Goal: Transaction & Acquisition: Download file/media

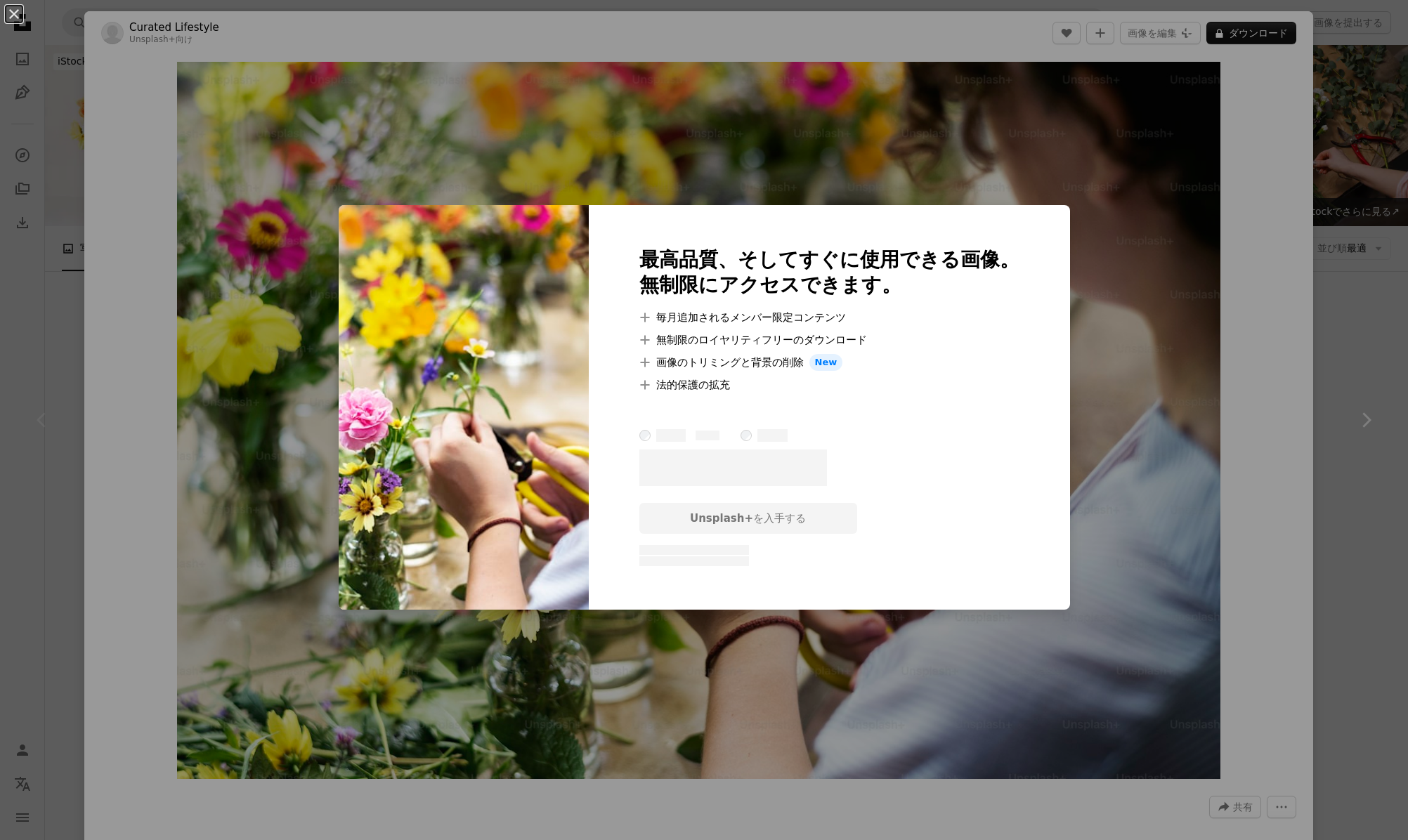
scroll to position [94, 0]
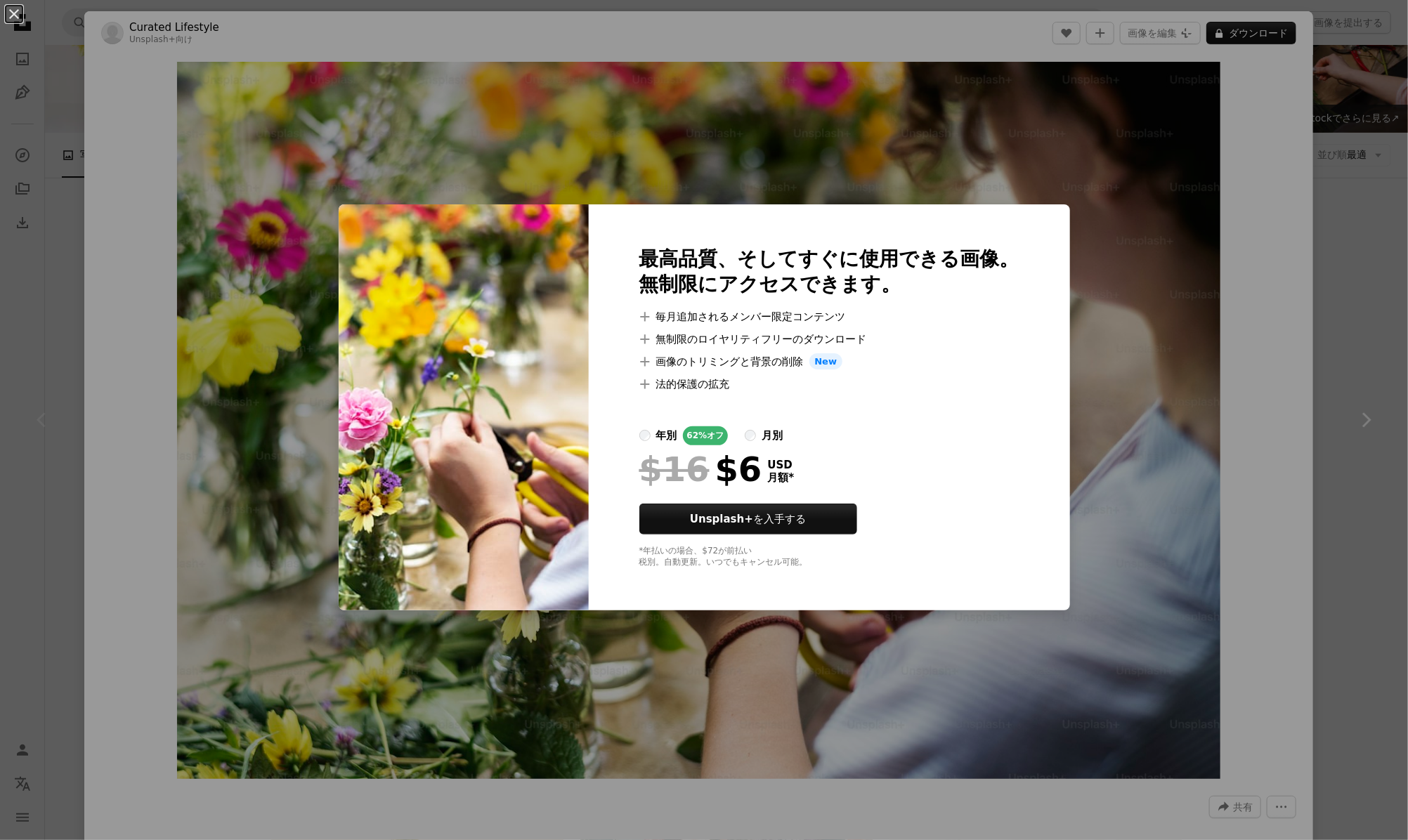
click at [1138, 426] on div "An X shape 最高品質、そしてすぐに使用できる画像。 無制限にアクセスできます。 A plus sign 毎月追加されるメンバー限定コンテンツ A p…" at bounding box center [704, 420] width 1408 height 840
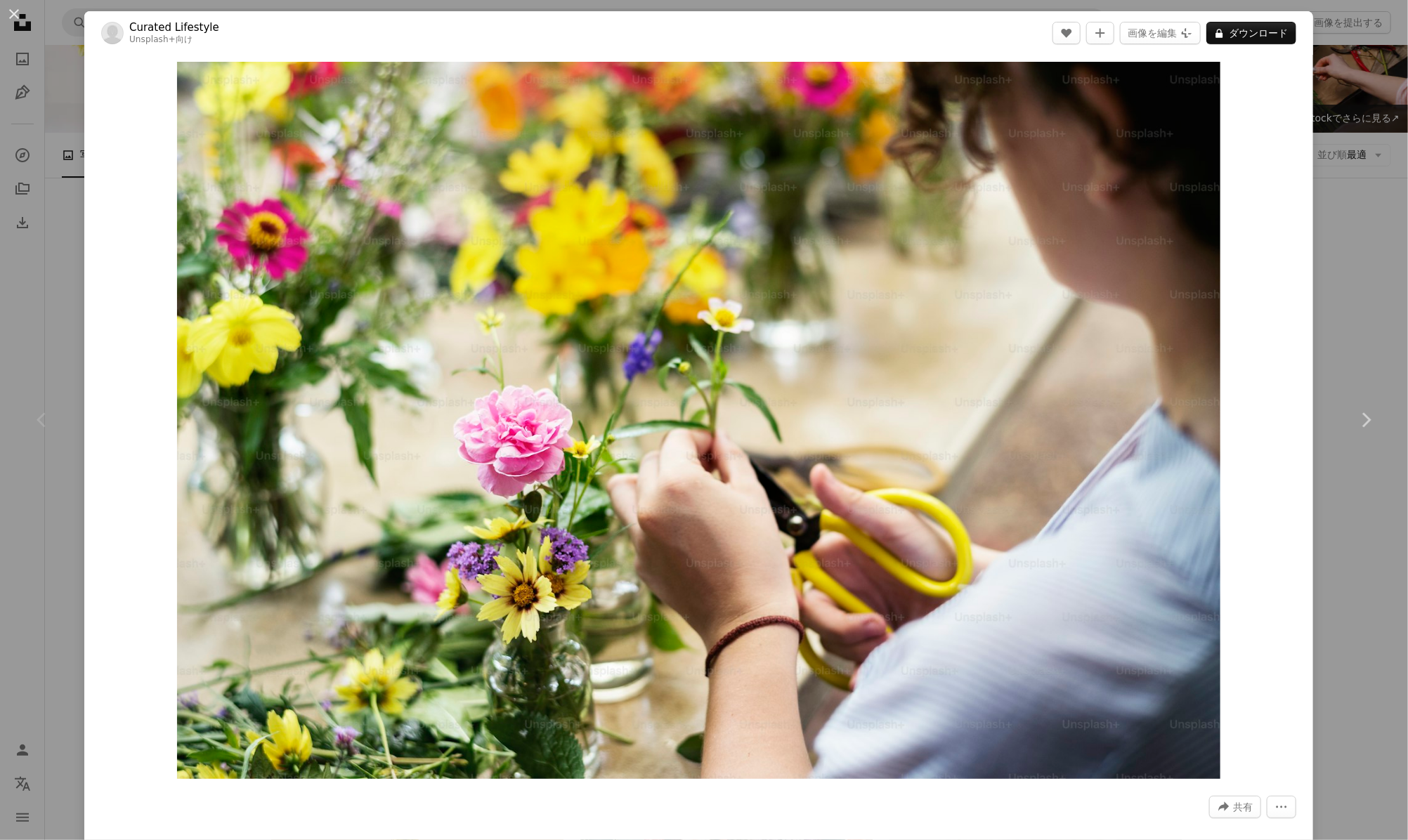
click at [17, 138] on div "An X shape Chevron left Chevron right Curated Lifestyle Unsplash+ 向け A heart A …" at bounding box center [704, 420] width 1408 height 840
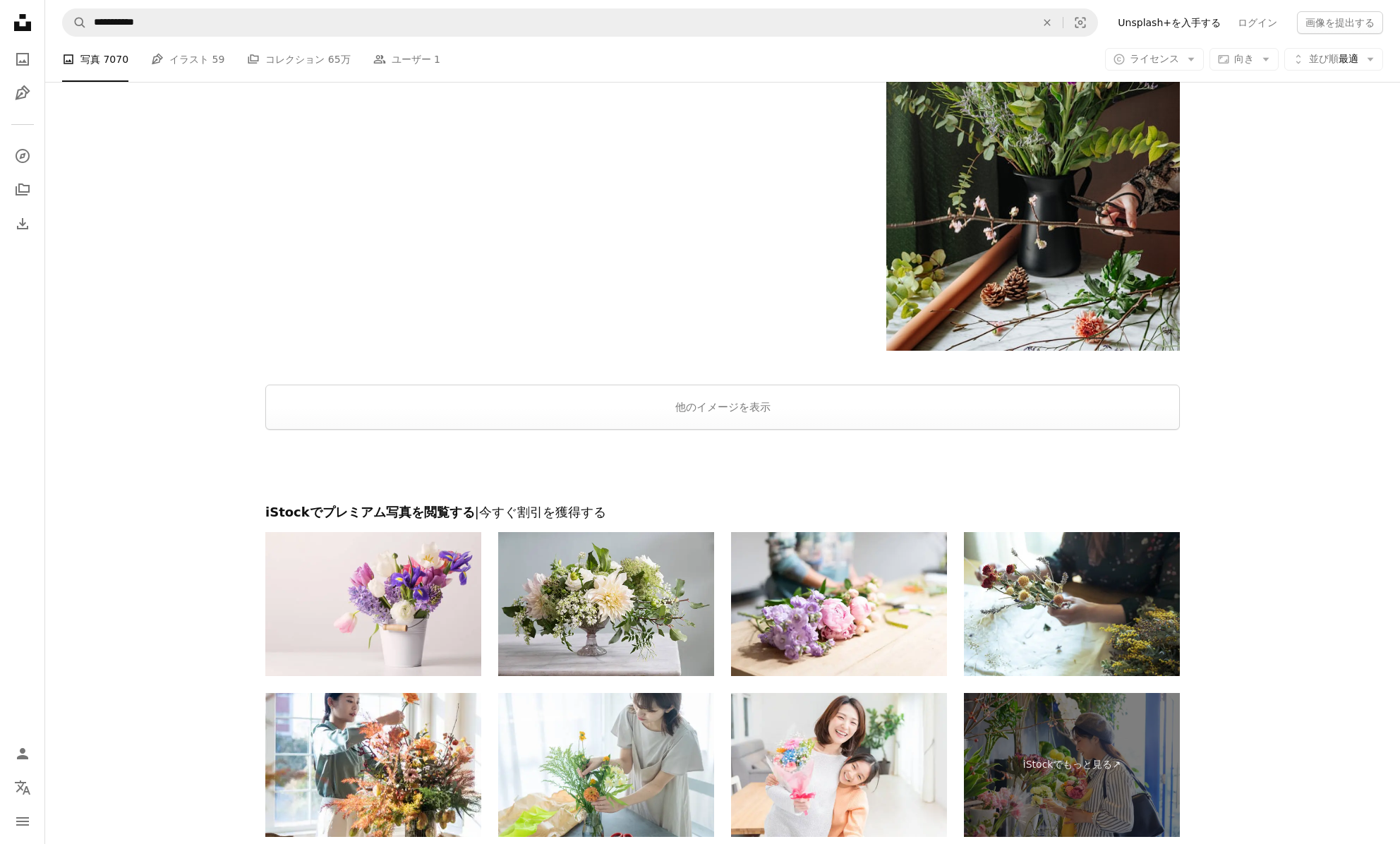
scroll to position [2917, 0]
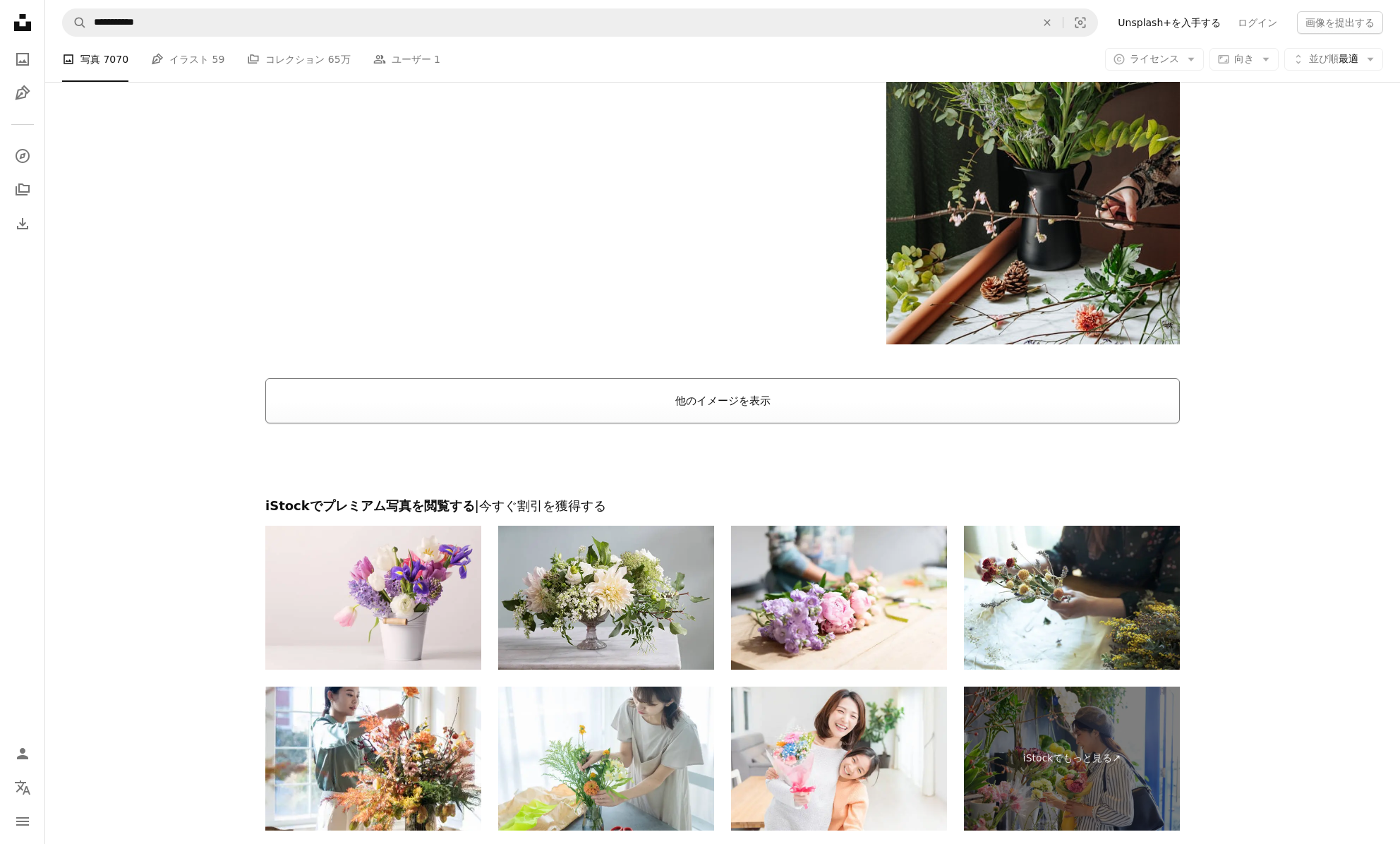
click at [742, 400] on button "他のイメージを表示" at bounding box center [722, 400] width 915 height 45
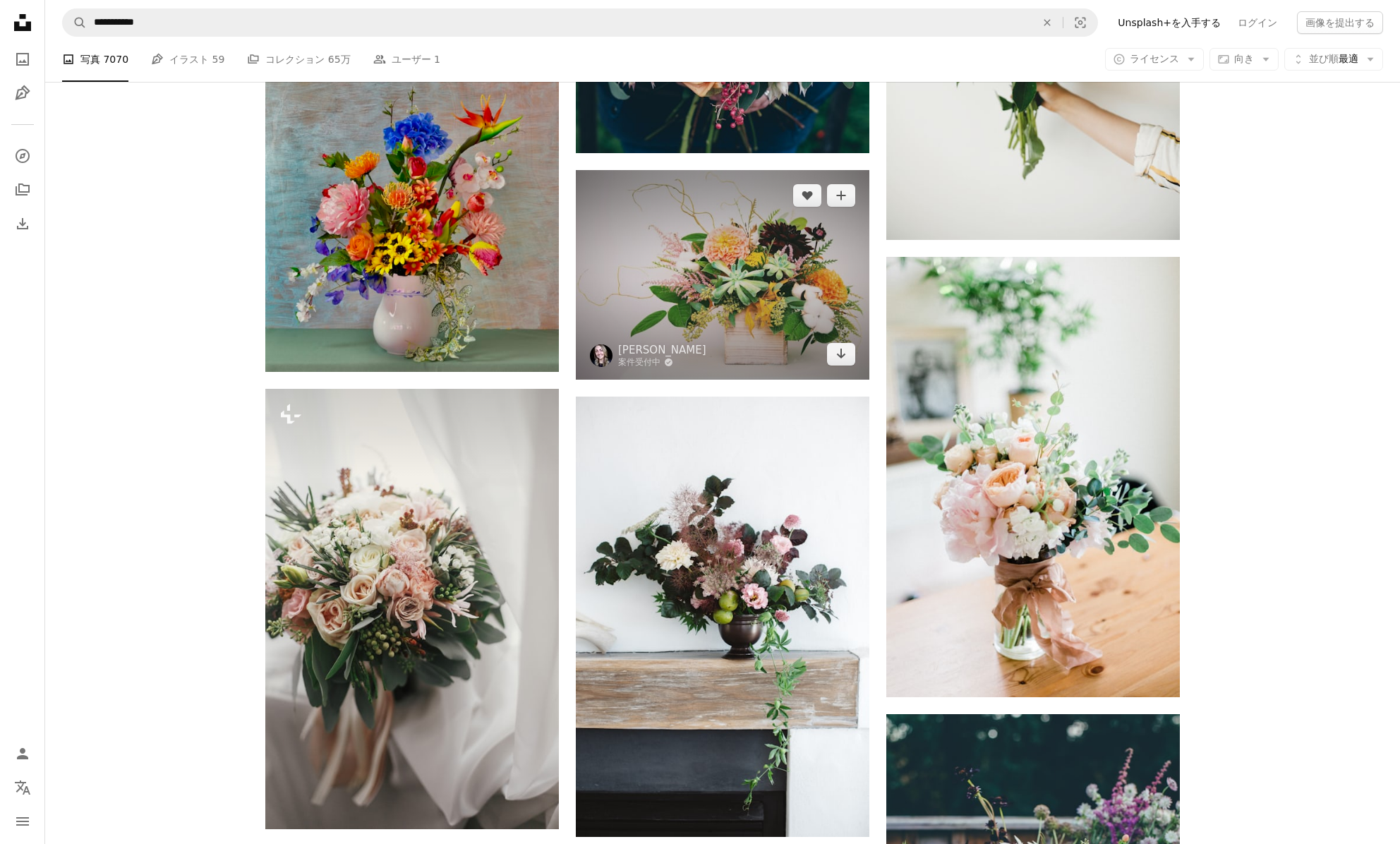
scroll to position [1129, 0]
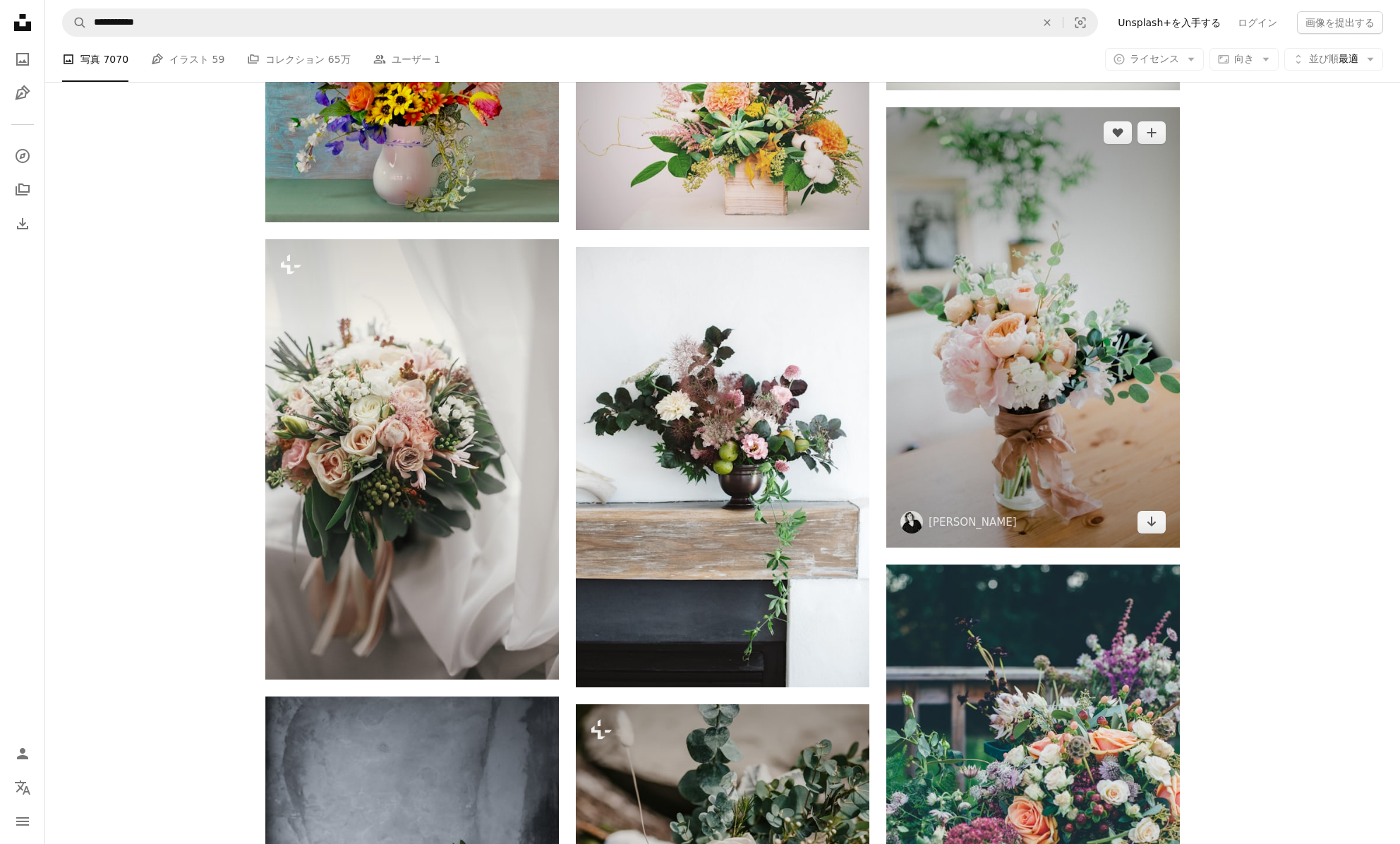
click at [1088, 425] on img at bounding box center [1033, 327] width 294 height 440
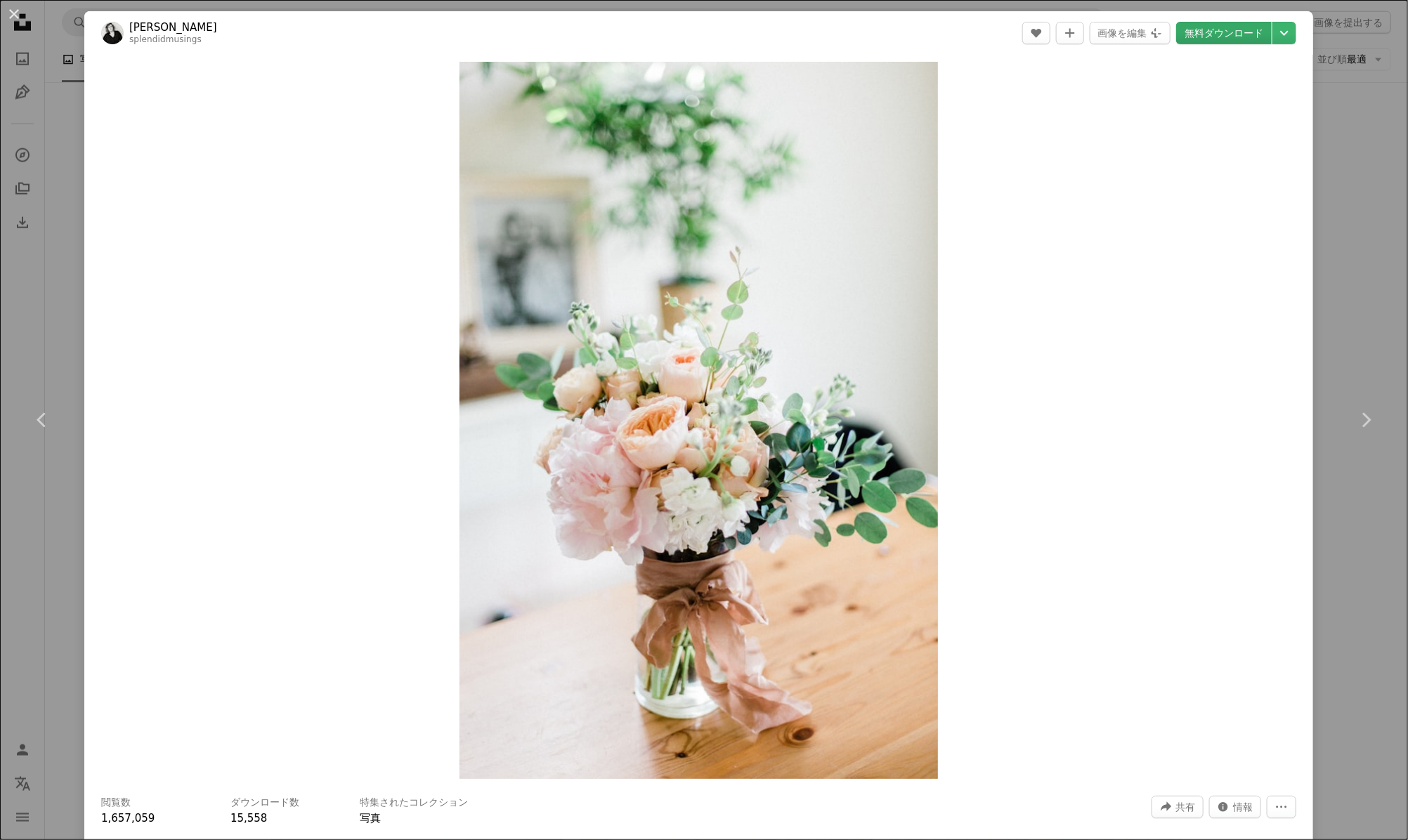
click at [1212, 31] on link "無料ダウンロード" at bounding box center [1223, 32] width 95 height 22
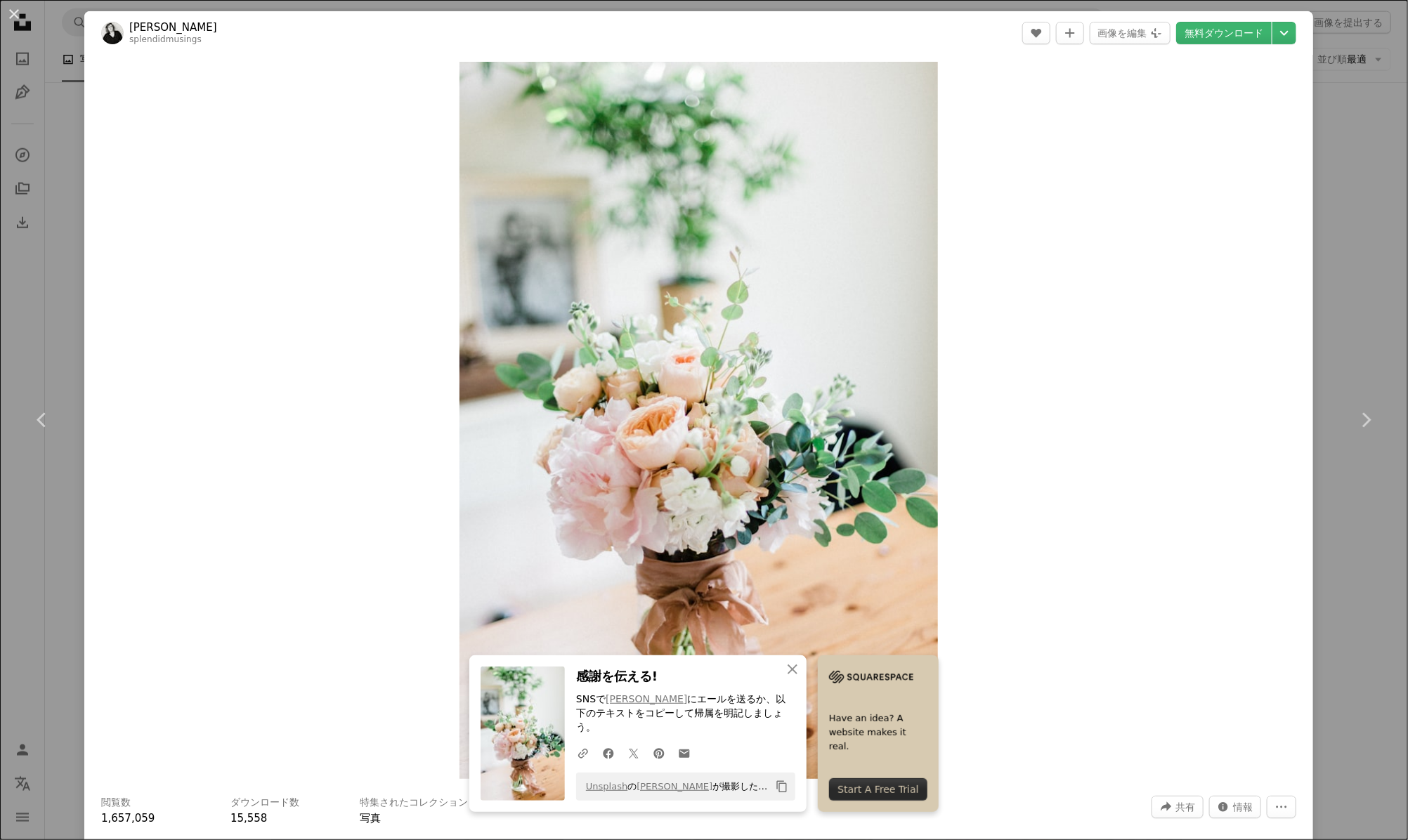
click at [52, 138] on div "An X shape Chevron left Chevron right Sammi splendidmusings A heart A plus sign…" at bounding box center [704, 420] width 1408 height 840
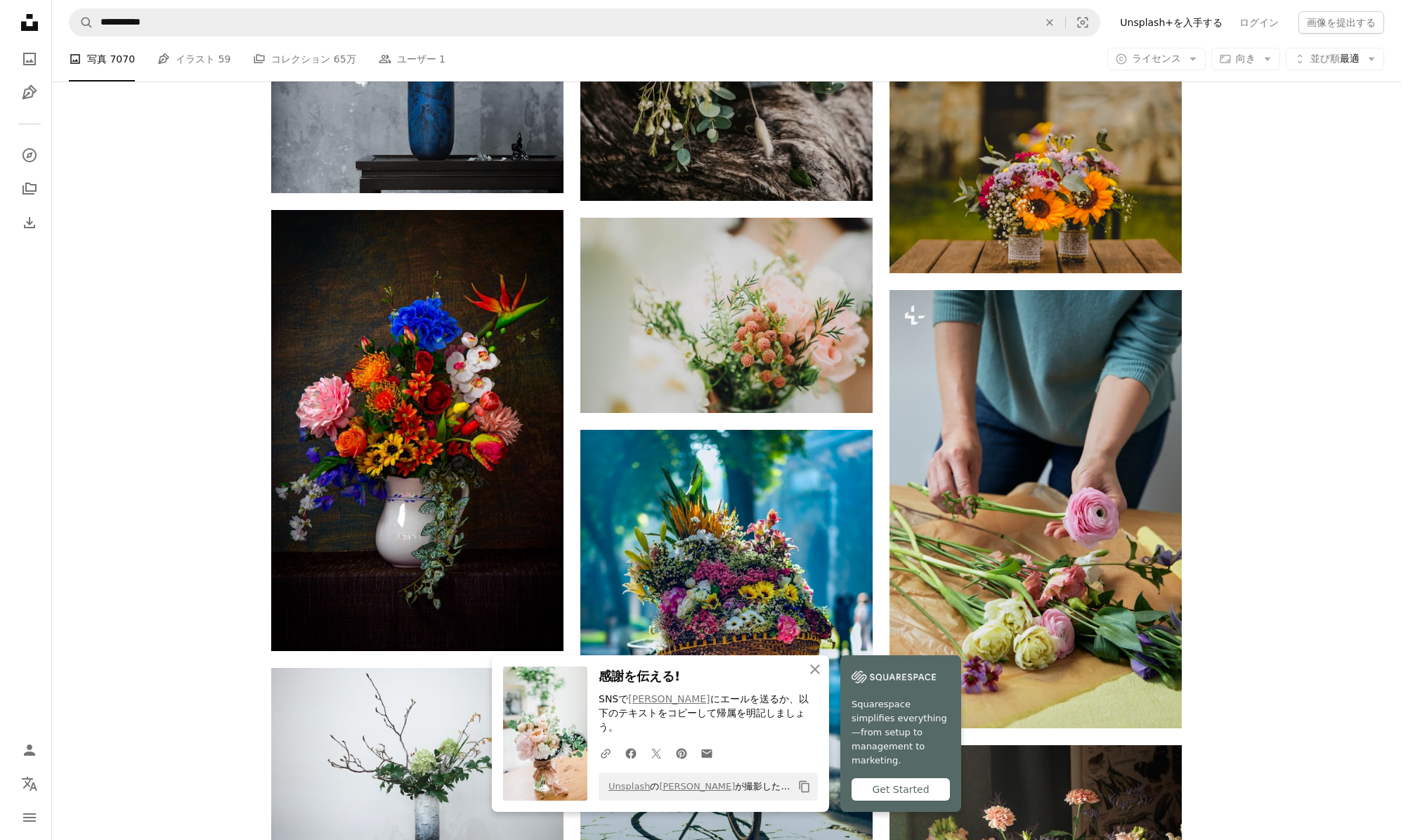
scroll to position [2059, 0]
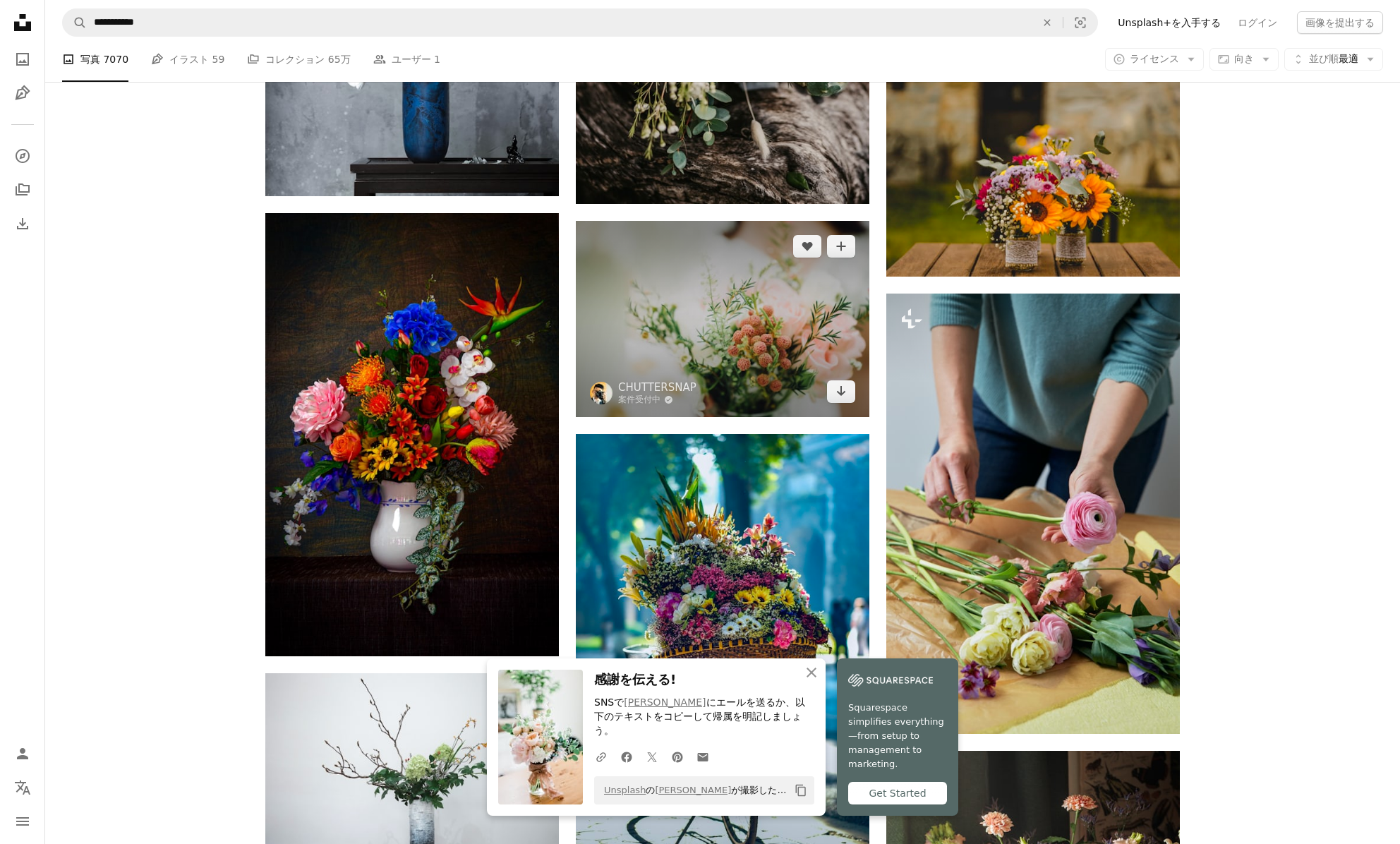
click at [721, 295] on img at bounding box center [722, 319] width 294 height 196
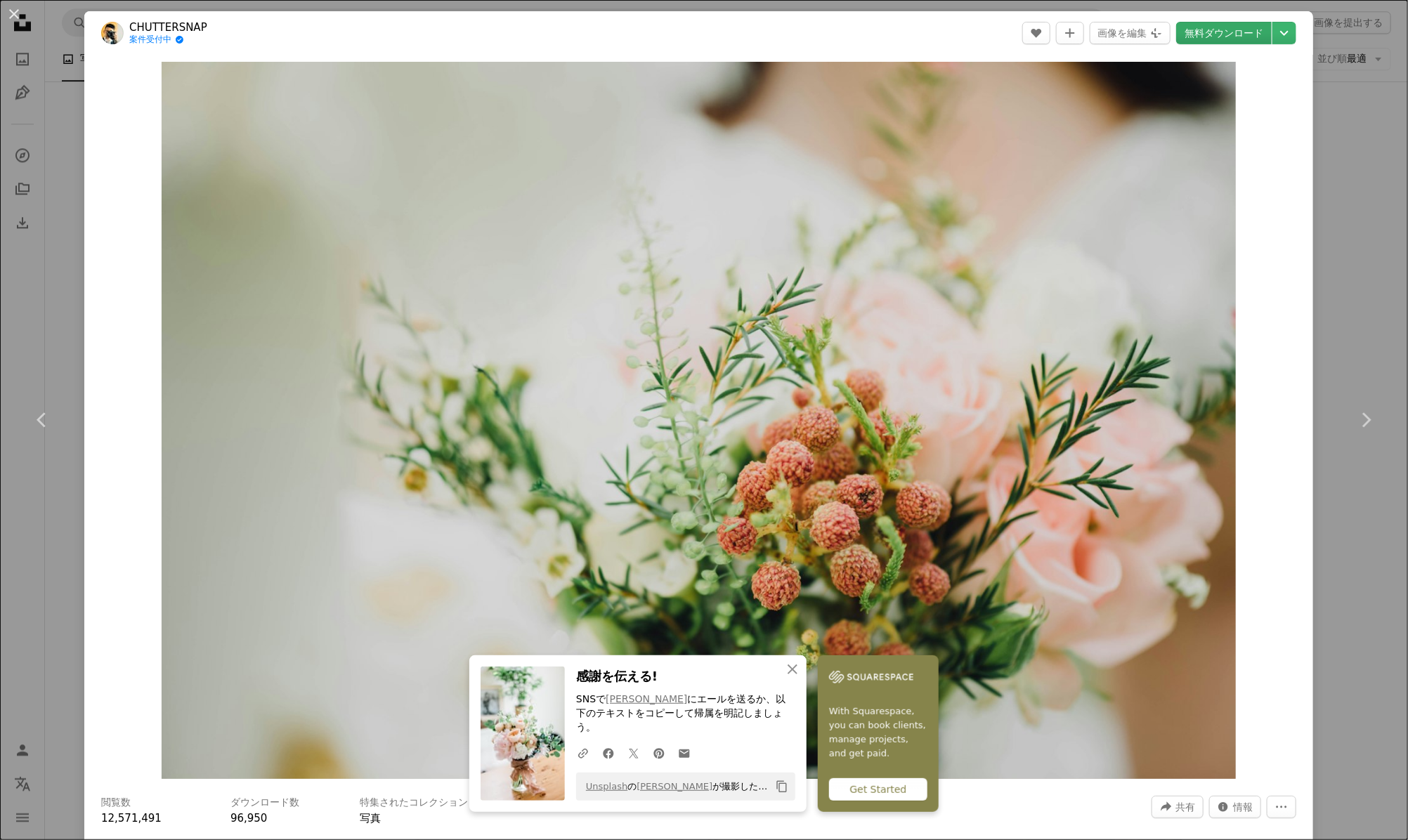
click at [1199, 35] on link "無料ダウンロード" at bounding box center [1223, 32] width 95 height 22
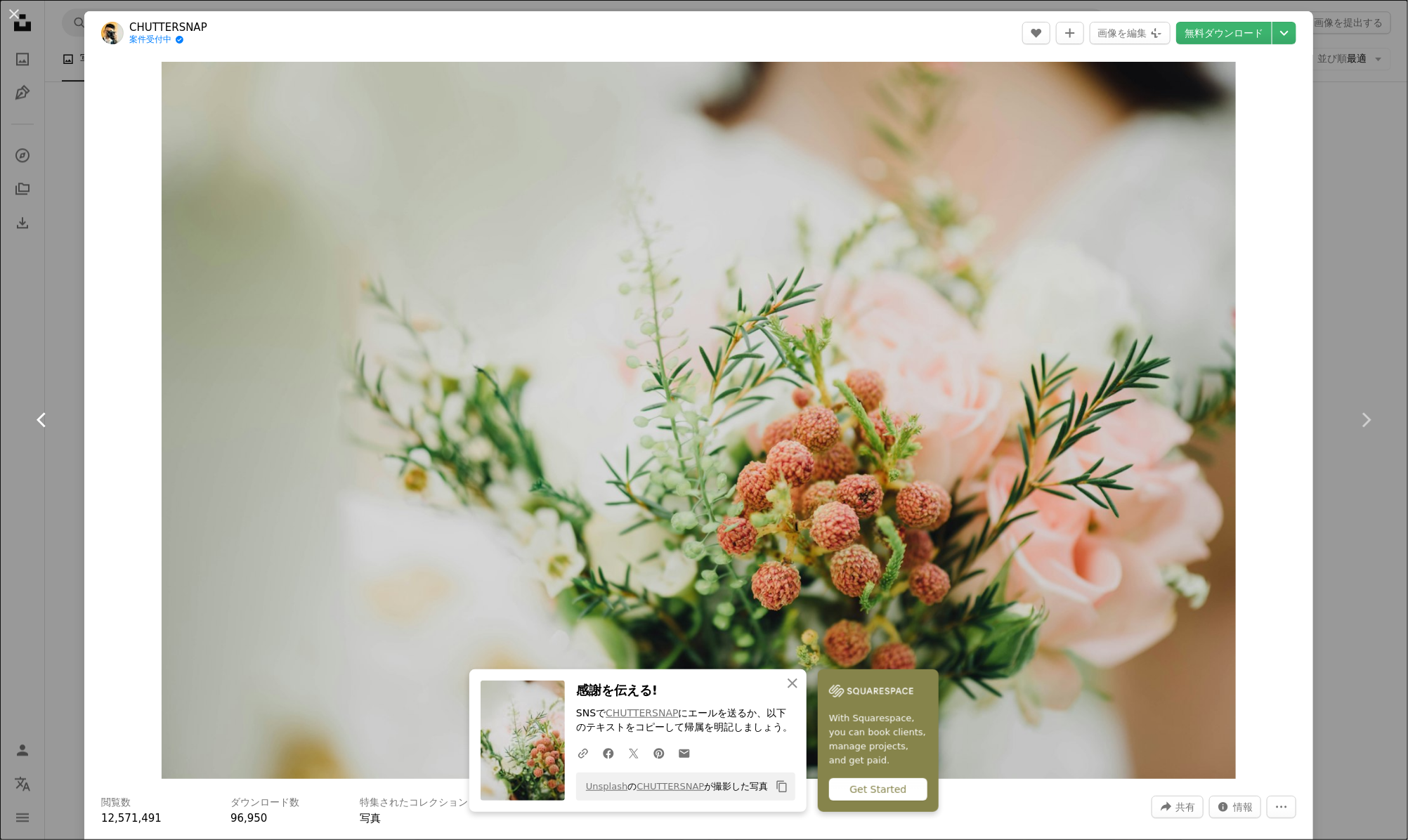
click at [39, 440] on link "Chevron left" at bounding box center [42, 420] width 85 height 135
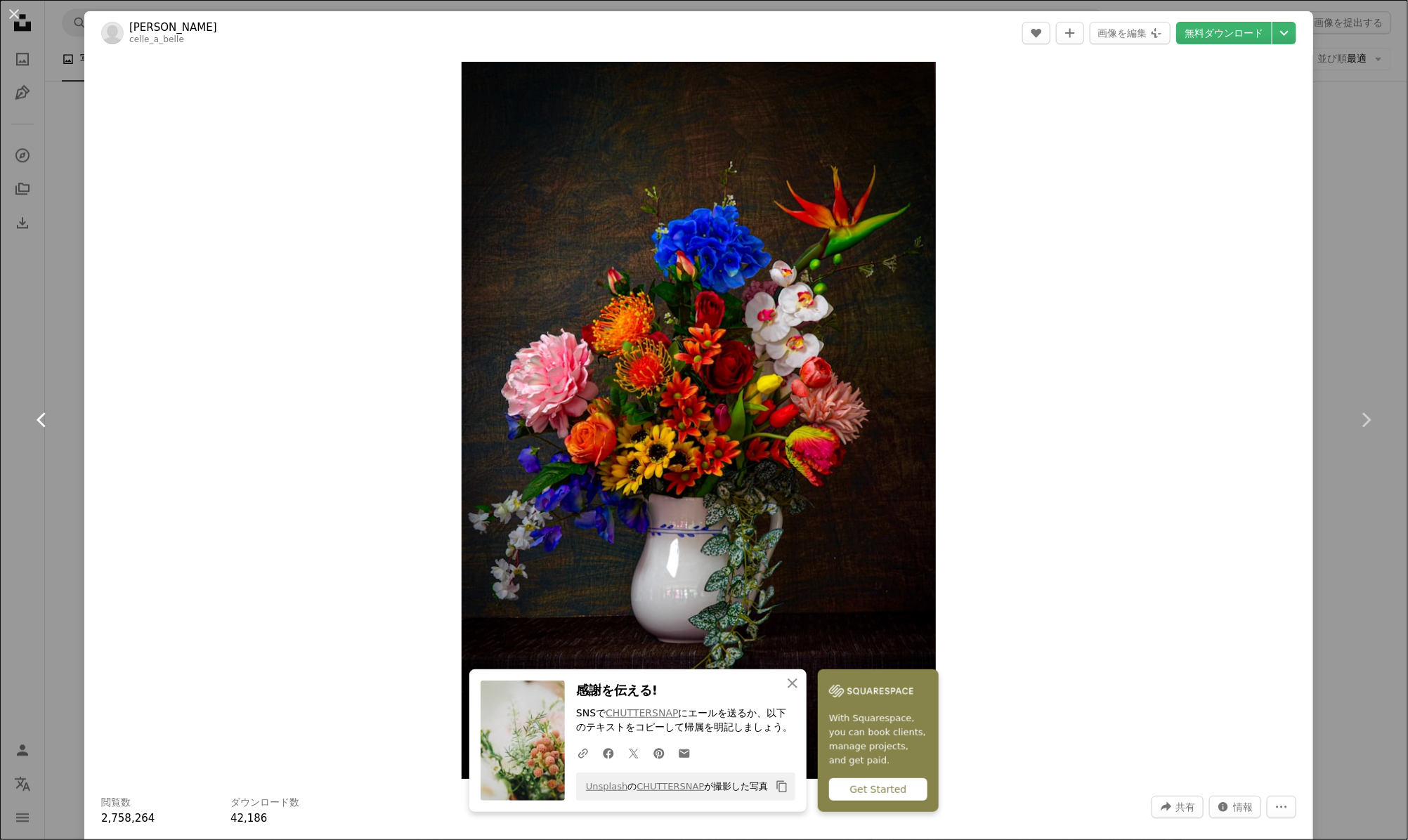
click at [47, 432] on link "Chevron left" at bounding box center [42, 420] width 85 height 135
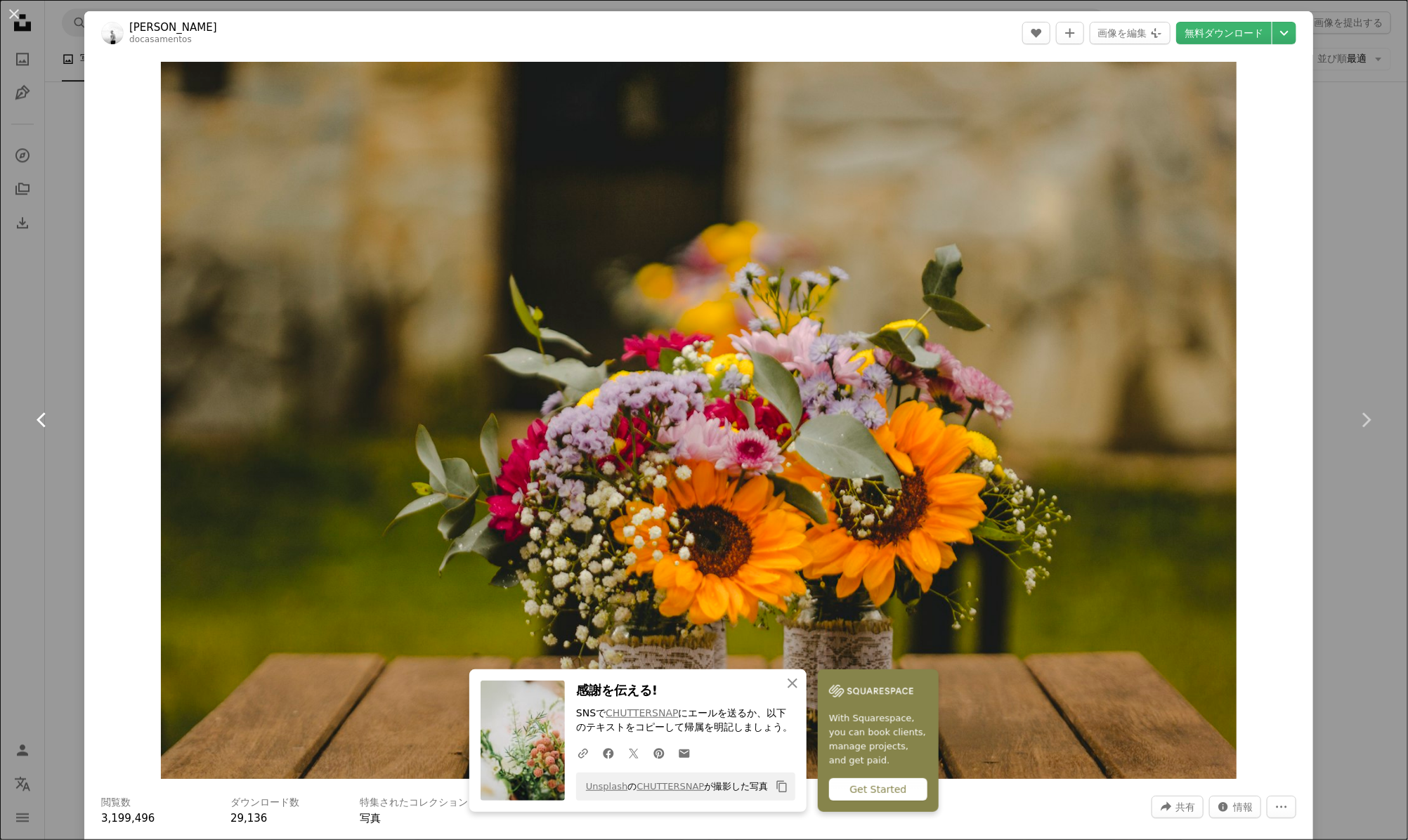
click at [49, 431] on icon "Chevron left" at bounding box center [41, 419] width 22 height 22
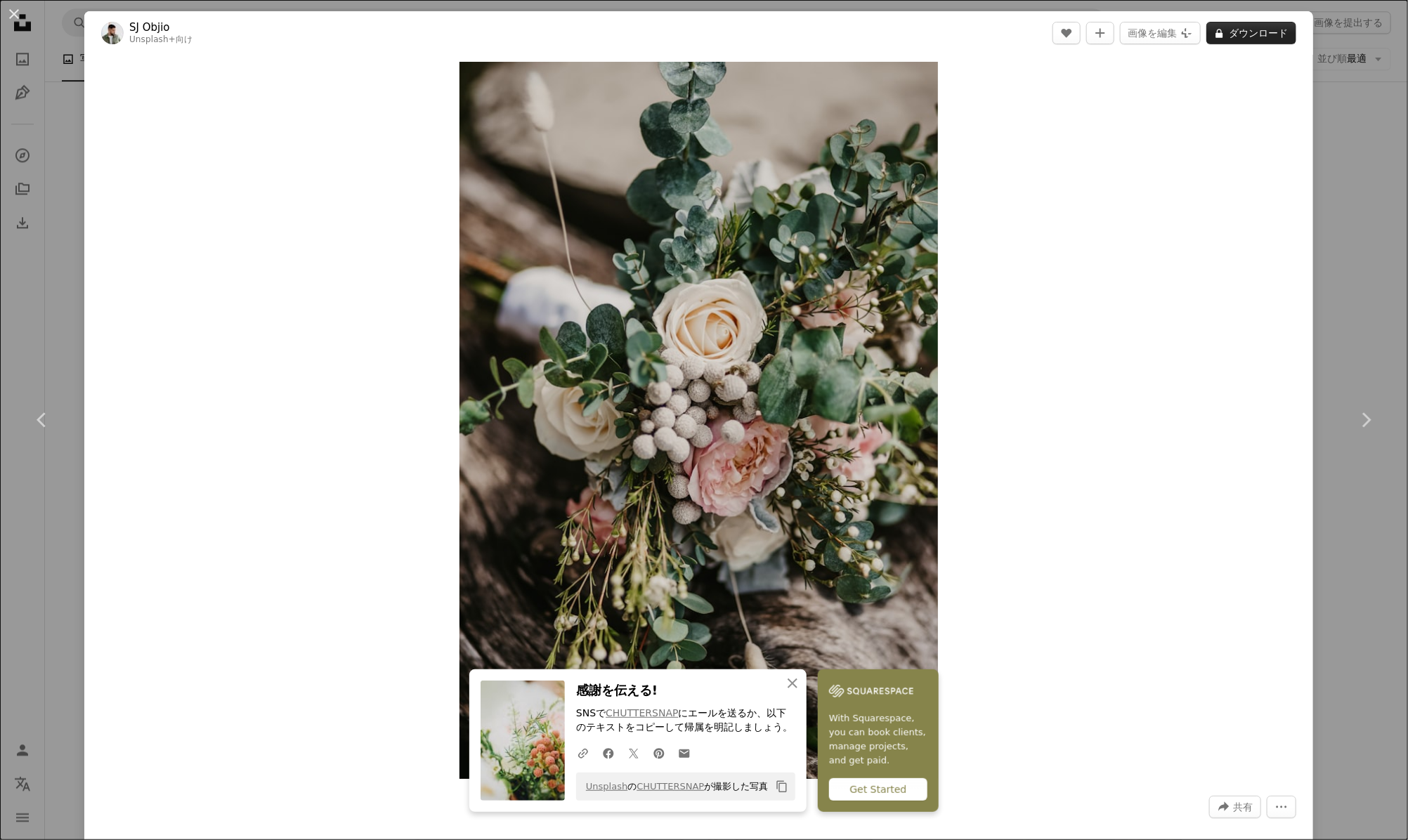
click at [1235, 30] on button "A lock ダウンロード" at bounding box center [1251, 32] width 90 height 22
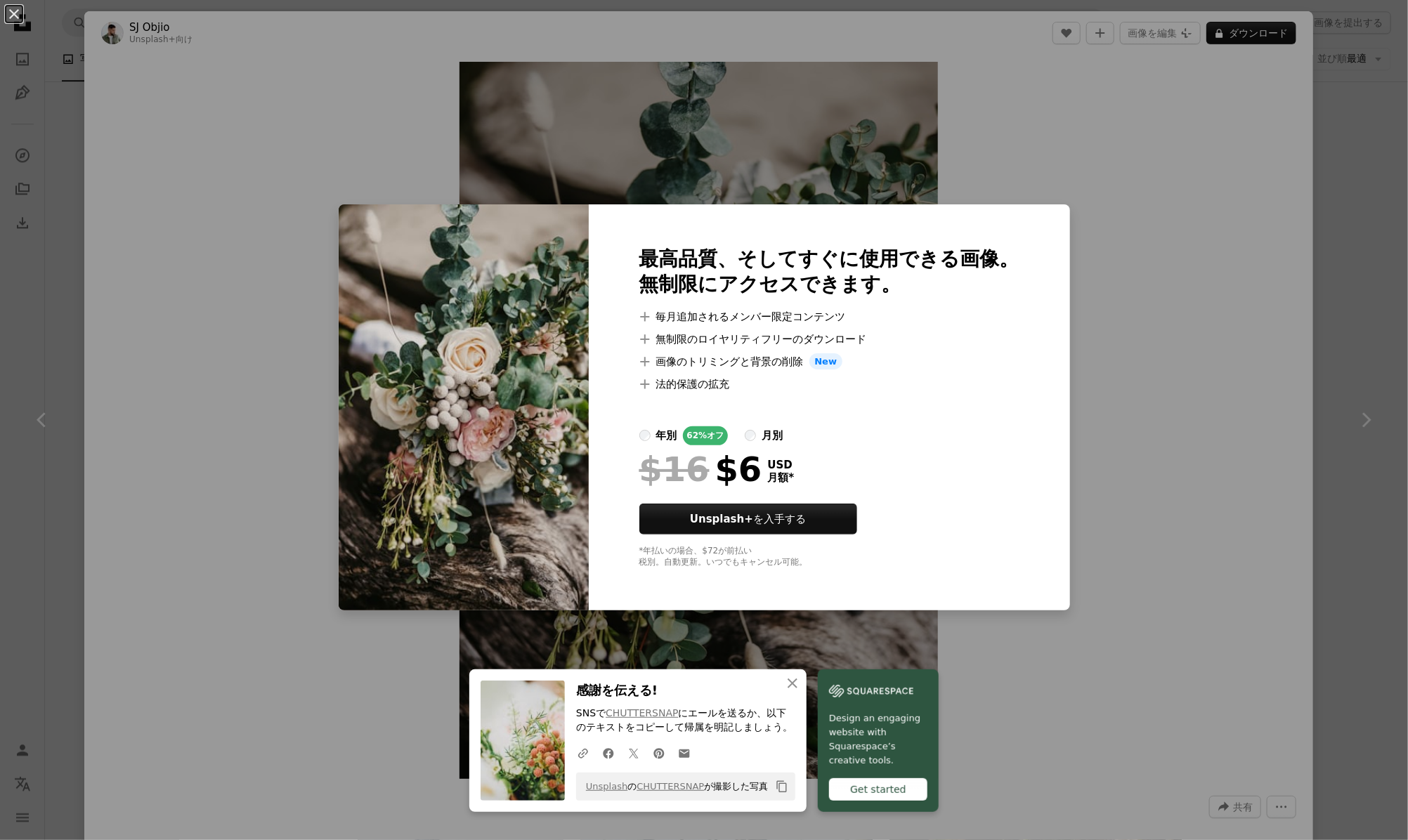
click at [1147, 255] on div "An X shape 最高品質、そしてすぐに使用できる画像。 無制限にアクセスできます。 A plus sign 毎月追加されるメンバー限定コンテンツ A p…" at bounding box center [704, 420] width 1408 height 840
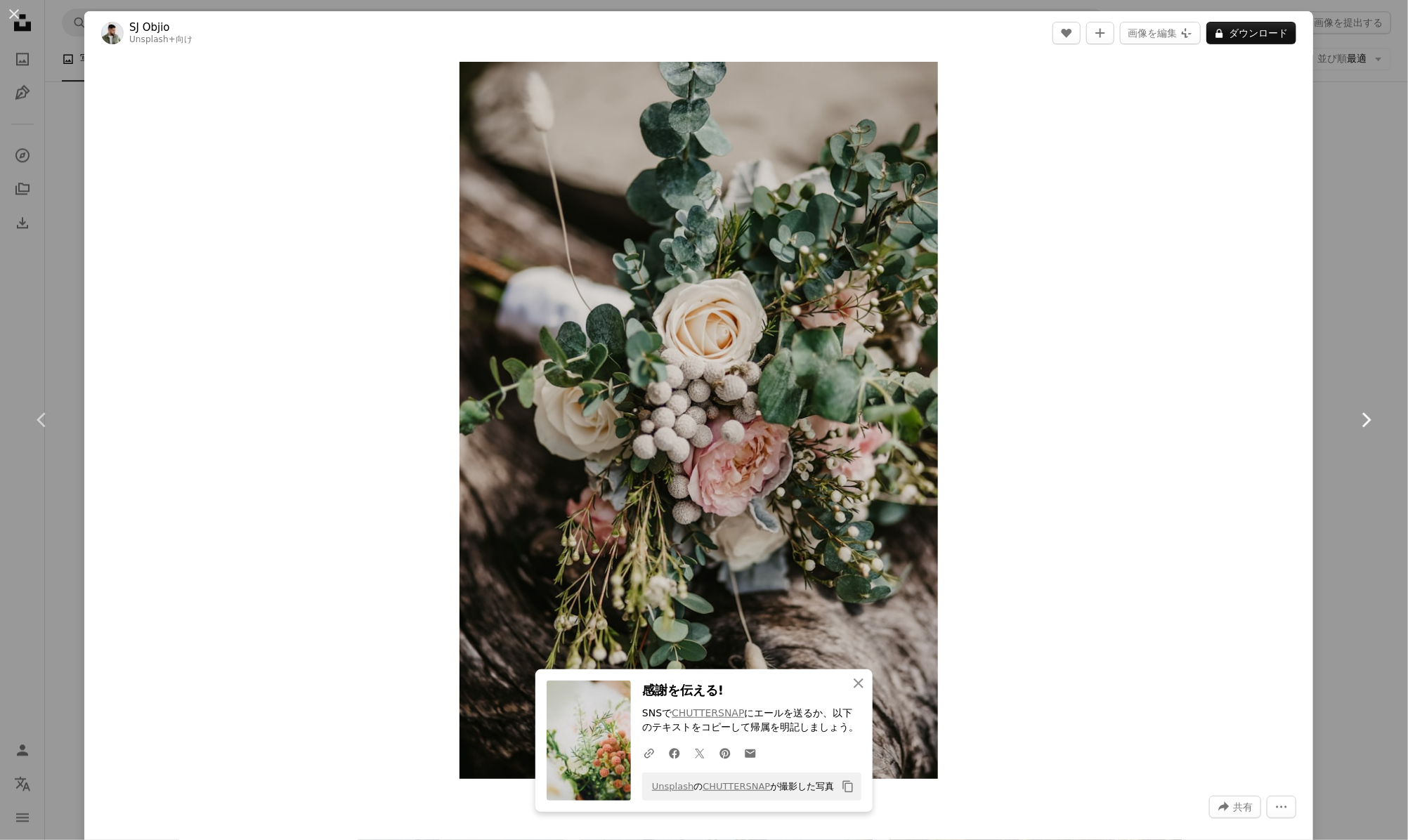
click at [1354, 412] on icon "Chevron right" at bounding box center [1365, 419] width 22 height 22
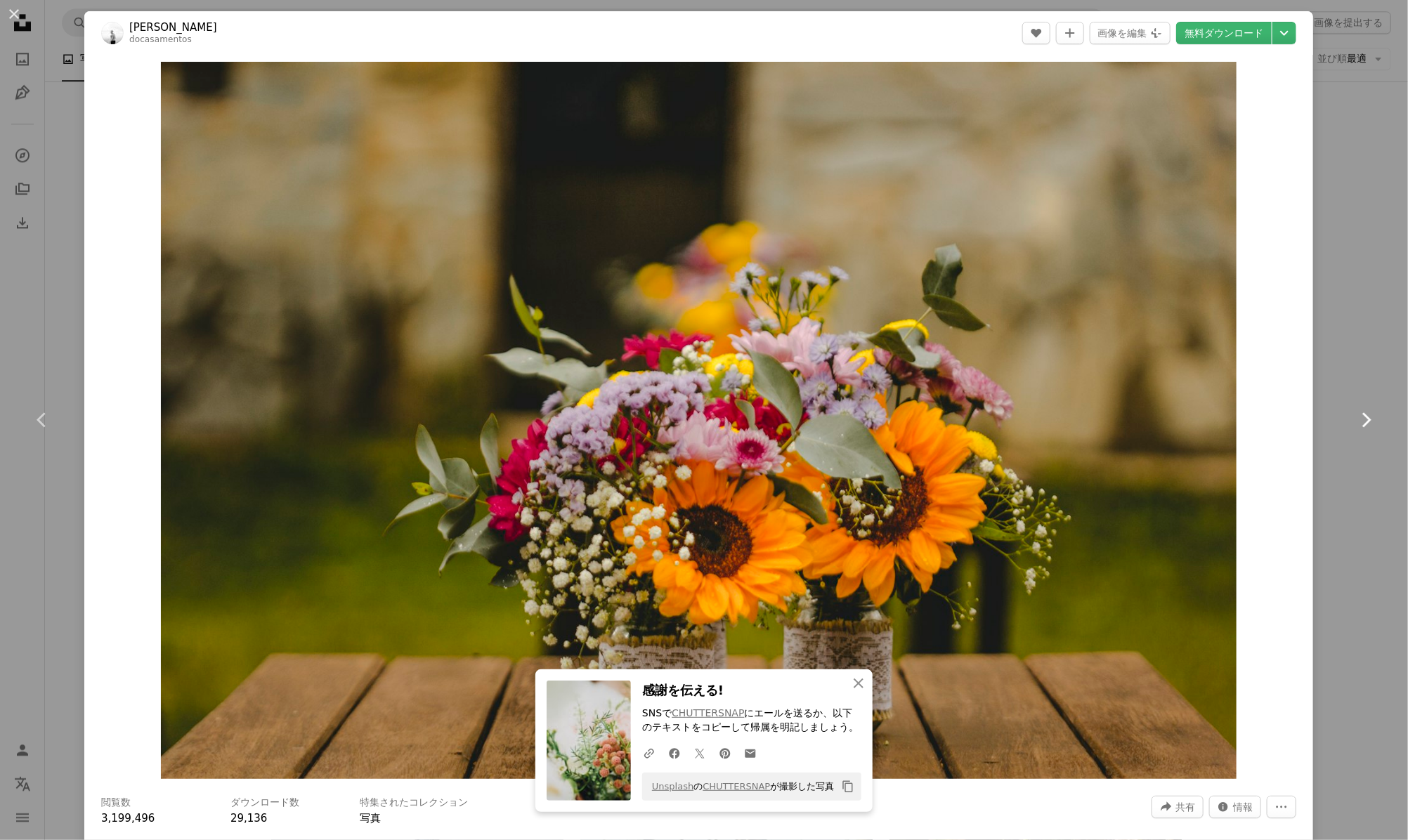
click at [1354, 410] on icon "Chevron right" at bounding box center [1365, 419] width 22 height 22
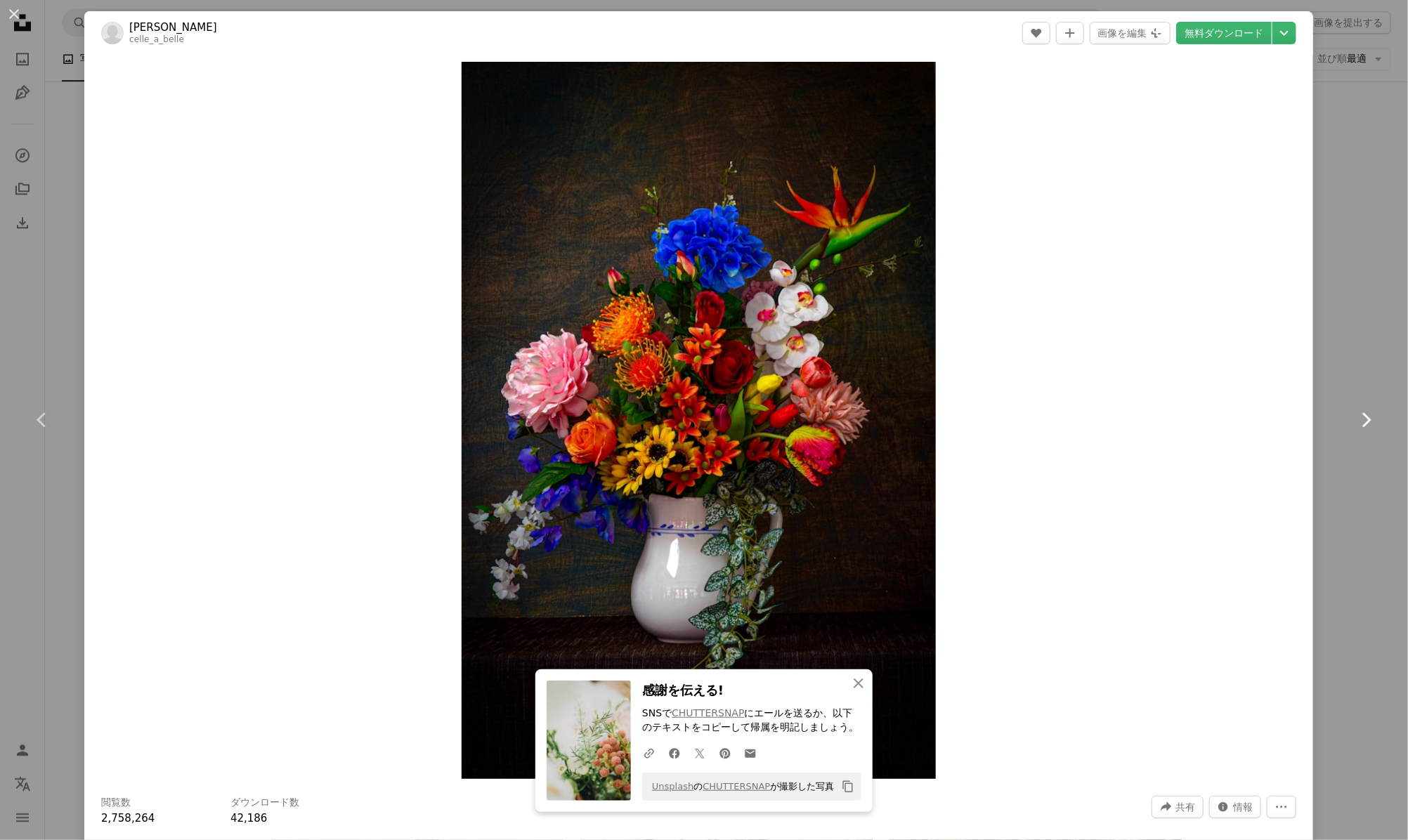
click at [1354, 408] on icon "Chevron right" at bounding box center [1365, 419] width 22 height 22
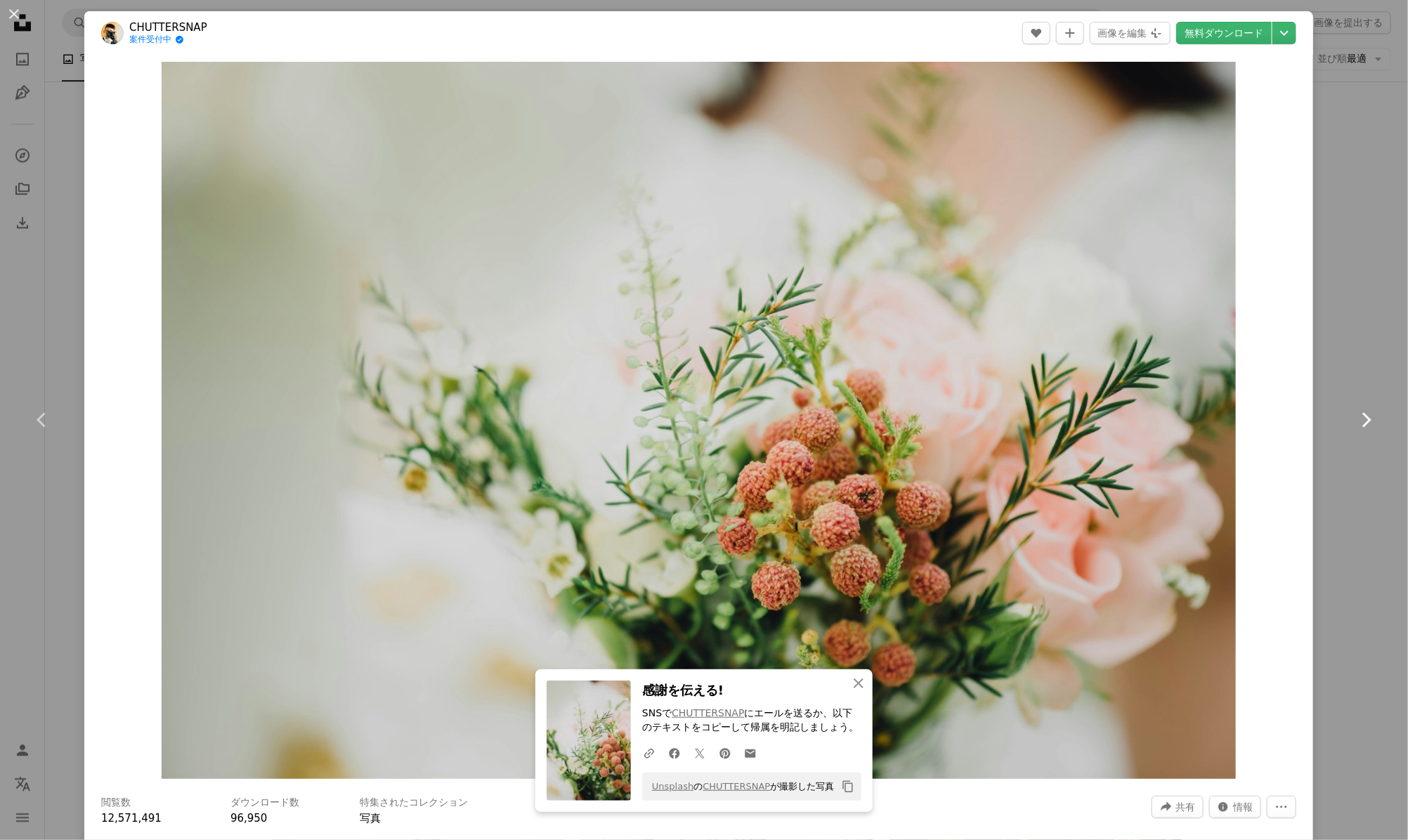
click at [1343, 408] on link "Chevron right" at bounding box center [1366, 420] width 85 height 135
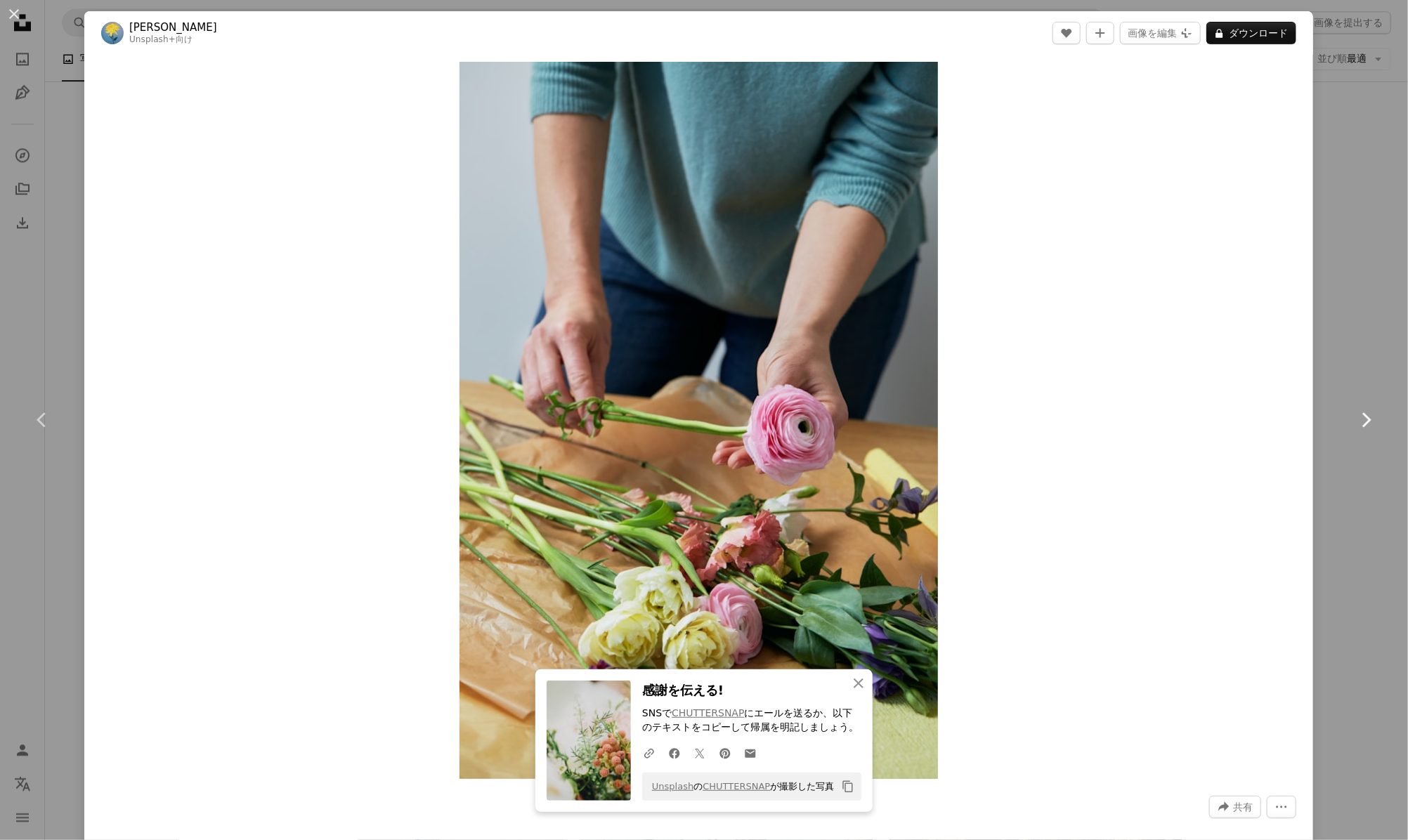
click at [1342, 407] on link "Chevron right" at bounding box center [1366, 420] width 85 height 135
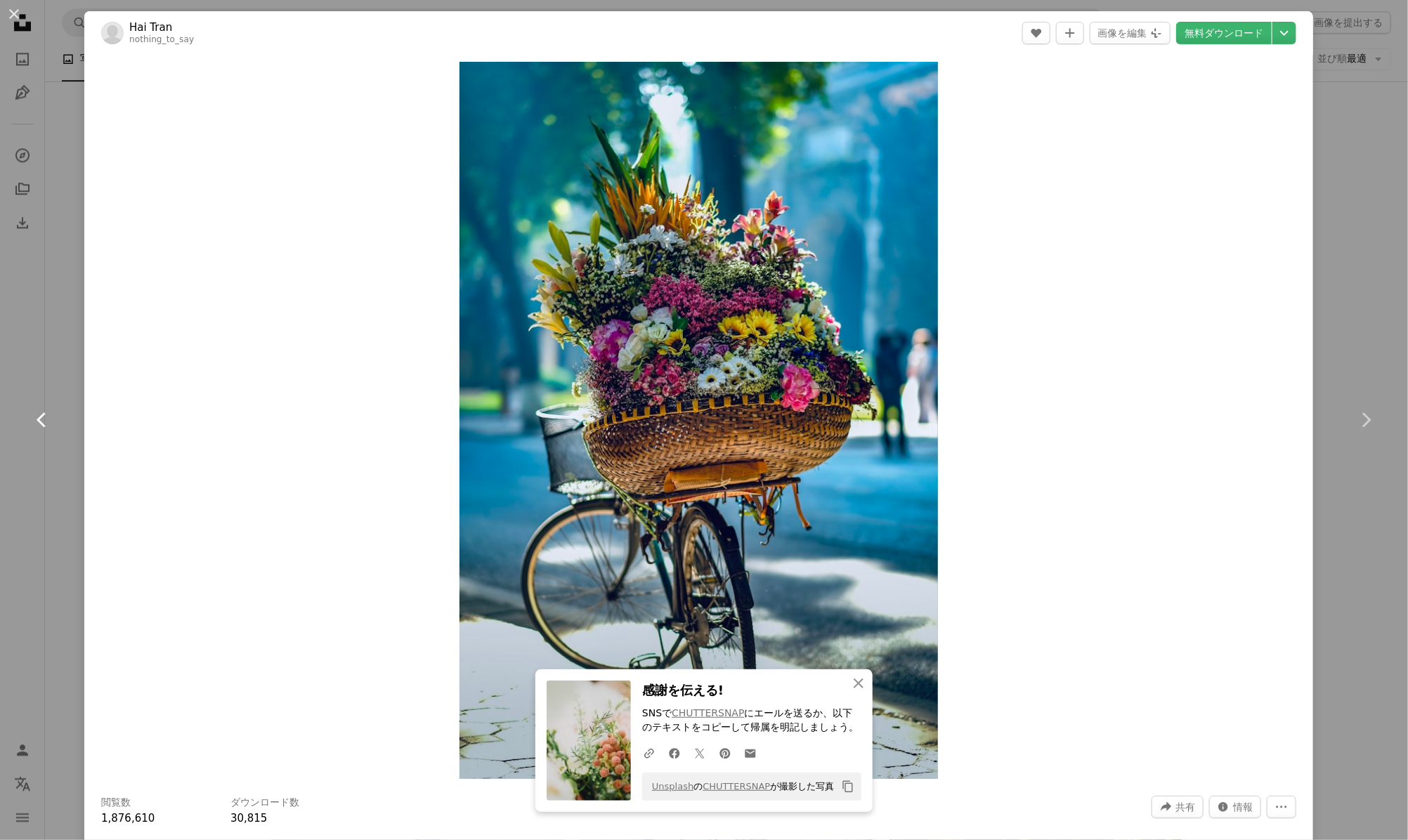
click at [32, 408] on link "Chevron left" at bounding box center [42, 420] width 85 height 135
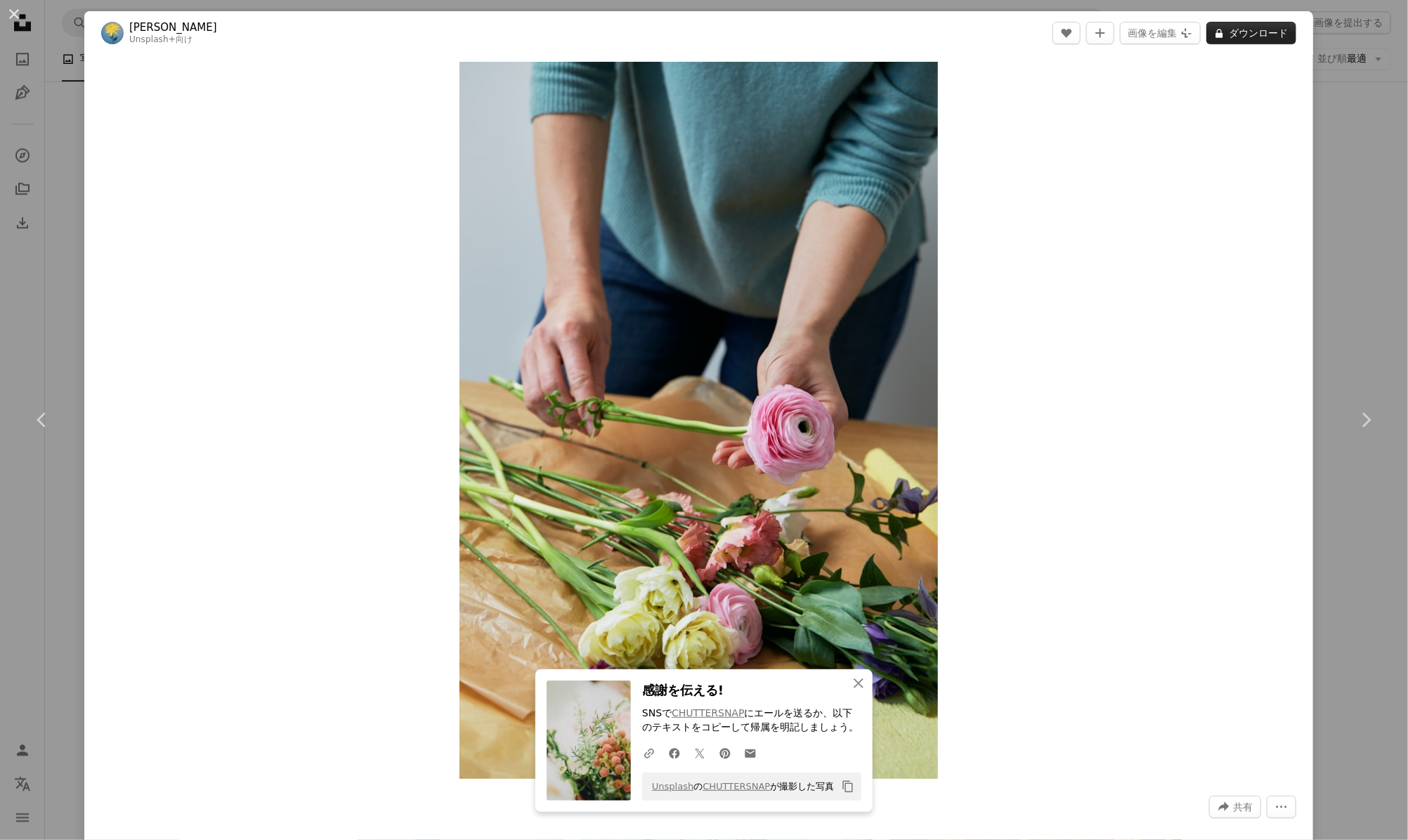
click at [1233, 26] on button "A lock ダウンロード" at bounding box center [1251, 32] width 90 height 22
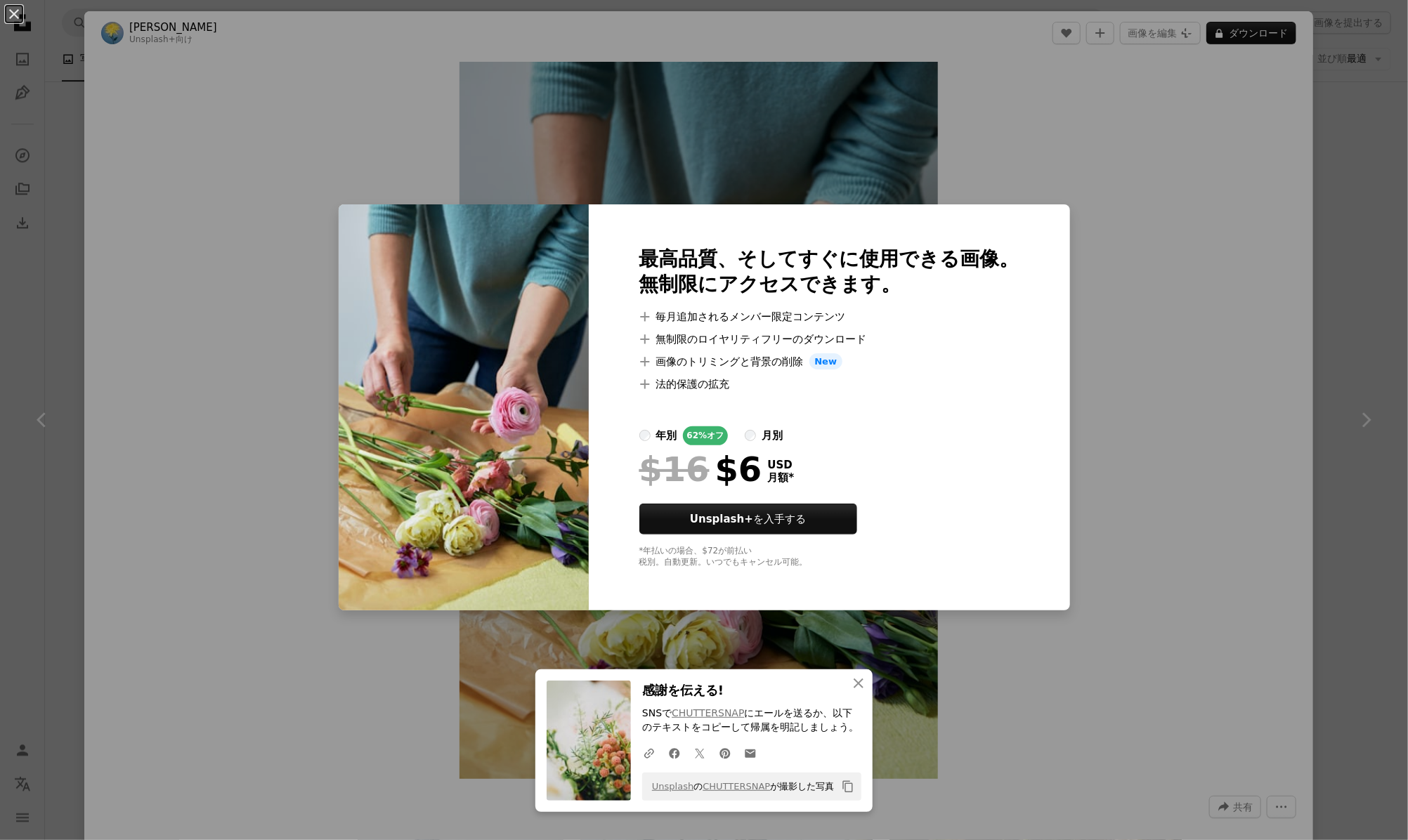
click at [1156, 225] on div "An X shape 最高品質、そしてすぐに使用できる画像。 無制限にアクセスできます。 A plus sign 毎月追加されるメンバー限定コンテンツ A p…" at bounding box center [704, 420] width 1408 height 840
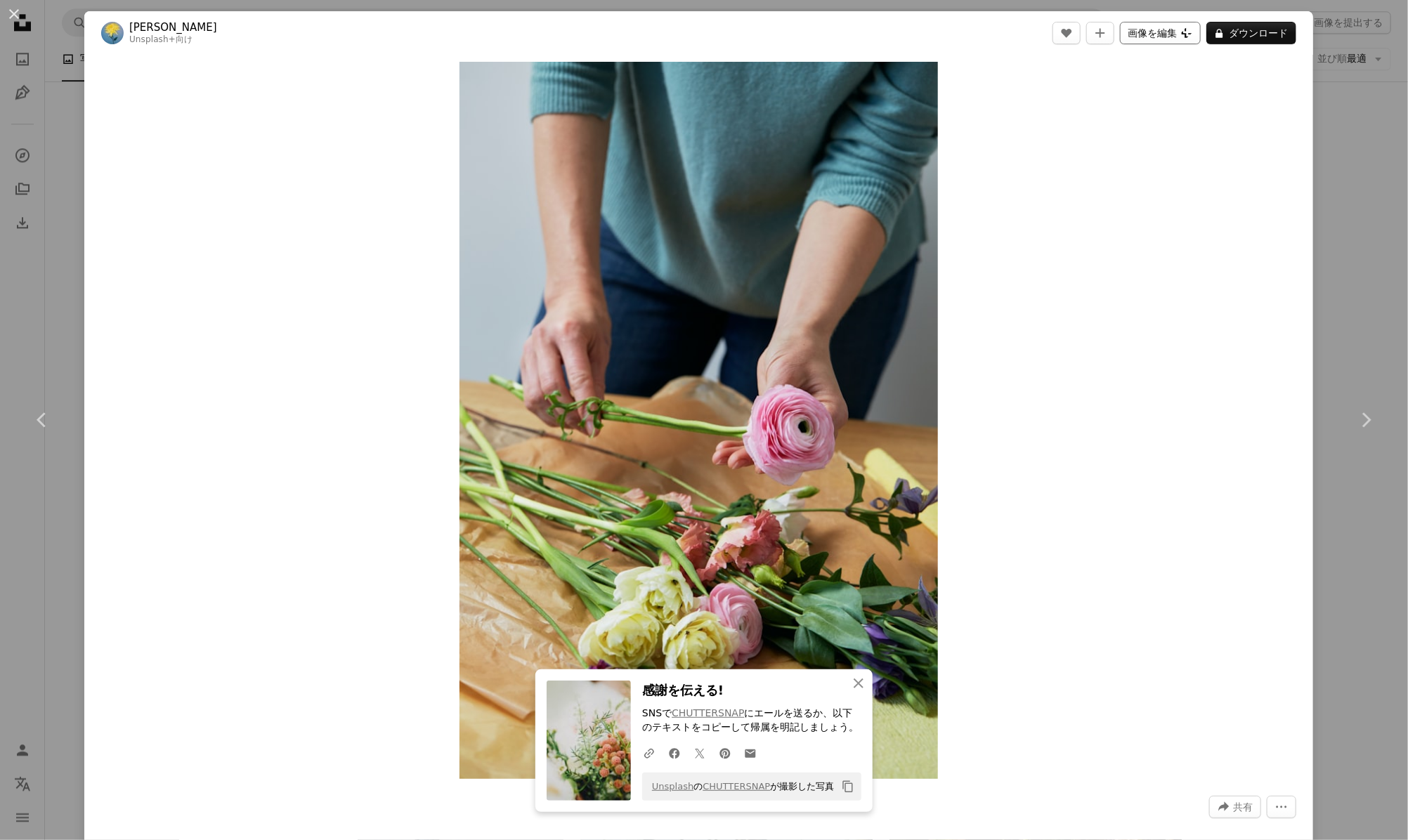
click at [1149, 24] on button "画像を編集 Plus sign for Unsplash+" at bounding box center [1159, 32] width 80 height 22
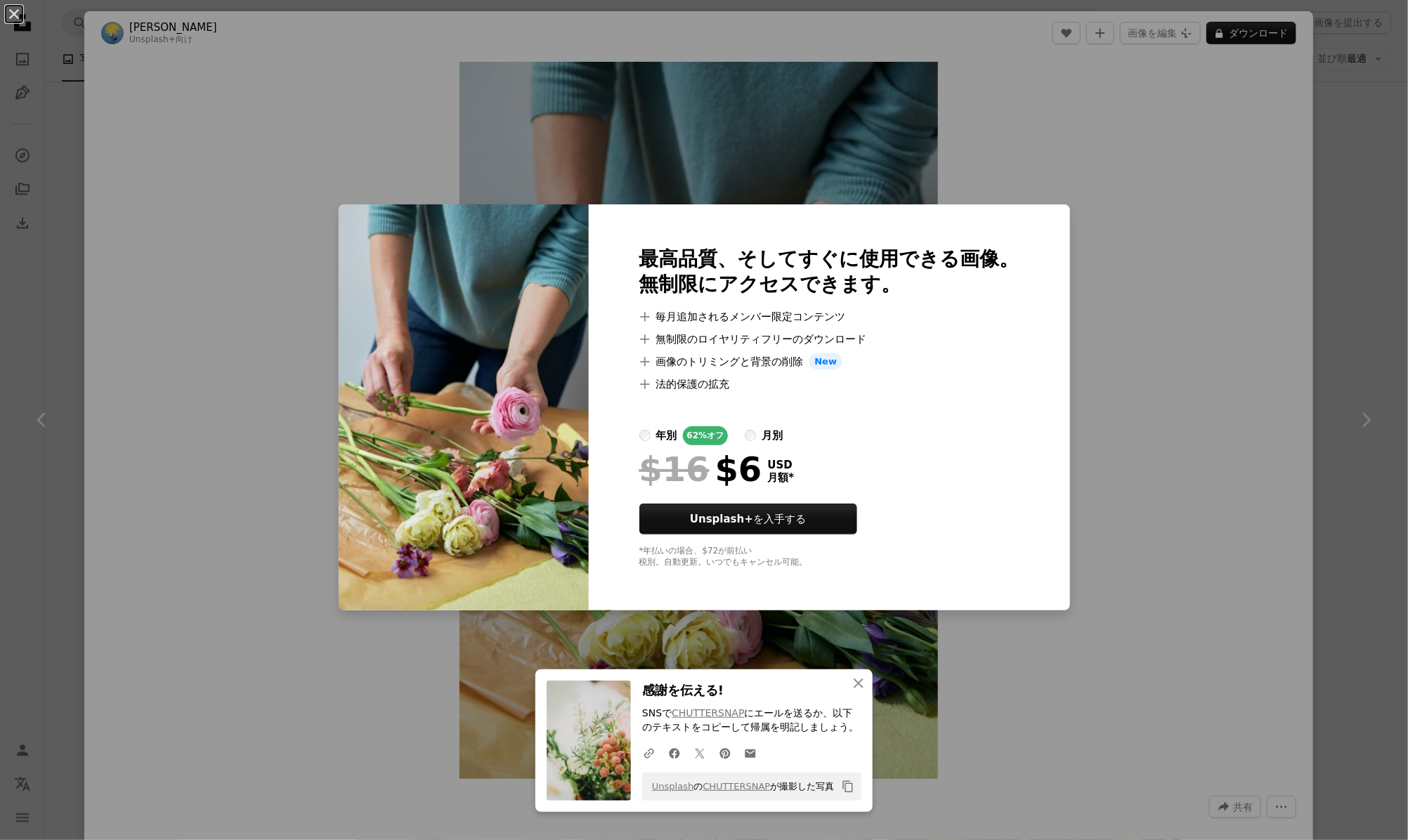
click at [1150, 180] on div "An X shape 最高品質、そしてすぐに使用できる画像。 無制限にアクセスできます。 A plus sign 毎月追加されるメンバー限定コンテンツ A p…" at bounding box center [704, 420] width 1408 height 840
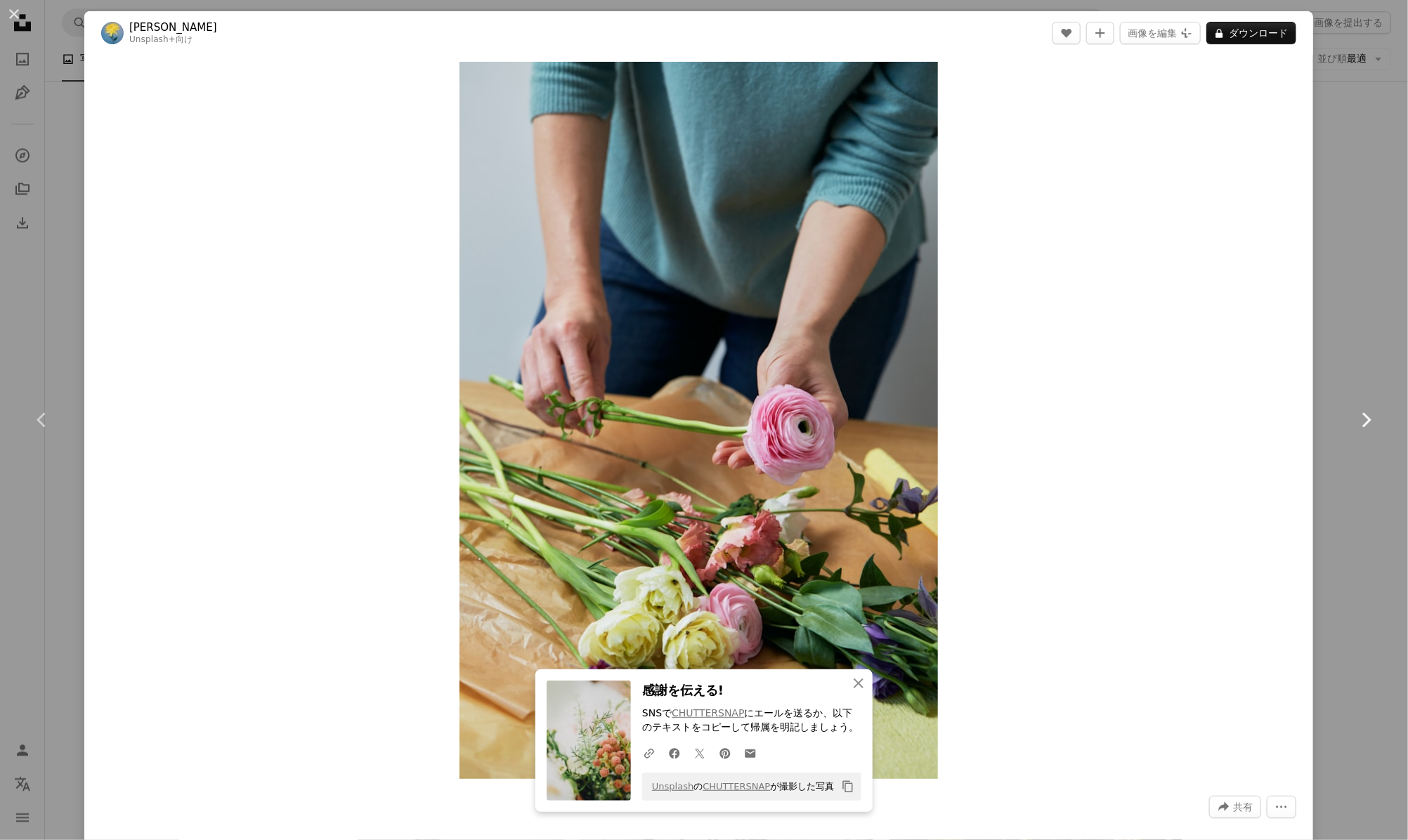
click at [1354, 426] on icon "Chevron right" at bounding box center [1365, 419] width 22 height 22
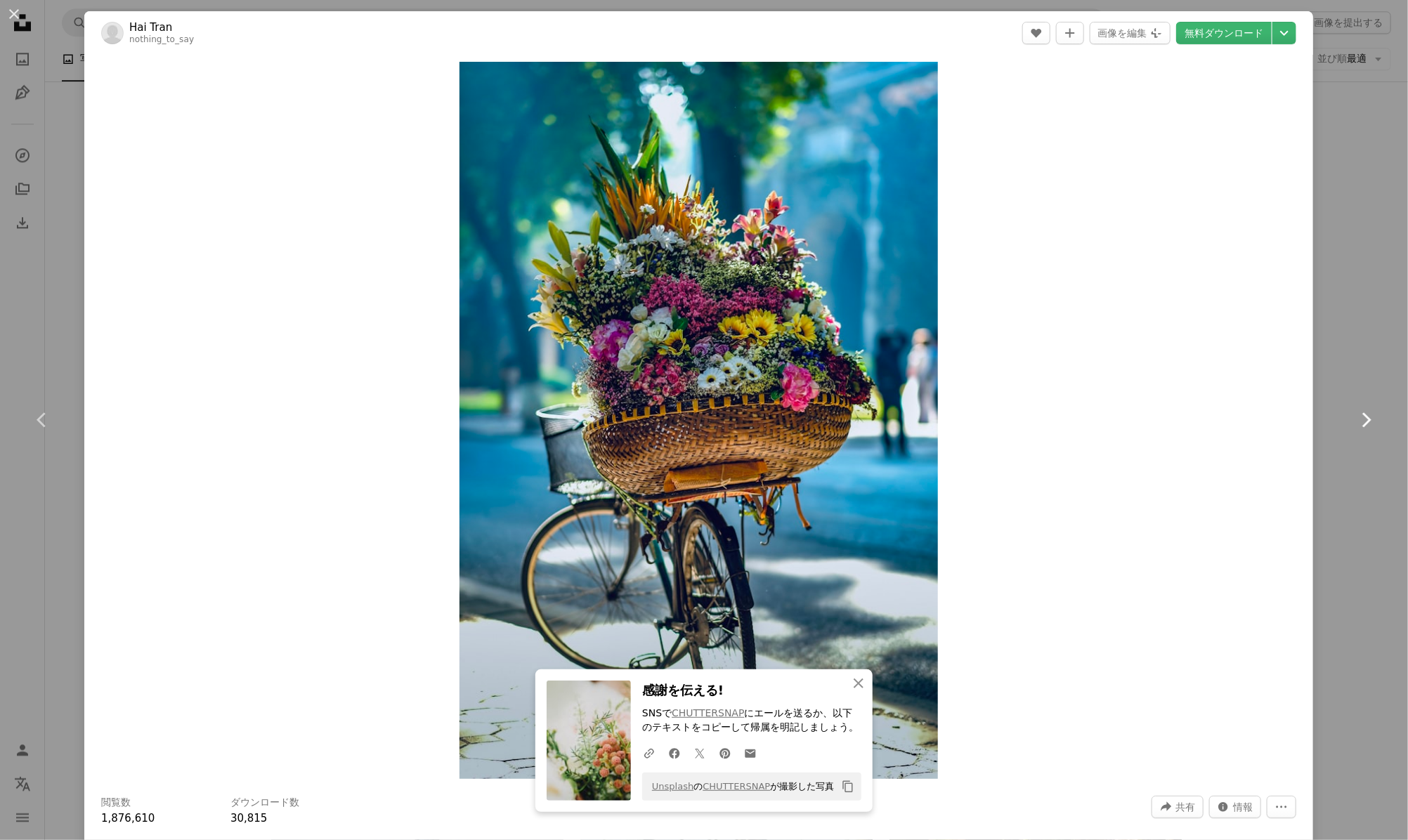
click at [1354, 426] on icon "Chevron right" at bounding box center [1365, 419] width 22 height 22
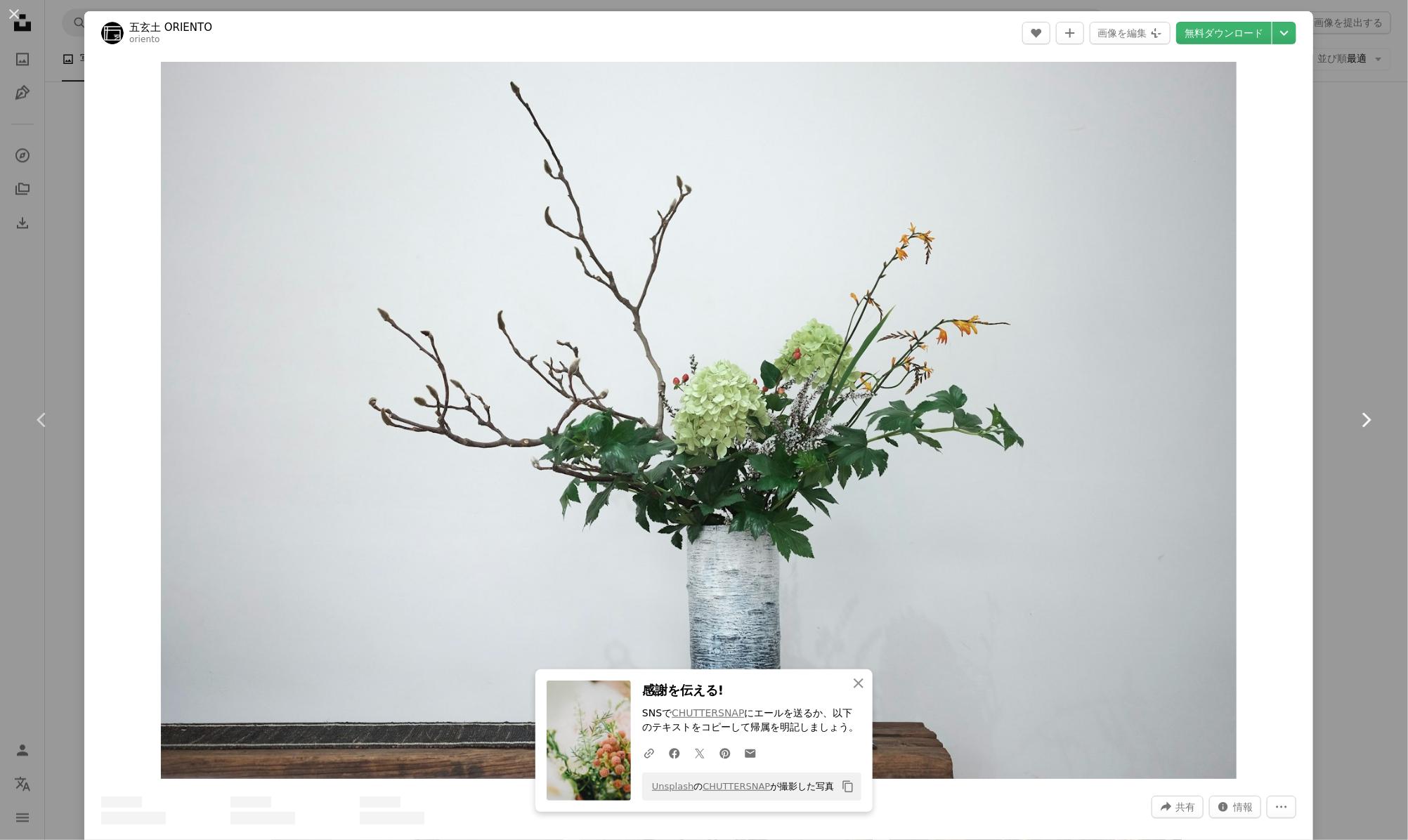
click at [1362, 423] on icon at bounding box center [1367, 420] width 9 height 15
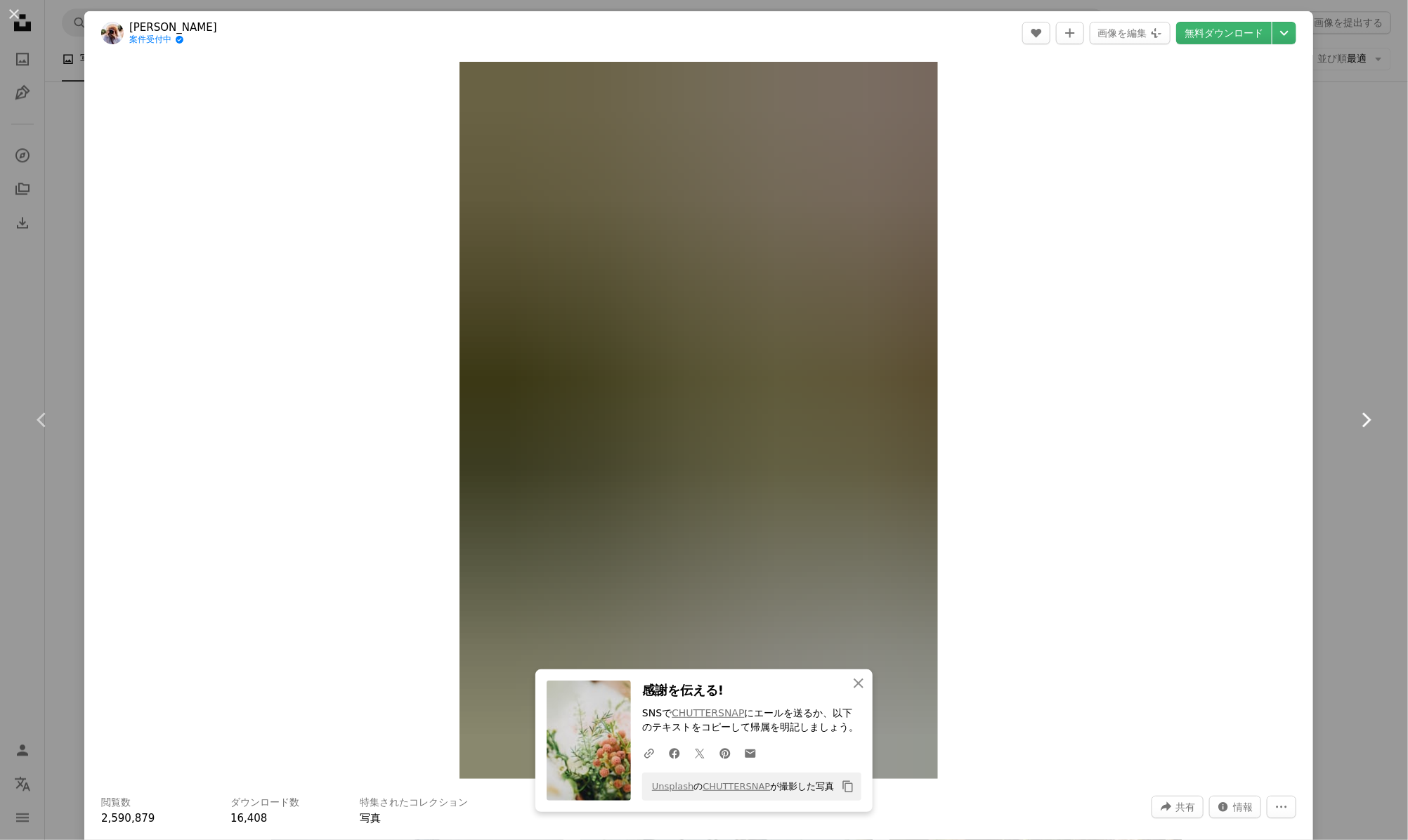
click at [1362, 422] on icon at bounding box center [1367, 420] width 9 height 15
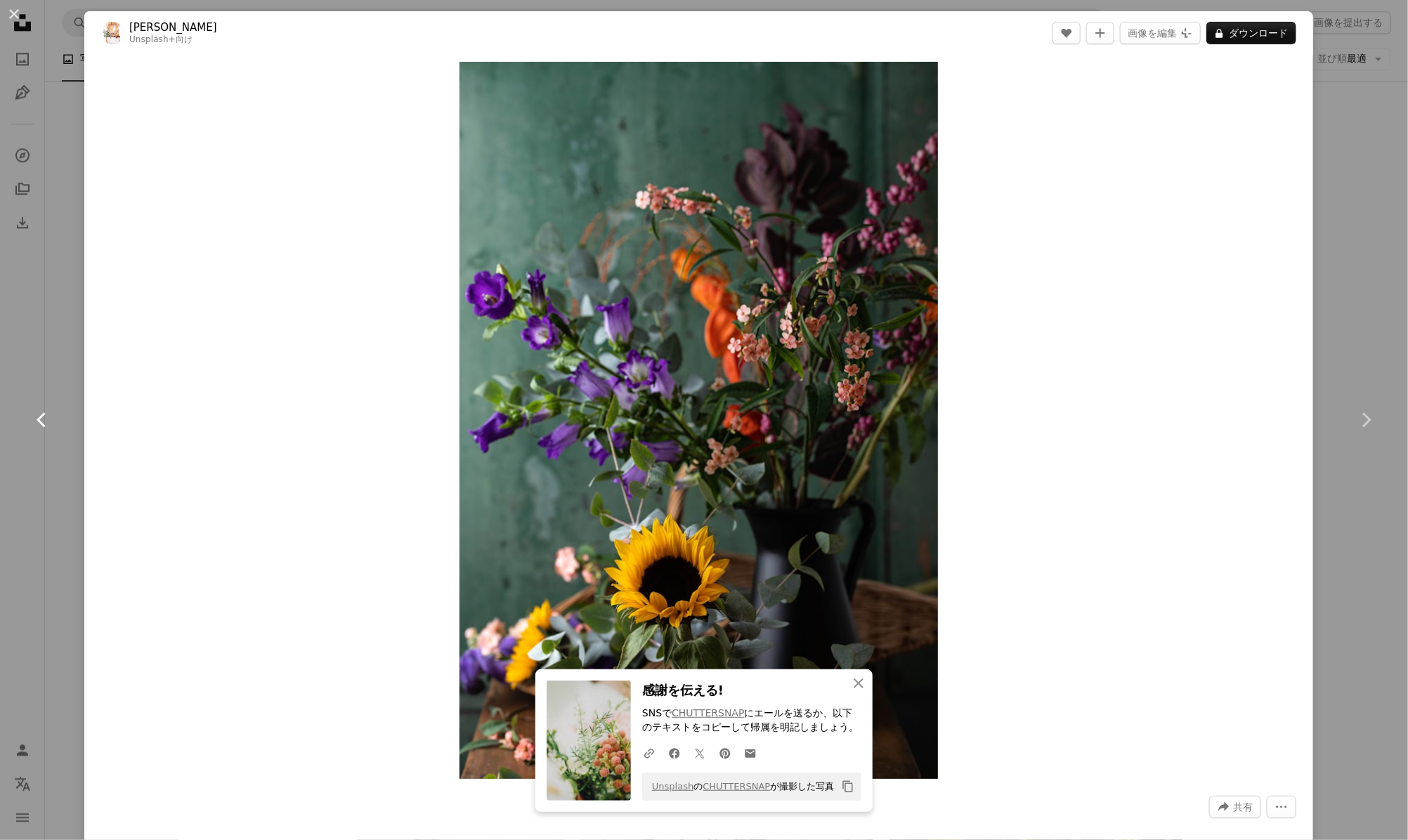
click at [42, 425] on icon "Chevron left" at bounding box center [41, 419] width 22 height 22
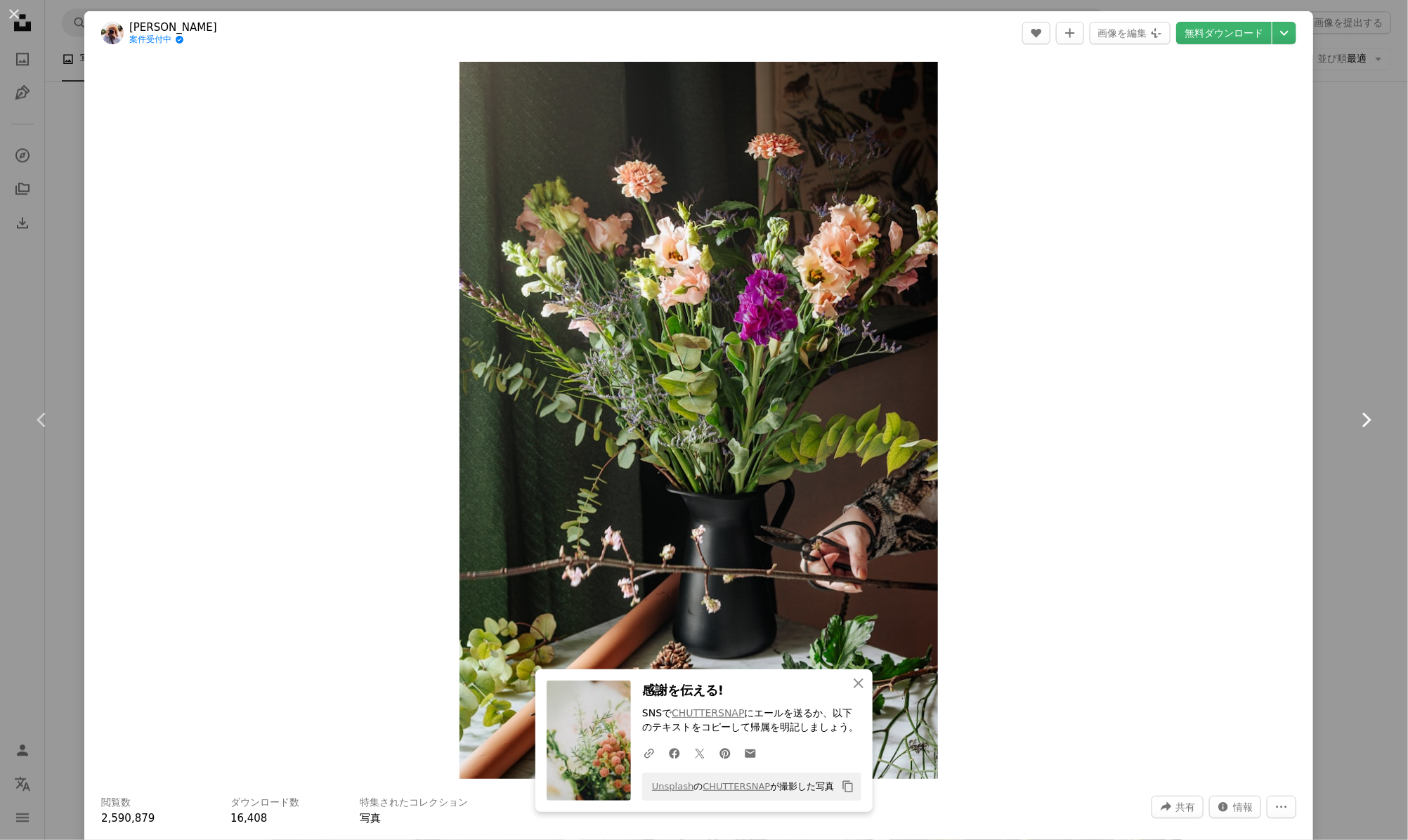
click at [1354, 422] on icon "Chevron right" at bounding box center [1365, 419] width 22 height 22
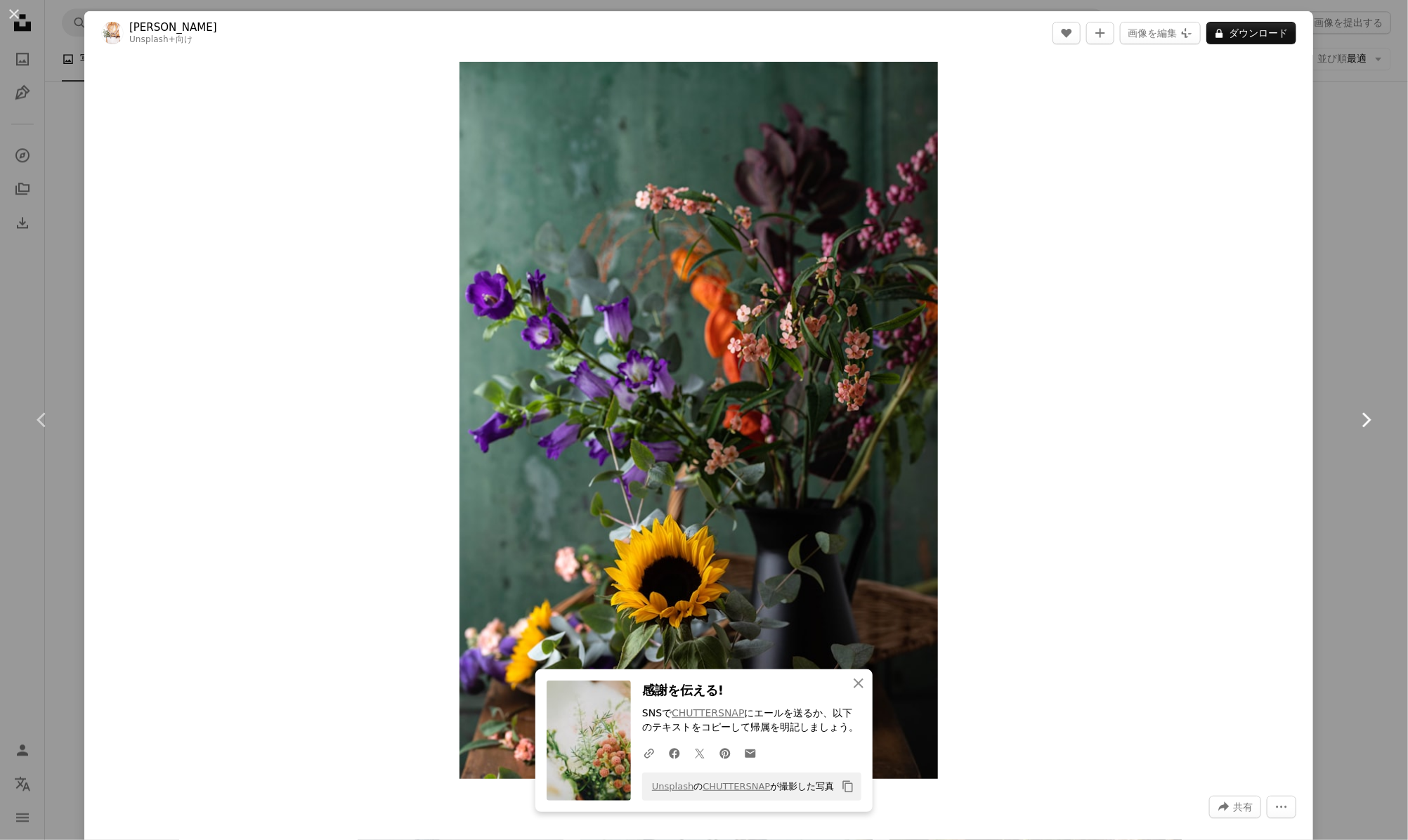
click at [1354, 420] on icon "Chevron right" at bounding box center [1365, 419] width 22 height 22
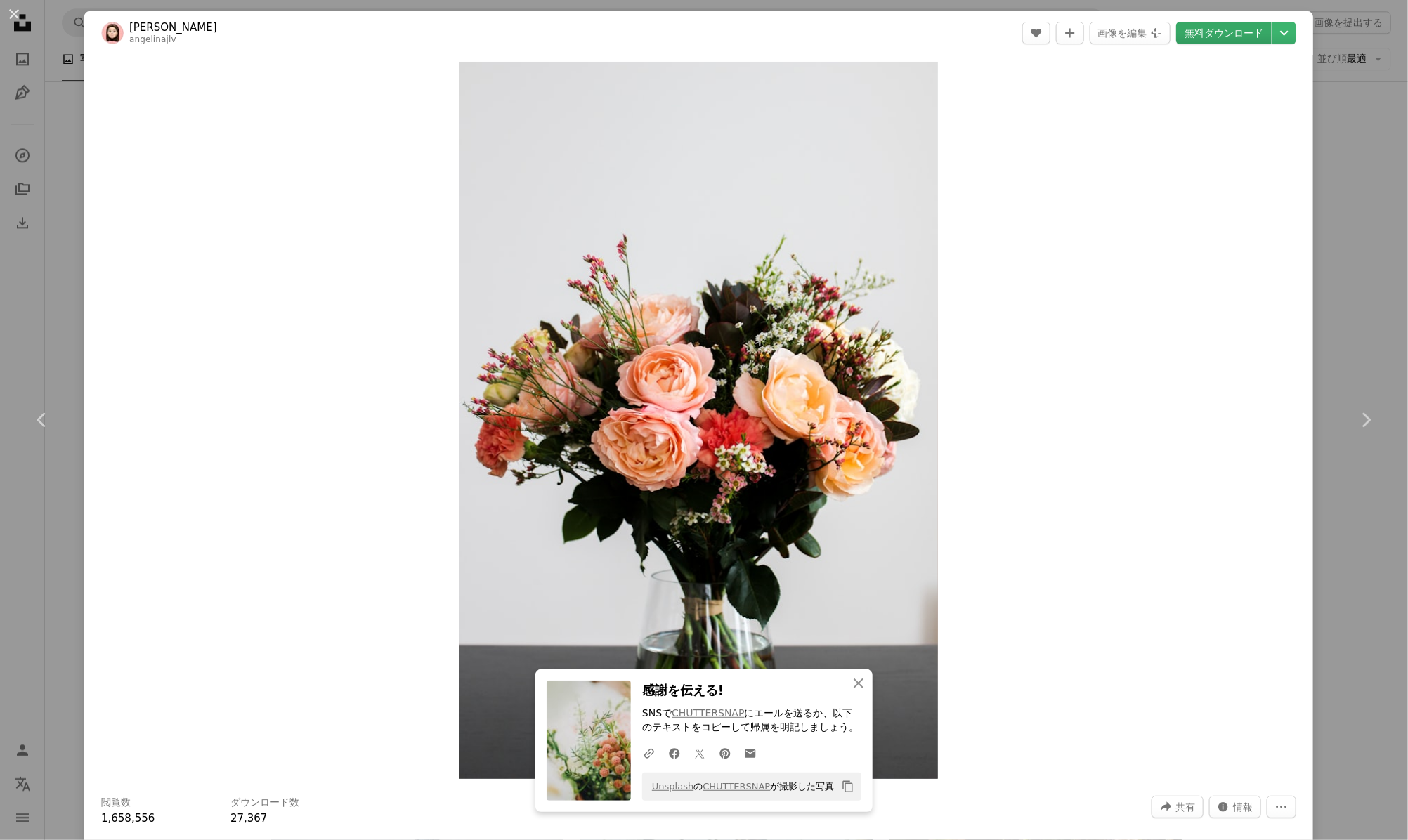
click at [1196, 33] on link "無料ダウンロード" at bounding box center [1223, 32] width 95 height 22
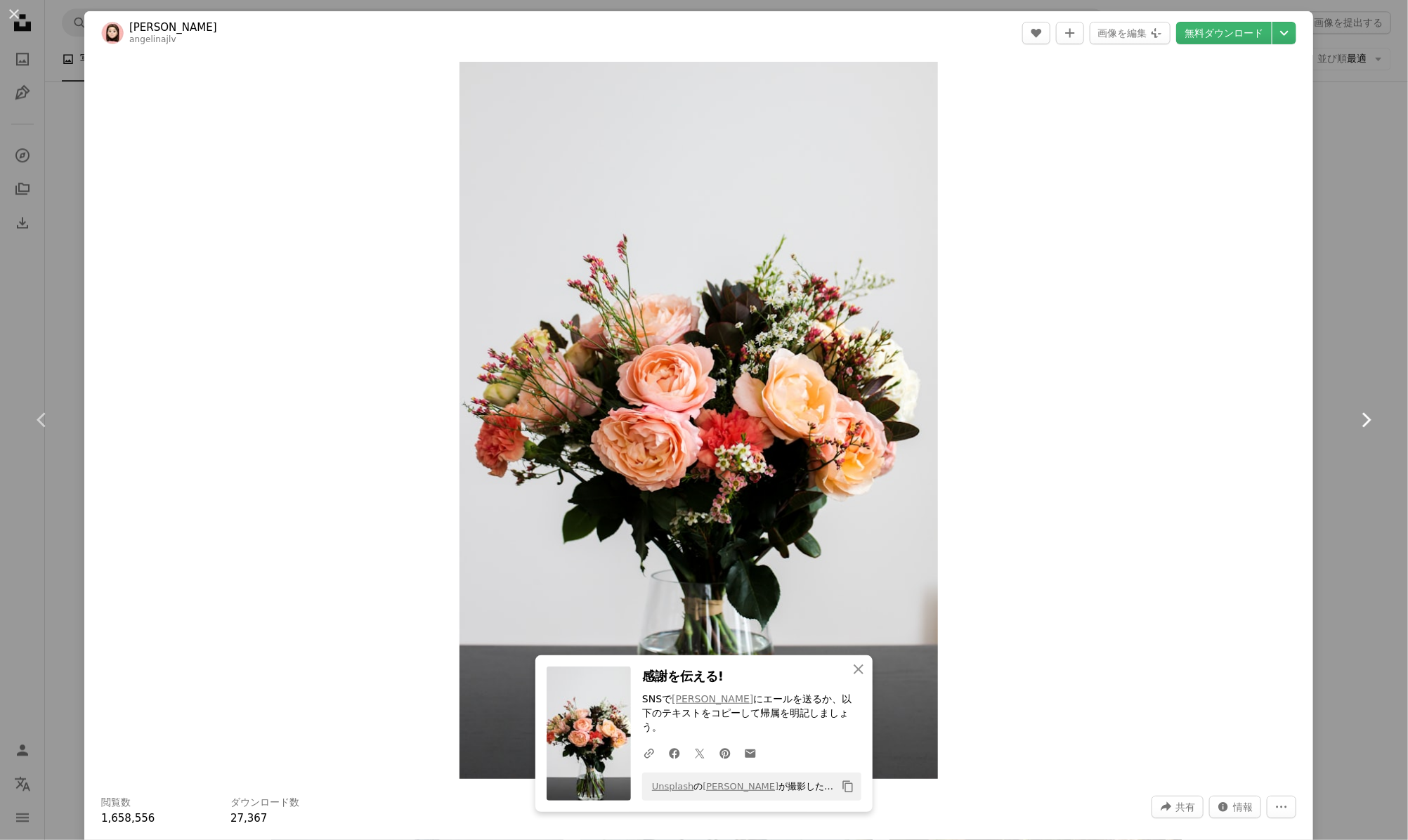
click at [1354, 420] on icon "Chevron right" at bounding box center [1365, 419] width 22 height 22
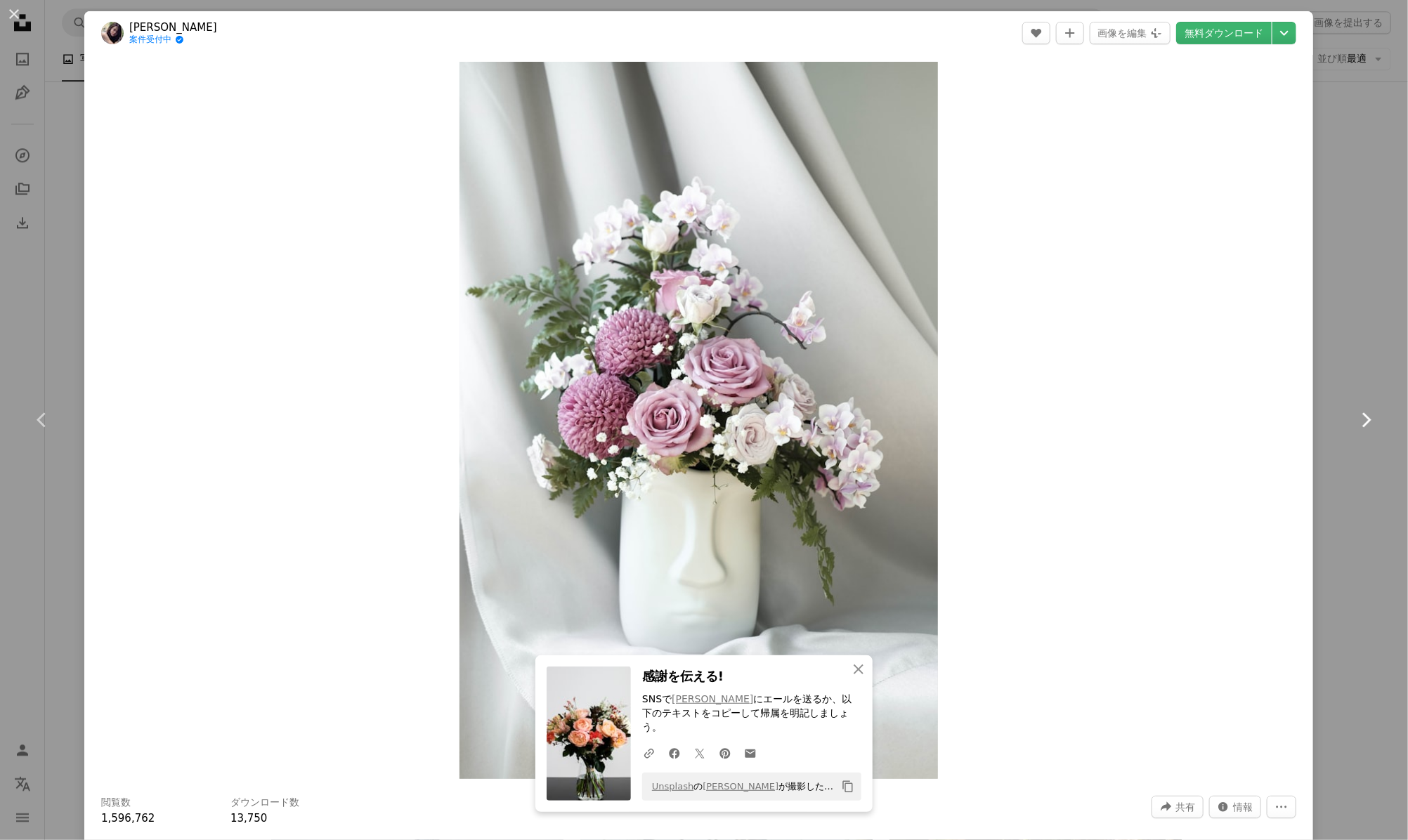
click at [1362, 418] on icon at bounding box center [1367, 420] width 9 height 15
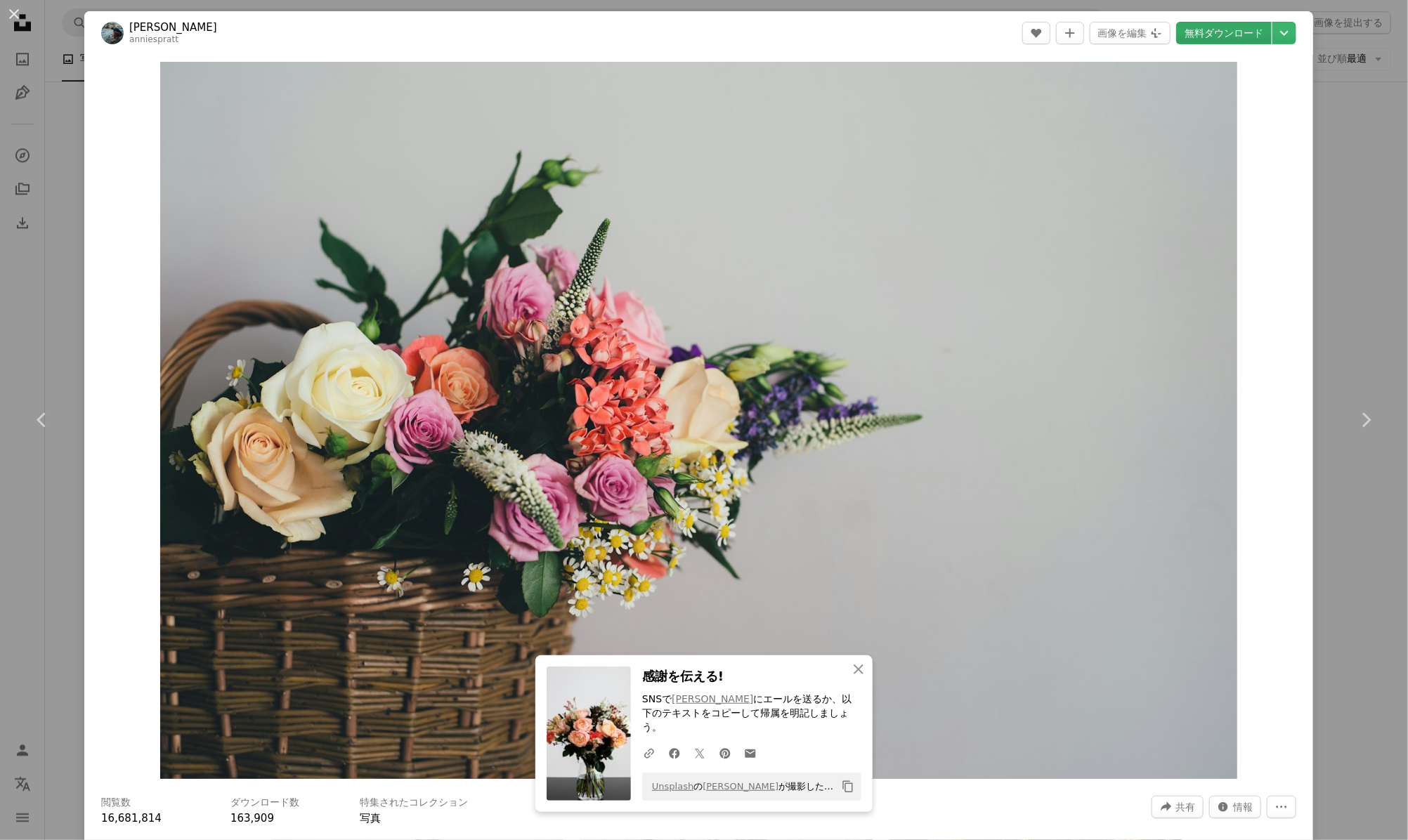
click at [1216, 33] on link "無料ダウンロード" at bounding box center [1223, 32] width 95 height 22
click at [1362, 417] on icon at bounding box center [1367, 420] width 9 height 15
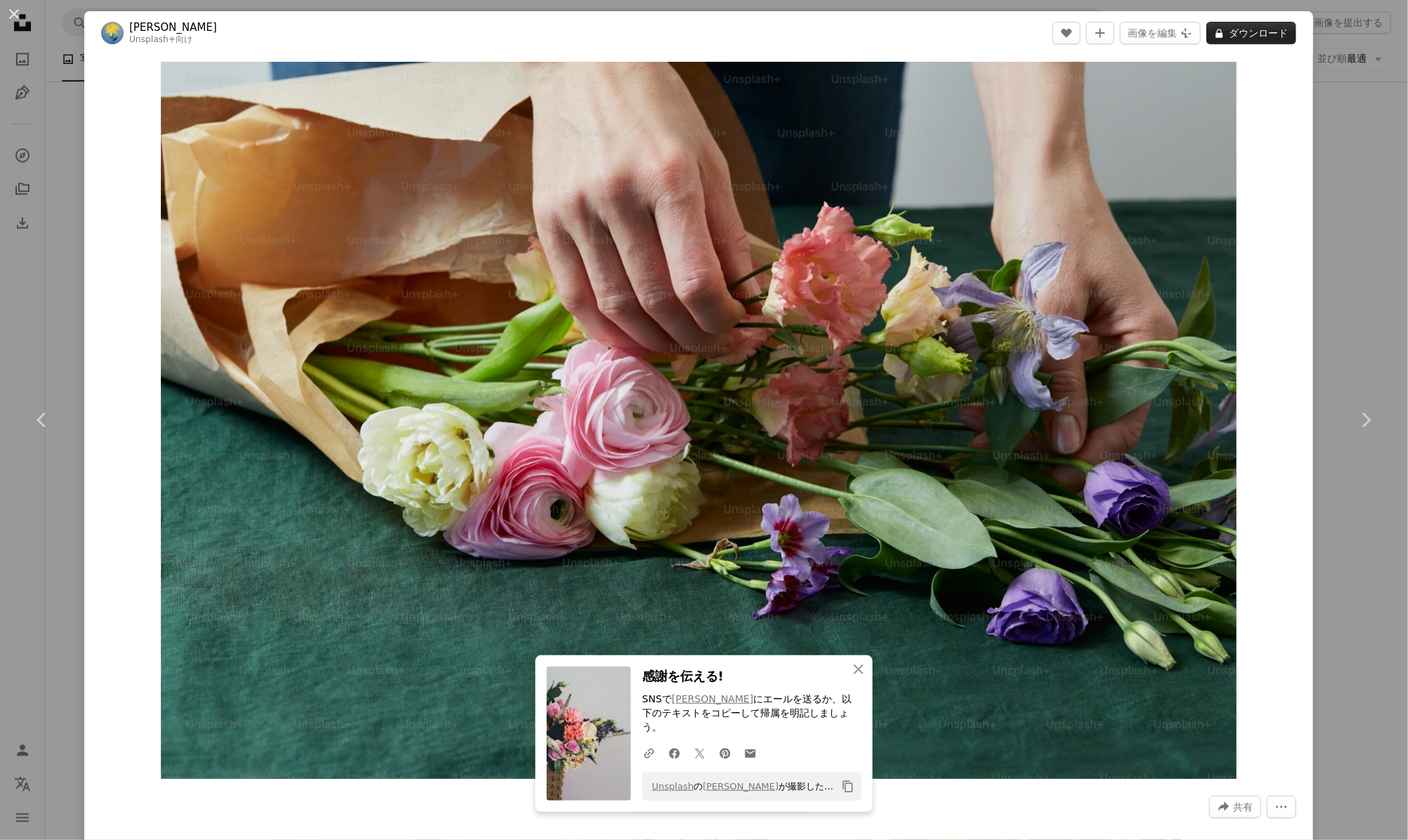
click at [1240, 35] on button "A lock ダウンロード" at bounding box center [1251, 32] width 90 height 22
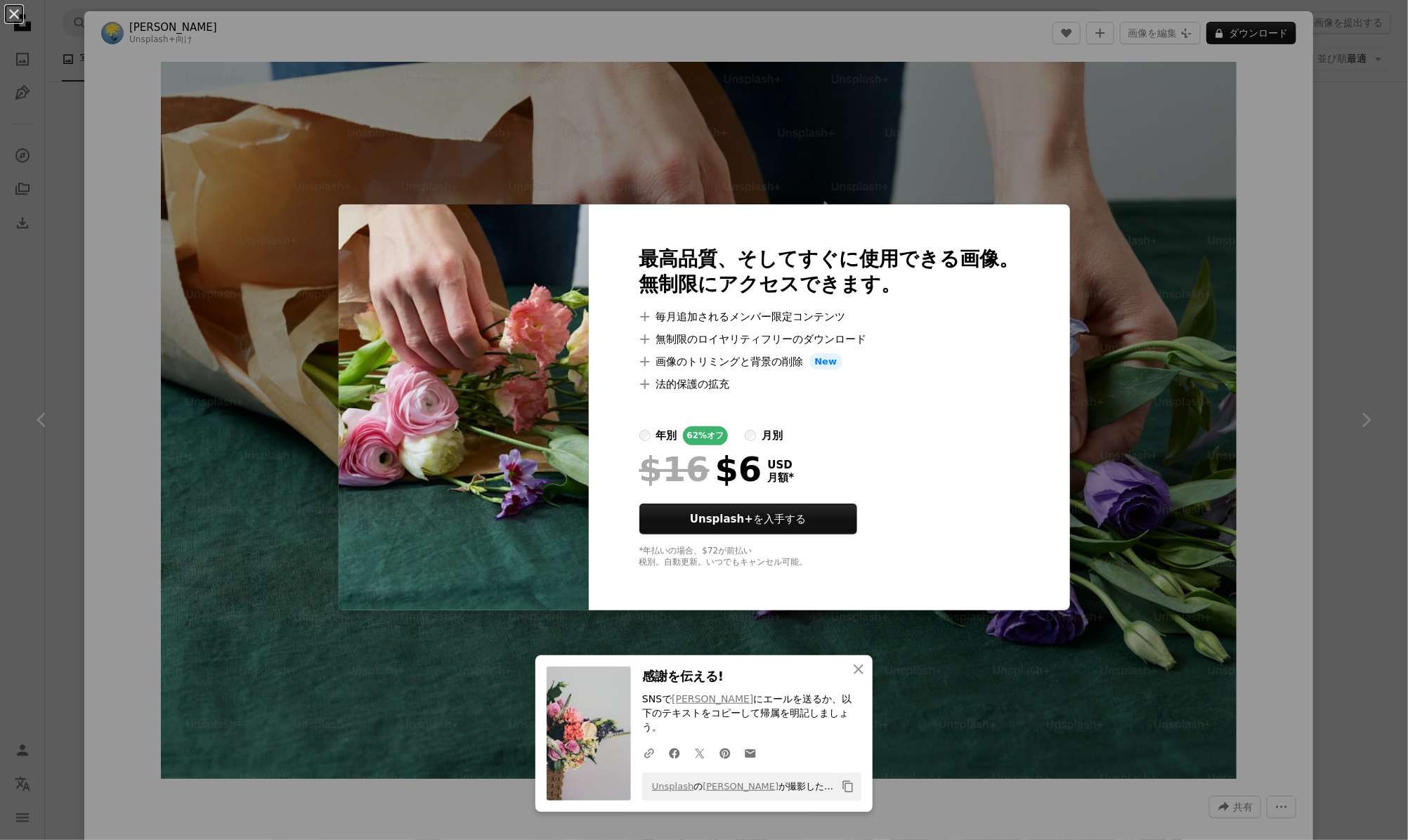
click at [1218, 143] on div "An X shape 最高品質、そしてすぐに使用できる画像。 無制限にアクセスできます。 A plus sign 毎月追加されるメンバー限定コンテンツ A p…" at bounding box center [704, 420] width 1408 height 840
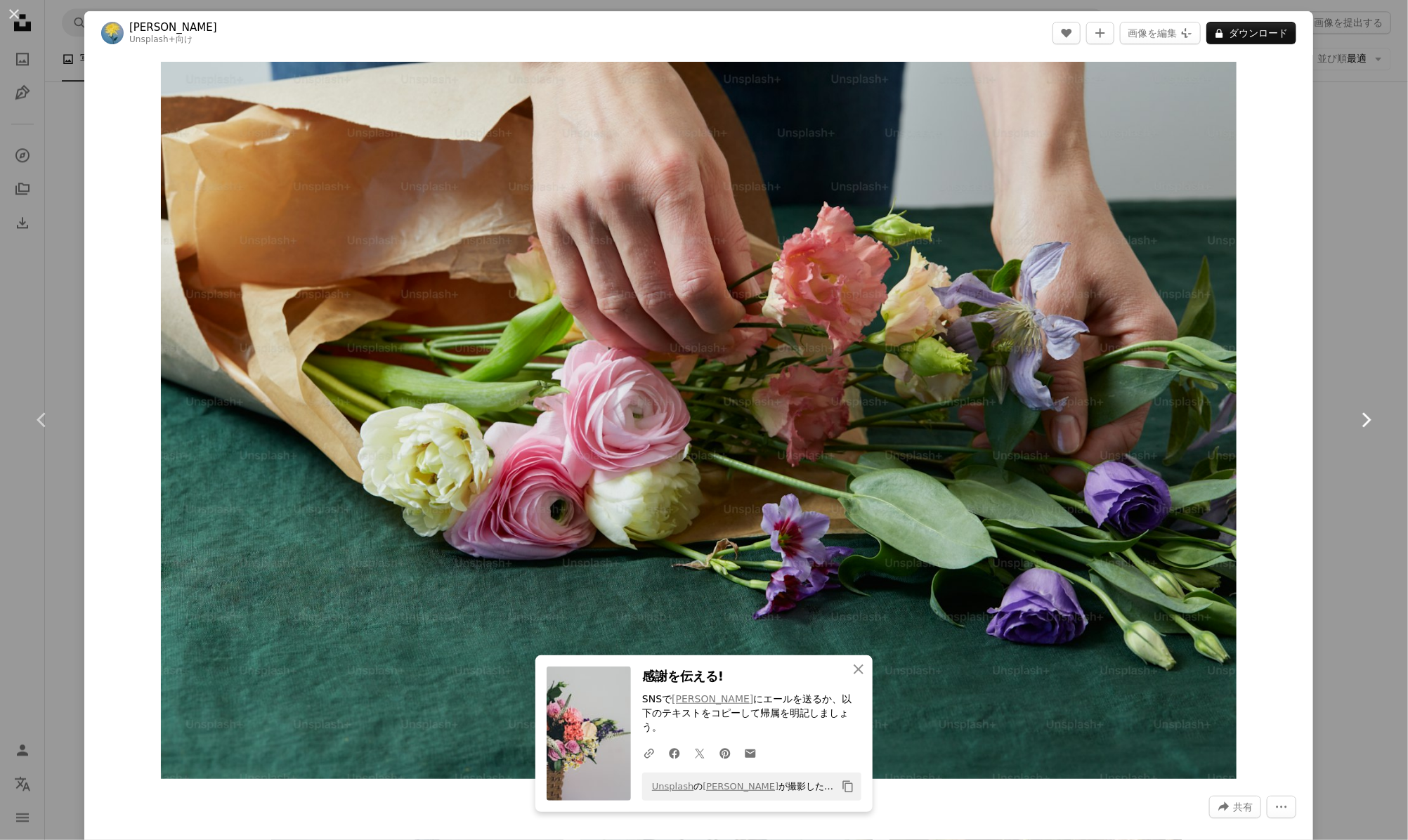
click at [1357, 413] on icon "Chevron right" at bounding box center [1365, 419] width 22 height 22
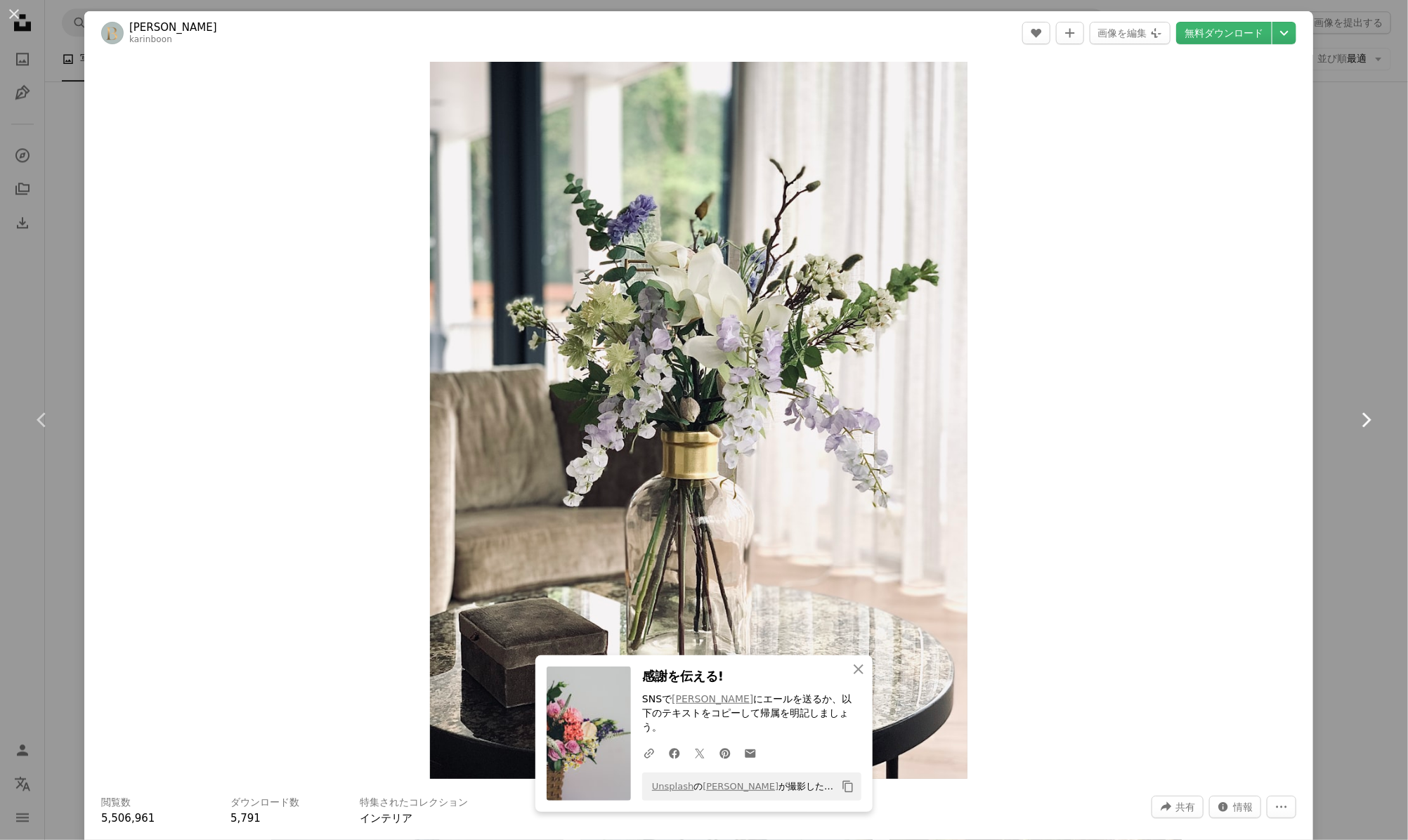
click at [1357, 411] on icon "Chevron right" at bounding box center [1365, 419] width 22 height 22
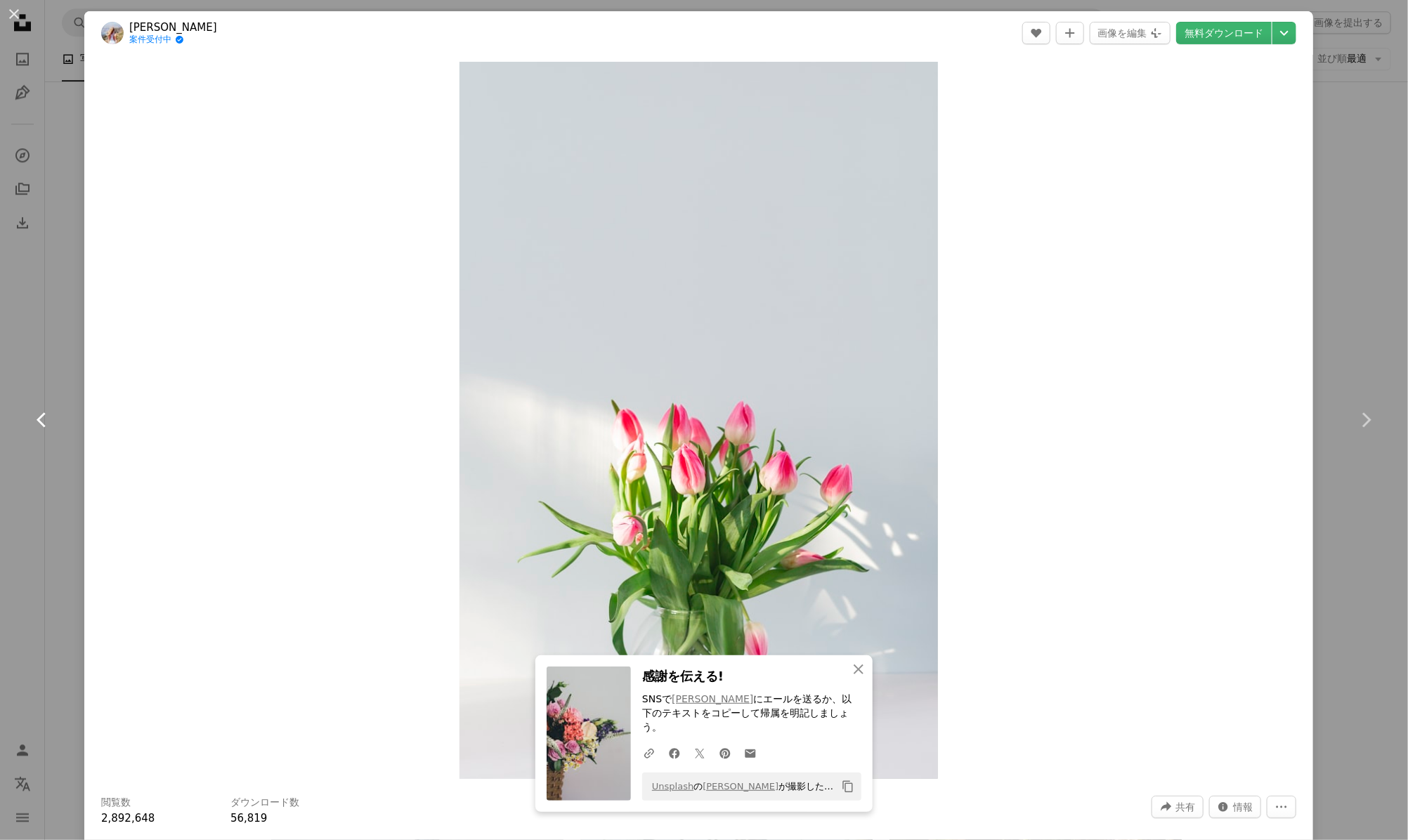
click at [53, 413] on icon "Chevron left" at bounding box center [41, 419] width 22 height 22
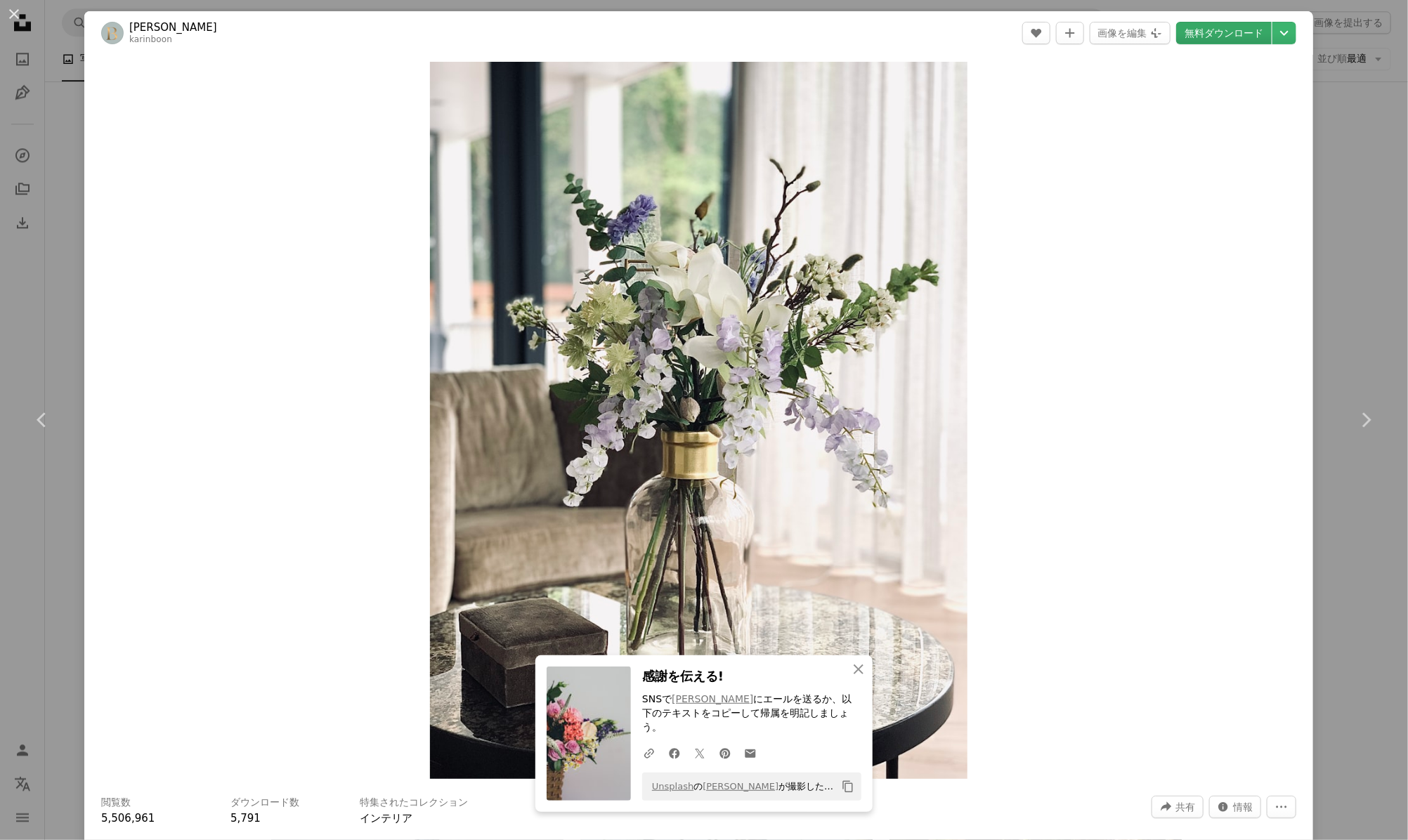
click at [1193, 30] on link "無料ダウンロード" at bounding box center [1223, 32] width 95 height 22
click at [1354, 418] on icon "Chevron right" at bounding box center [1365, 419] width 22 height 22
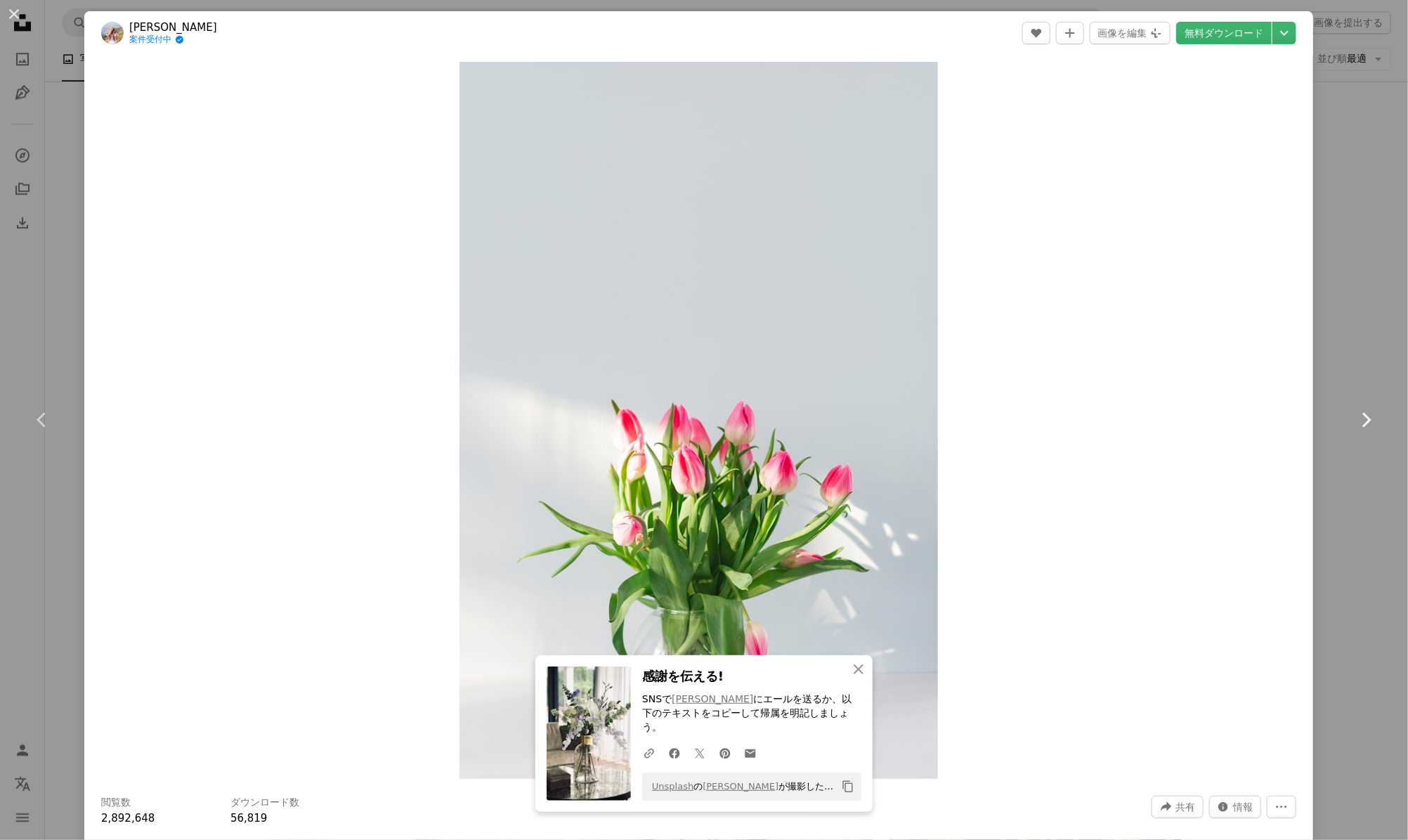
click at [1354, 418] on icon "Chevron right" at bounding box center [1365, 419] width 22 height 22
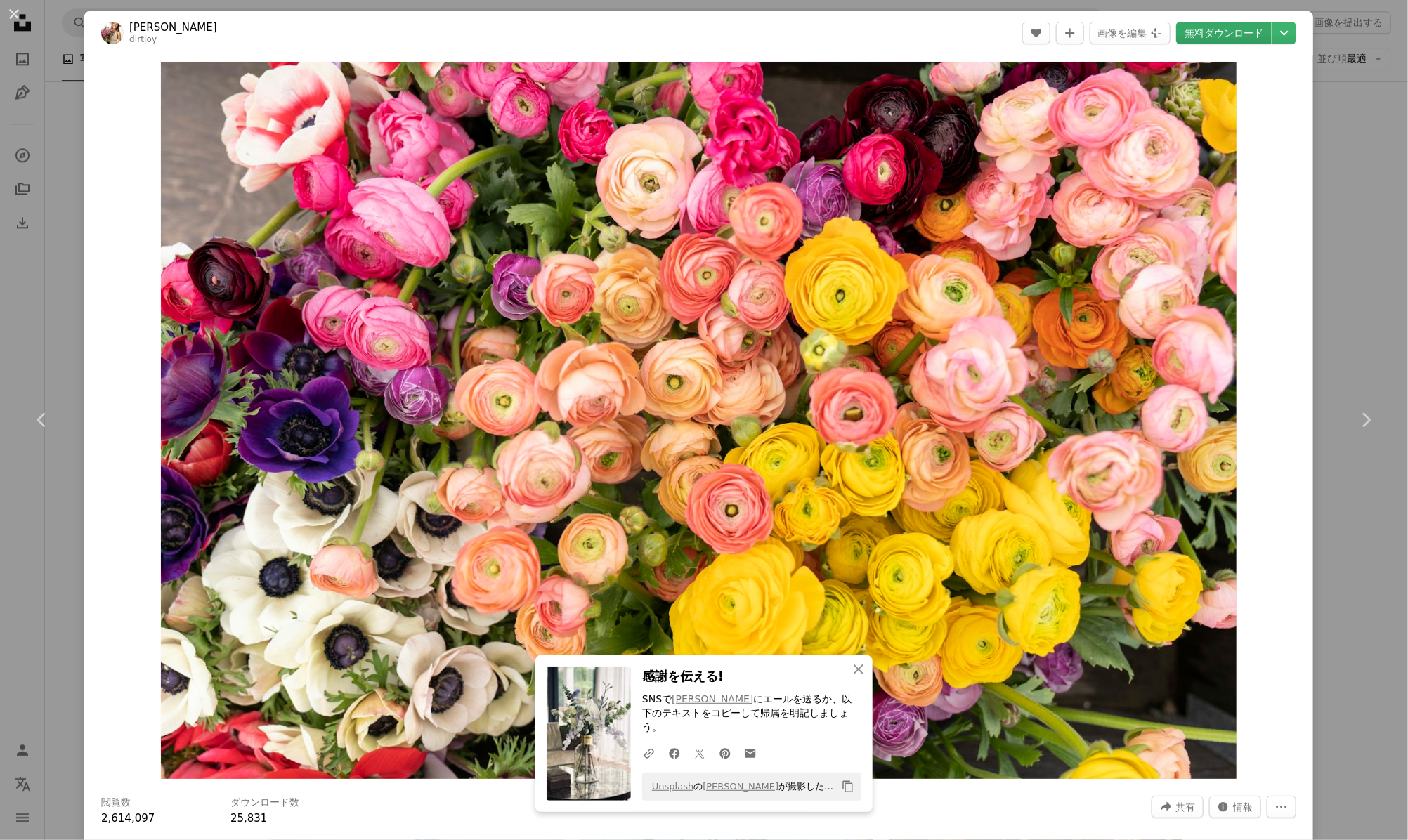
click at [1204, 34] on link "無料ダウンロード" at bounding box center [1223, 32] width 95 height 22
click at [1354, 422] on icon "Chevron right" at bounding box center [1365, 419] width 22 height 22
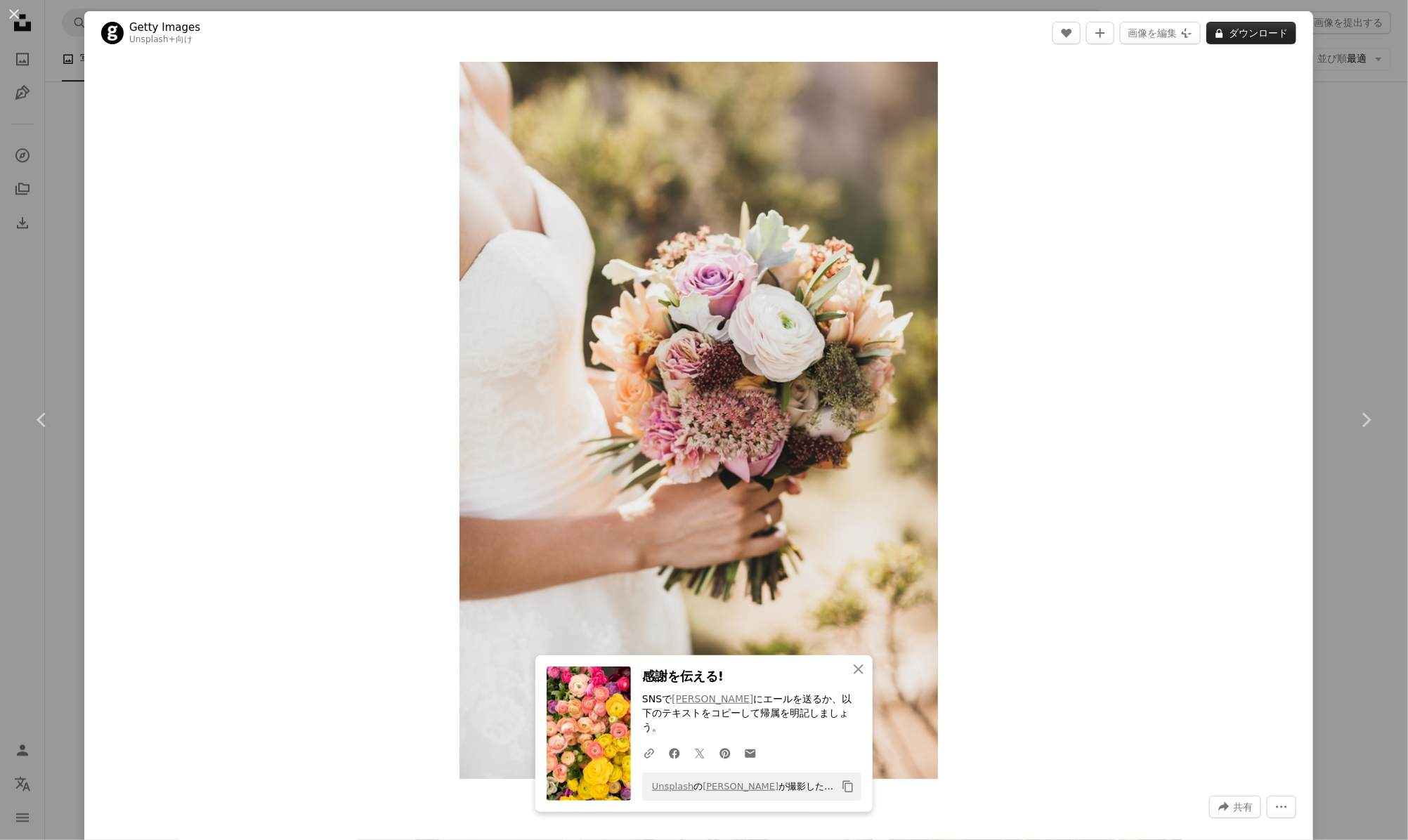
click at [1235, 32] on button "A lock ダウンロード" at bounding box center [1251, 32] width 90 height 22
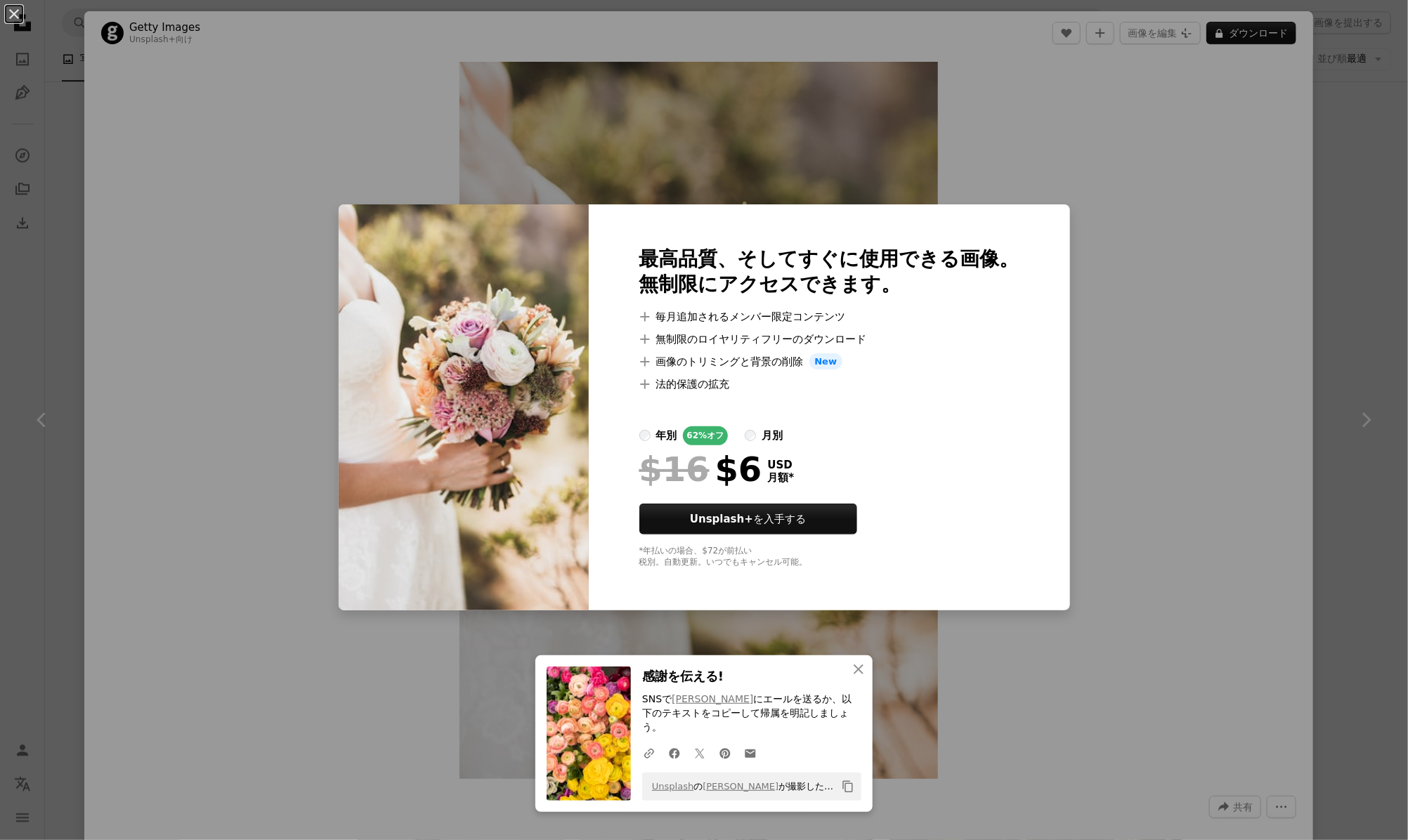
click at [1231, 227] on div "An X shape 最高品質、そしてすぐに使用できる画像。 無制限にアクセスできます。 A plus sign 毎月追加されるメンバー限定コンテンツ A p…" at bounding box center [704, 420] width 1408 height 840
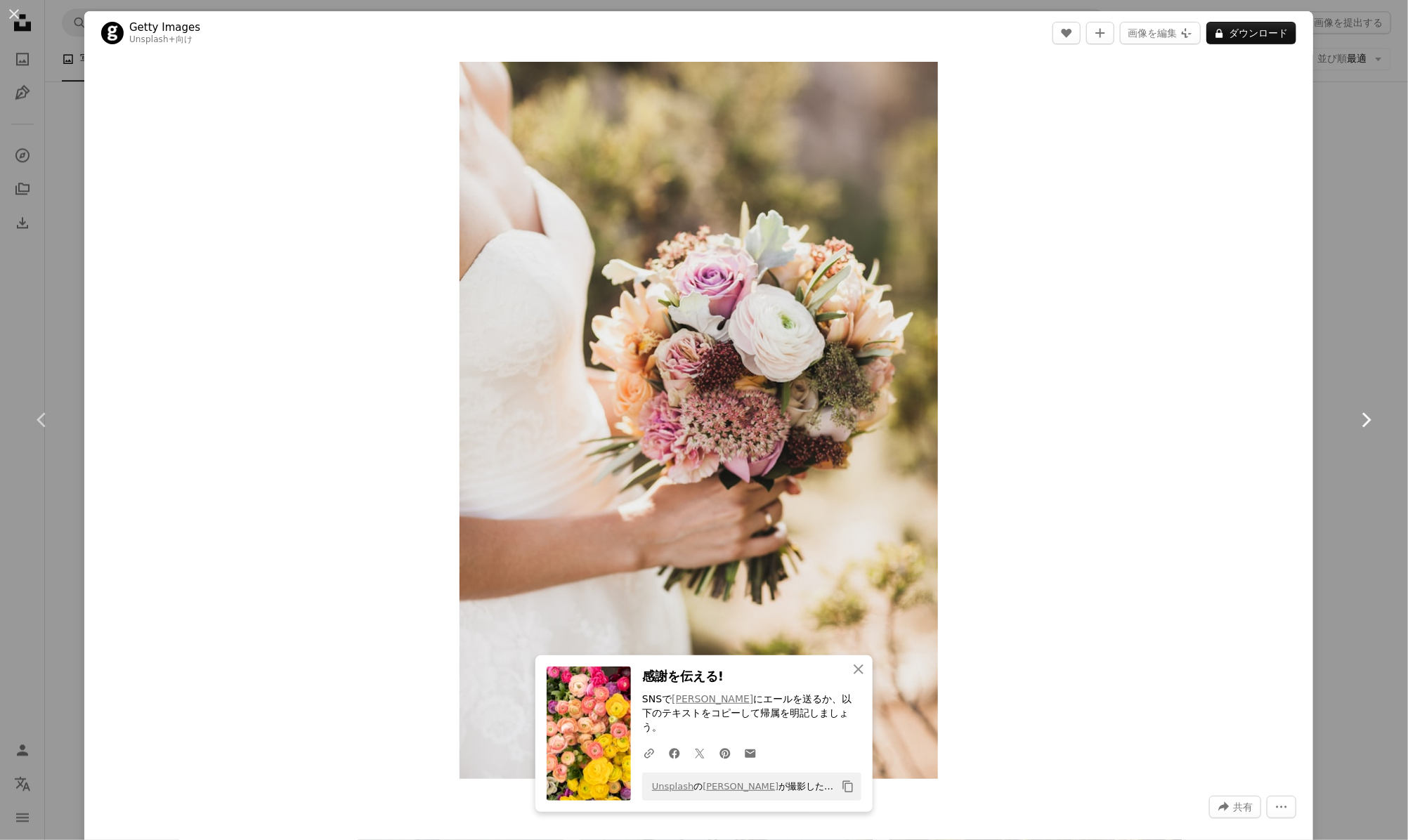
click at [1357, 423] on icon "Chevron right" at bounding box center [1365, 419] width 22 height 22
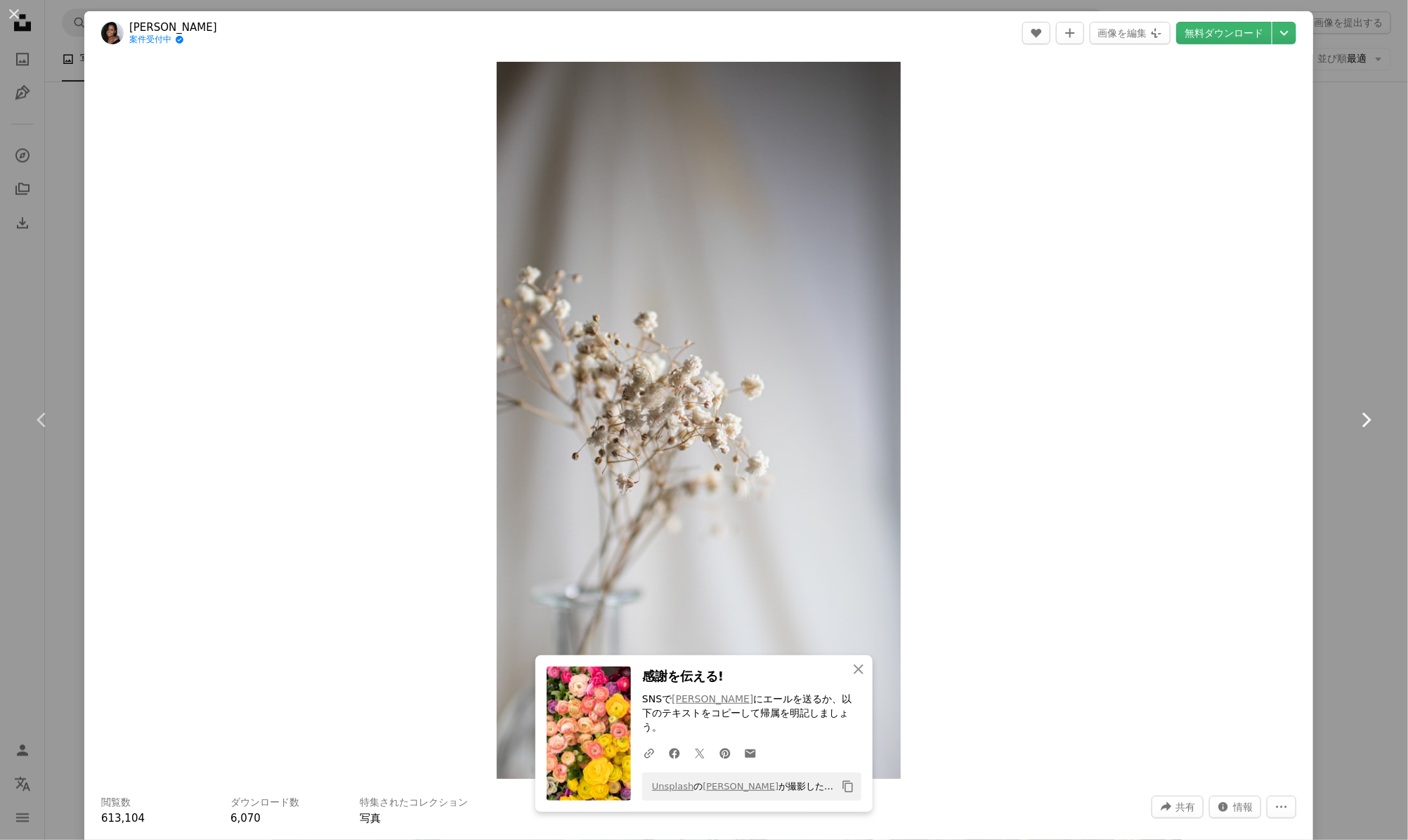
click at [1357, 423] on icon "Chevron right" at bounding box center [1365, 419] width 22 height 22
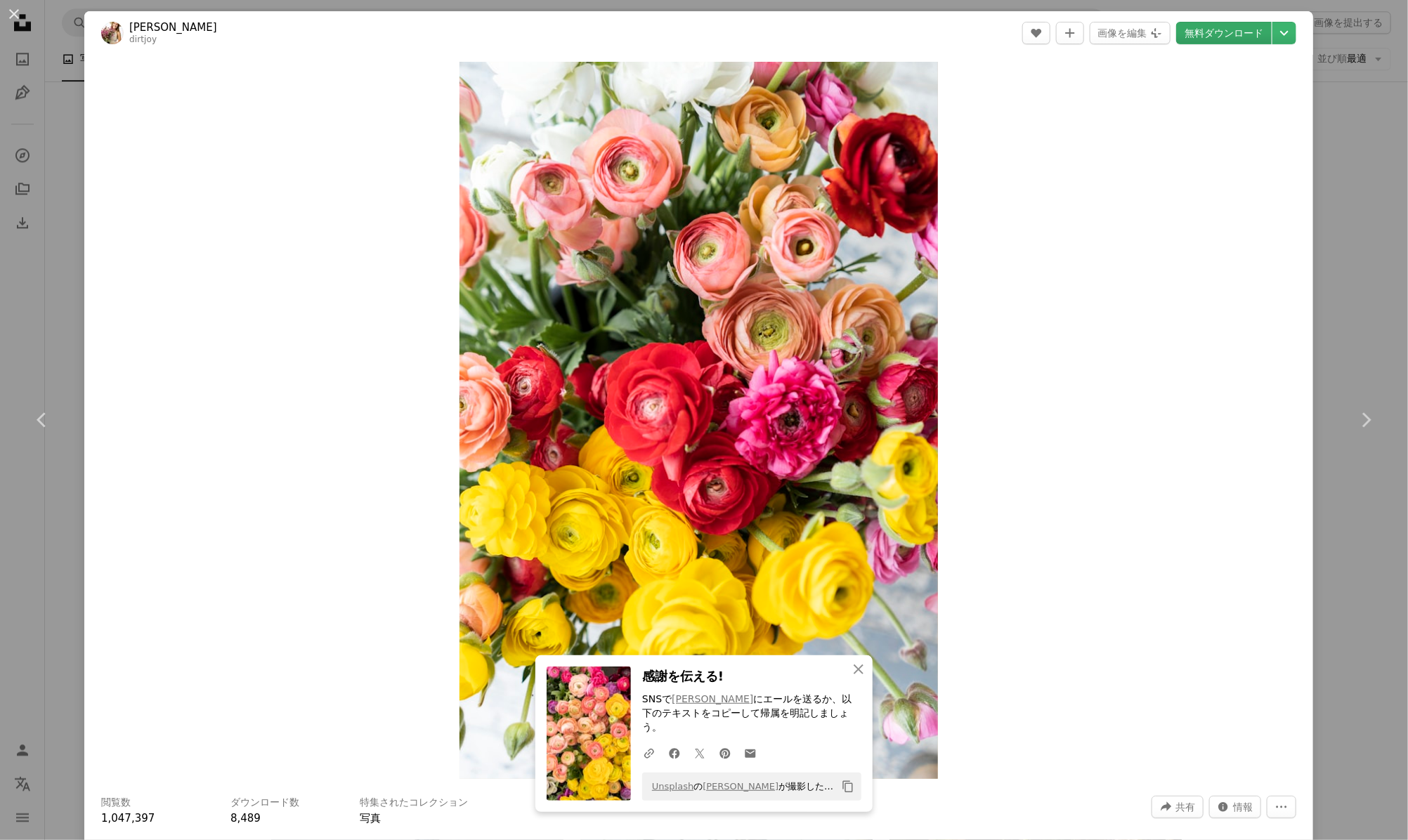
click at [1206, 24] on link "無料ダウンロード" at bounding box center [1223, 32] width 95 height 22
click at [1354, 418] on icon "Chevron right" at bounding box center [1365, 419] width 22 height 22
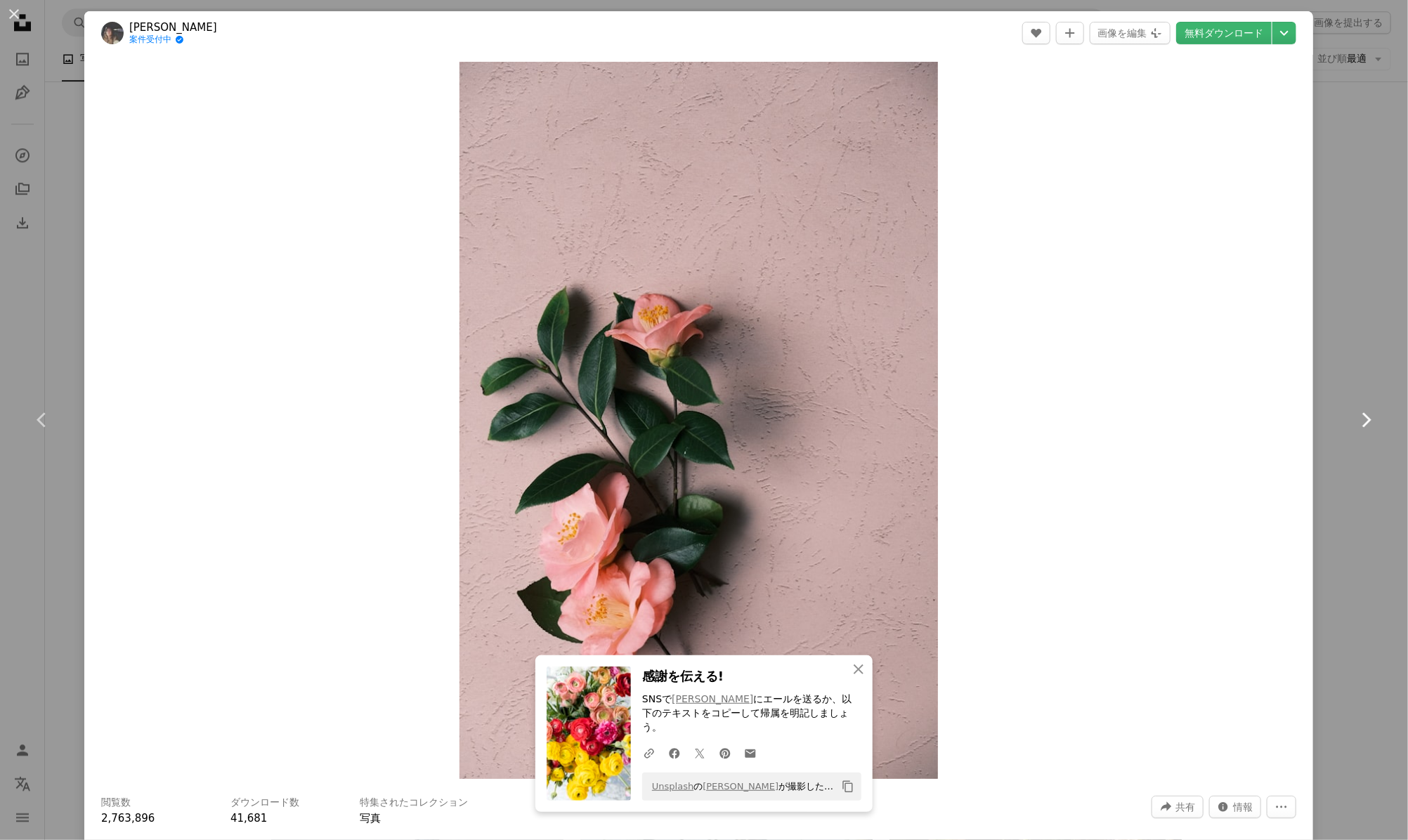
click at [1354, 418] on icon "Chevron right" at bounding box center [1365, 419] width 22 height 22
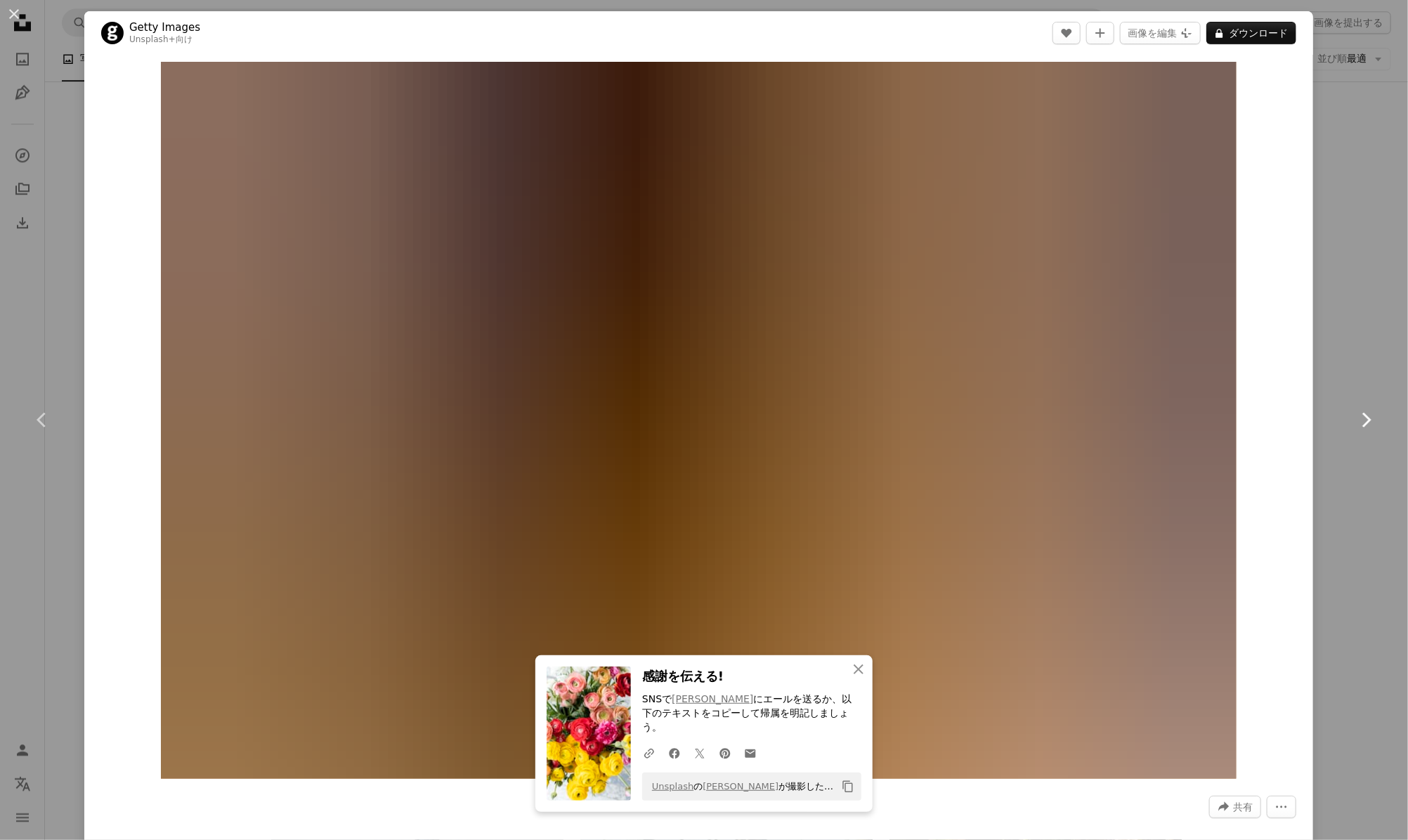
click at [1354, 418] on icon "Chevron right" at bounding box center [1365, 419] width 22 height 22
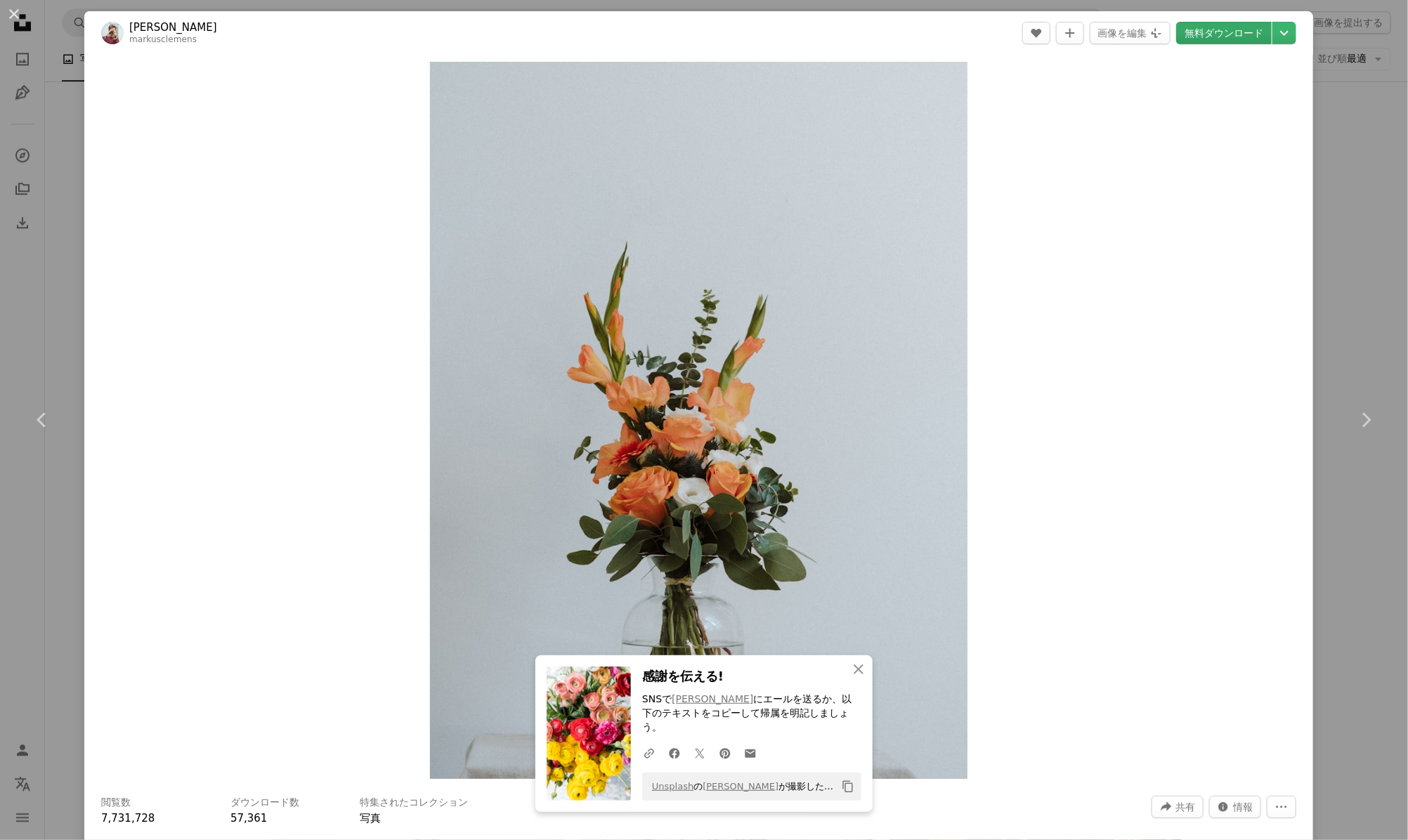
click at [1206, 29] on link "無料ダウンロード" at bounding box center [1223, 32] width 95 height 22
click at [1355, 413] on icon "Chevron right" at bounding box center [1365, 419] width 22 height 22
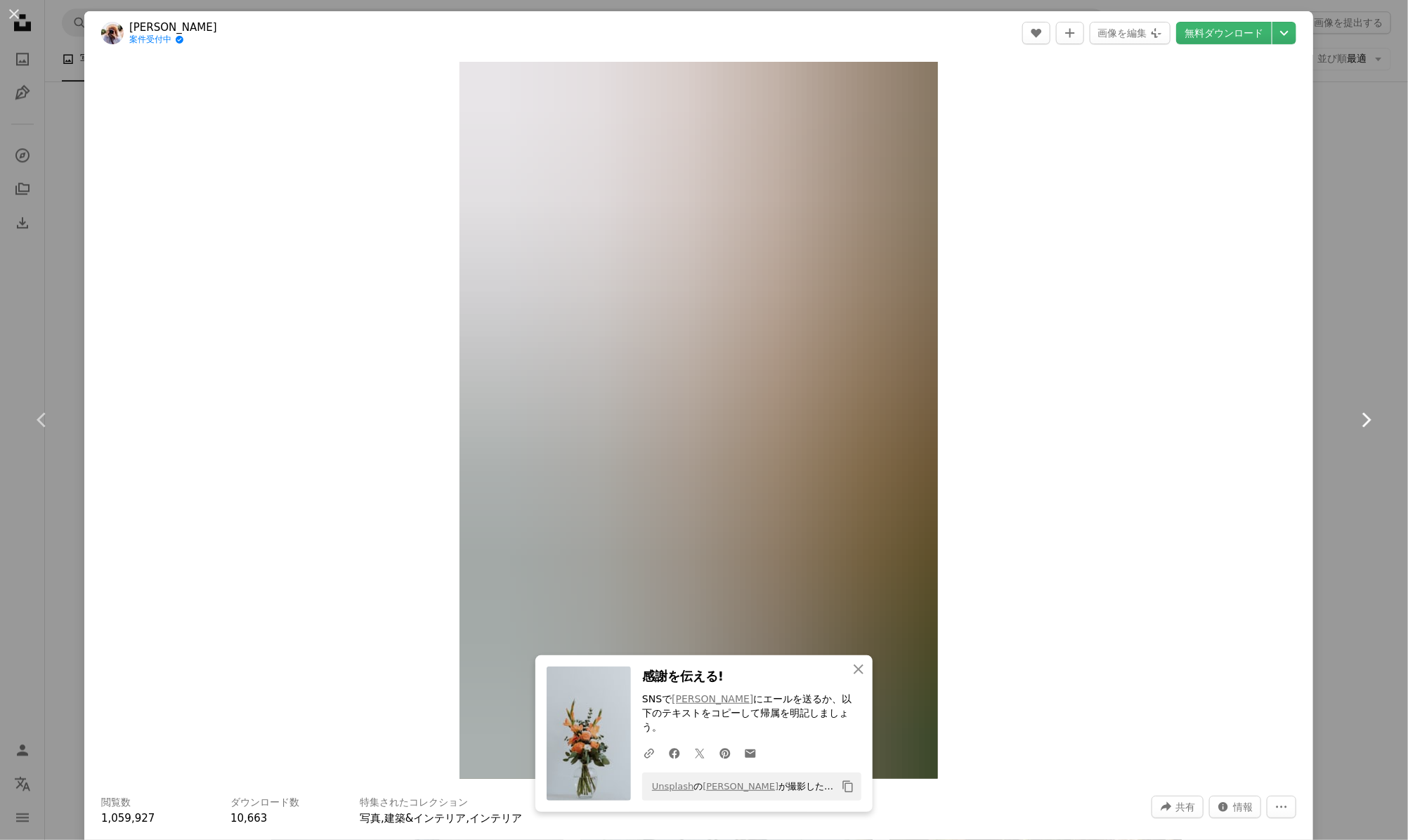
click at [1355, 413] on icon "Chevron right" at bounding box center [1365, 419] width 22 height 22
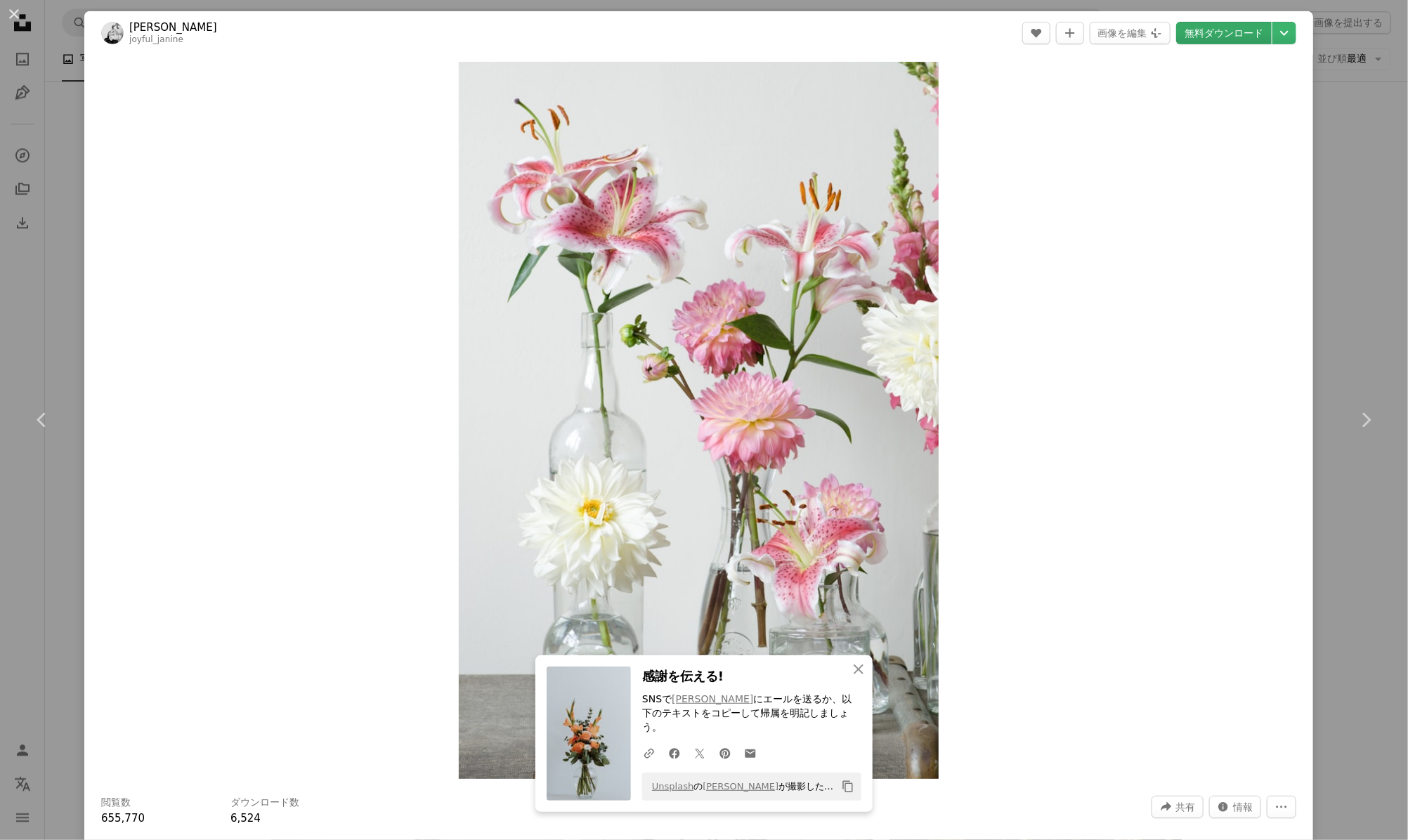
click at [1225, 34] on link "無料ダウンロード" at bounding box center [1223, 32] width 95 height 22
click at [1354, 422] on icon "Chevron right" at bounding box center [1365, 419] width 22 height 22
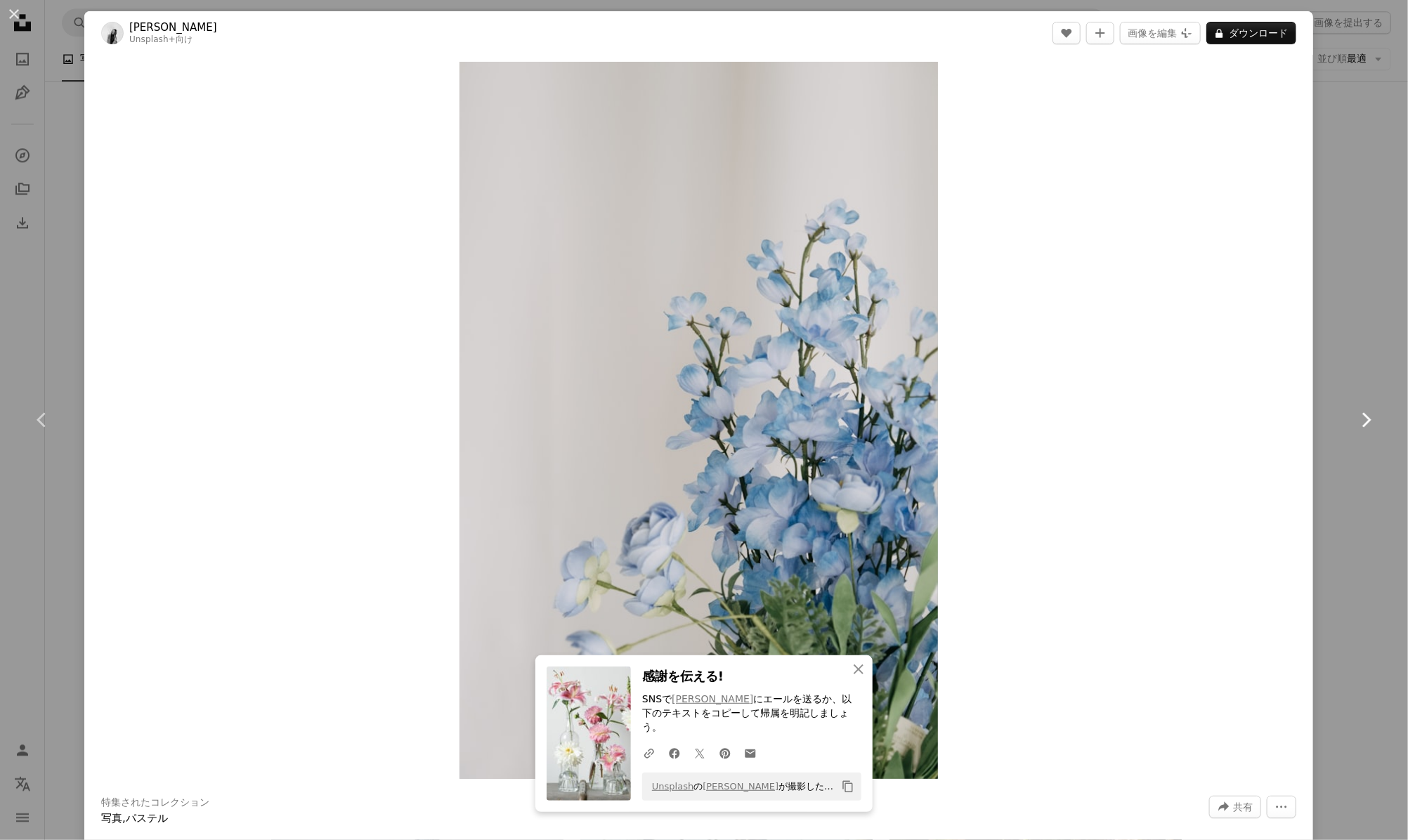
click at [1354, 413] on icon "Chevron right" at bounding box center [1365, 419] width 22 height 22
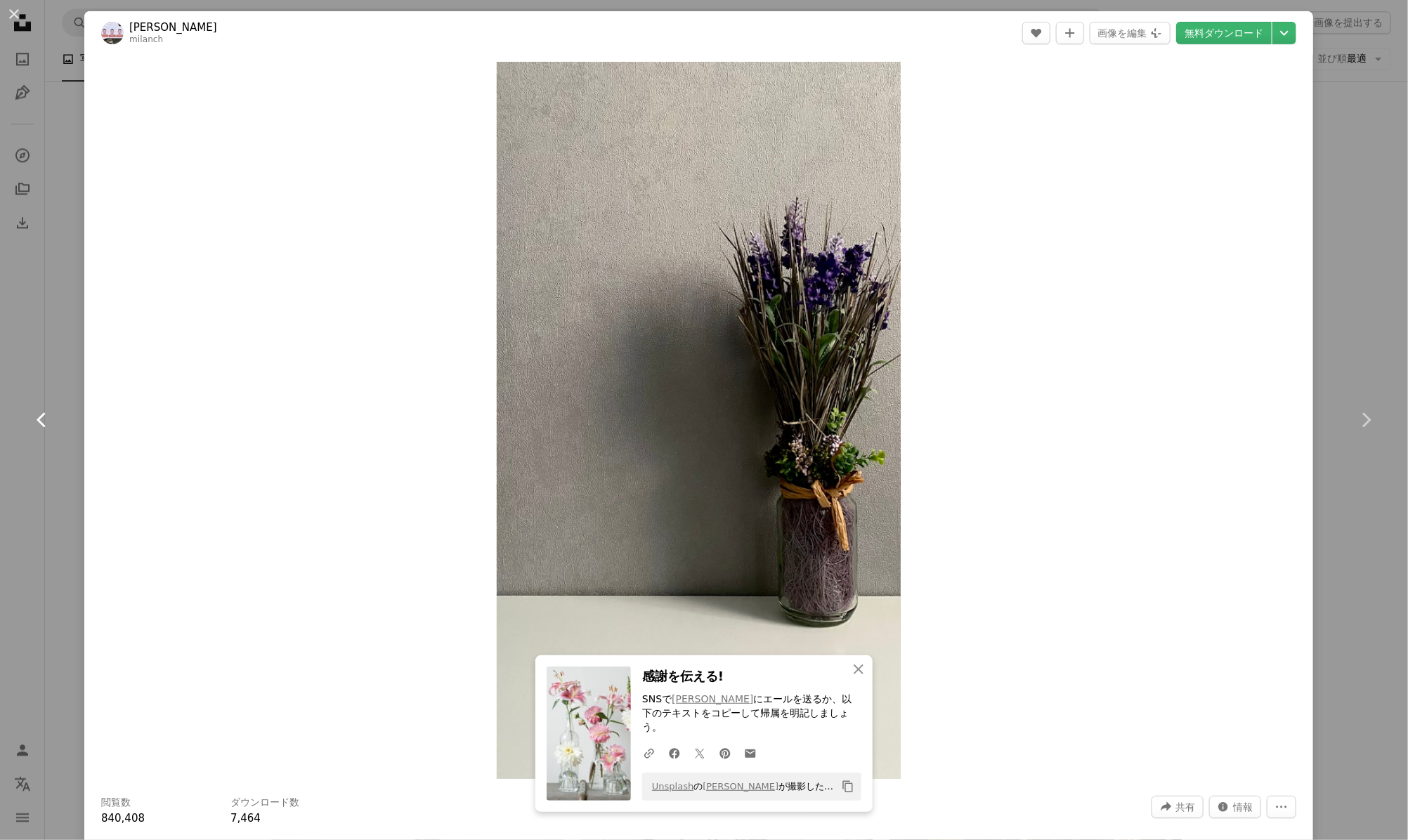
click at [50, 407] on link "Chevron left" at bounding box center [42, 420] width 85 height 135
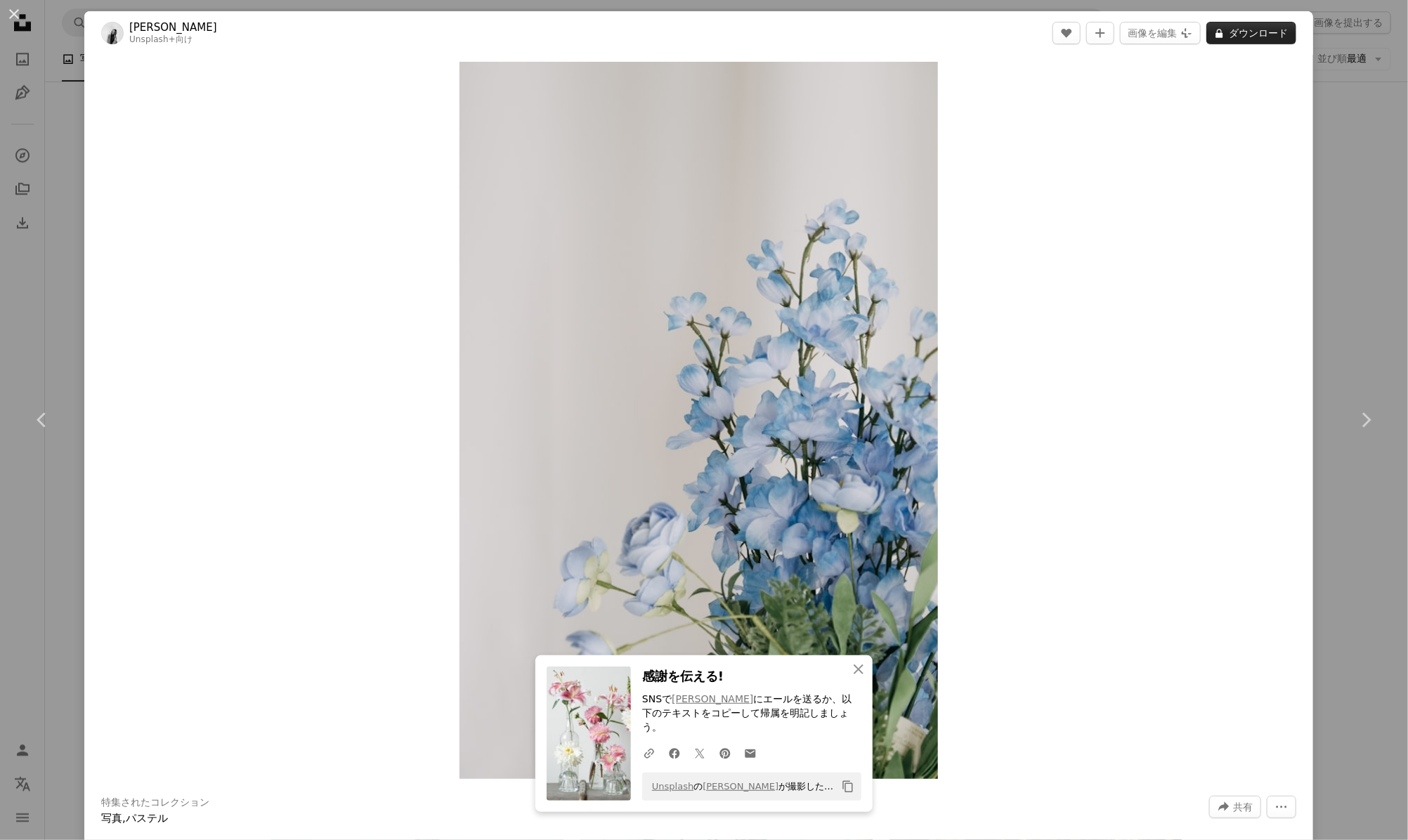
click at [1233, 26] on button "A lock ダウンロード" at bounding box center [1251, 32] width 90 height 22
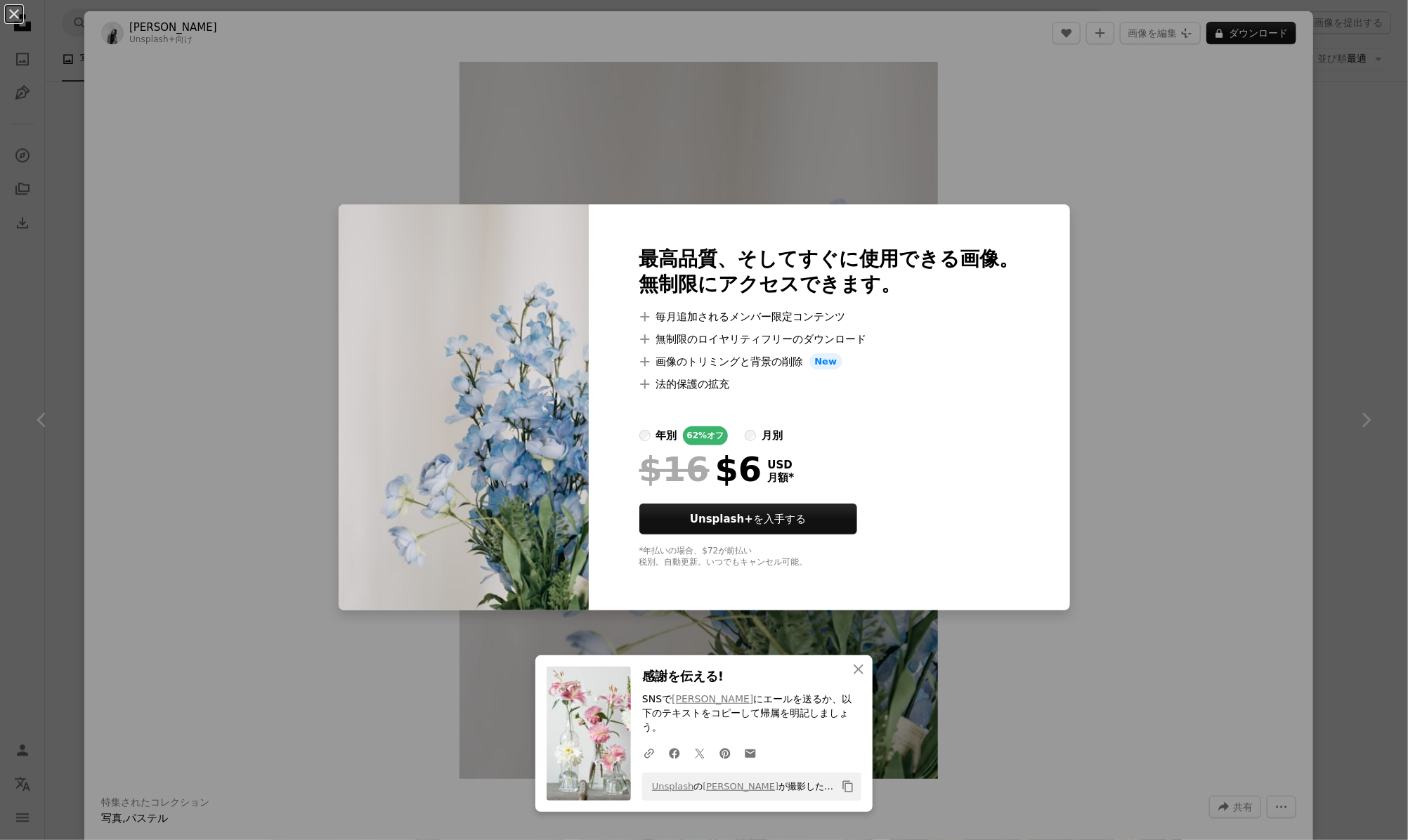
click at [1322, 402] on div "An X shape 最高品質、そしてすぐに使用できる画像。 無制限にアクセスできます。 A plus sign 毎月追加されるメンバー限定コンテンツ A p…" at bounding box center [704, 420] width 1408 height 840
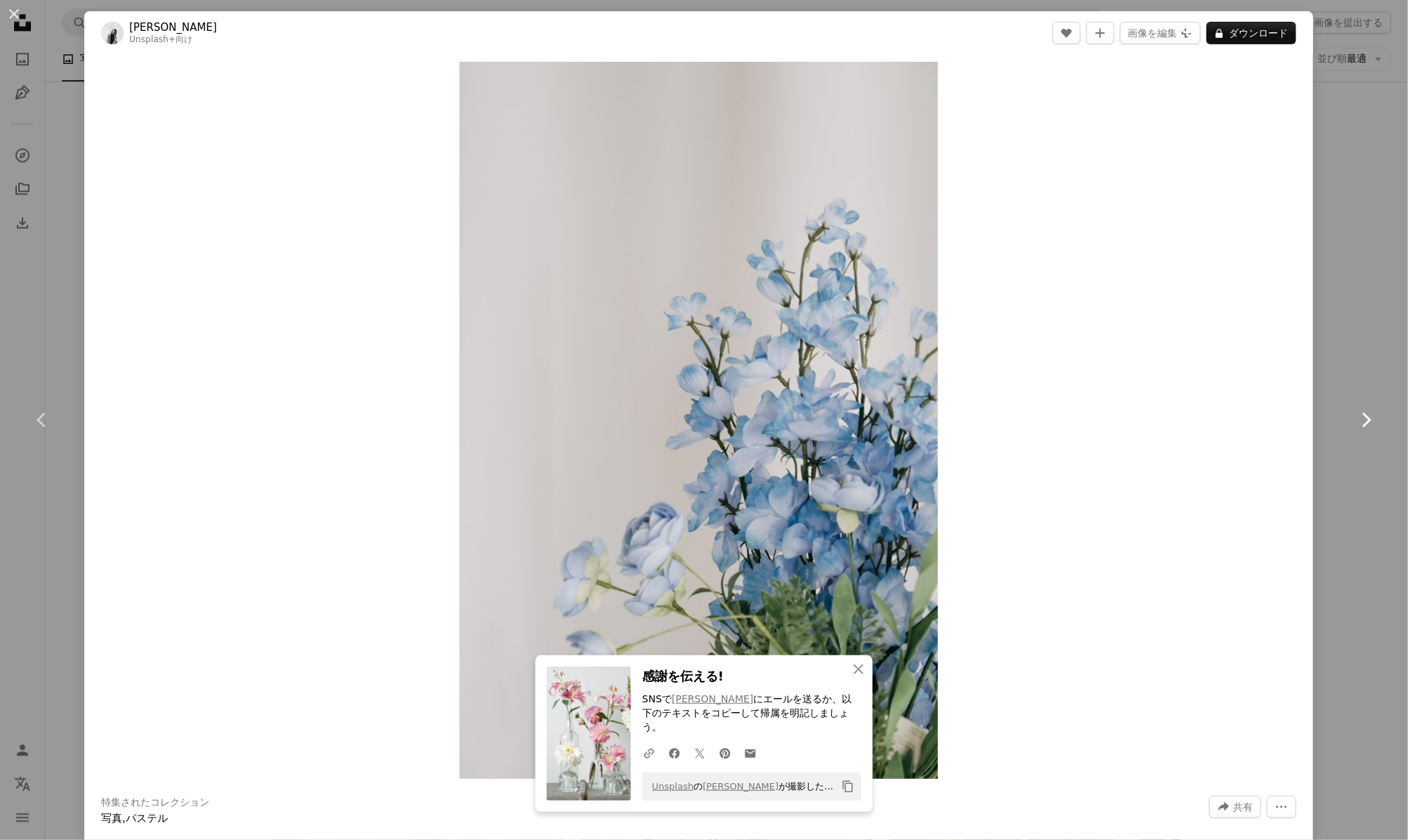
click at [1354, 418] on icon "Chevron right" at bounding box center [1365, 419] width 22 height 22
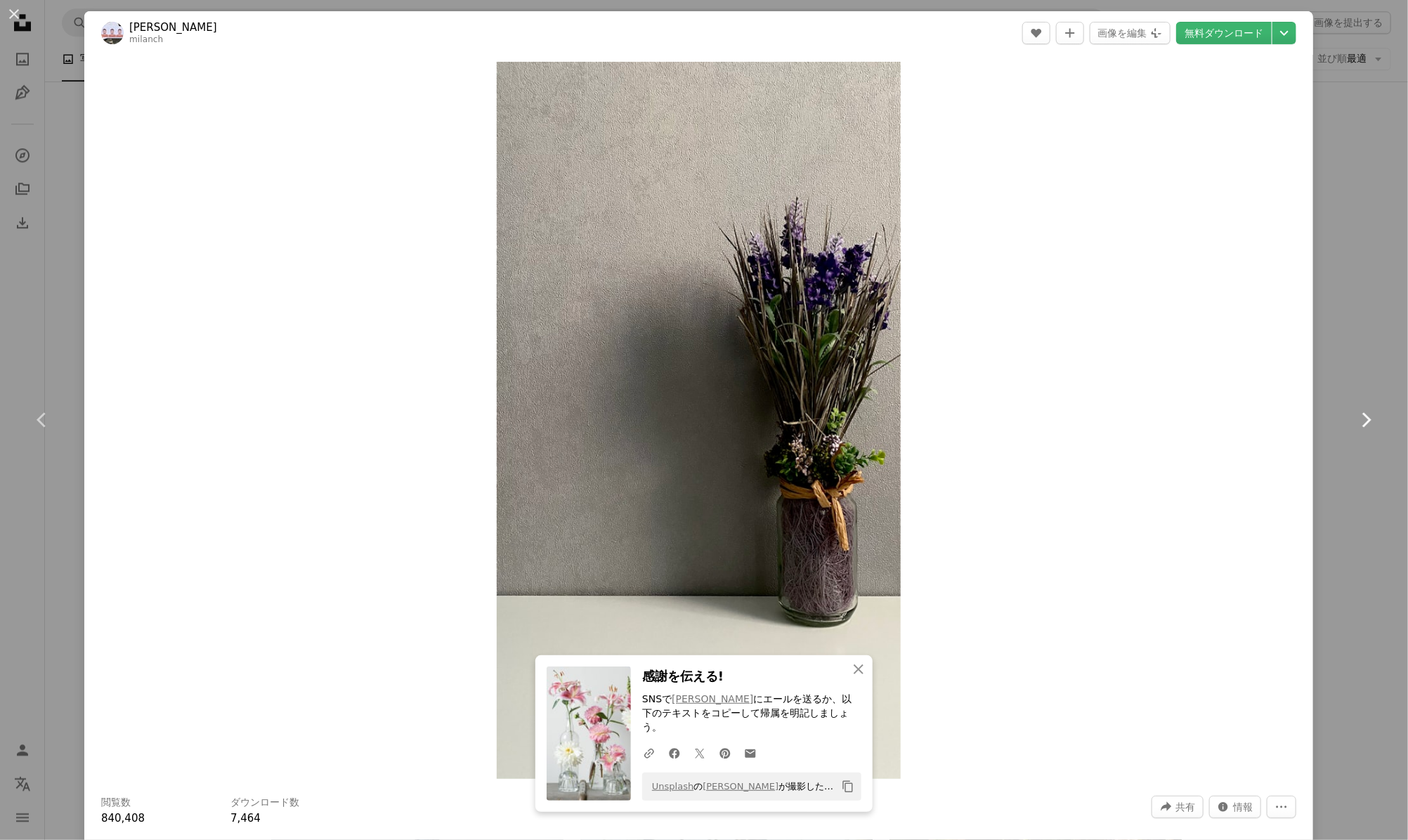
click at [1354, 418] on icon "Chevron right" at bounding box center [1365, 419] width 22 height 22
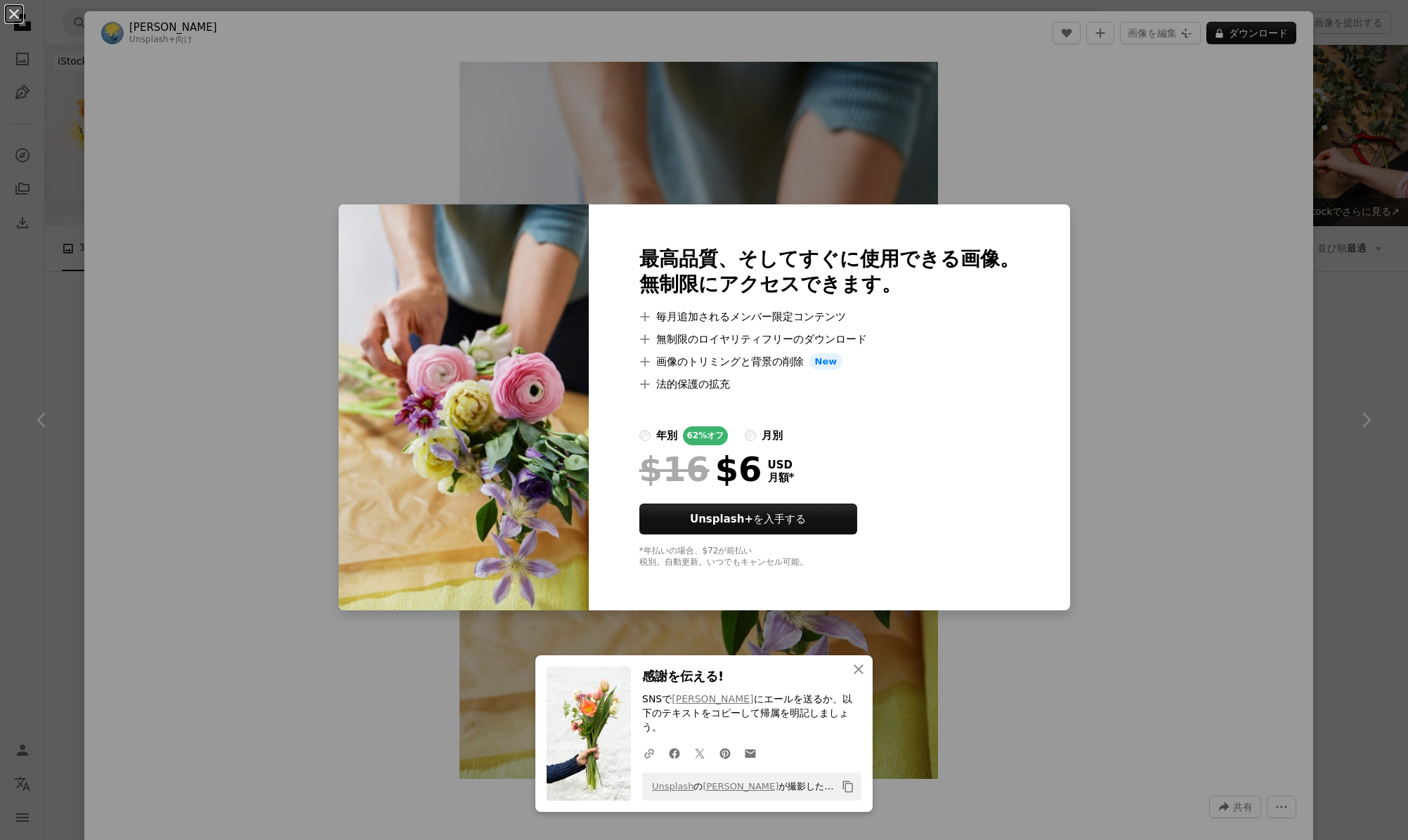
scroll to position [2059, 0]
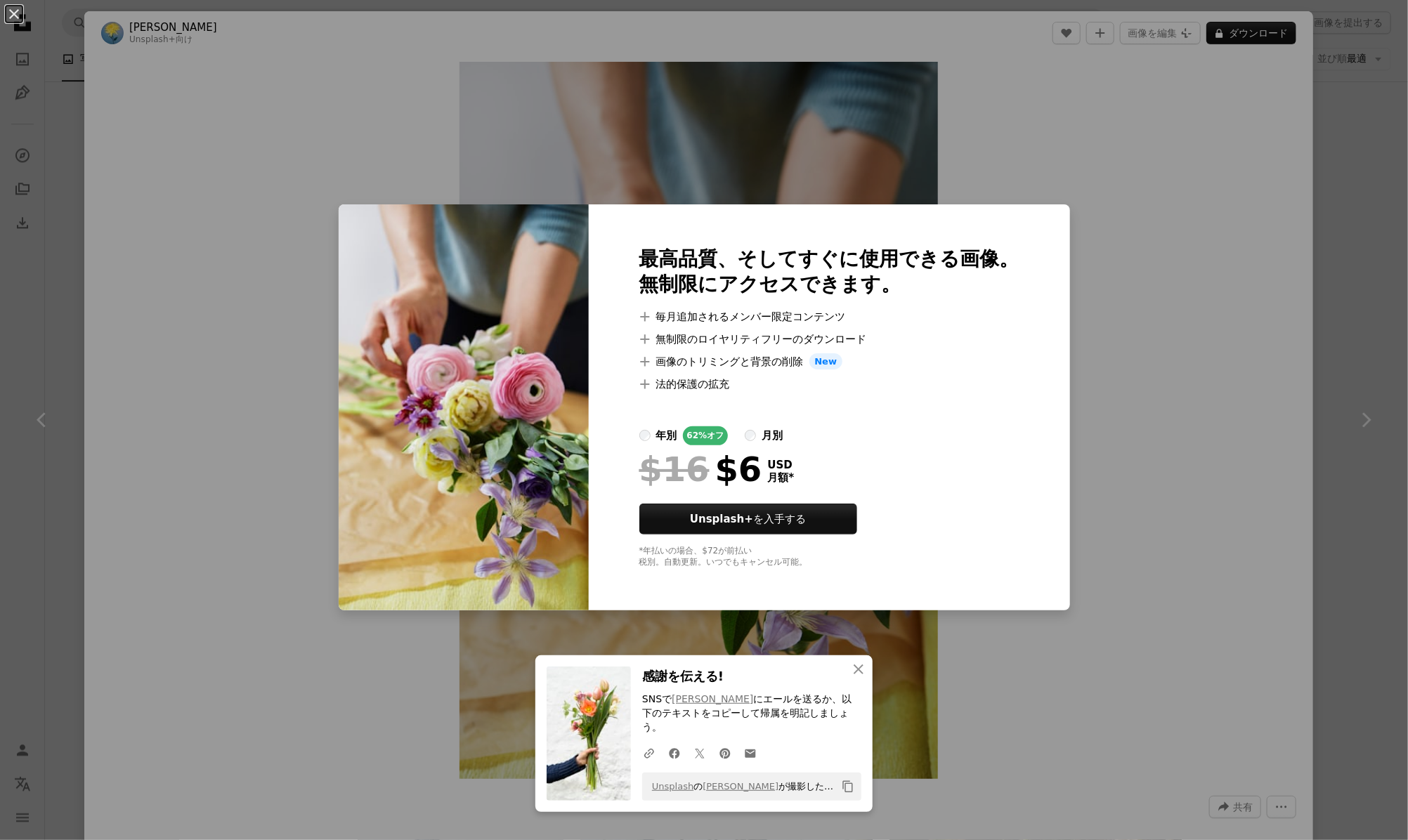
click at [1270, 301] on div "An X shape 最高品質、そしてすぐに使用できる画像。 無制限にアクセスできます。 A plus sign 毎月追加されるメンバー限定コンテンツ A p…" at bounding box center [704, 420] width 1408 height 840
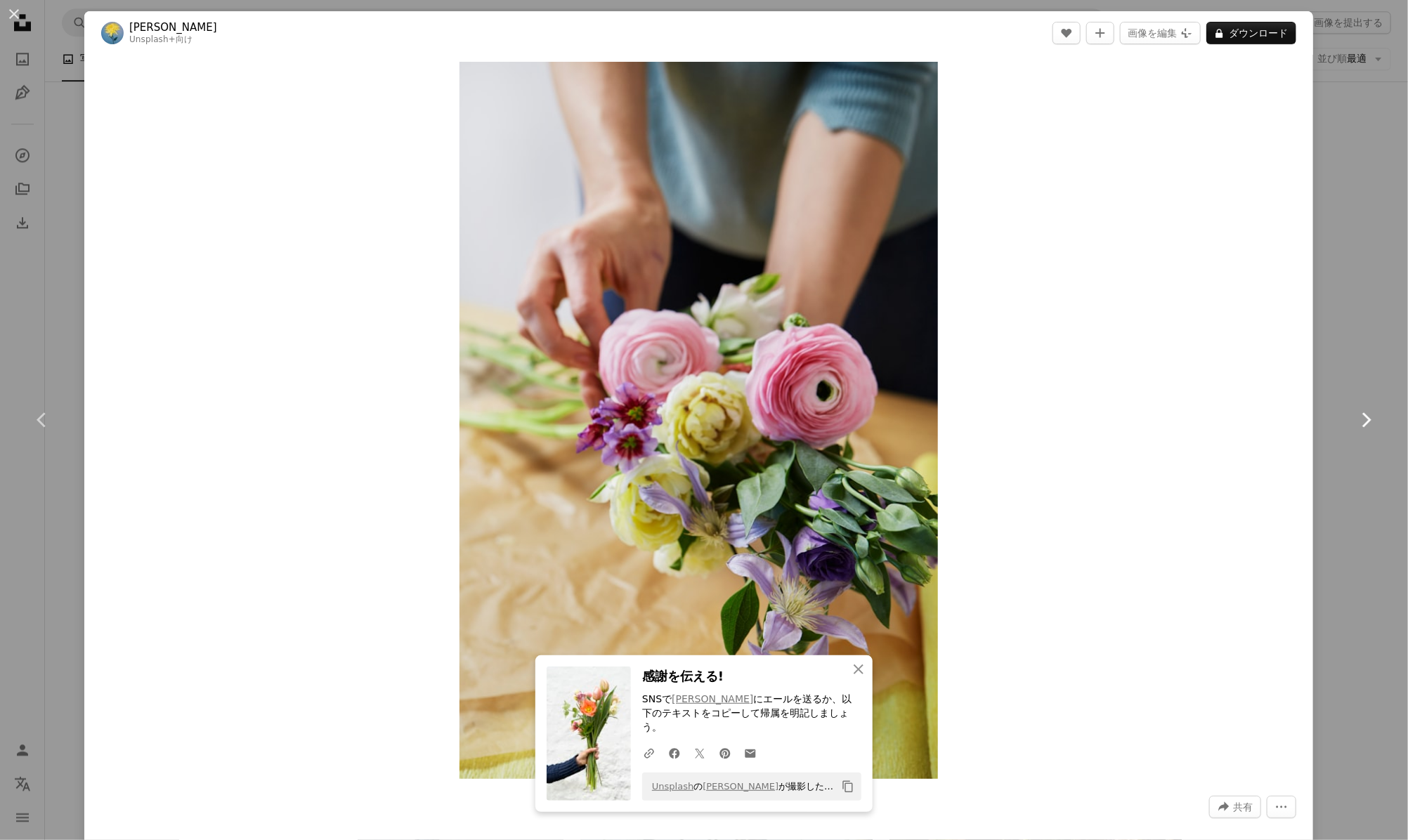
click at [1354, 420] on icon "Chevron right" at bounding box center [1365, 419] width 22 height 22
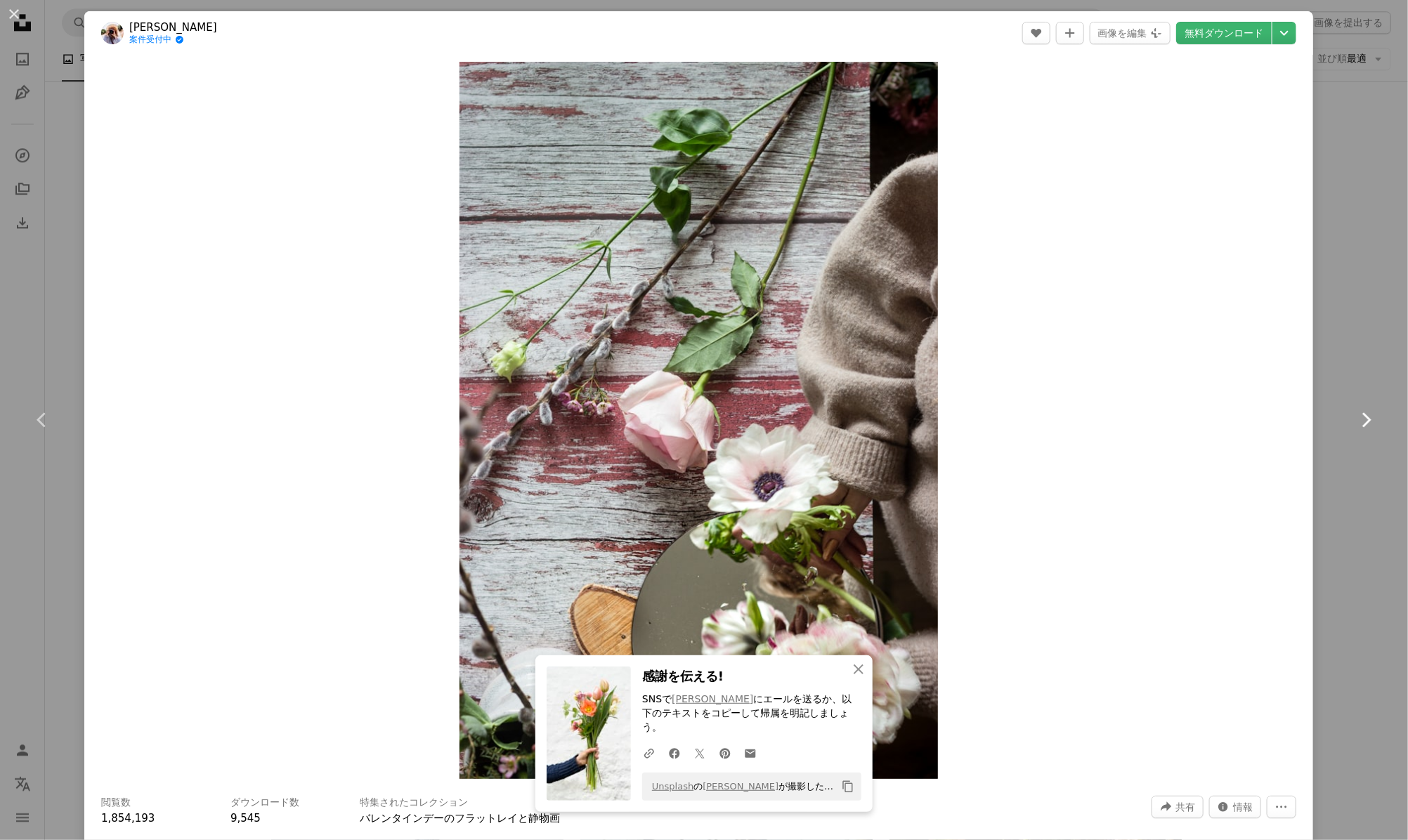
click at [1354, 420] on icon "Chevron right" at bounding box center [1365, 419] width 22 height 22
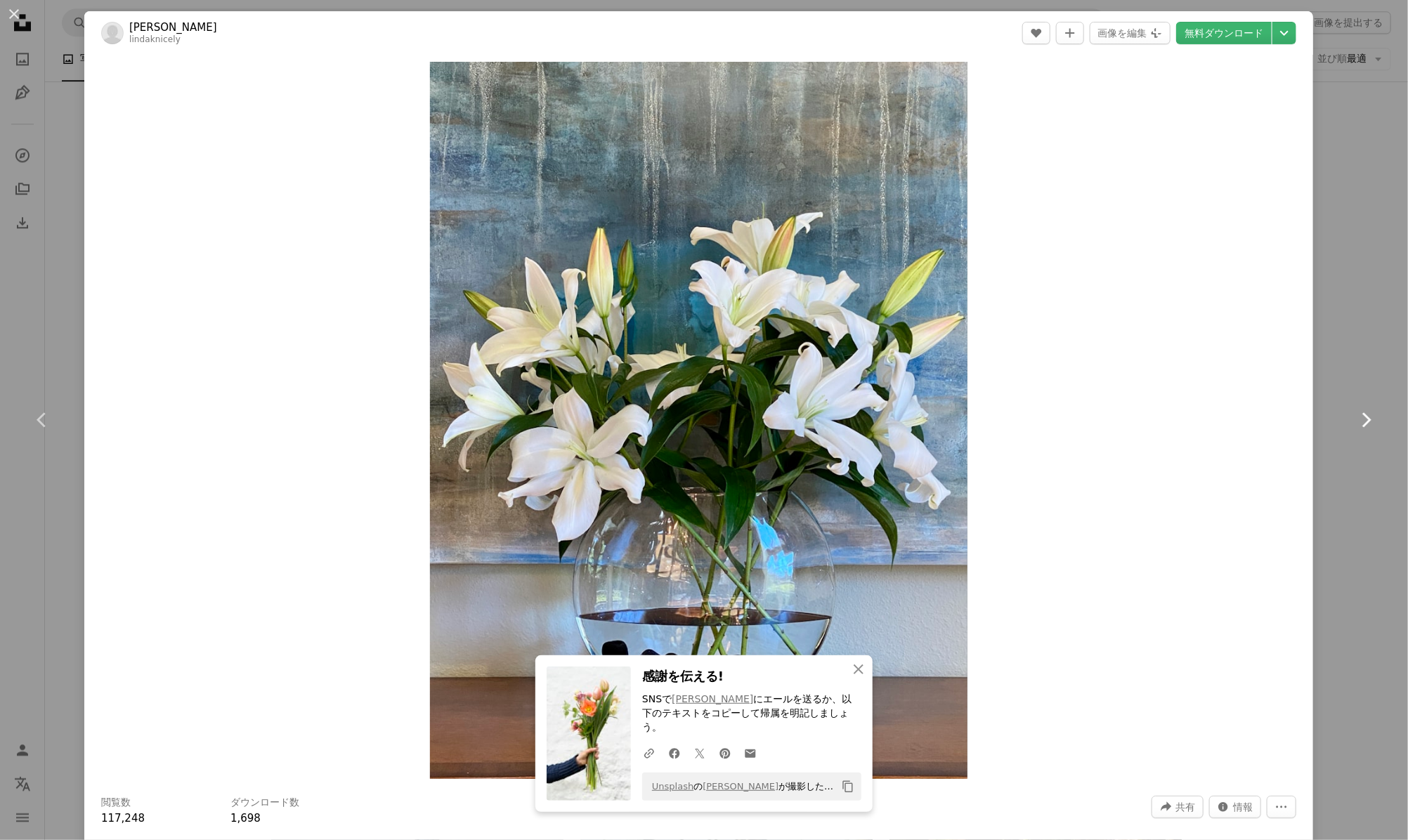
click at [1354, 420] on icon "Chevron right" at bounding box center [1365, 419] width 22 height 22
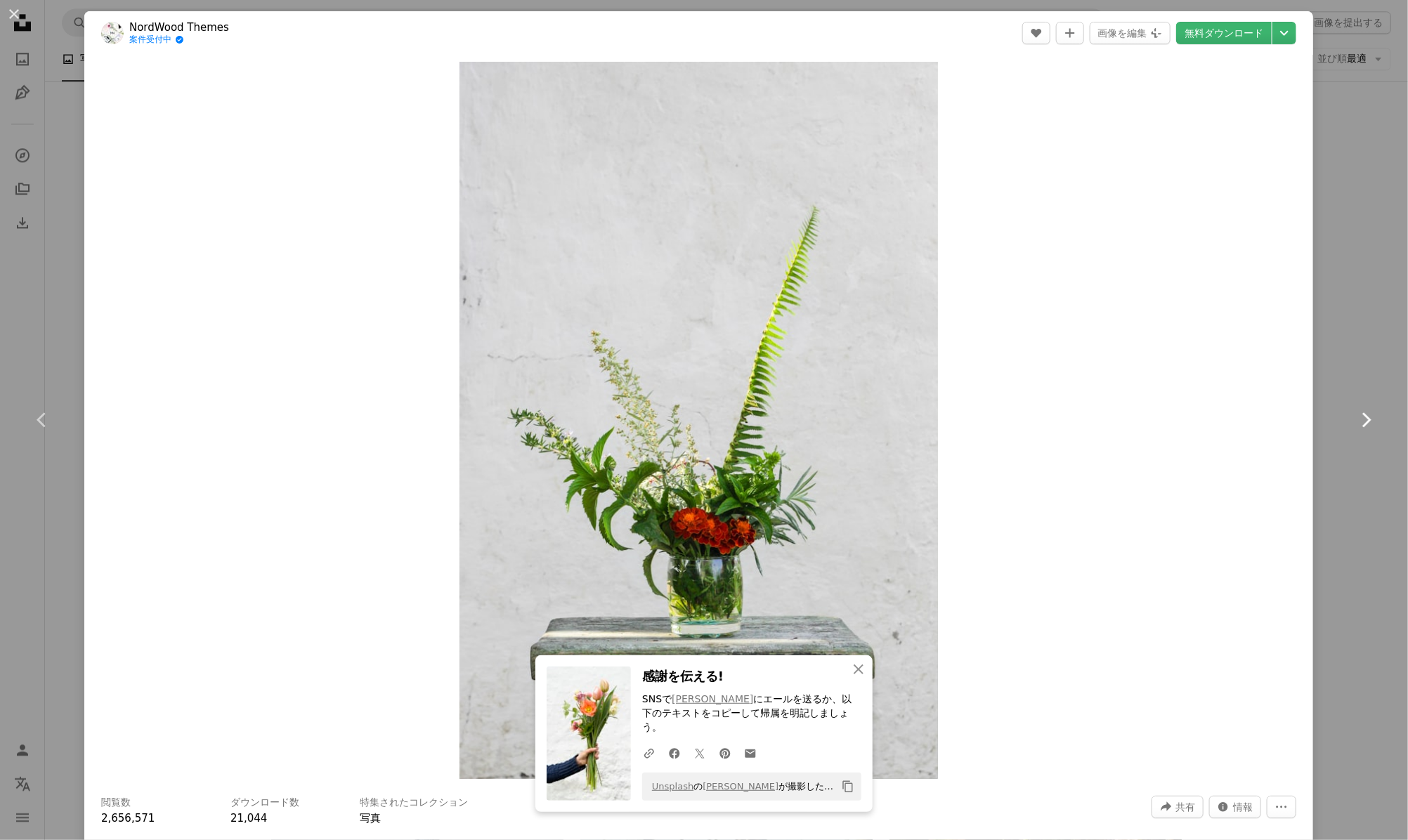
click at [1354, 418] on icon "Chevron right" at bounding box center [1365, 419] width 22 height 22
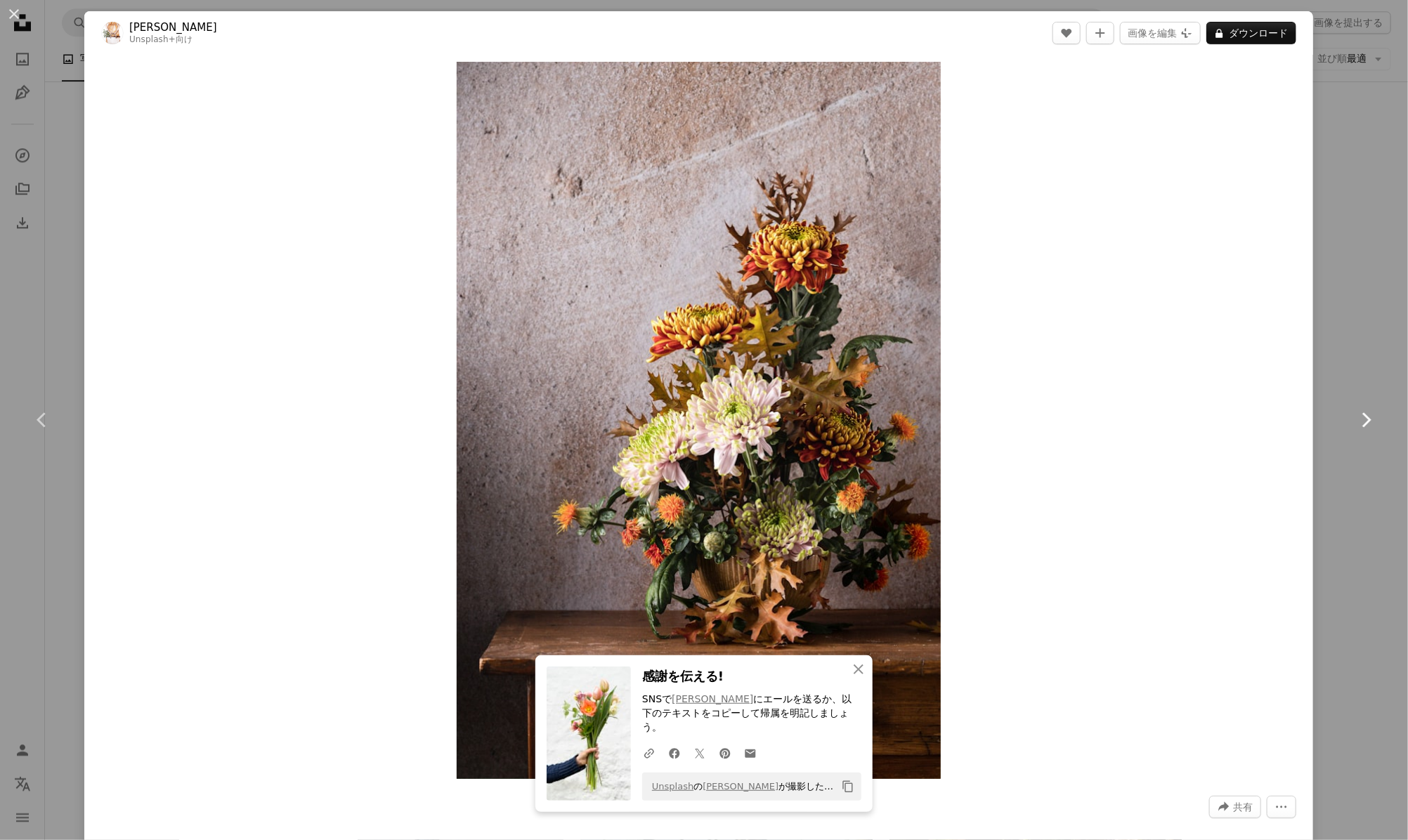
click at [1354, 418] on icon "Chevron right" at bounding box center [1365, 419] width 22 height 22
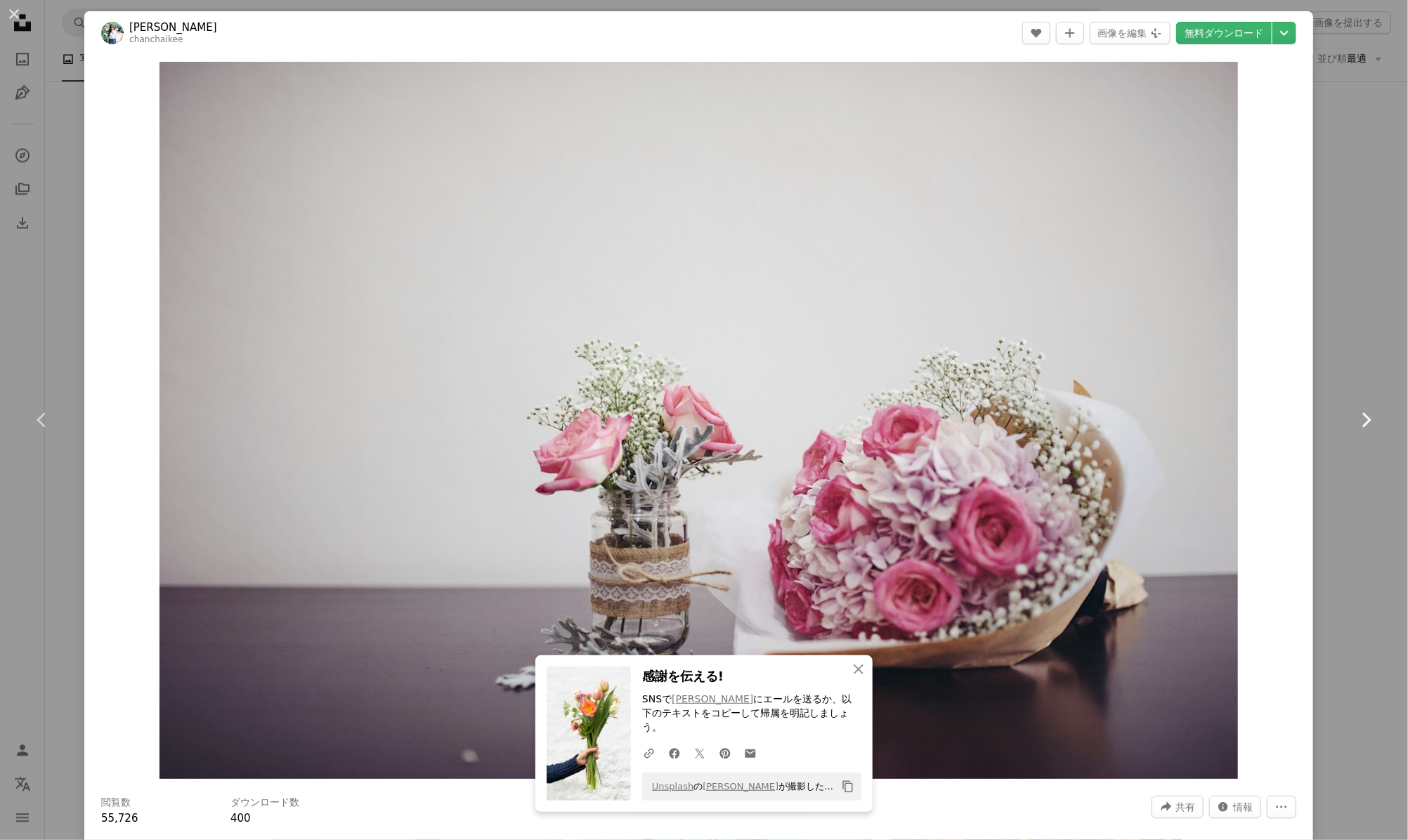
click at [1354, 418] on icon "Chevron right" at bounding box center [1365, 419] width 22 height 22
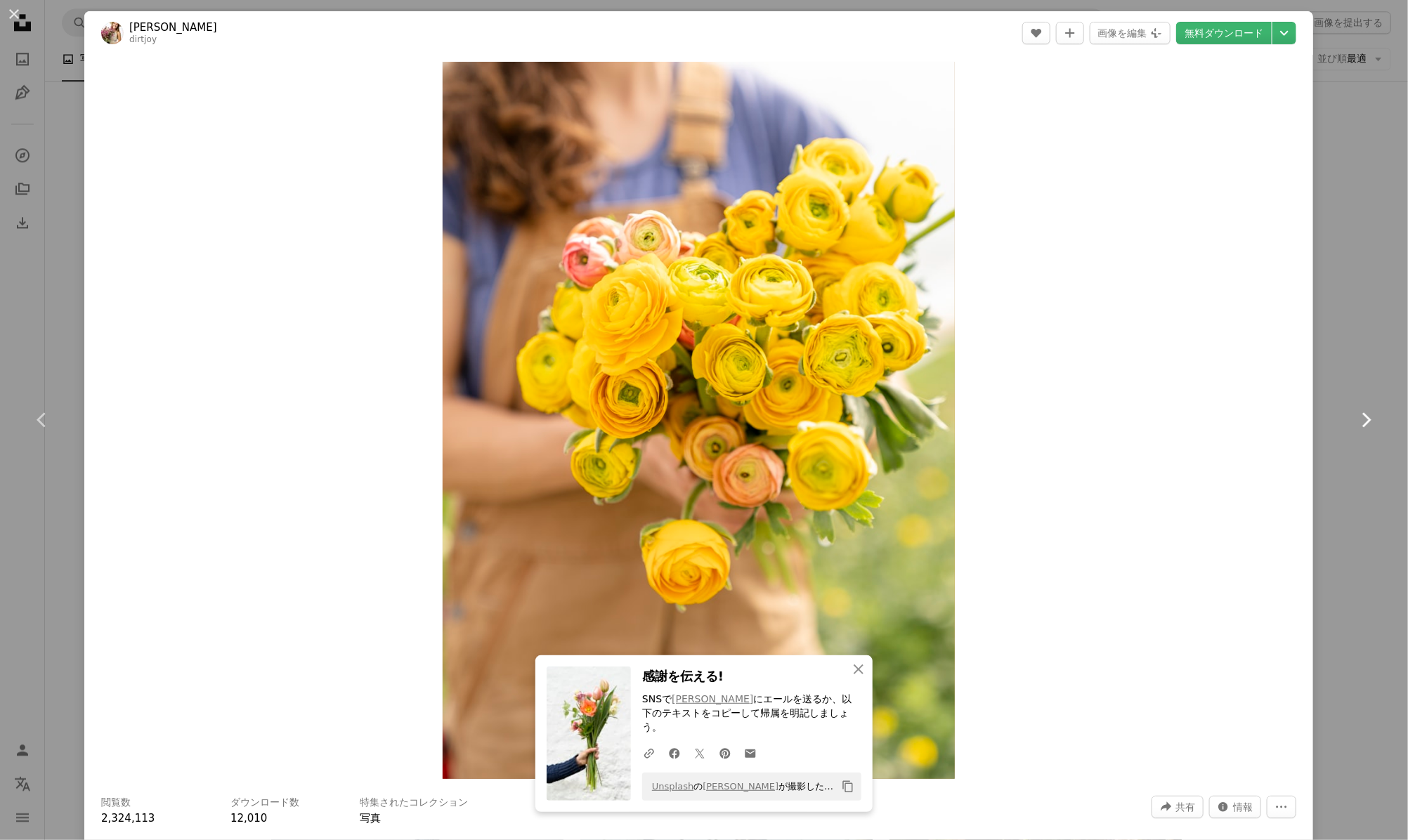
click at [1354, 418] on icon "Chevron right" at bounding box center [1365, 419] width 22 height 22
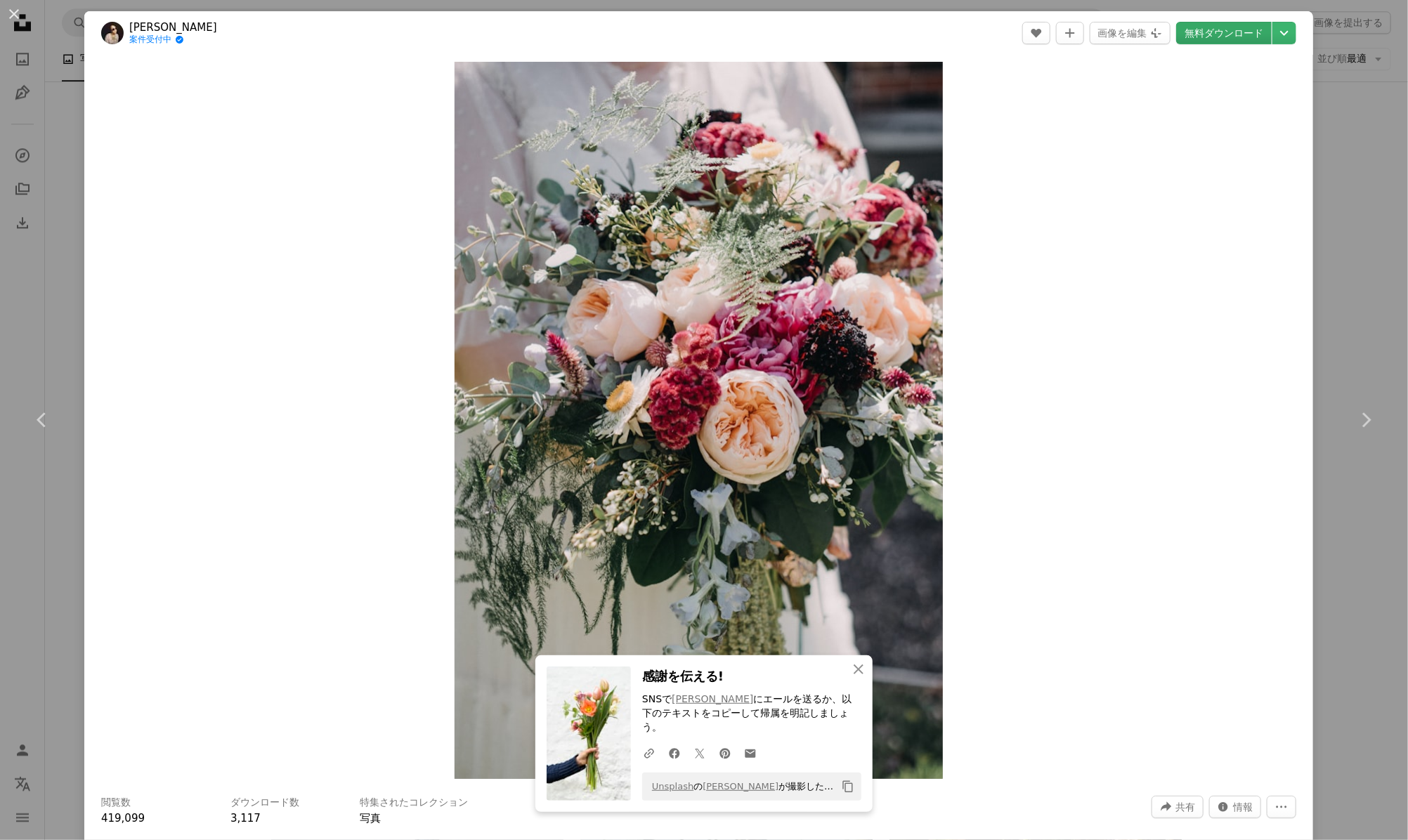
click at [1221, 33] on link "無料ダウンロード" at bounding box center [1223, 32] width 95 height 22
click at [1355, 418] on icon "Chevron right" at bounding box center [1365, 419] width 22 height 22
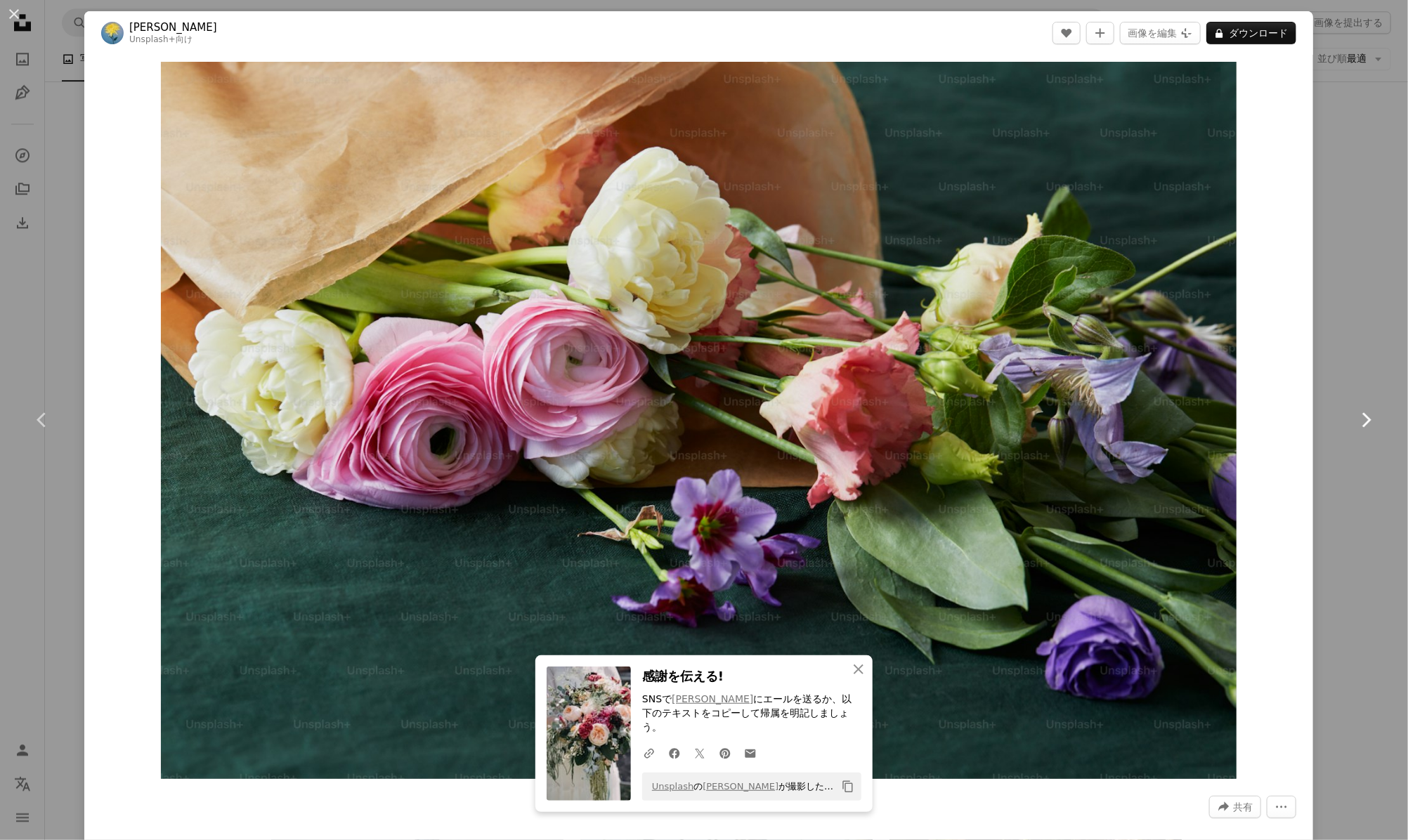
click at [1362, 413] on icon at bounding box center [1367, 420] width 9 height 15
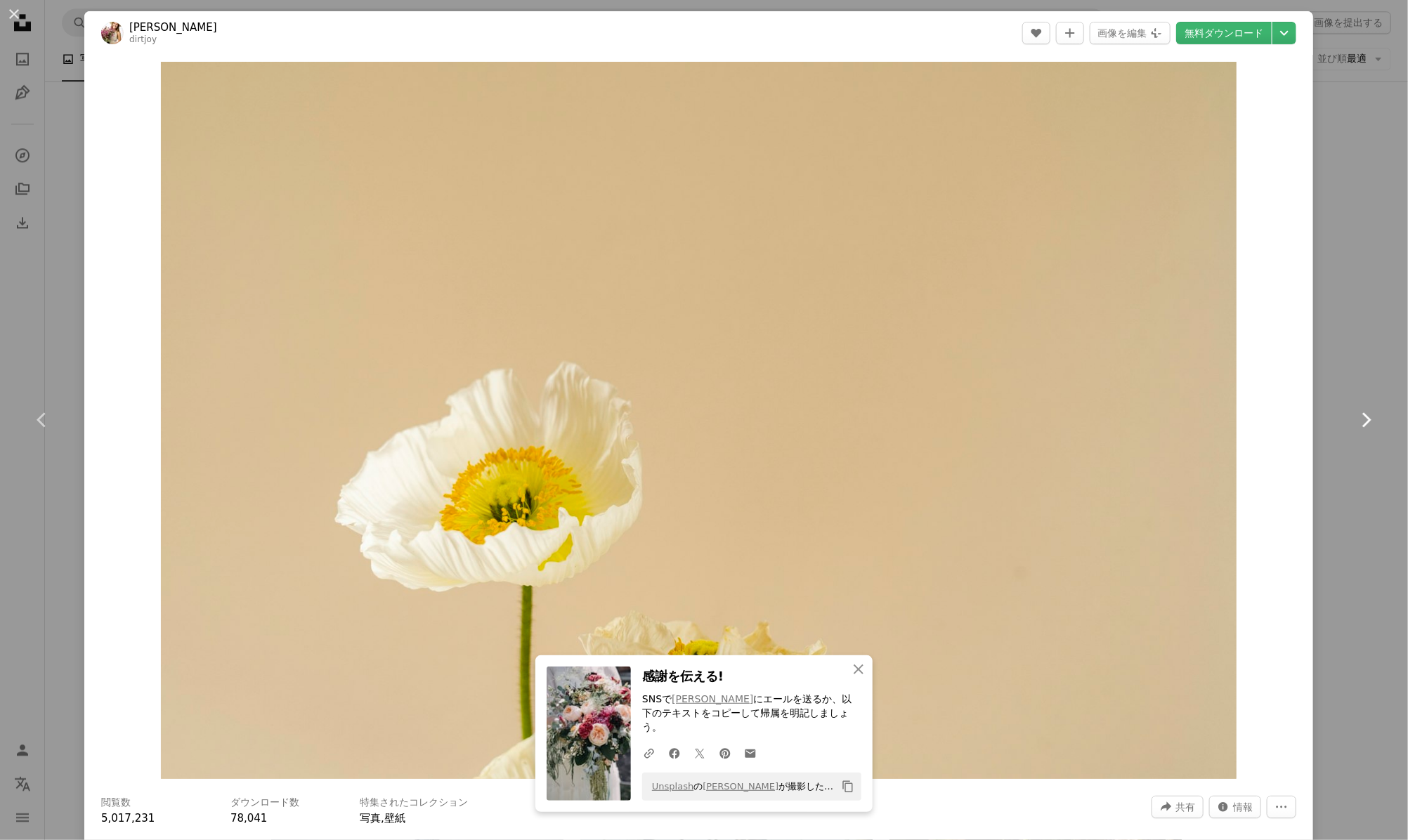
click at [1362, 413] on icon at bounding box center [1367, 420] width 9 height 15
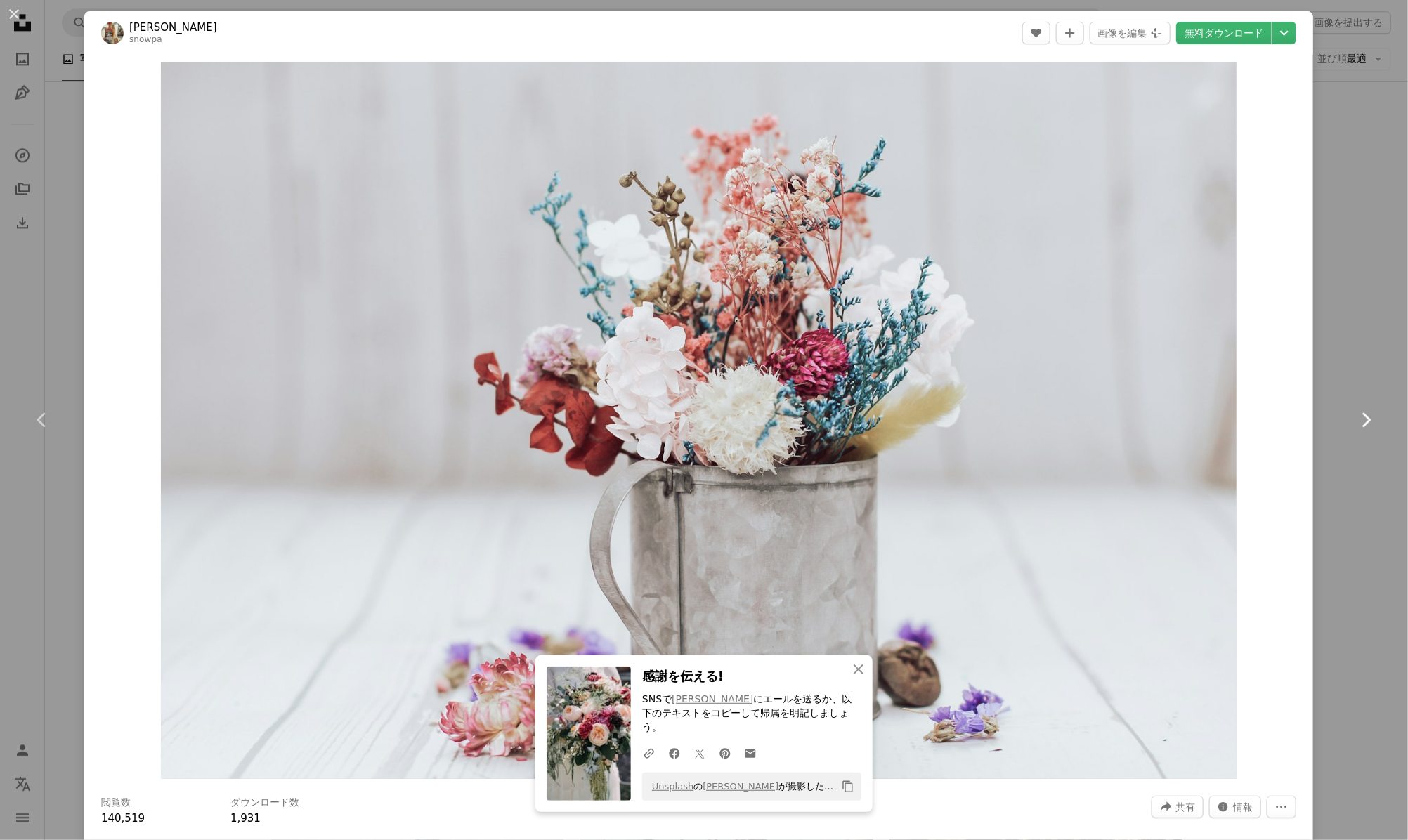
click at [1354, 408] on icon "Chevron right" at bounding box center [1365, 419] width 22 height 22
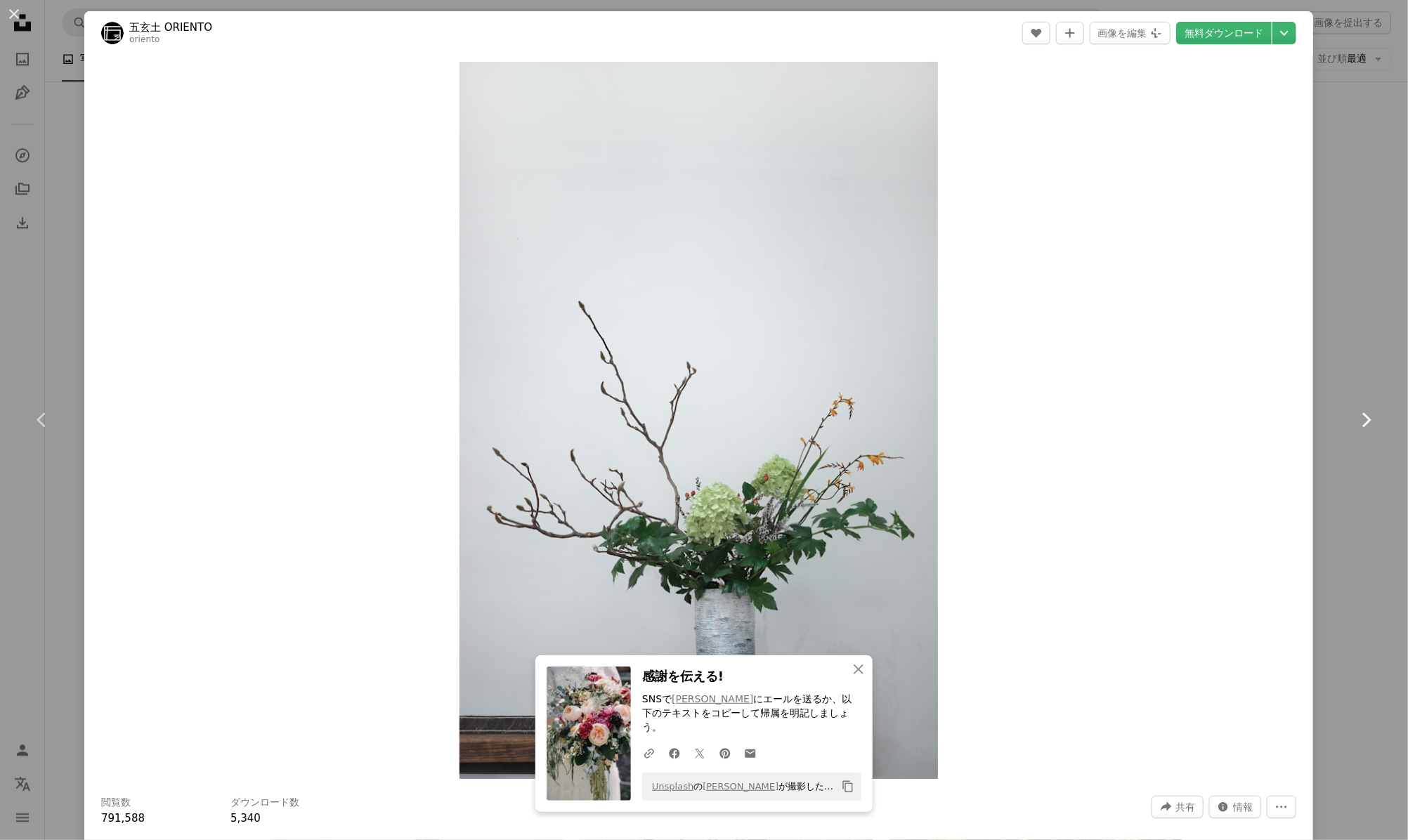
click at [1354, 408] on icon "Chevron right" at bounding box center [1365, 419] width 22 height 22
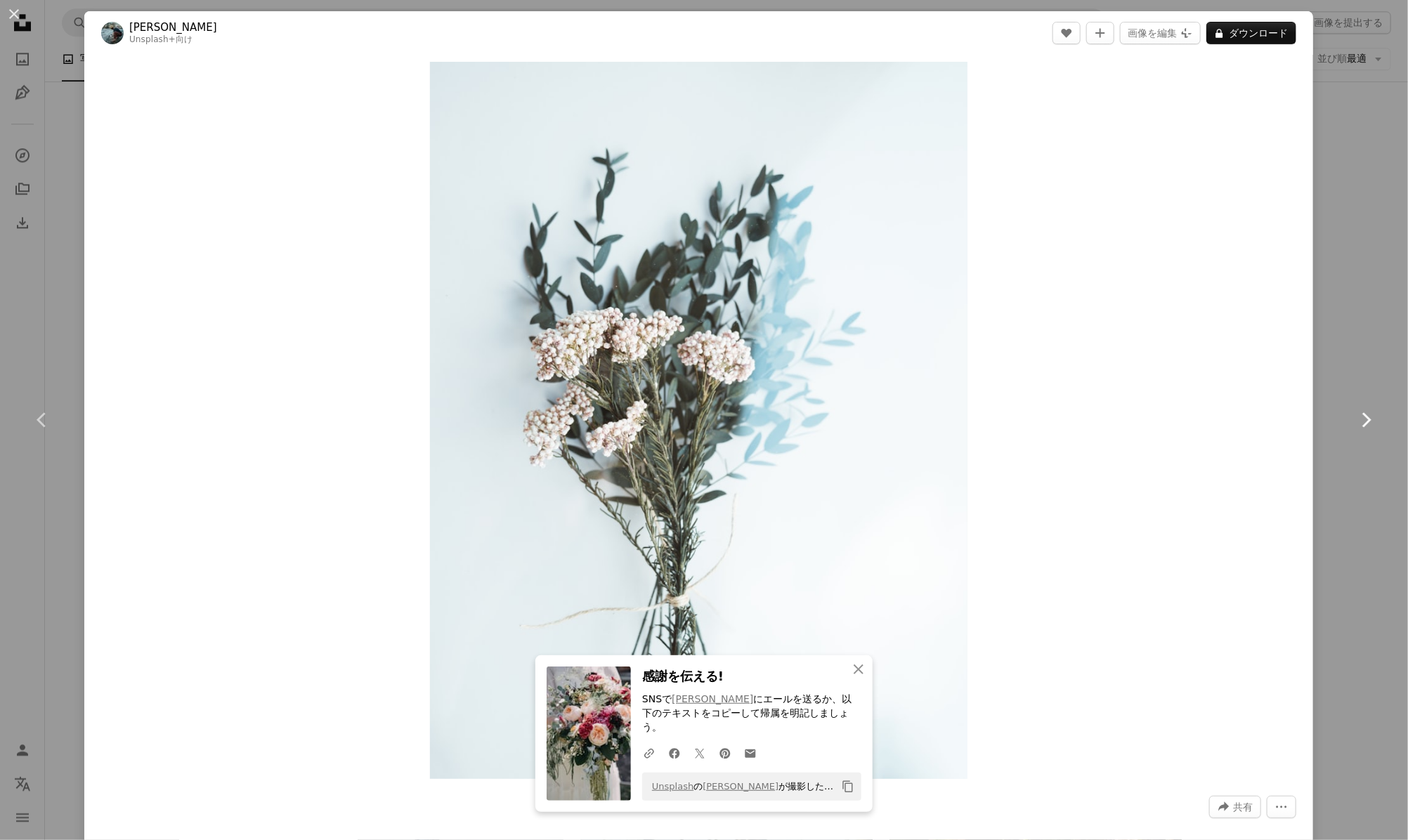
click at [1354, 408] on icon "Chevron right" at bounding box center [1365, 419] width 22 height 22
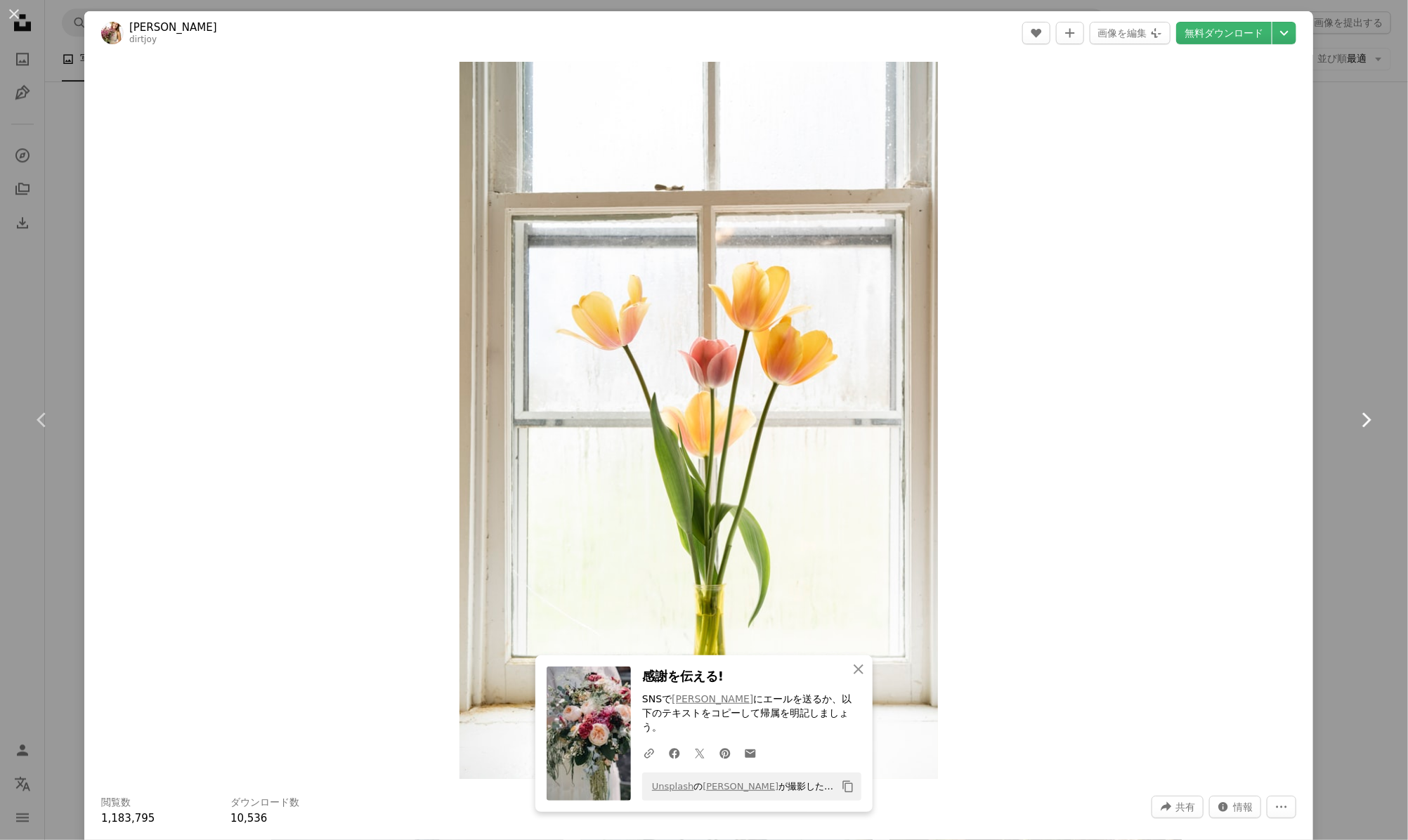
click at [1354, 408] on icon "Chevron right" at bounding box center [1365, 419] width 22 height 22
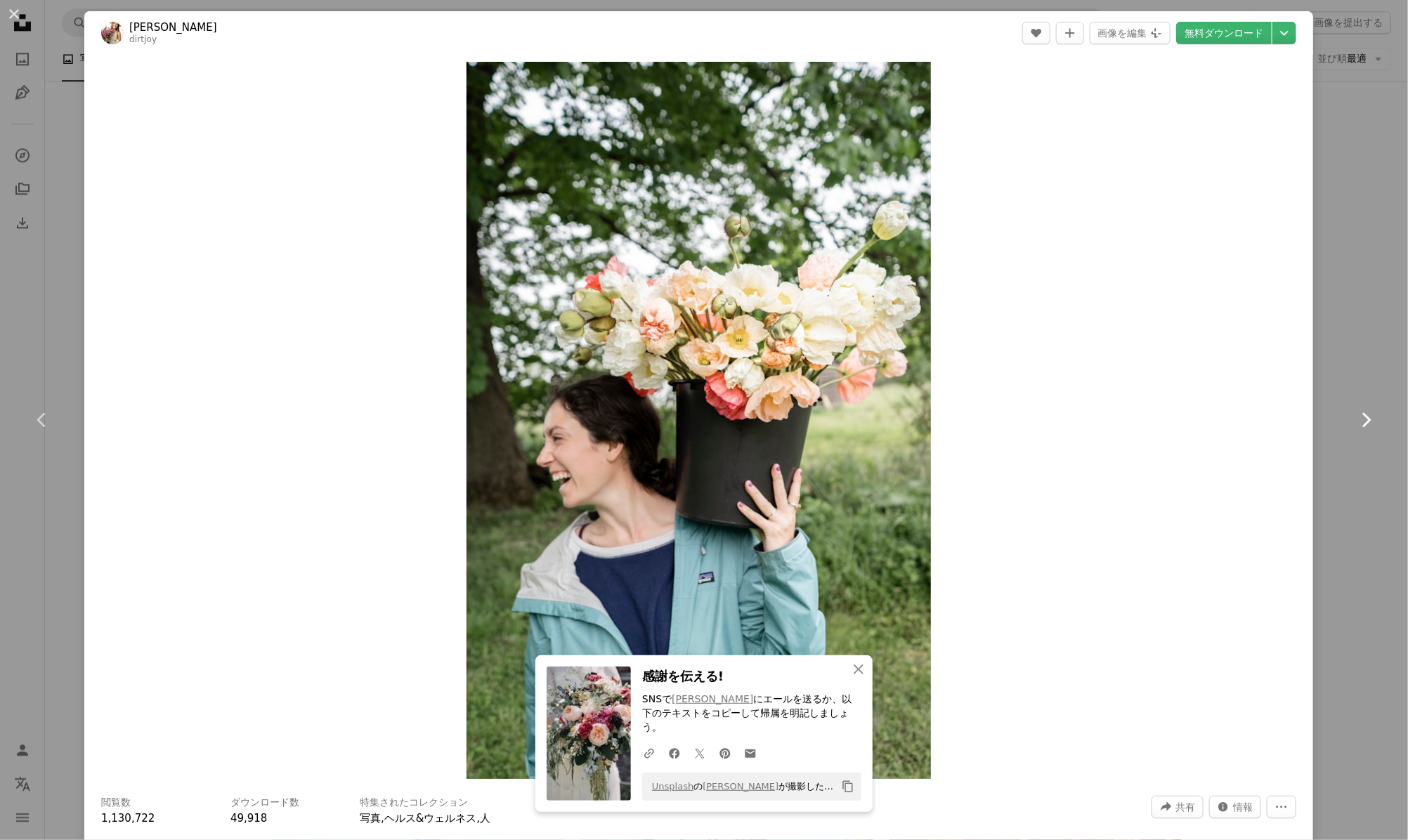
click at [1354, 408] on icon "Chevron right" at bounding box center [1365, 419] width 22 height 22
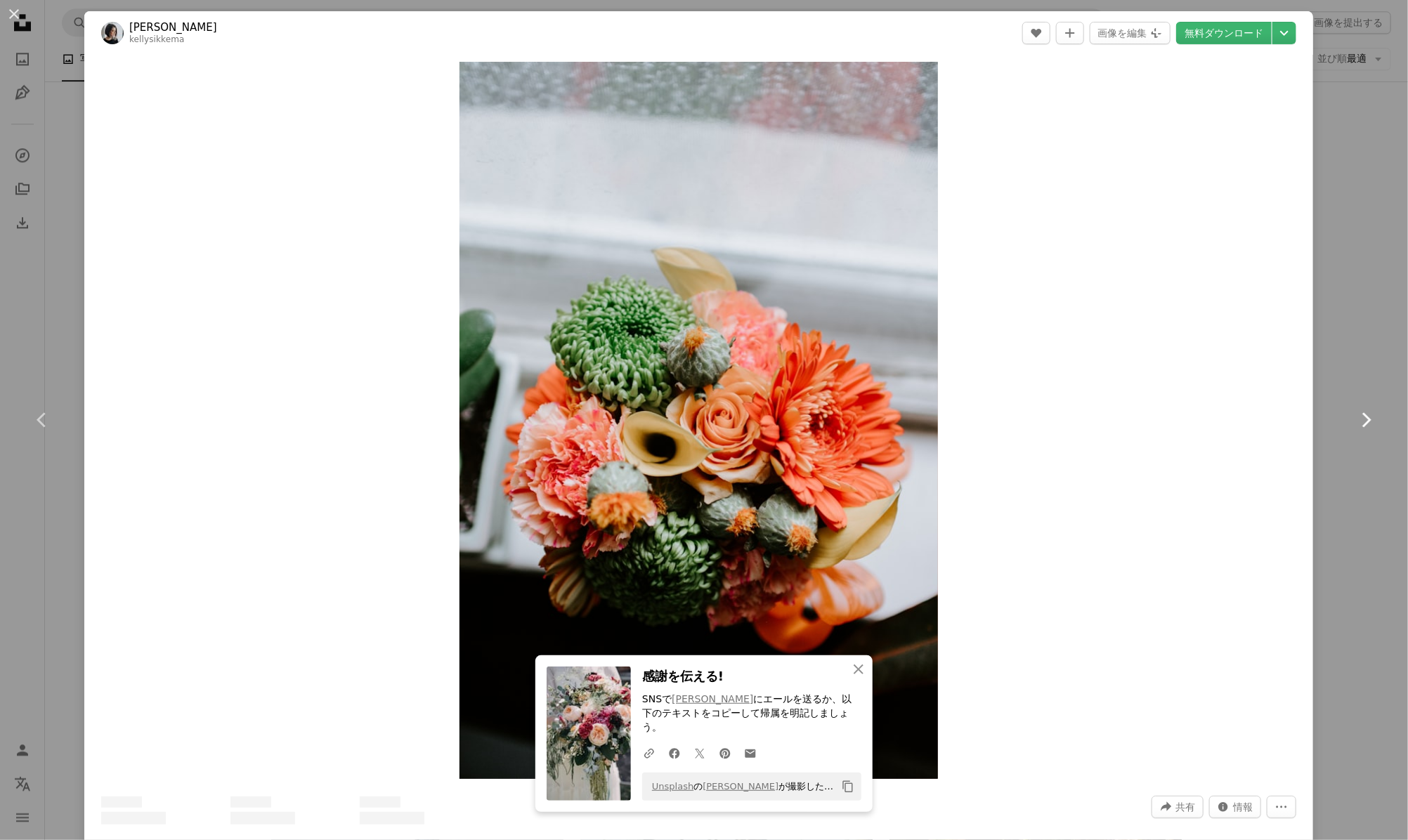
click at [1343, 407] on link "Chevron right" at bounding box center [1366, 420] width 85 height 135
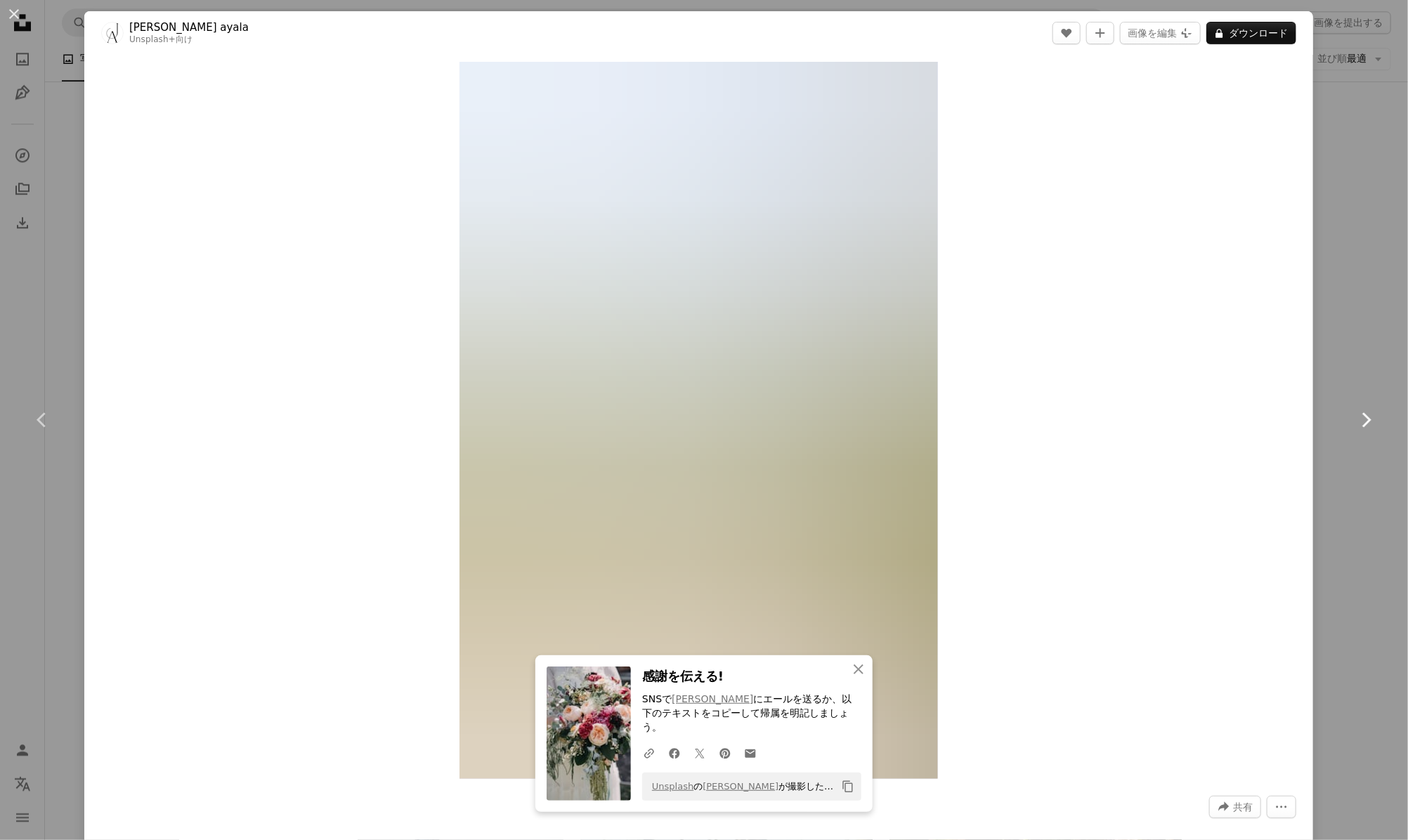
click at [1354, 413] on icon "Chevron right" at bounding box center [1365, 419] width 22 height 22
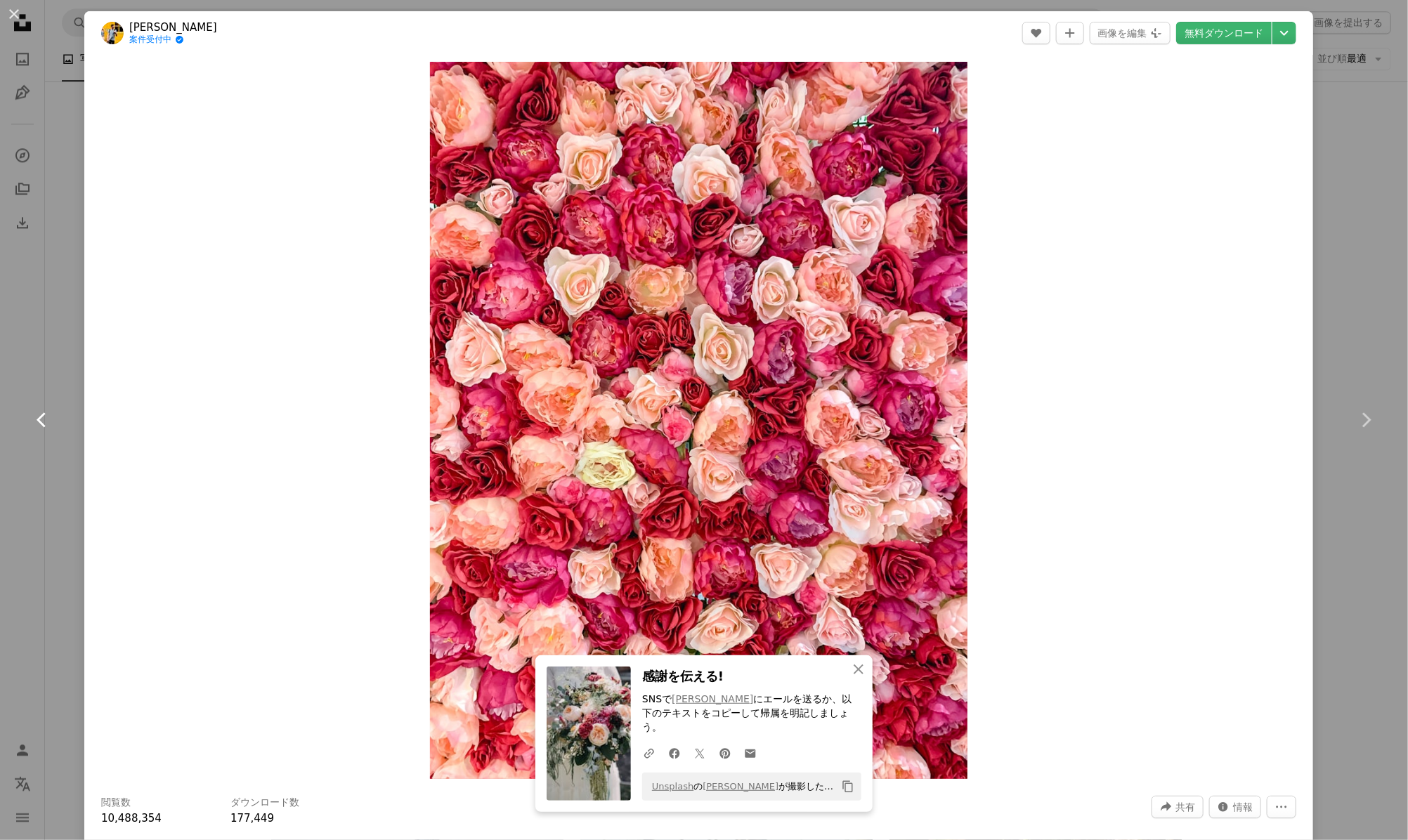
click at [51, 415] on icon "Chevron left" at bounding box center [41, 419] width 22 height 22
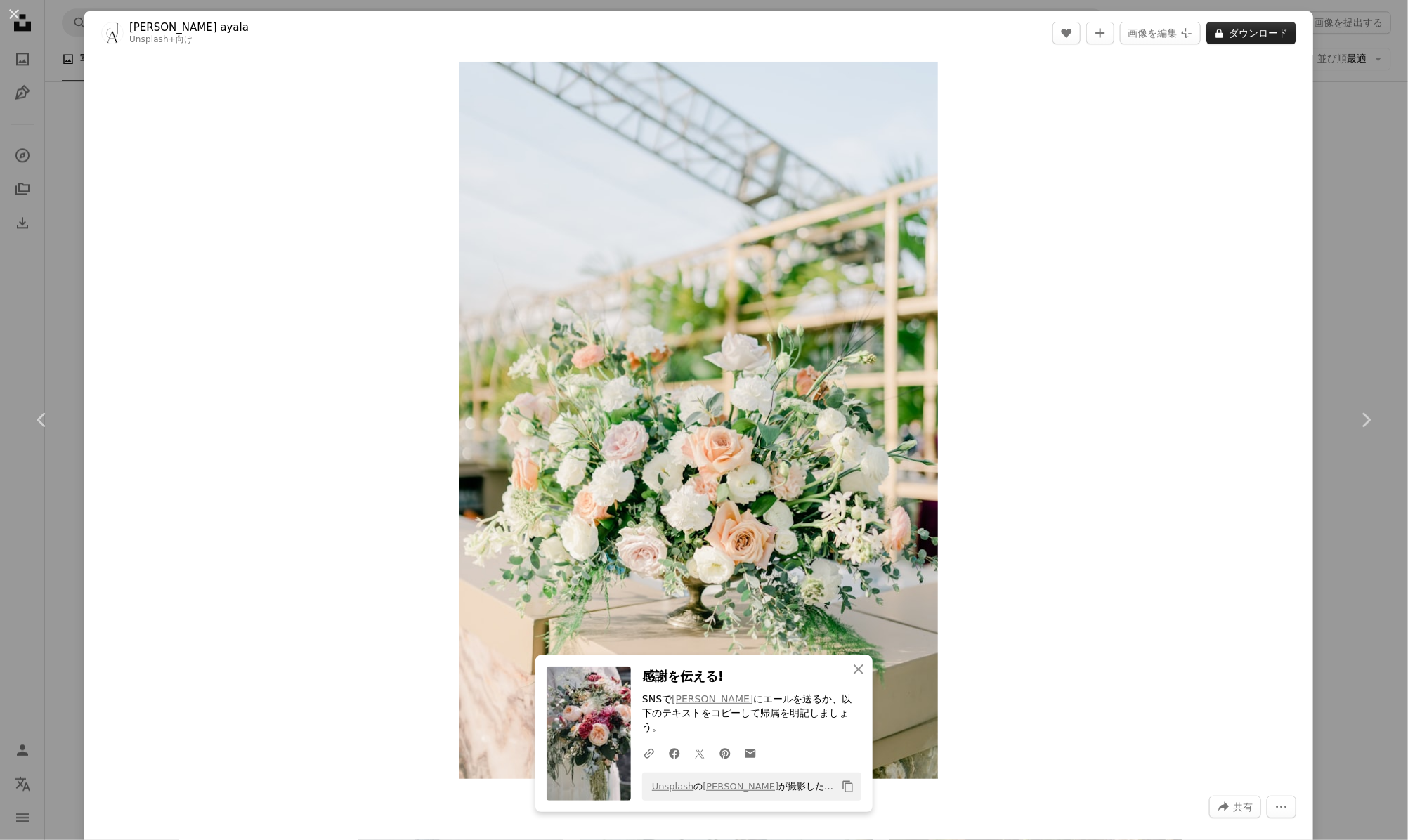
click at [1229, 29] on button "A lock ダウンロード" at bounding box center [1251, 32] width 90 height 22
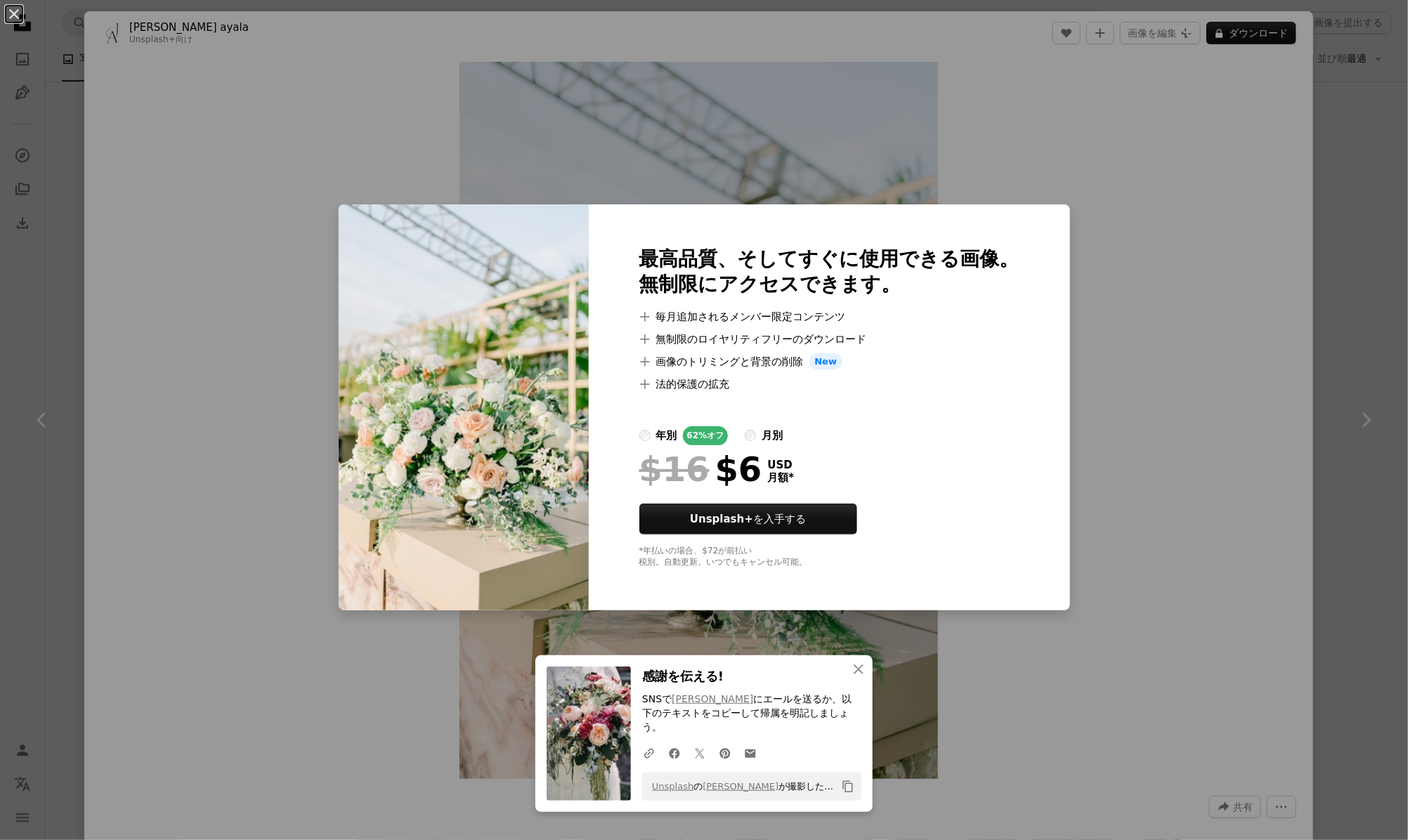
click at [1258, 336] on div "An X shape 最高品質、そしてすぐに使用できる画像。 無制限にアクセスできます。 A plus sign 毎月追加されるメンバー限定コンテンツ A p…" at bounding box center [704, 420] width 1408 height 840
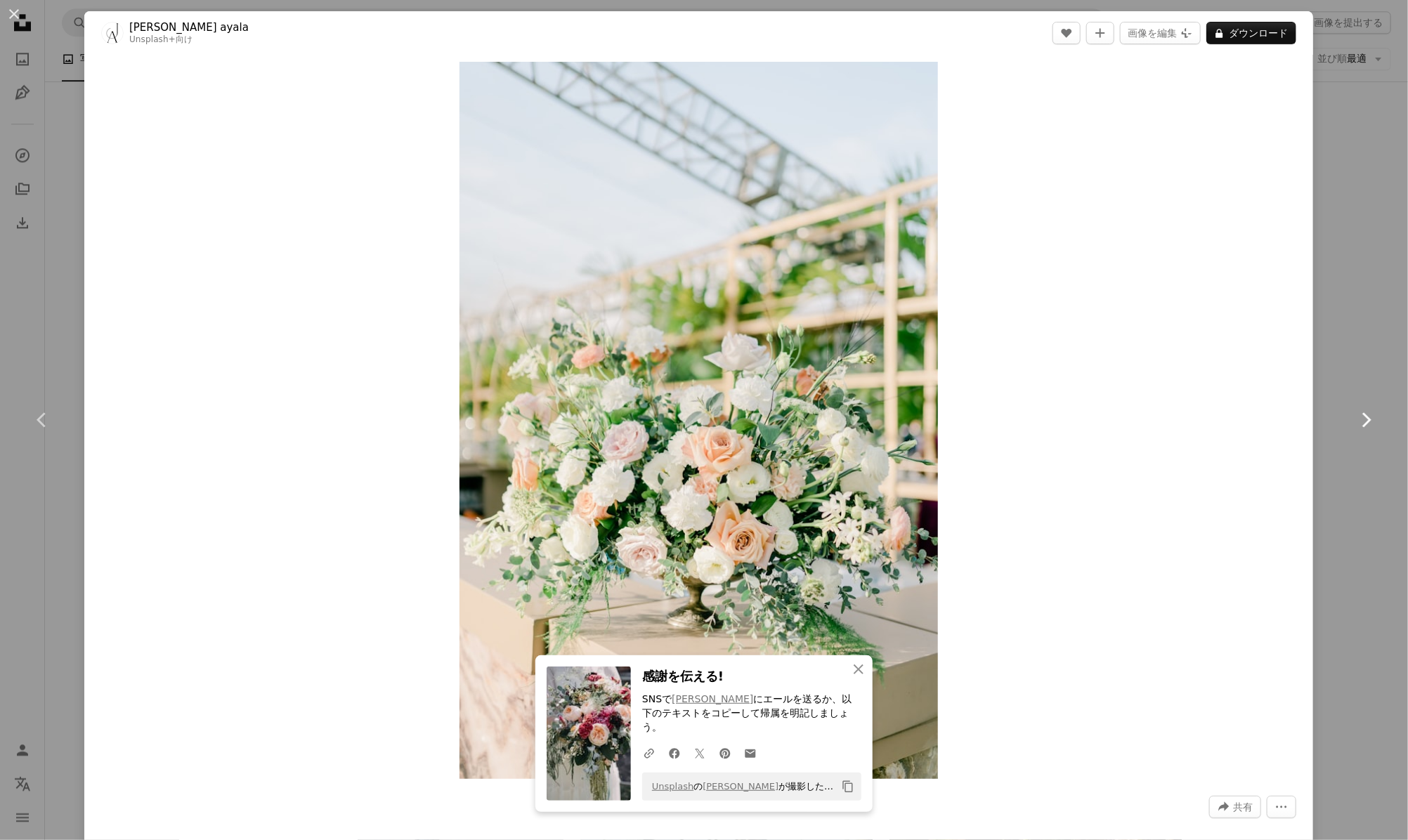
click at [1352, 402] on link "Chevron right" at bounding box center [1366, 420] width 85 height 135
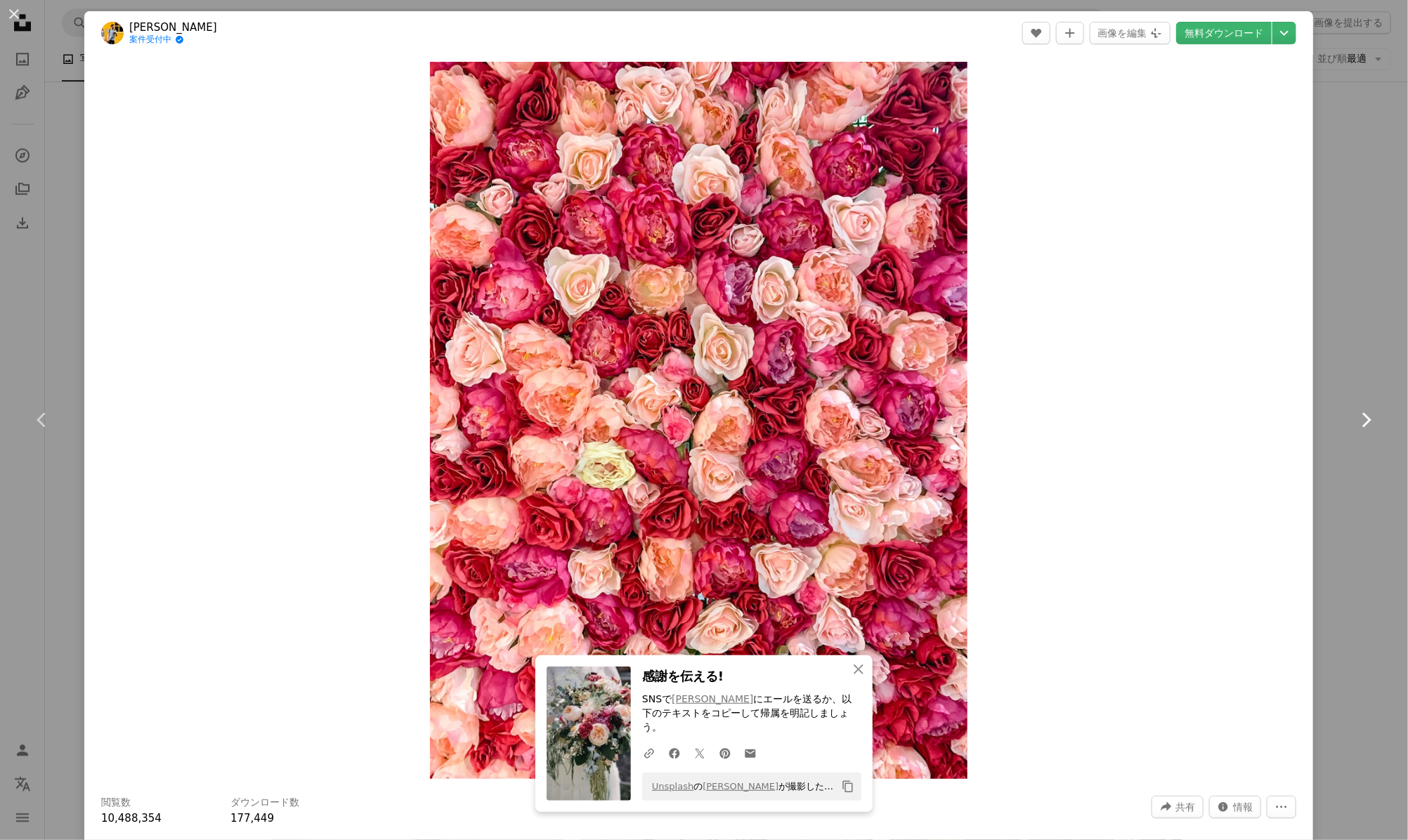
click at [1352, 402] on link "Chevron right" at bounding box center [1366, 420] width 85 height 135
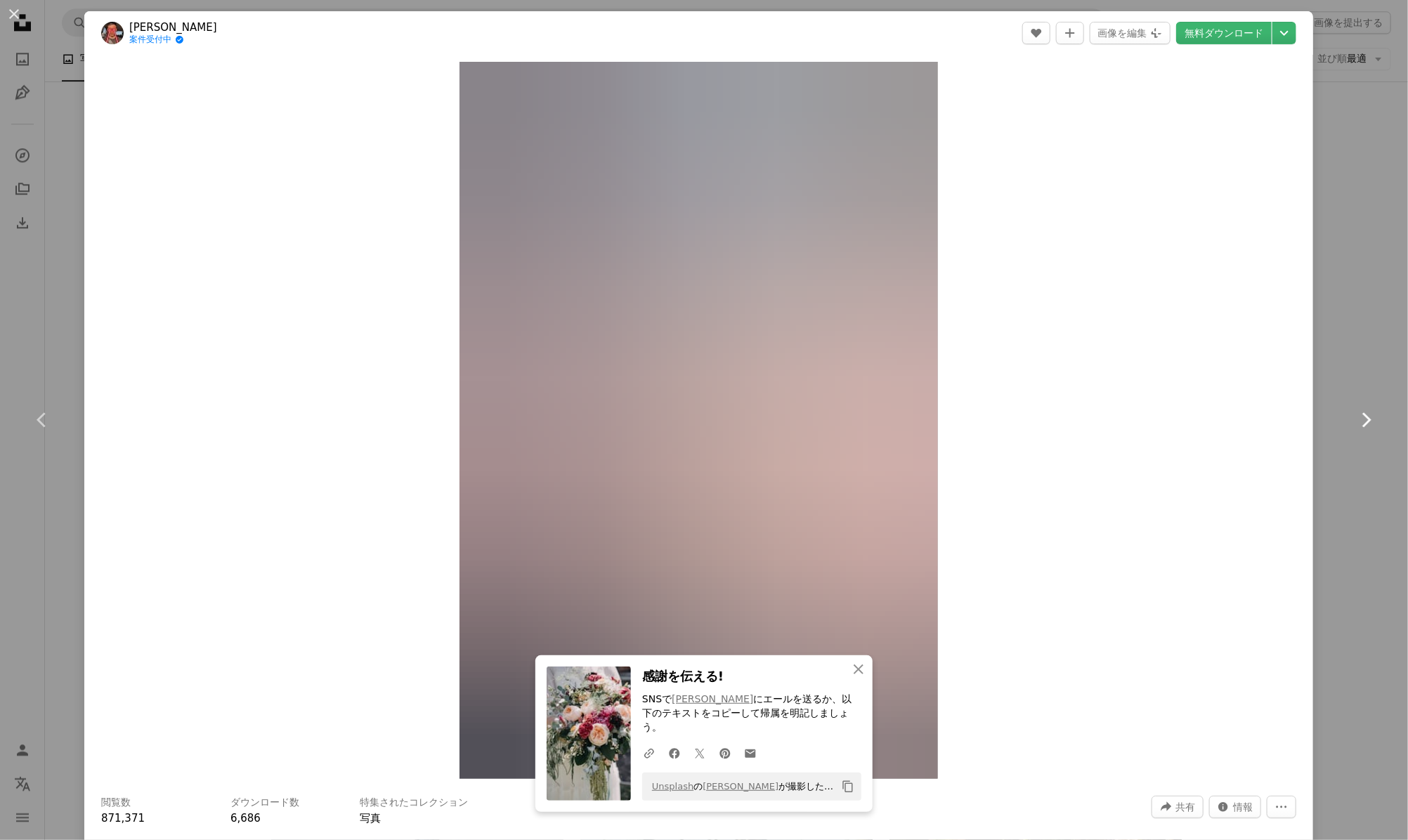
click at [1352, 402] on link "Chevron right" at bounding box center [1366, 420] width 85 height 135
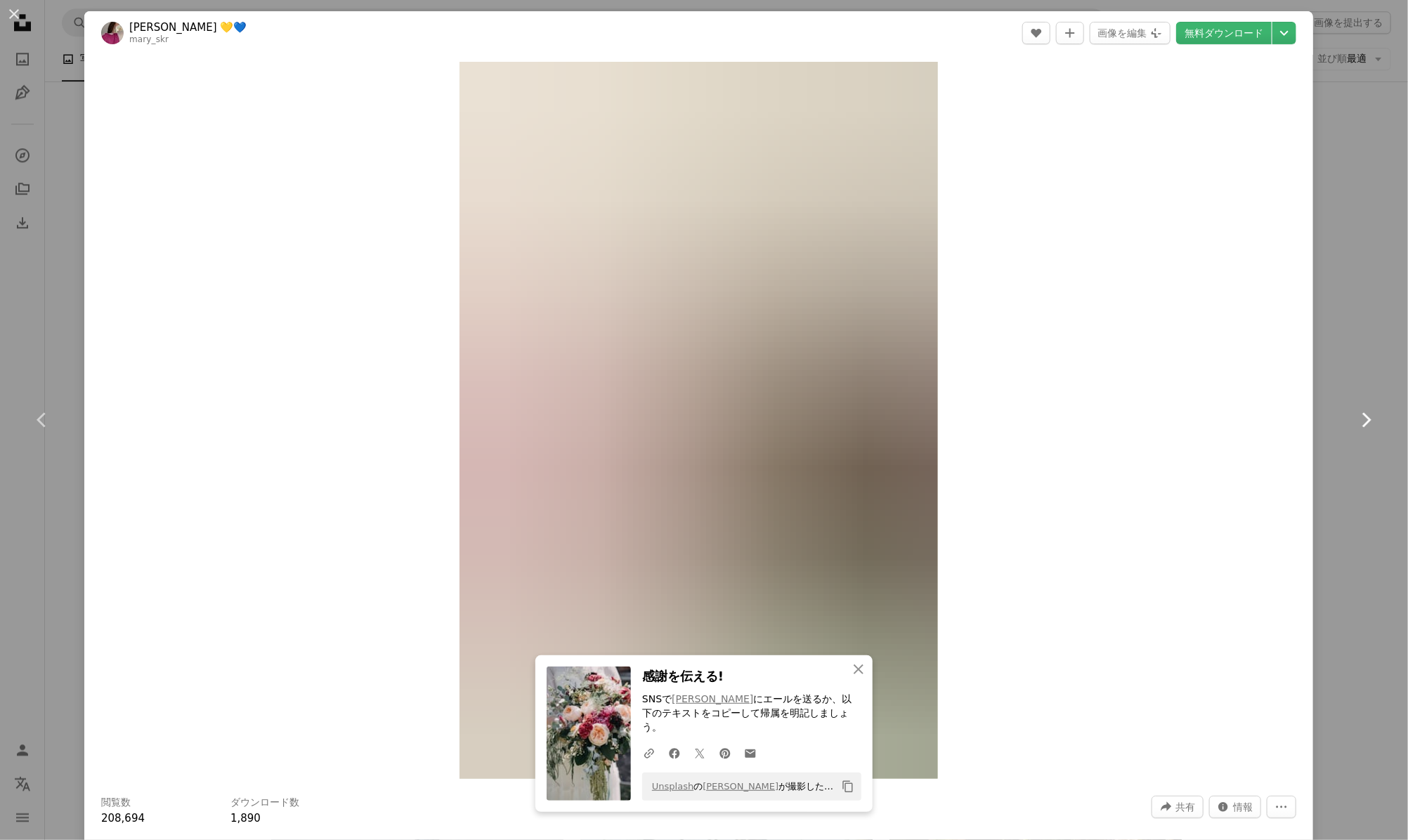
click at [1352, 402] on link "Chevron right" at bounding box center [1366, 420] width 85 height 135
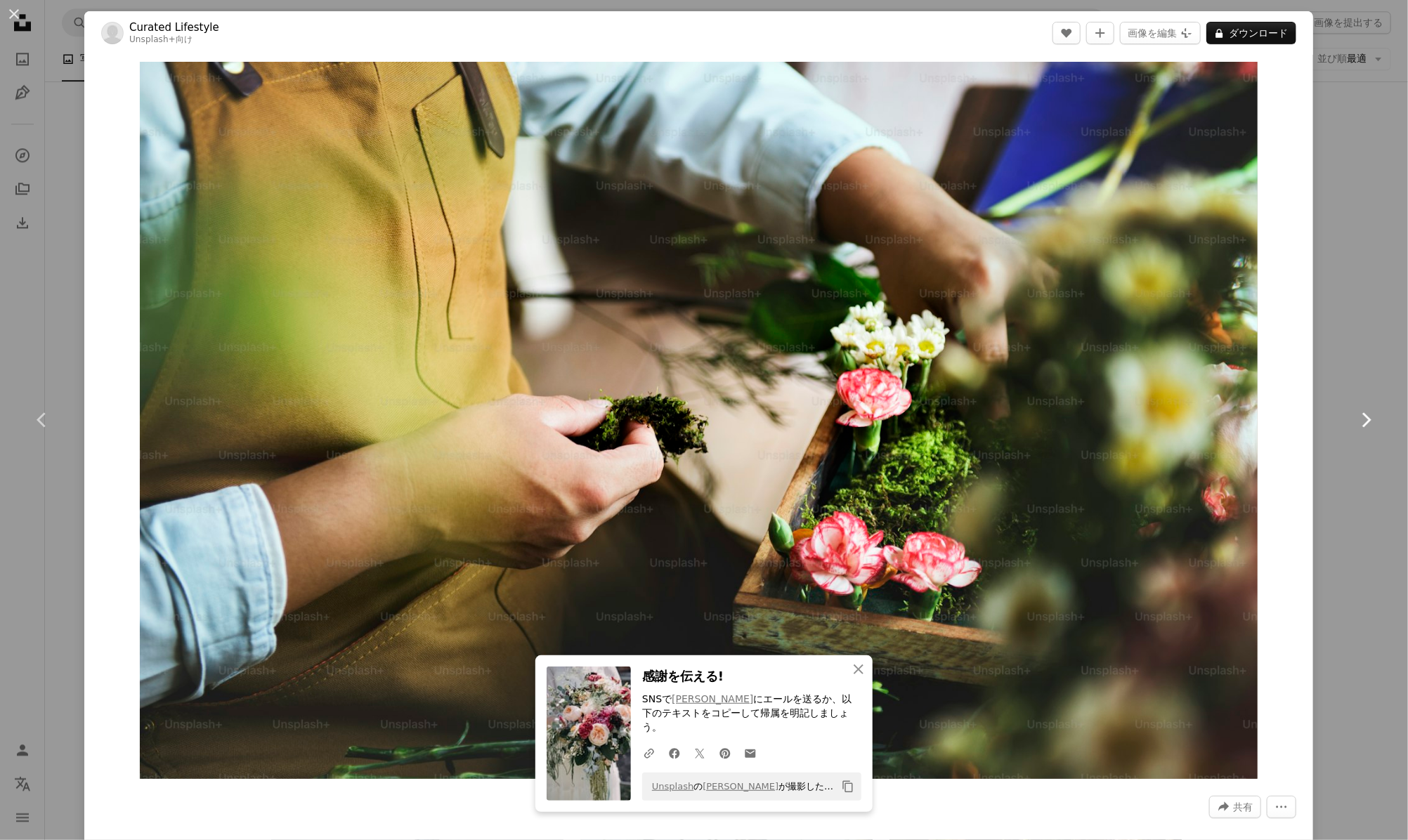
click at [1352, 402] on link "Chevron right" at bounding box center [1366, 420] width 85 height 135
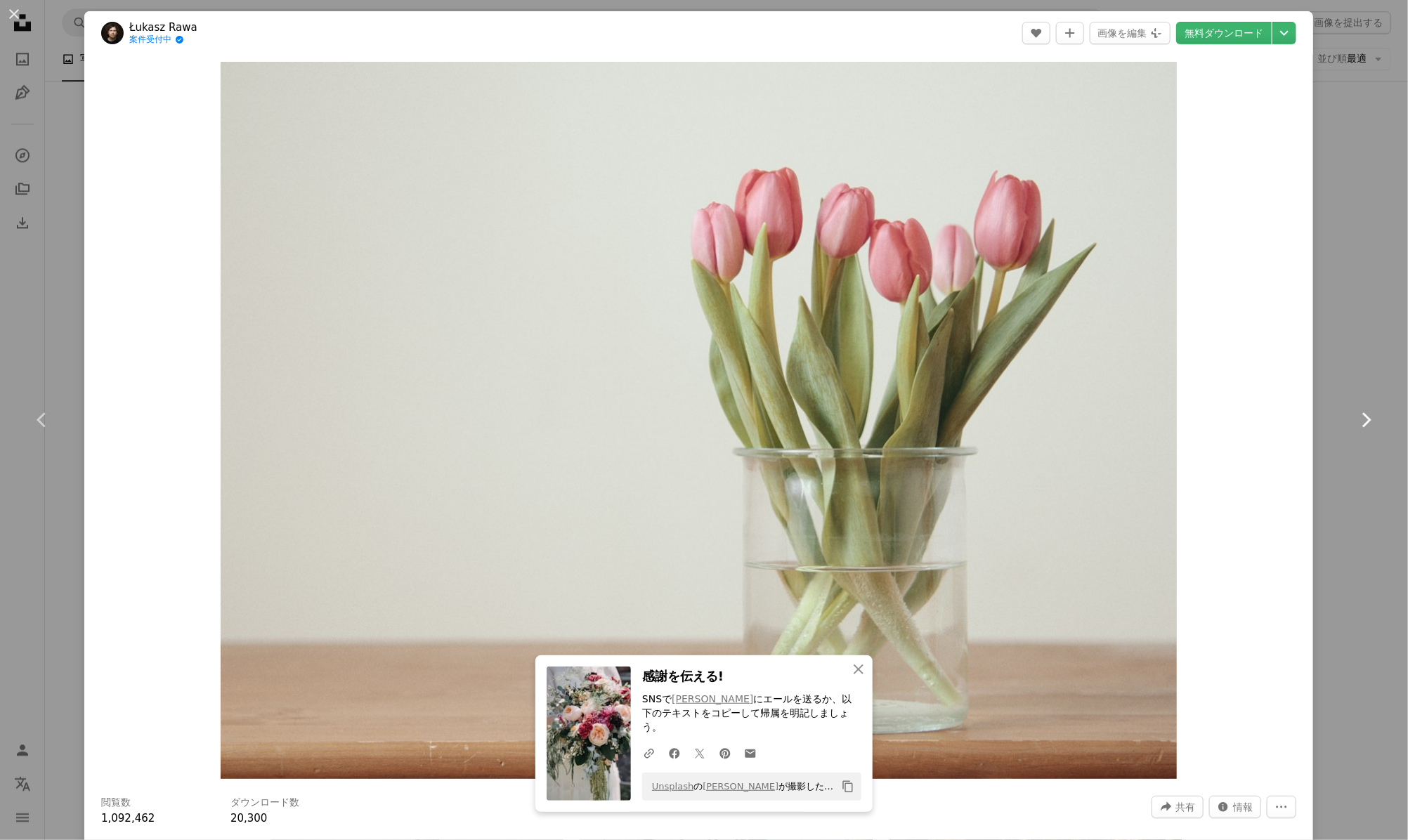
click at [1352, 402] on link "Chevron right" at bounding box center [1366, 420] width 85 height 135
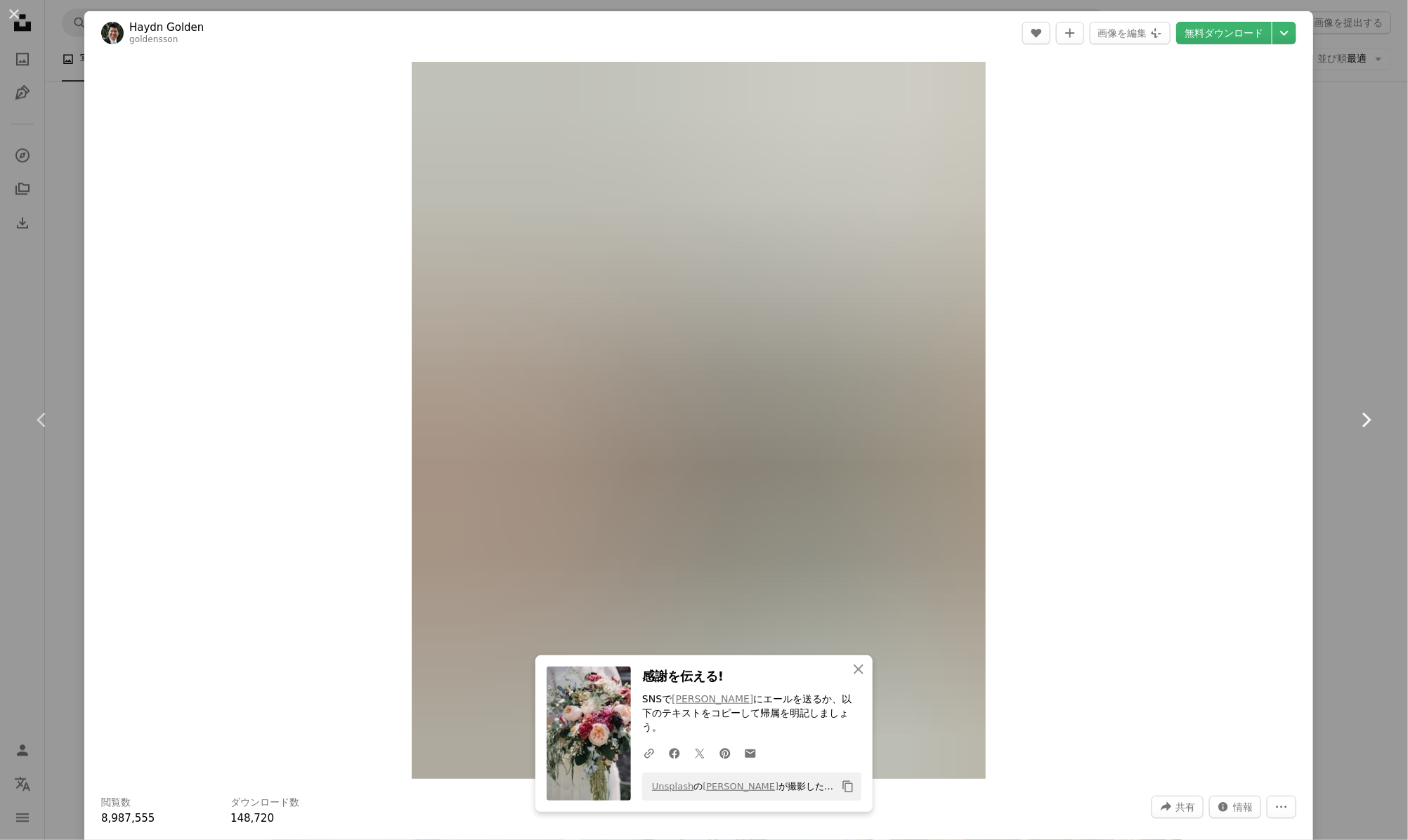
click at [1352, 402] on link "Chevron right" at bounding box center [1366, 420] width 85 height 135
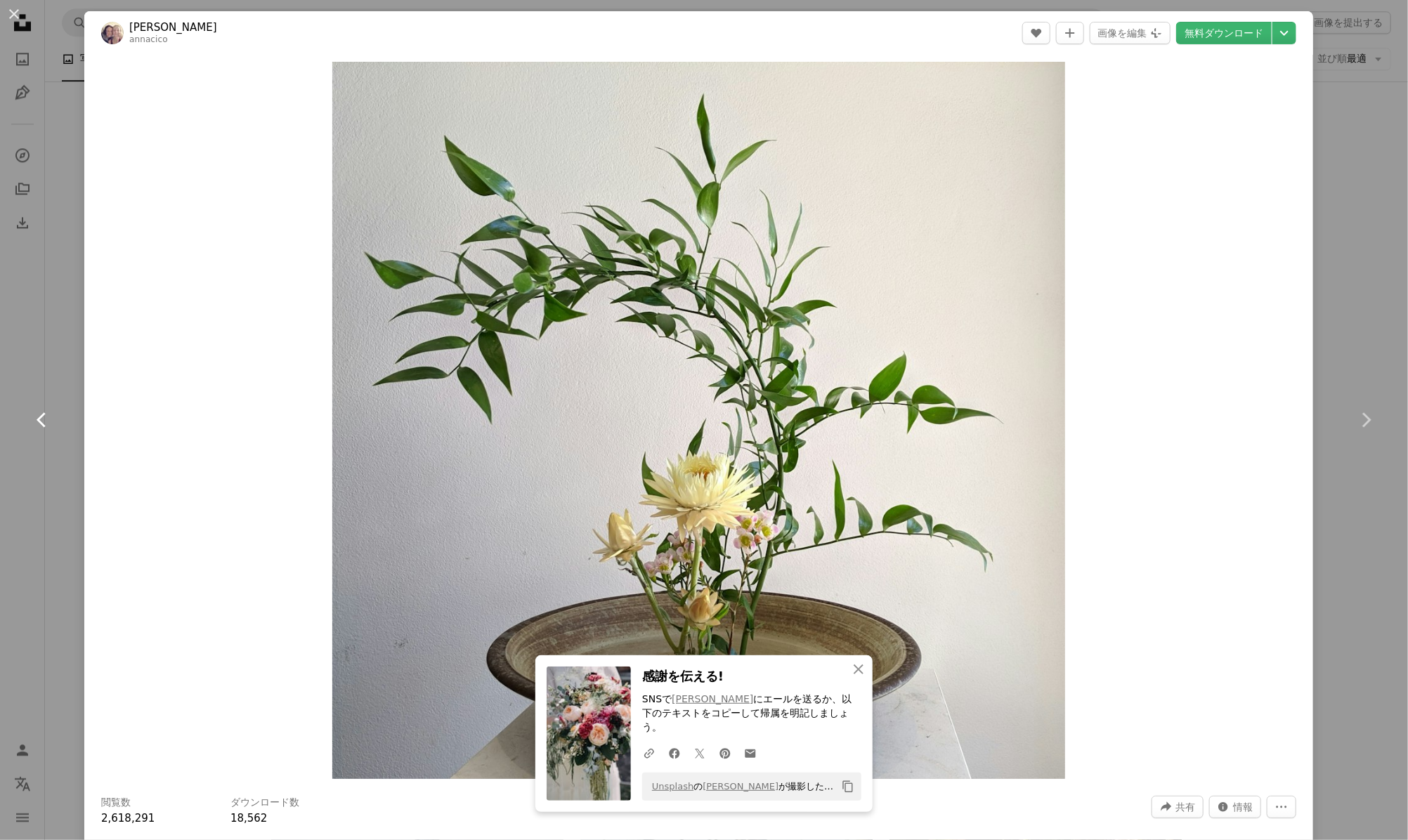
click at [49, 408] on link "Chevron left" at bounding box center [42, 420] width 85 height 135
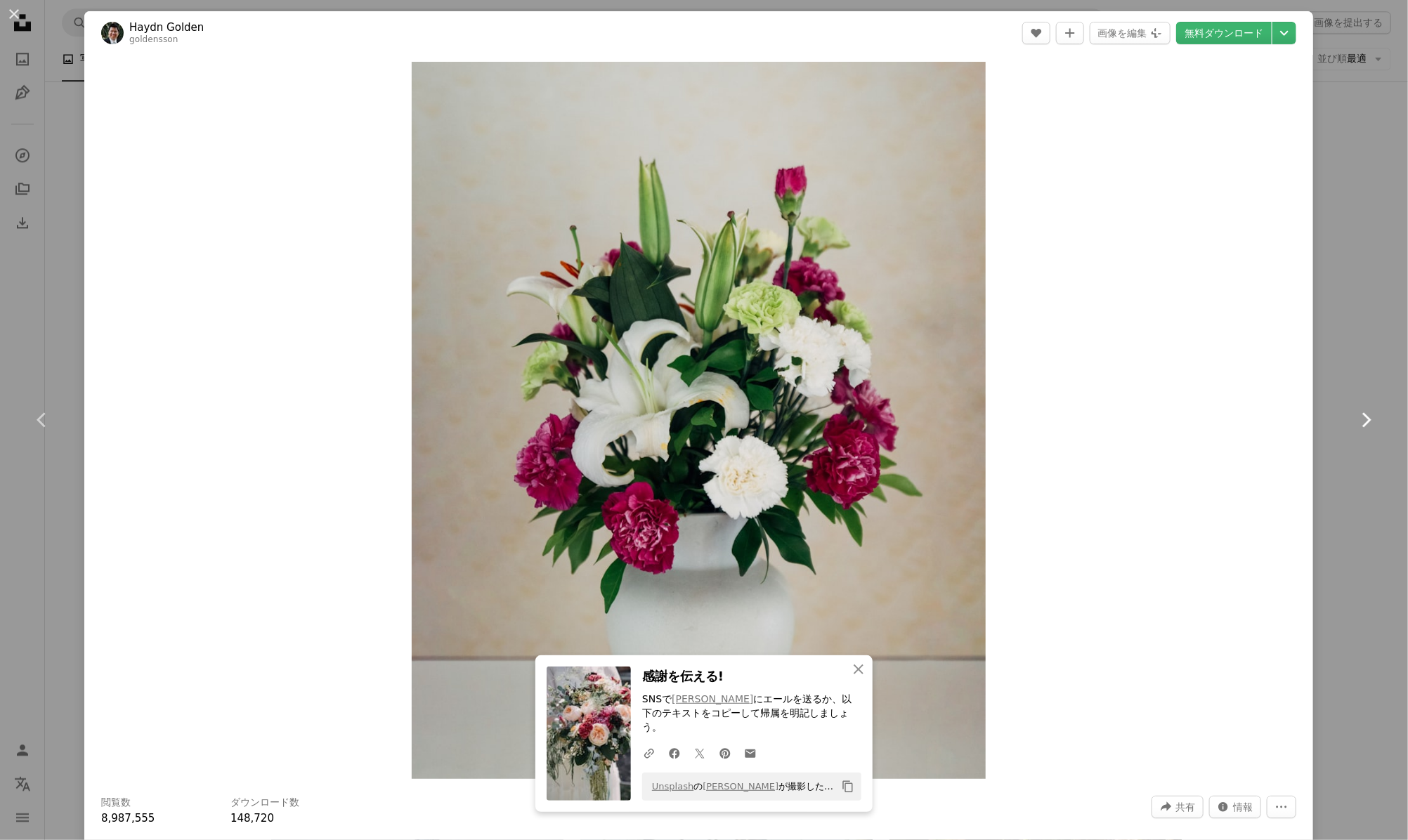
click at [1358, 422] on icon "Chevron right" at bounding box center [1365, 419] width 22 height 22
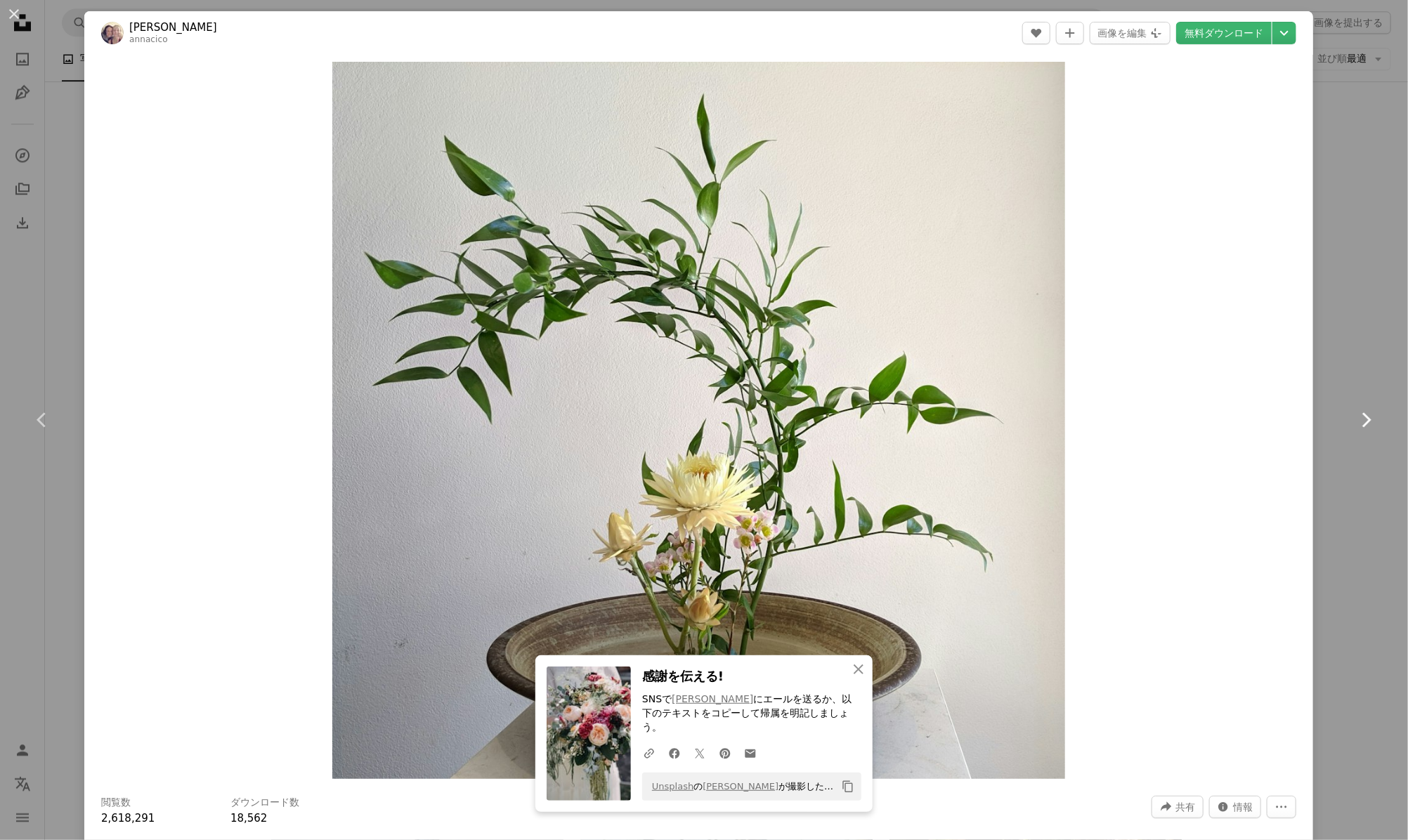
click at [1358, 422] on icon "Chevron right" at bounding box center [1365, 419] width 22 height 22
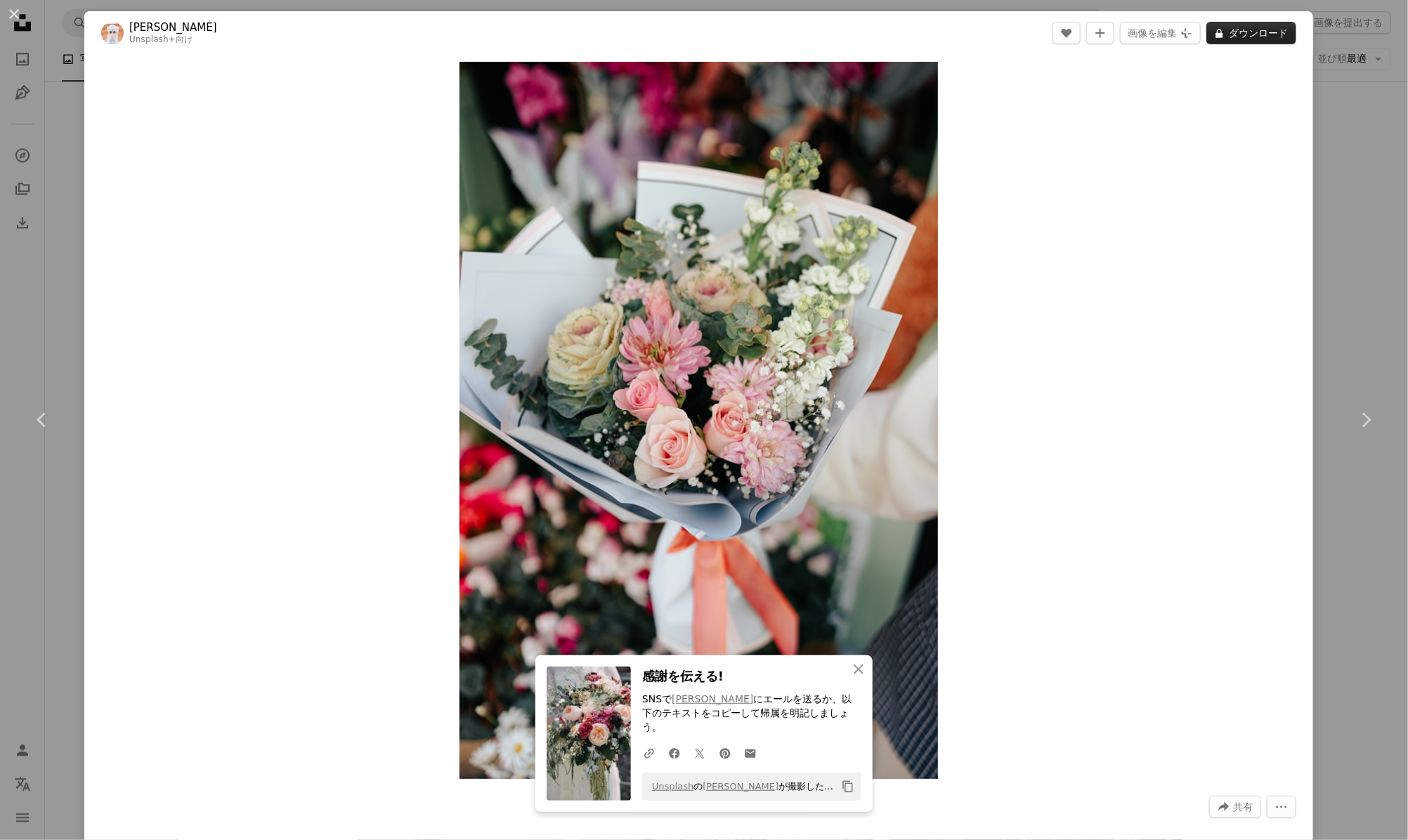
click at [1221, 26] on button "A lock ダウンロード" at bounding box center [1251, 32] width 90 height 22
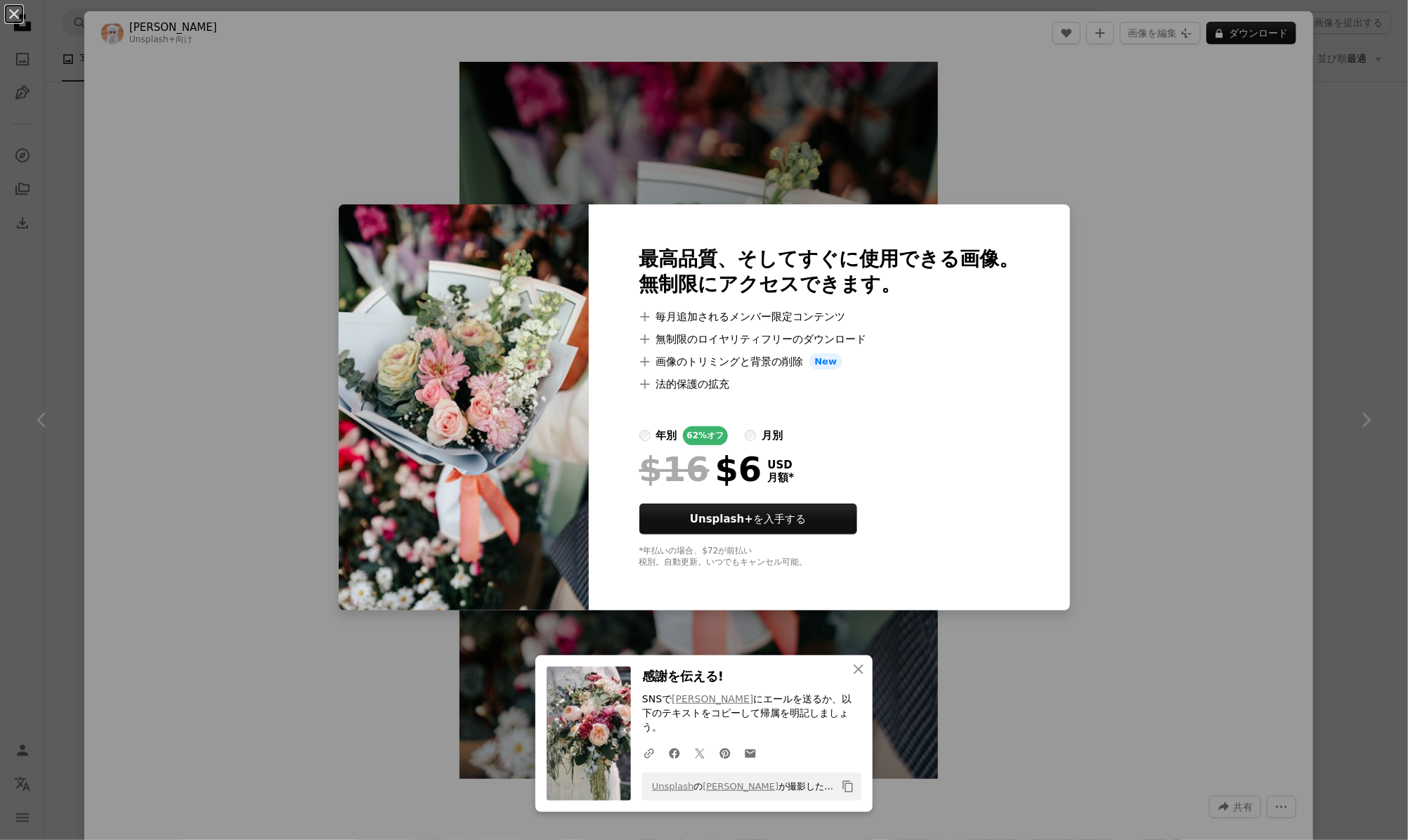
drag, startPoint x: 1133, startPoint y: 273, endPoint x: 1253, endPoint y: 359, distance: 147.6
click at [1135, 273] on div "An X shape 最高品質、そしてすぐに使用できる画像。 無制限にアクセスできます。 A plus sign 毎月追加されるメンバー限定コンテンツ A p…" at bounding box center [704, 420] width 1408 height 840
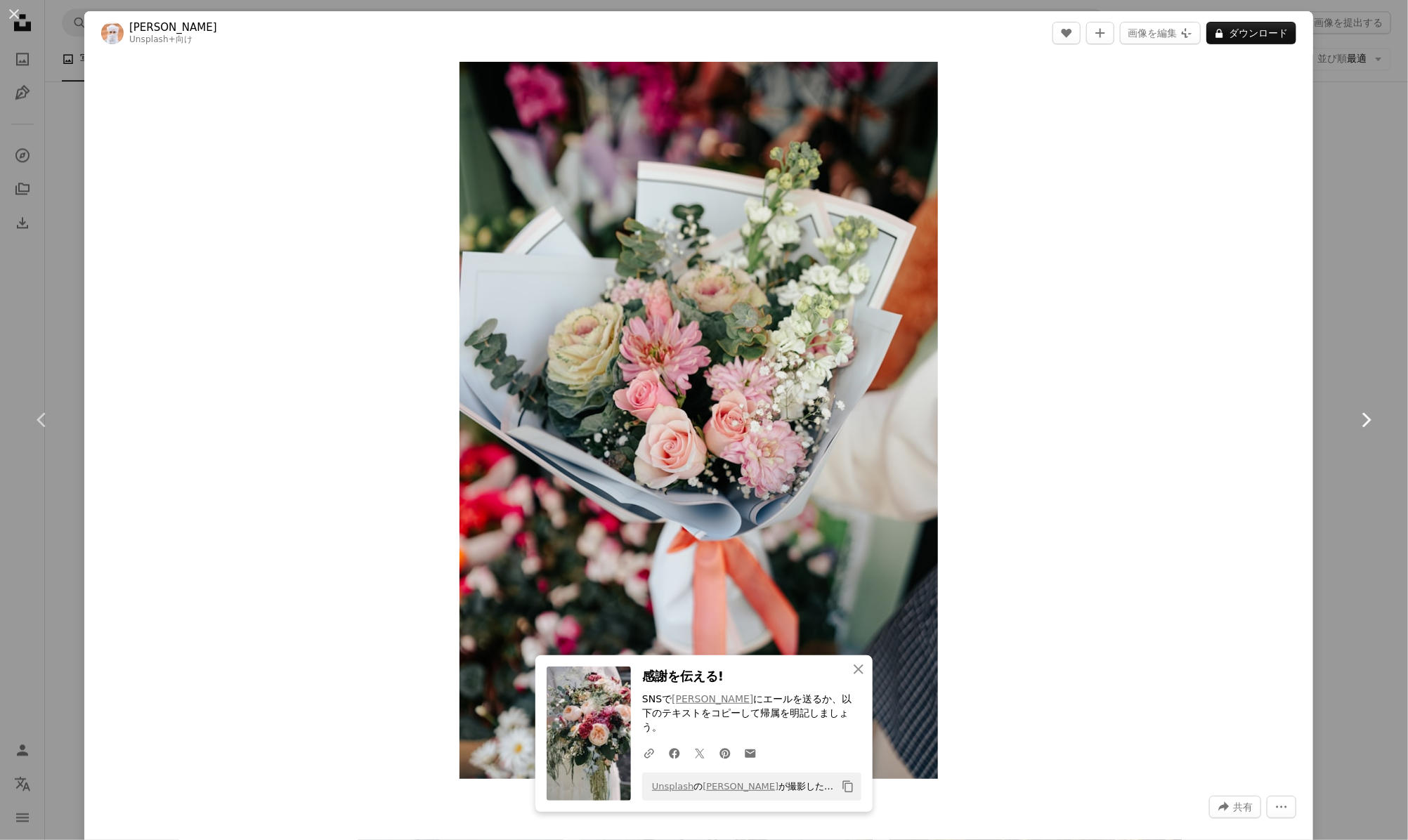
click at [1354, 414] on icon "Chevron right" at bounding box center [1365, 419] width 22 height 22
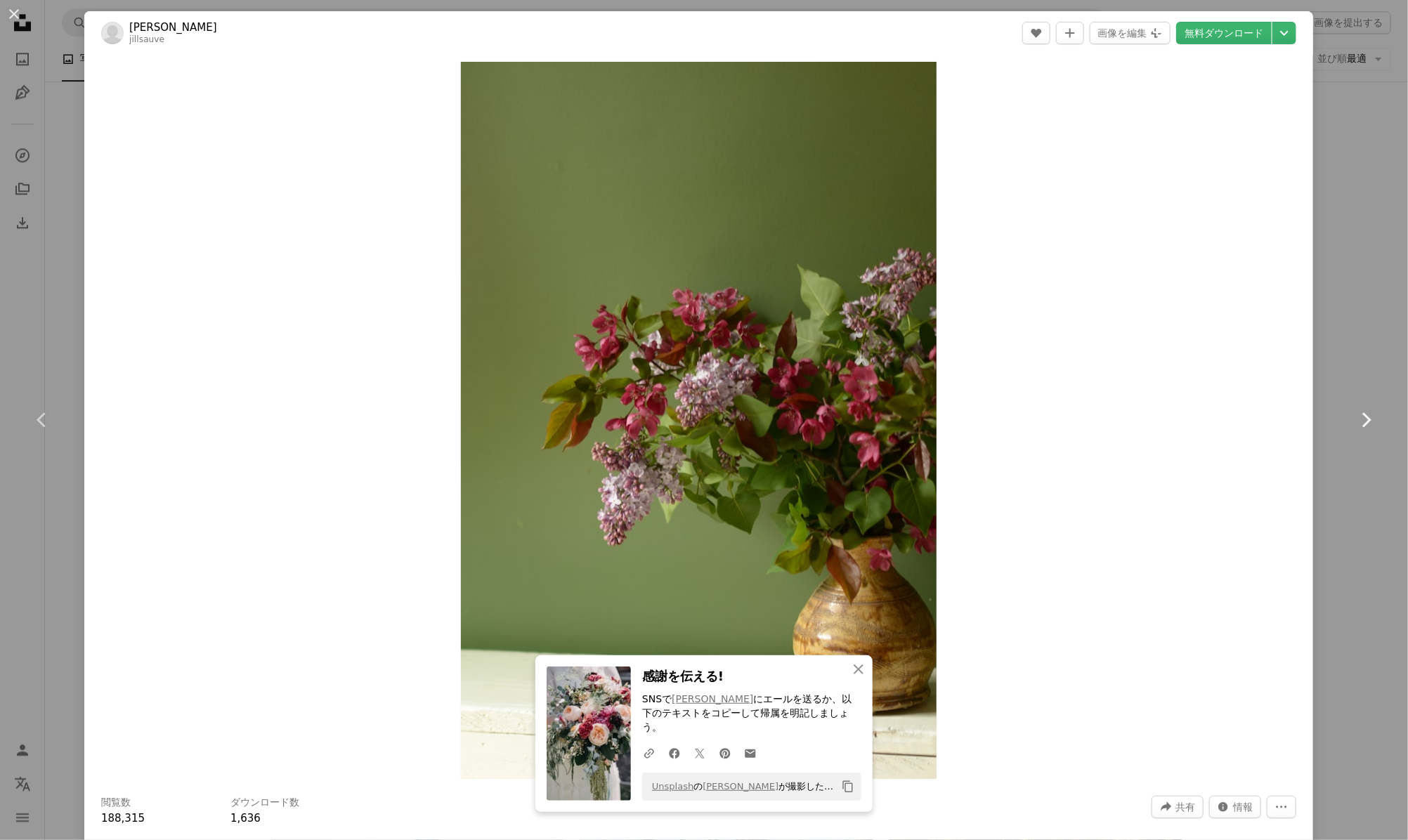
click at [1354, 414] on icon "Chevron right" at bounding box center [1365, 419] width 22 height 22
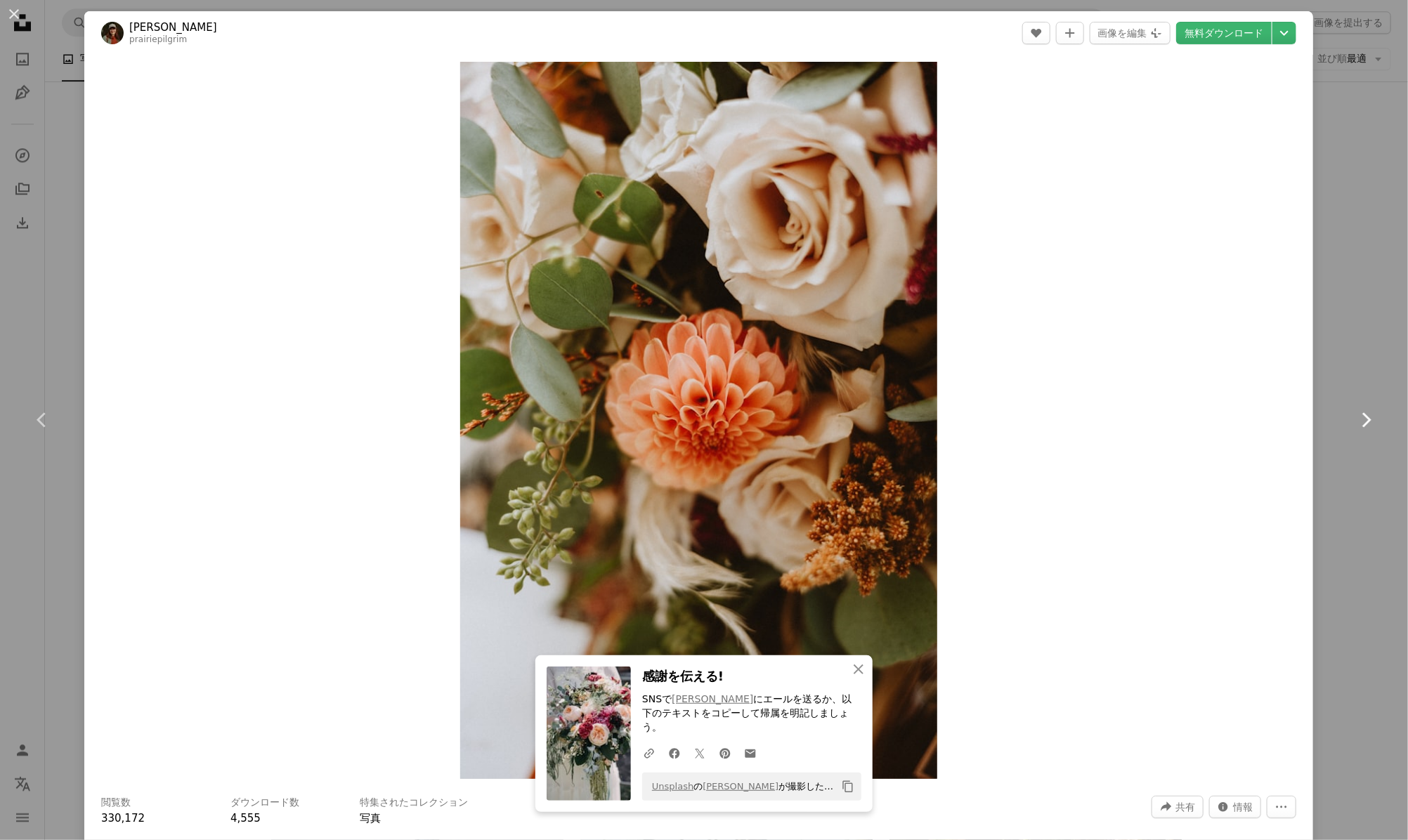
click at [1354, 414] on icon "Chevron right" at bounding box center [1365, 419] width 22 height 22
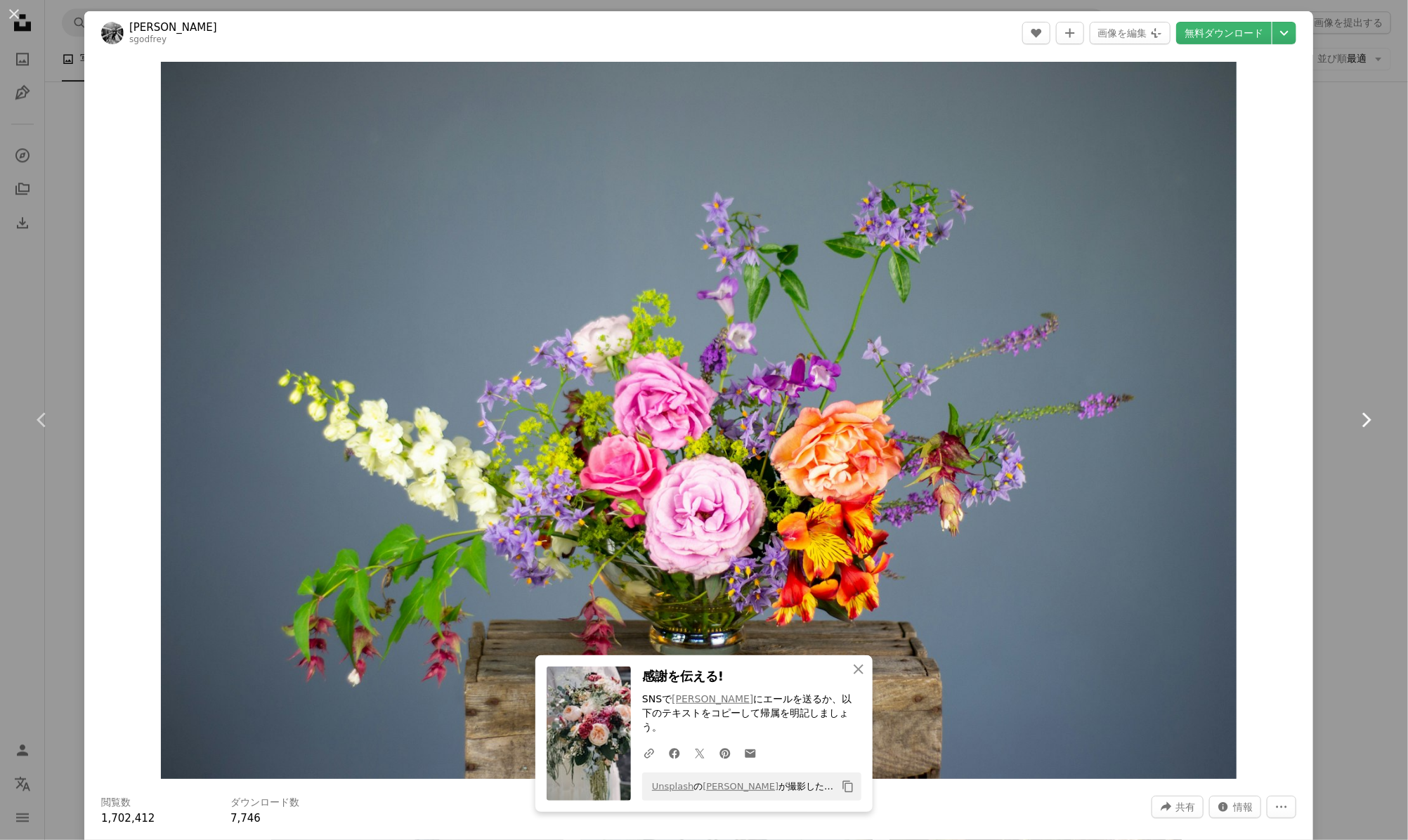
click at [1354, 414] on icon "Chevron right" at bounding box center [1365, 419] width 22 height 22
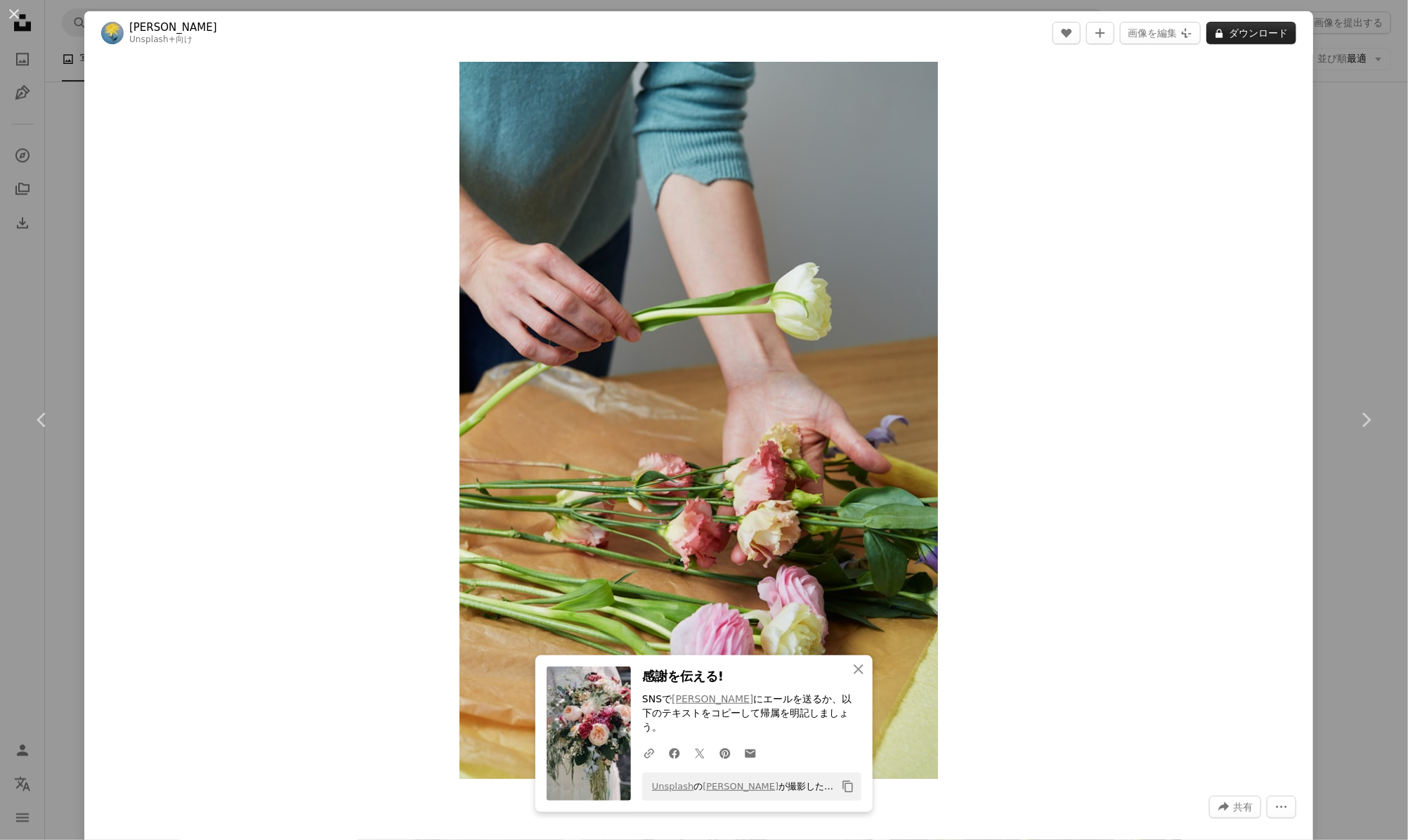
click at [1231, 33] on button "A lock ダウンロード" at bounding box center [1251, 32] width 90 height 22
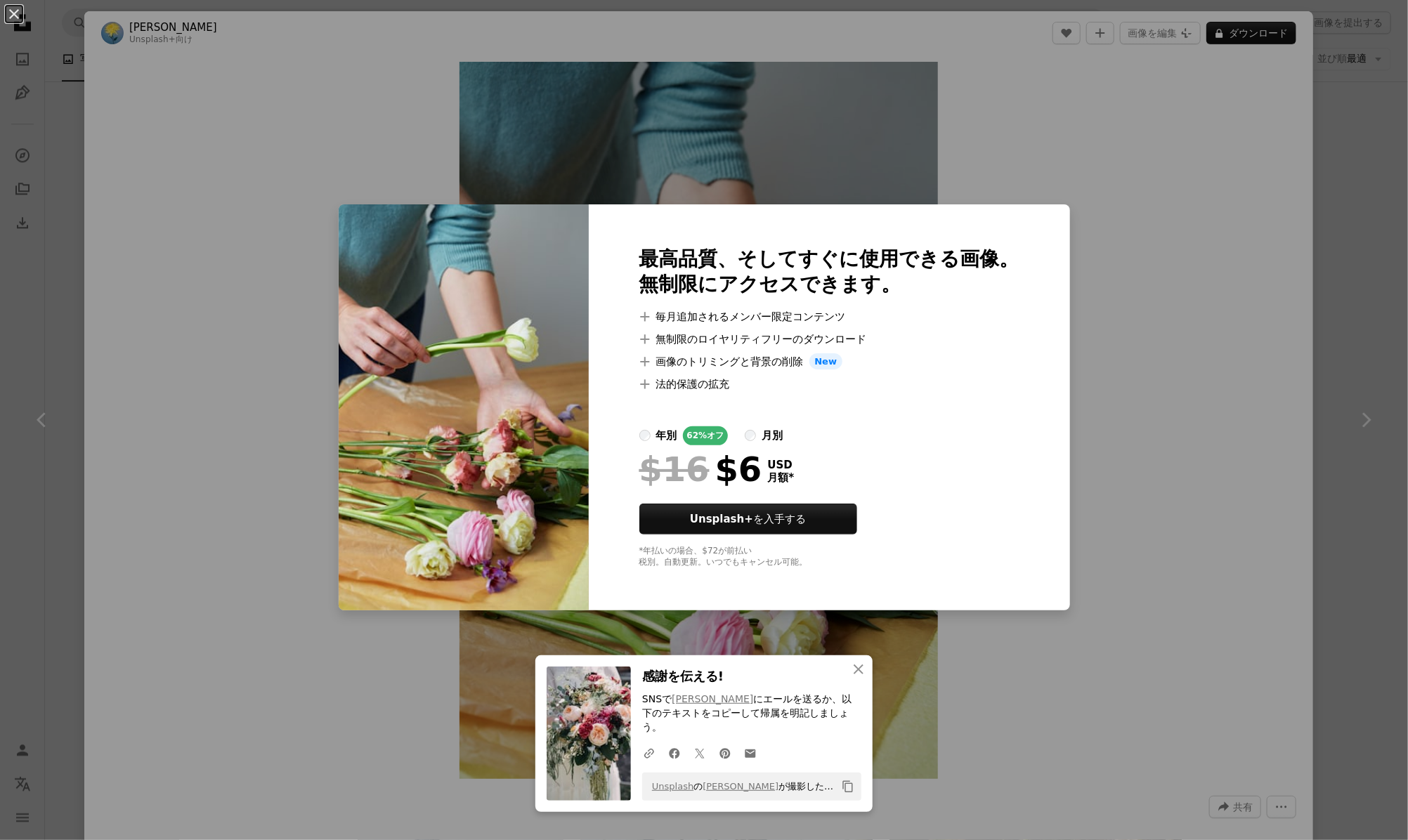
click at [1115, 289] on div "An X shape 最高品質、そしてすぐに使用できる画像。 無制限にアクセスできます。 A plus sign 毎月追加されるメンバー限定コンテンツ A p…" at bounding box center [704, 420] width 1408 height 840
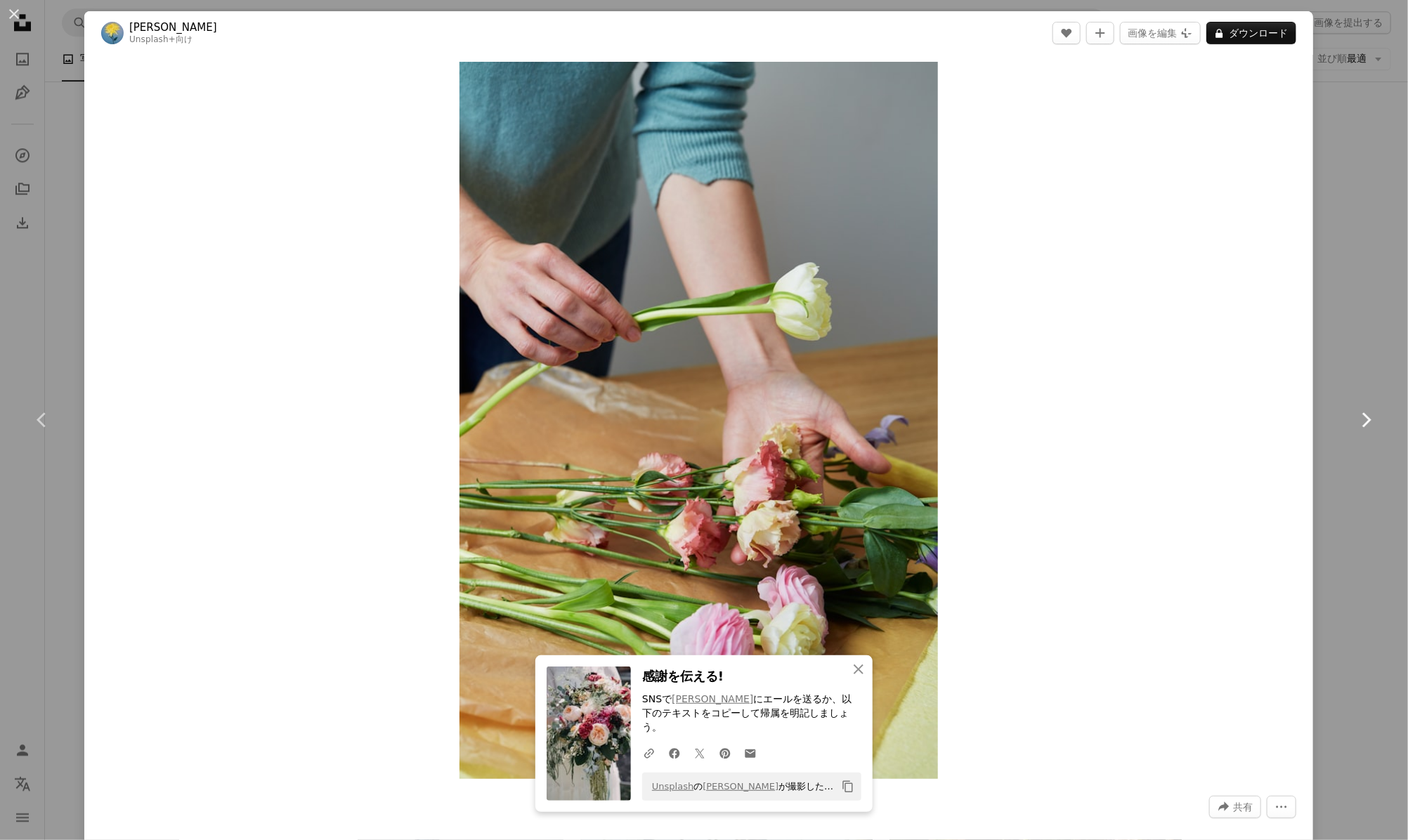
click at [1354, 418] on icon "Chevron right" at bounding box center [1365, 419] width 22 height 22
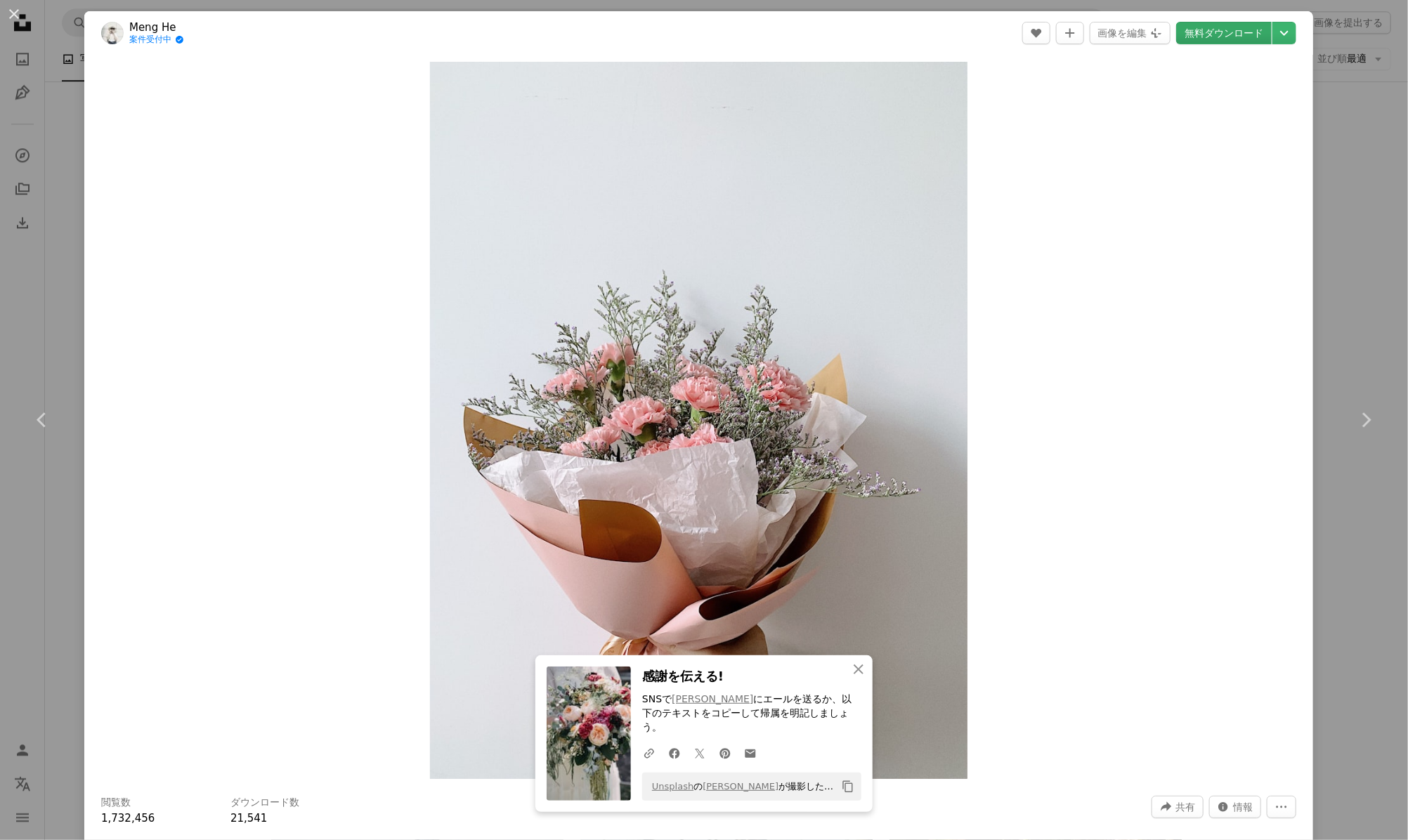
click at [1211, 30] on link "無料ダウンロード" at bounding box center [1223, 32] width 95 height 22
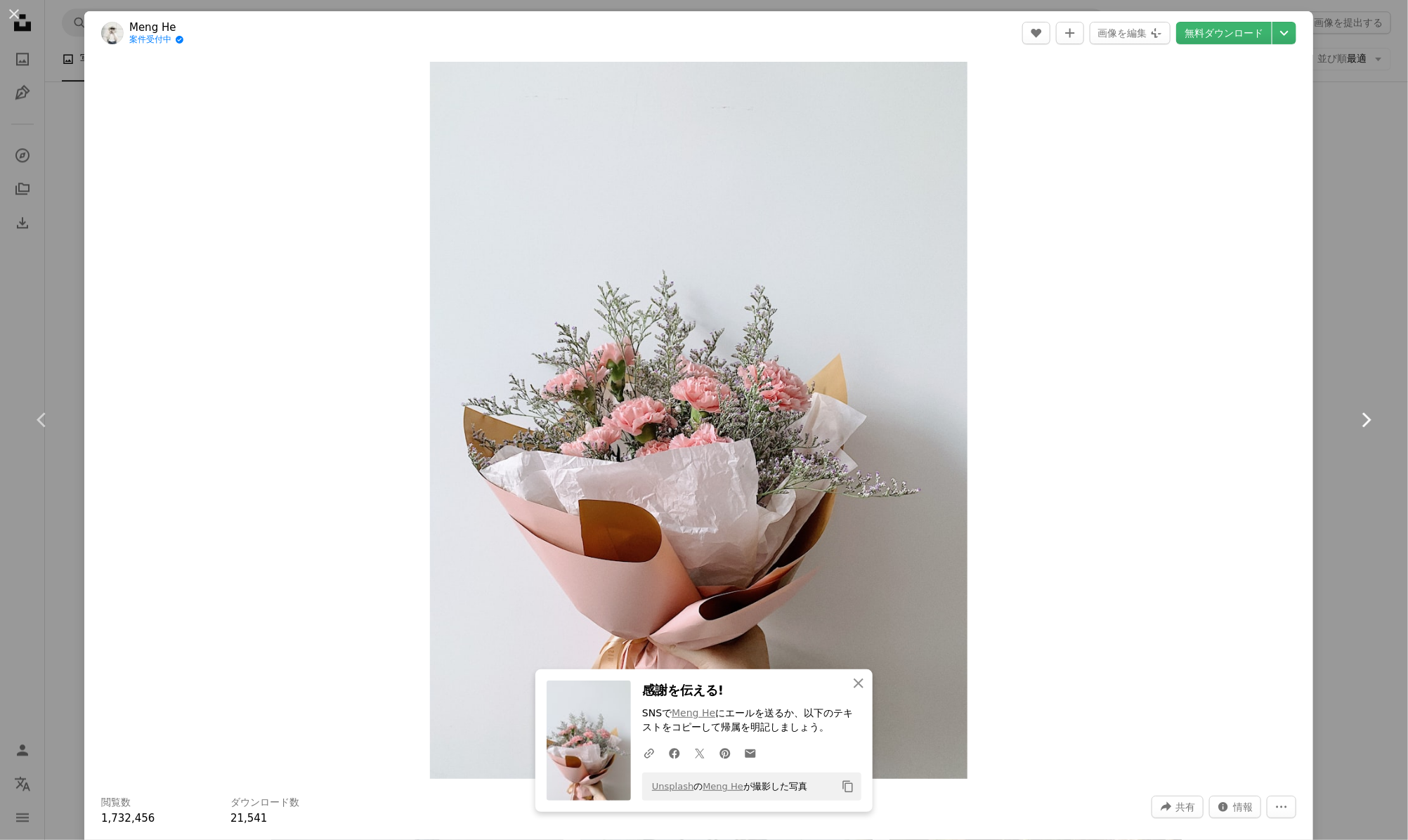
click at [1362, 416] on icon at bounding box center [1367, 420] width 9 height 15
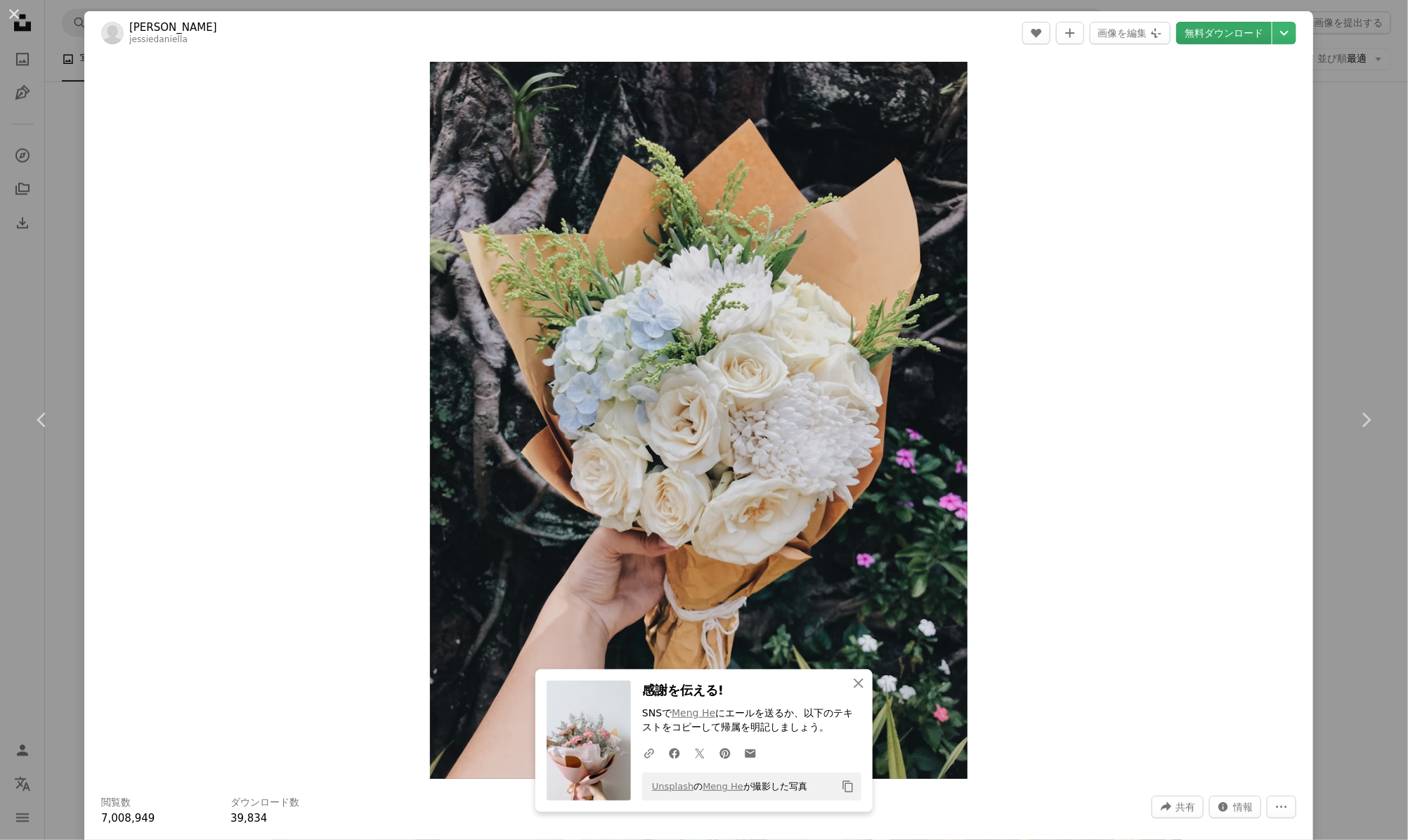
click at [1215, 31] on link "無料ダウンロード" at bounding box center [1223, 32] width 95 height 22
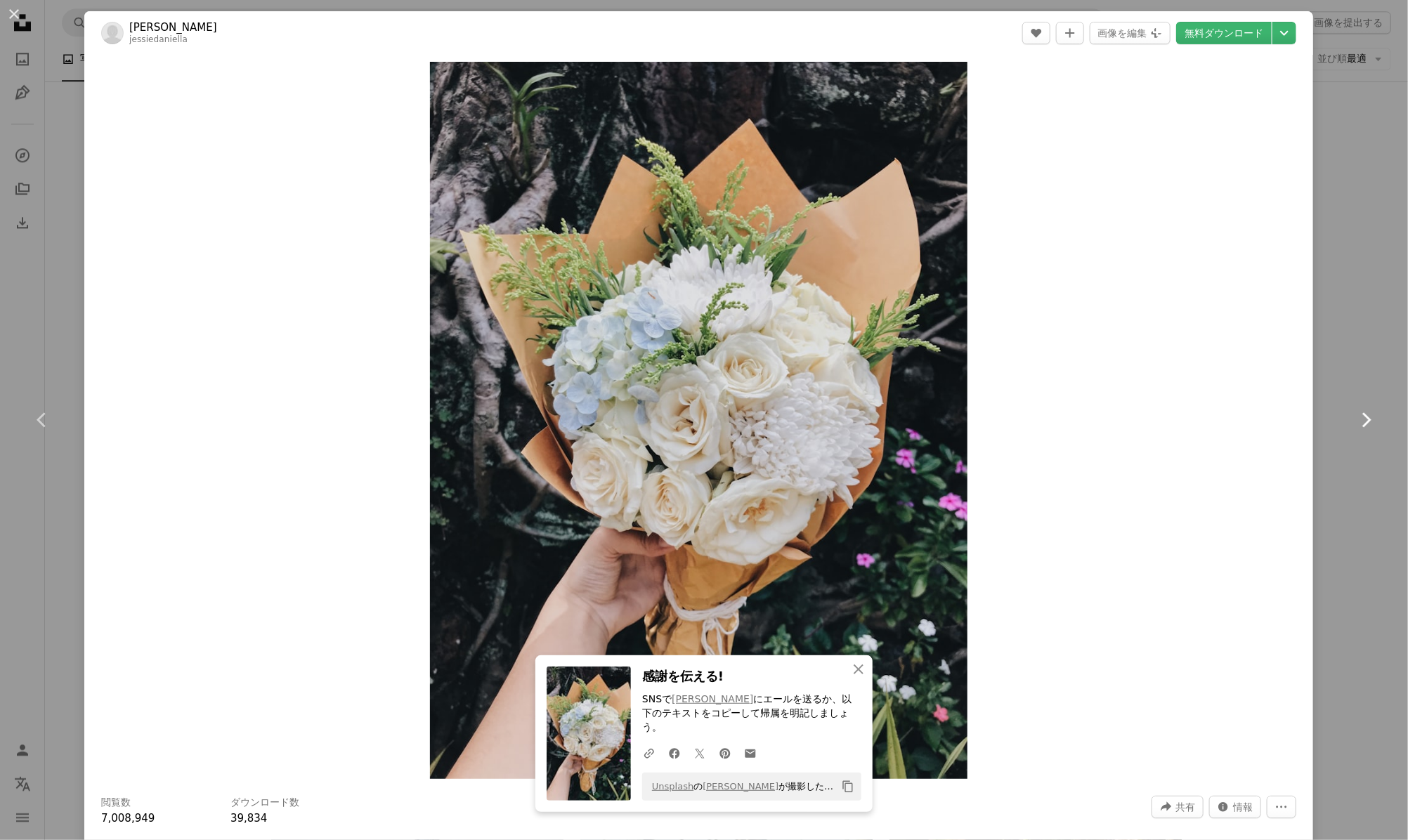
click at [1361, 419] on icon "Chevron right" at bounding box center [1365, 419] width 22 height 22
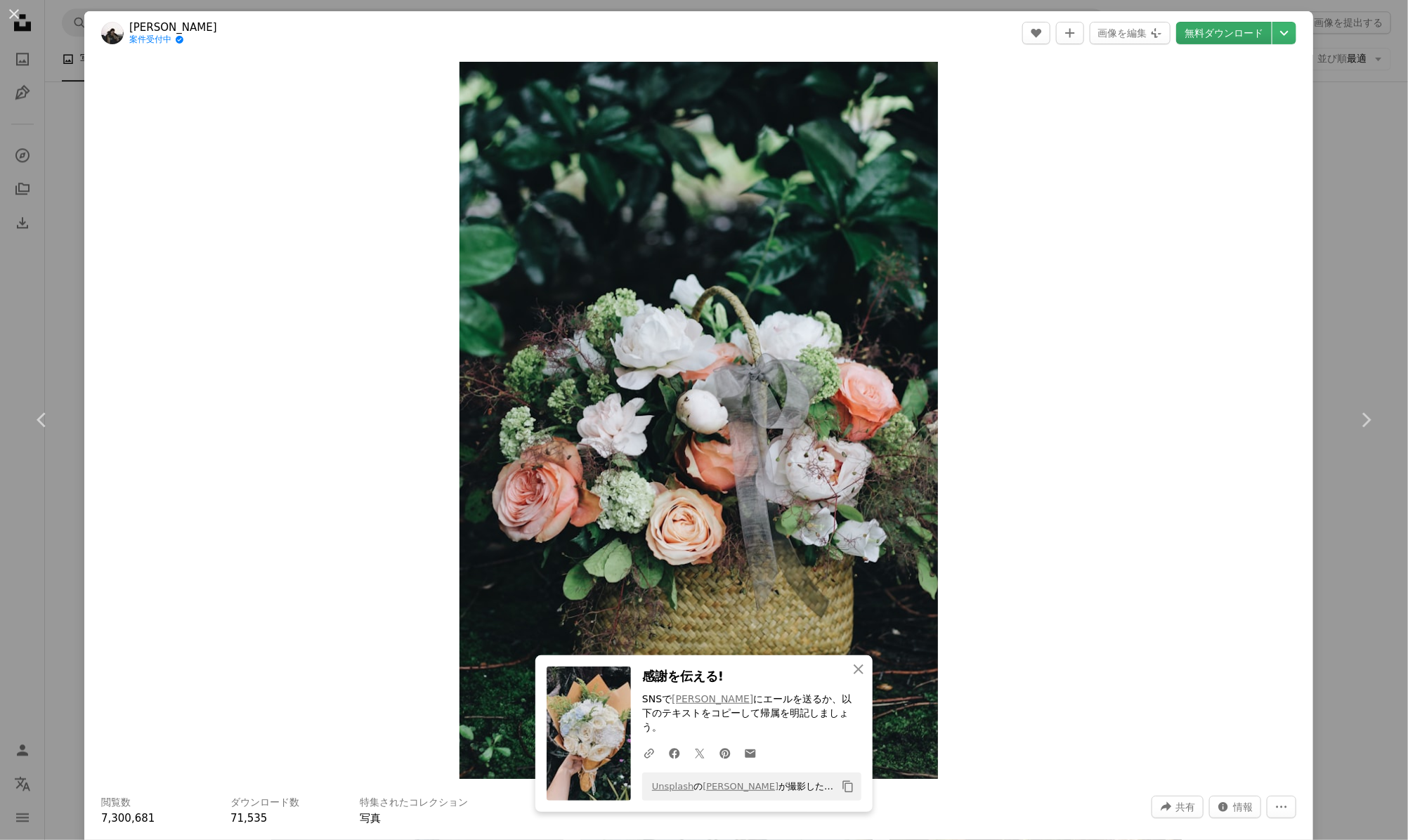
click at [1208, 30] on link "無料ダウンロード" at bounding box center [1223, 32] width 95 height 22
click at [1354, 409] on icon "Chevron right" at bounding box center [1365, 419] width 22 height 22
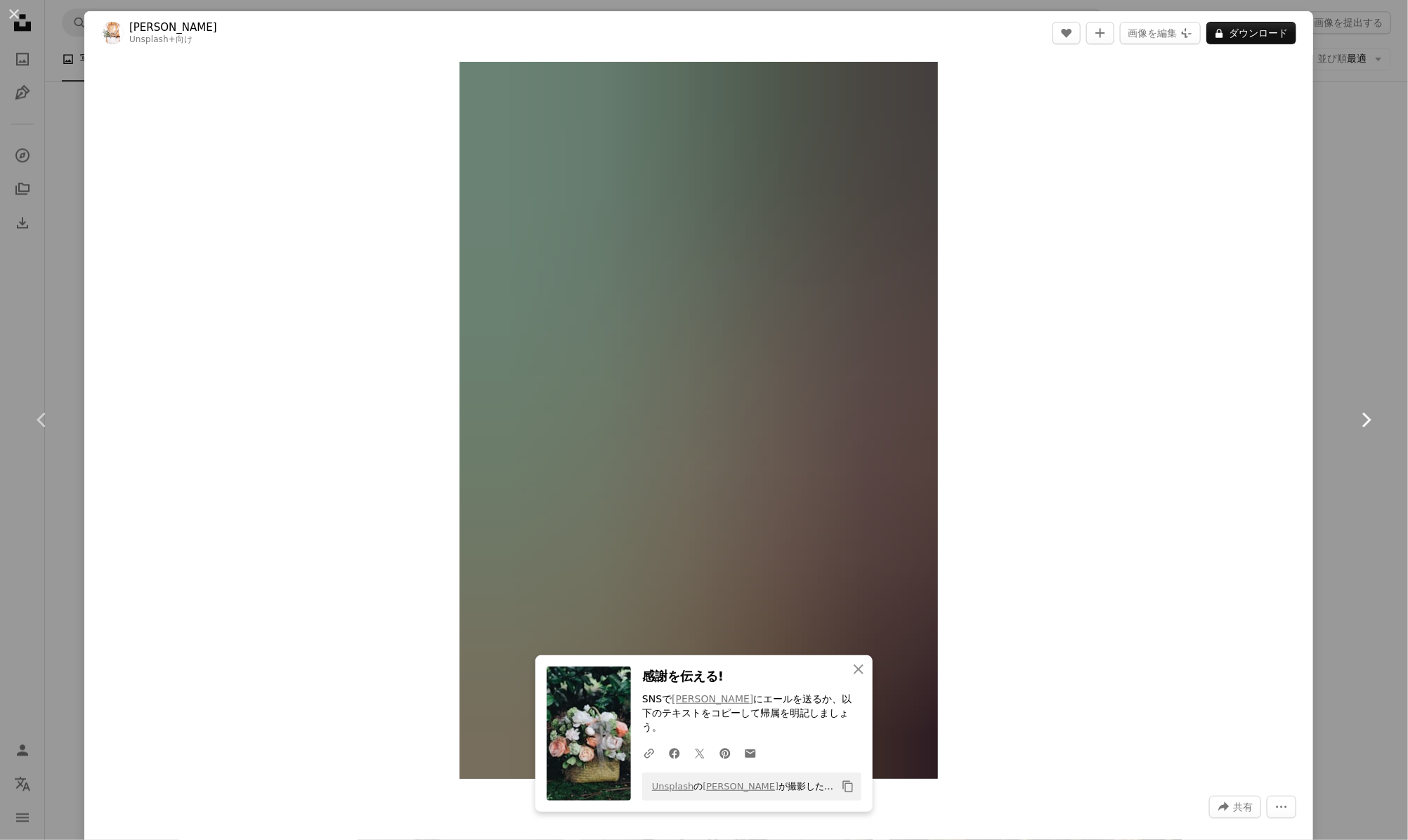
click at [1354, 419] on icon "Chevron right" at bounding box center [1365, 419] width 22 height 22
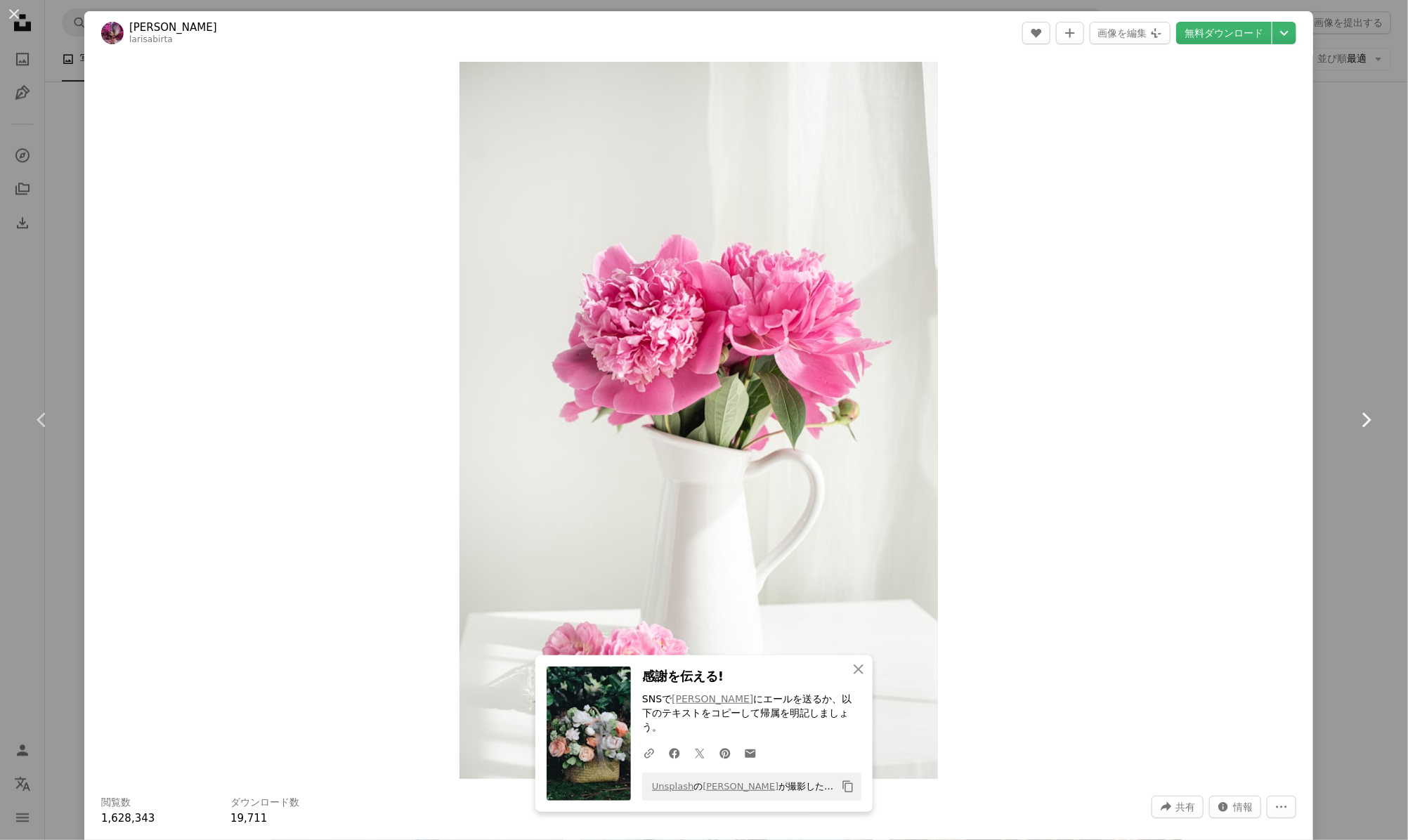
click at [1354, 418] on icon "Chevron right" at bounding box center [1365, 419] width 22 height 22
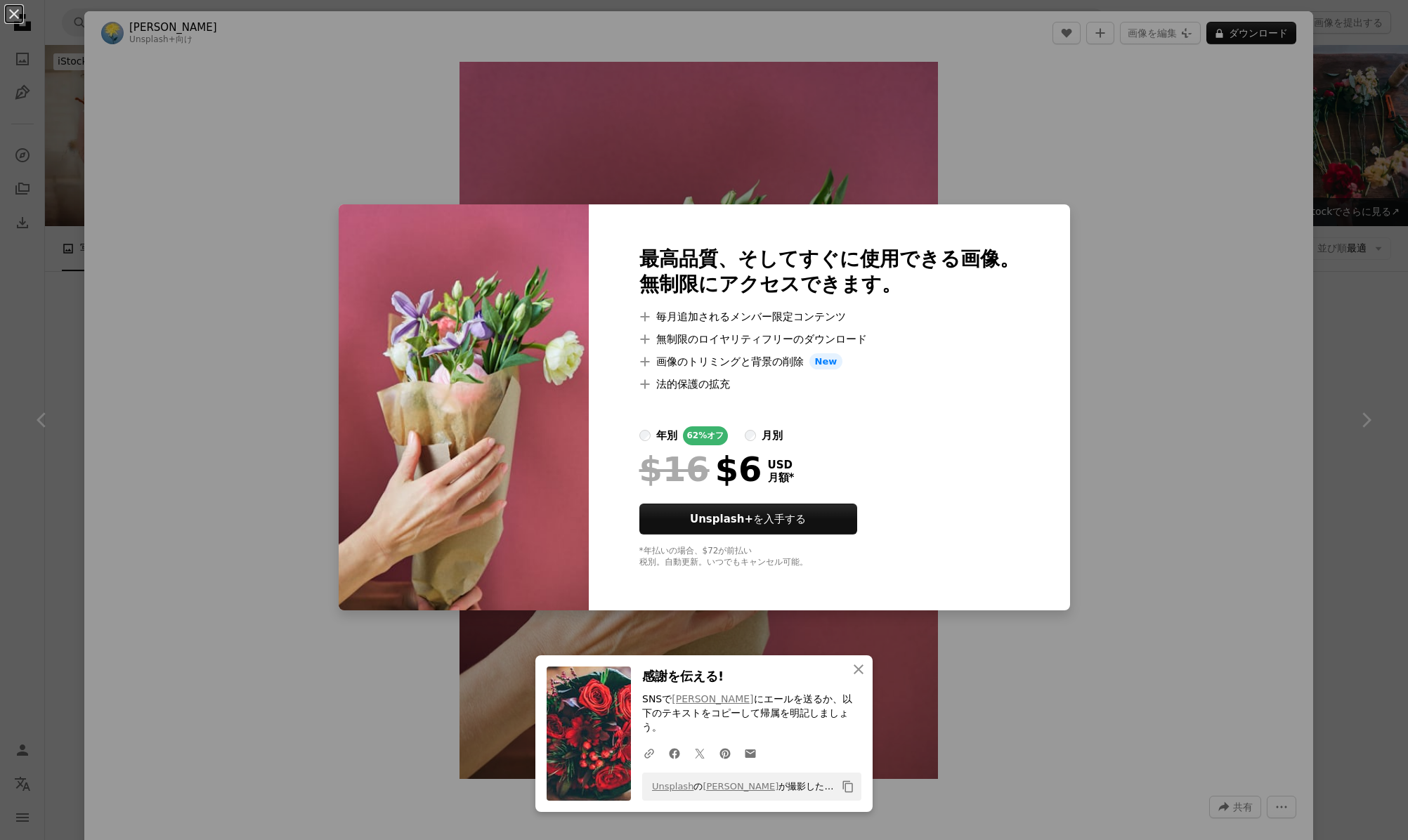
scroll to position [1311, 0]
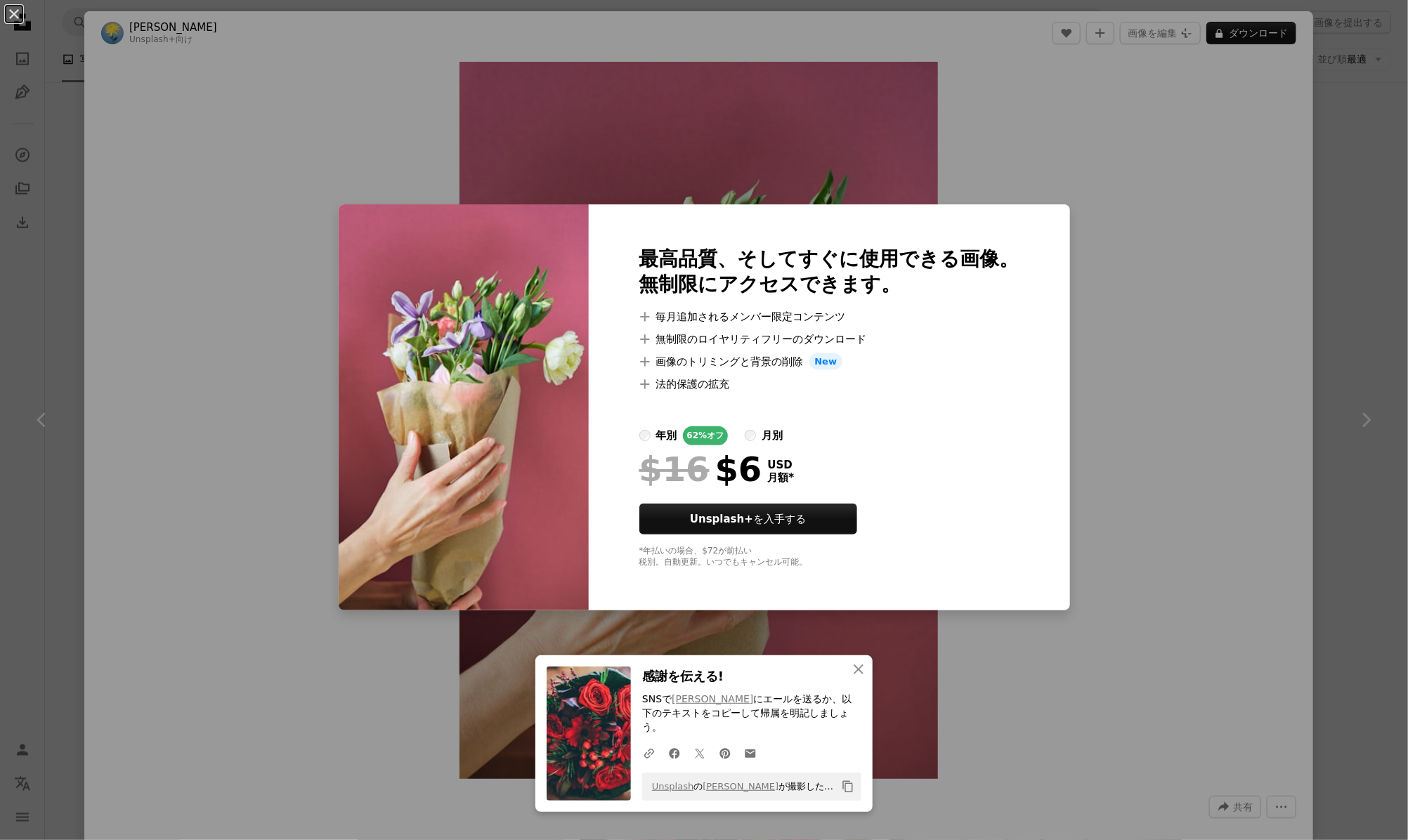
click at [1193, 362] on div "An X shape 最高品質、そしてすぐに使用できる画像。 無制限にアクセスできます。 A plus sign 毎月追加されるメンバー限定コンテンツ A p…" at bounding box center [704, 420] width 1408 height 840
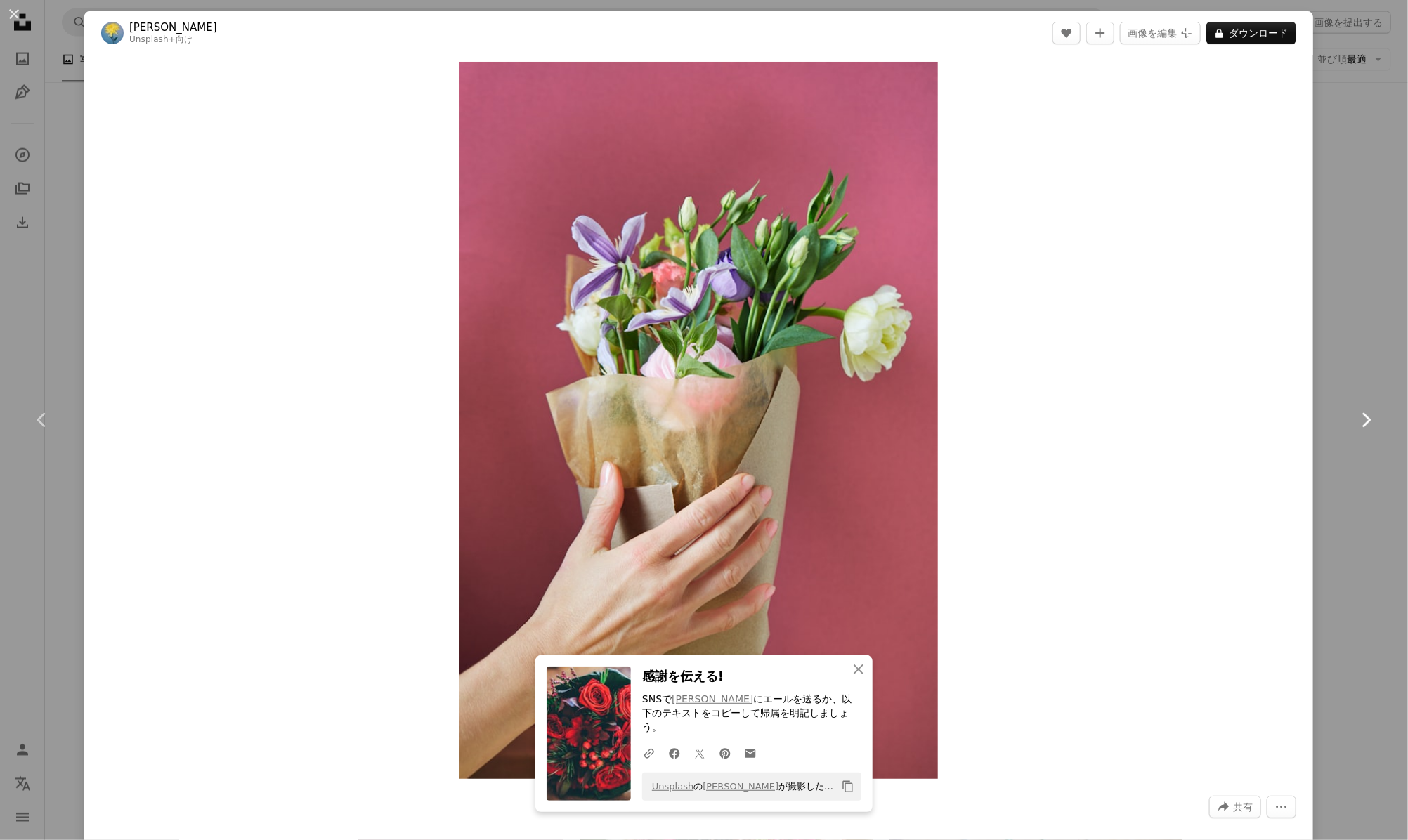
click at [1354, 420] on icon "Chevron right" at bounding box center [1365, 419] width 22 height 22
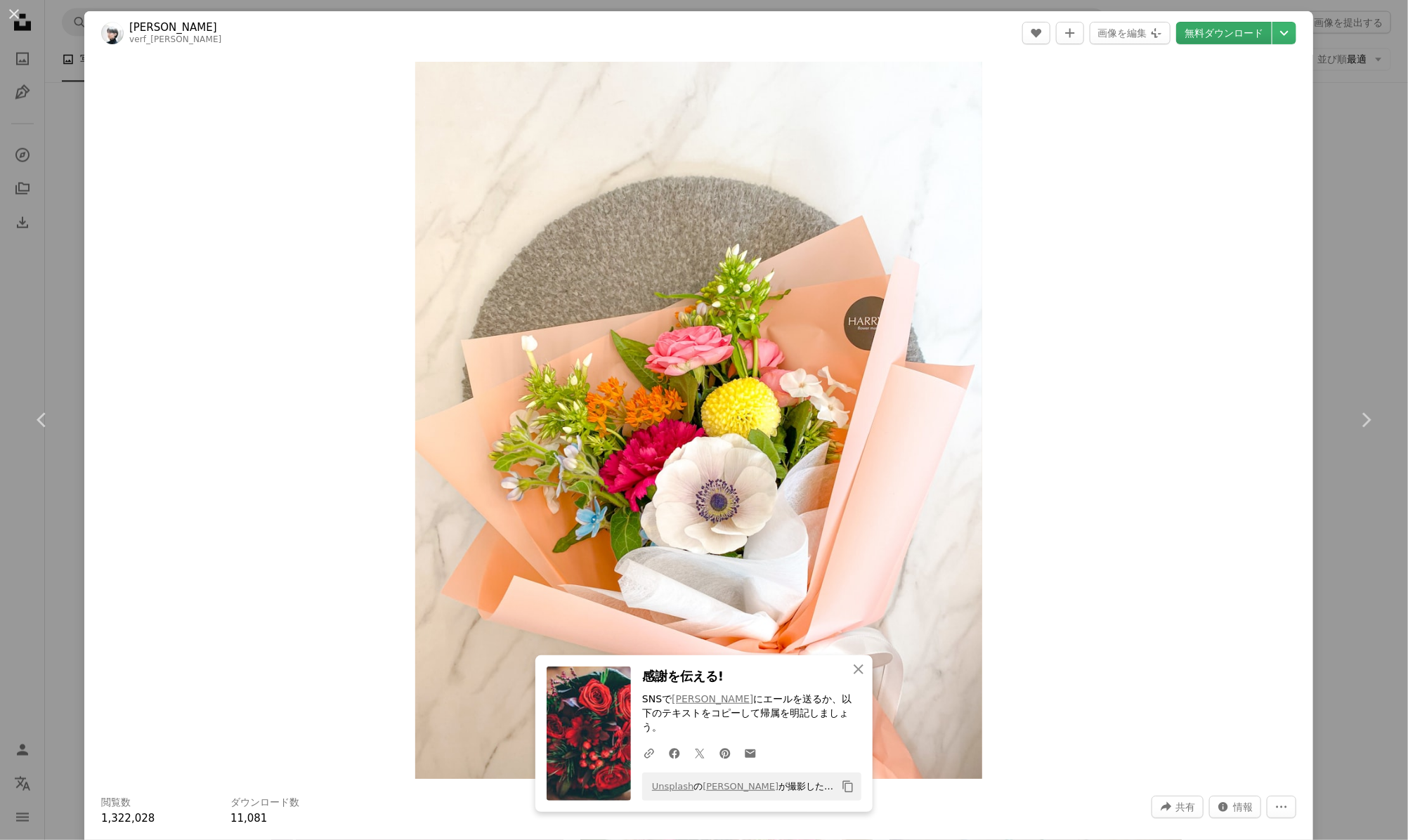
click at [1219, 31] on link "無料ダウンロード" at bounding box center [1223, 32] width 95 height 22
click at [1362, 422] on icon at bounding box center [1367, 420] width 9 height 15
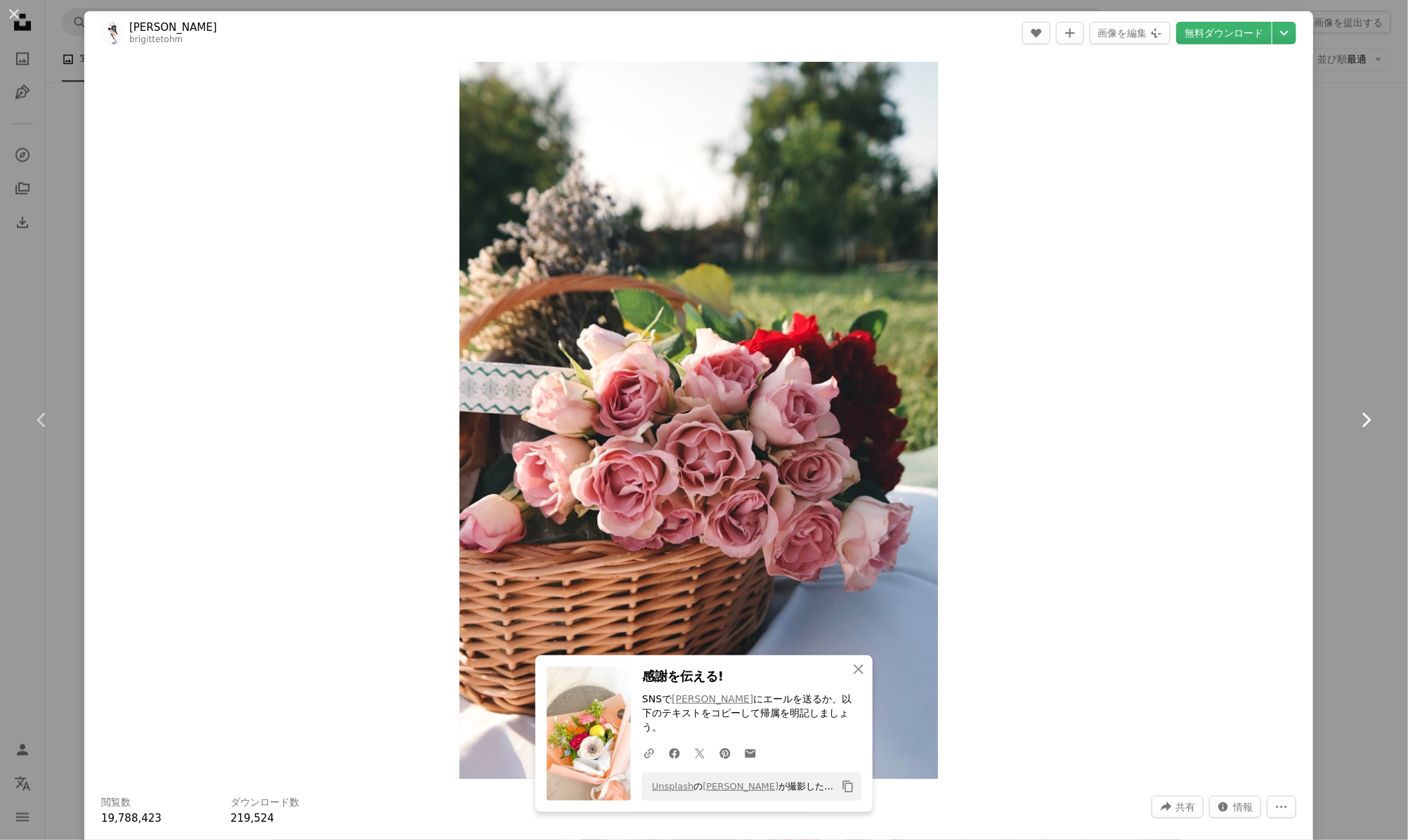
click at [1362, 422] on icon at bounding box center [1367, 420] width 9 height 15
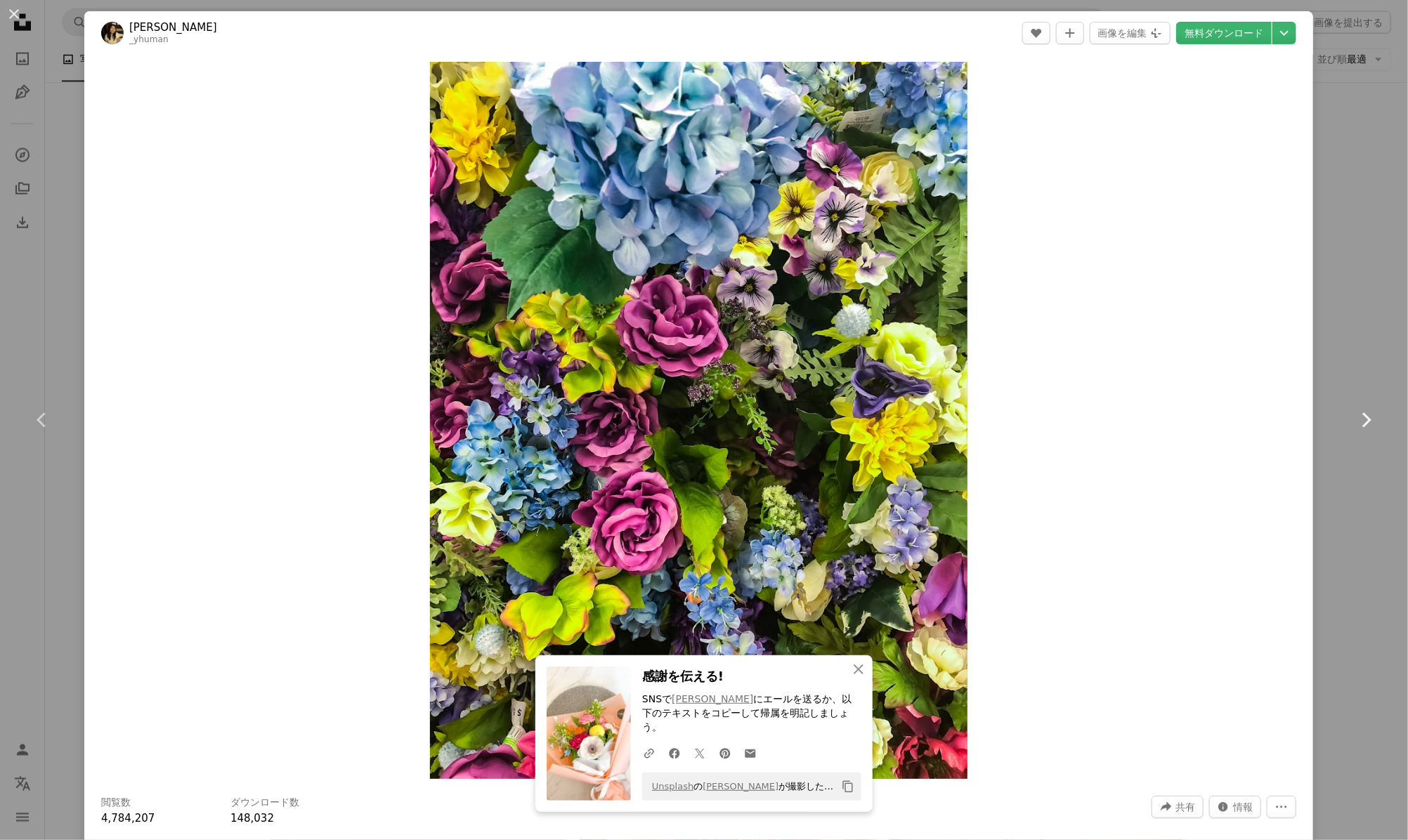
click at [1362, 422] on icon at bounding box center [1367, 420] width 9 height 15
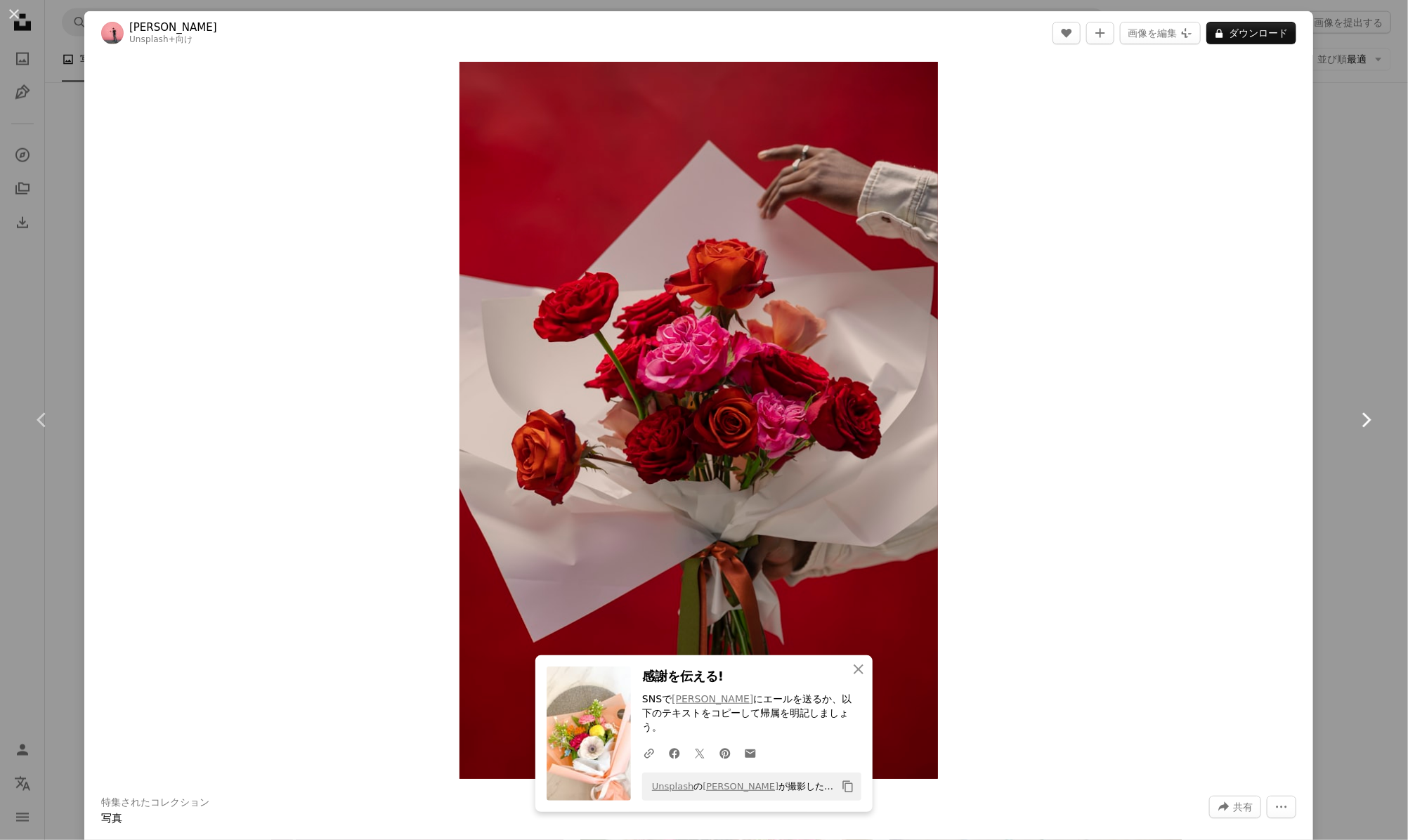
click at [1362, 422] on icon at bounding box center [1367, 420] width 9 height 15
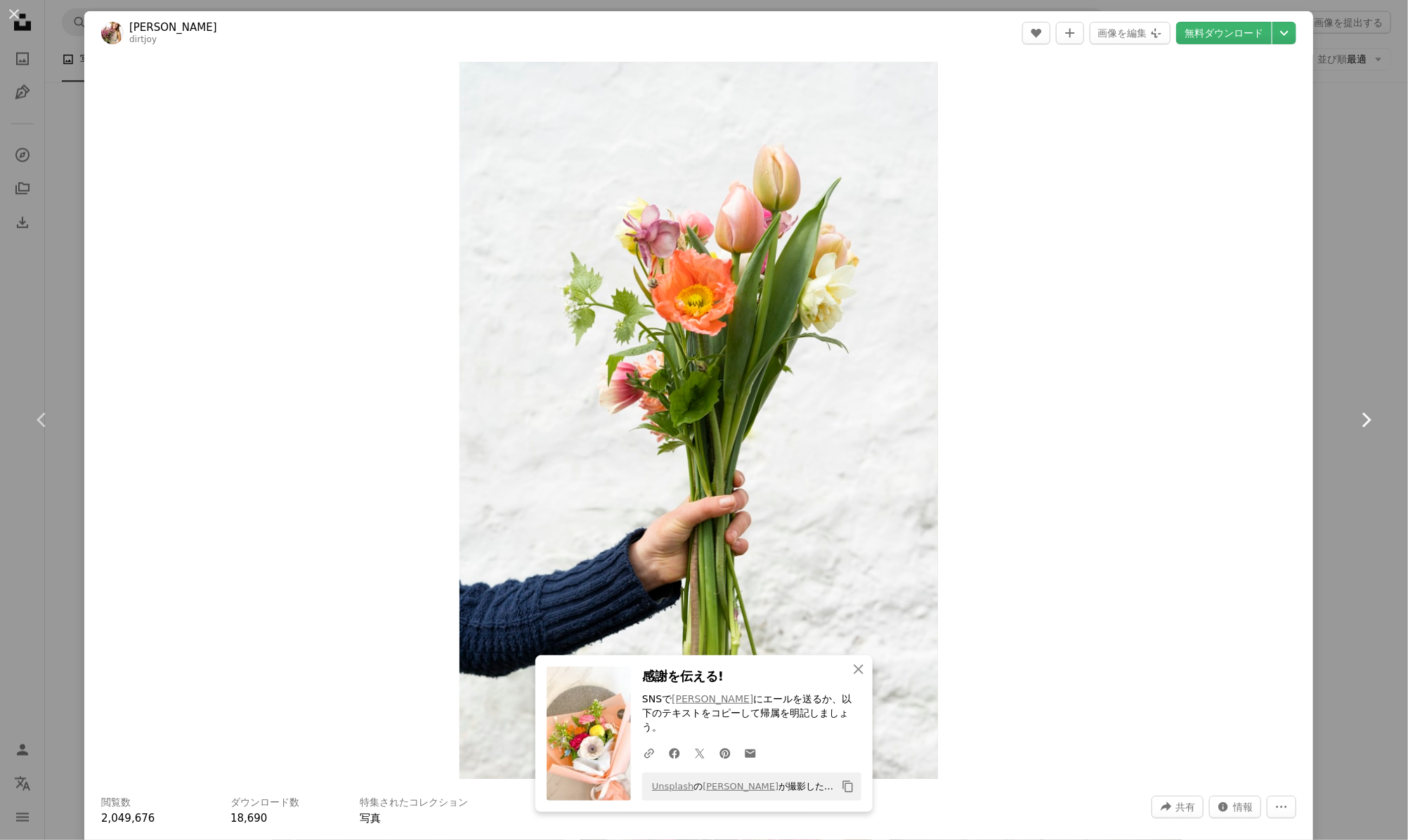
click at [1362, 422] on icon at bounding box center [1367, 420] width 9 height 15
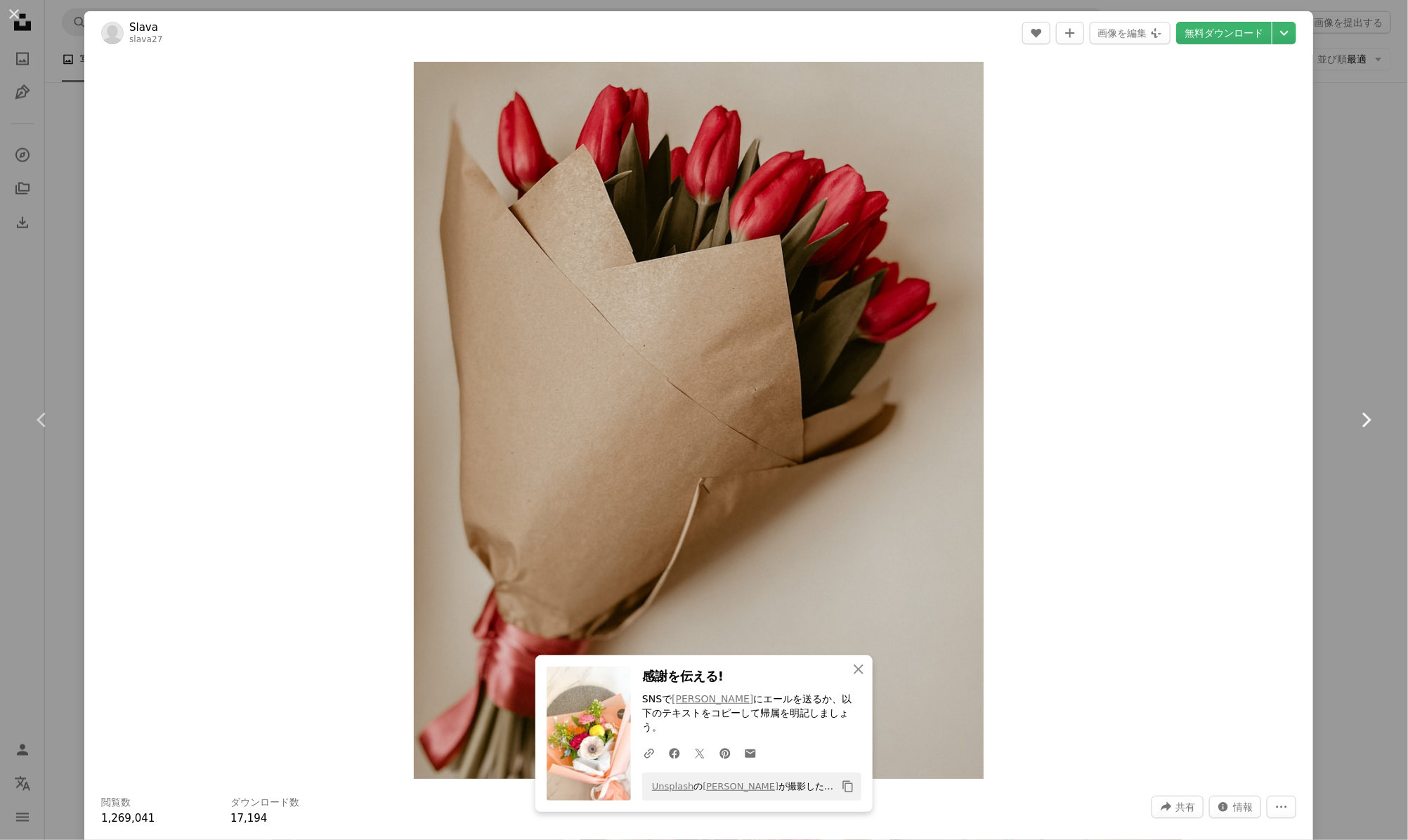
click at [1362, 422] on icon at bounding box center [1367, 420] width 9 height 15
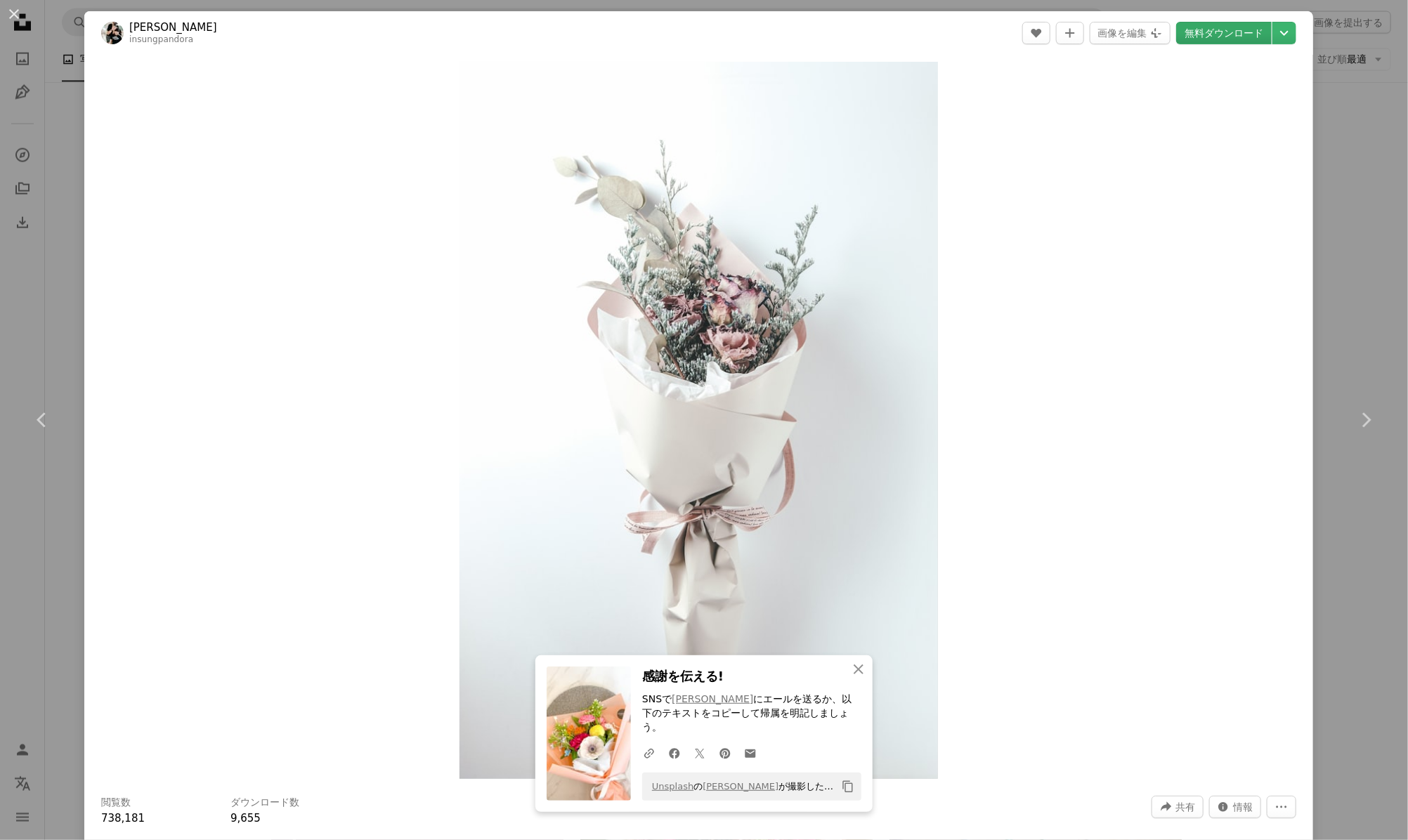
click at [1197, 23] on link "無料ダウンロード" at bounding box center [1223, 32] width 95 height 22
click at [1354, 413] on icon "Chevron right" at bounding box center [1365, 419] width 22 height 22
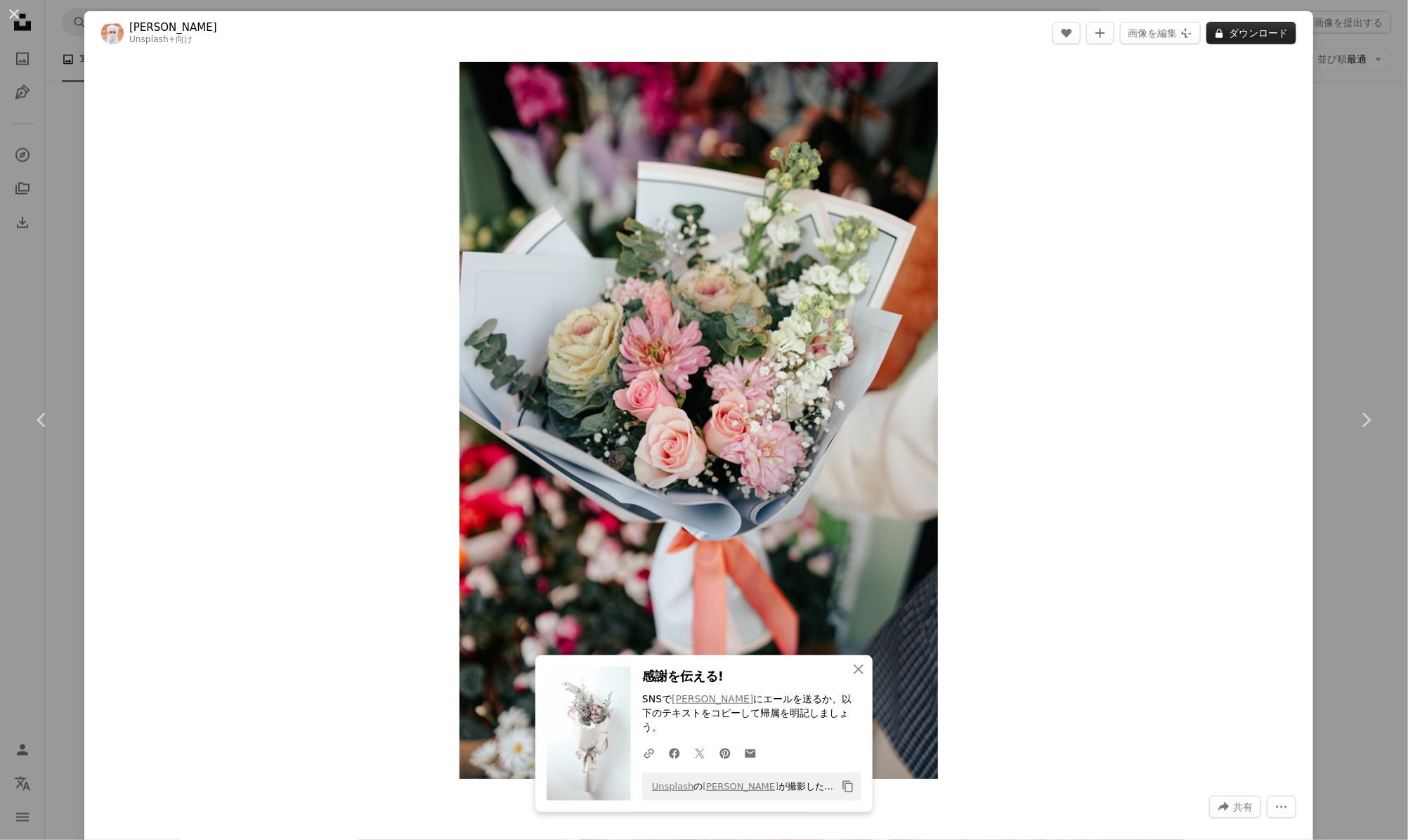
click at [1229, 35] on button "A lock ダウンロード" at bounding box center [1251, 32] width 90 height 22
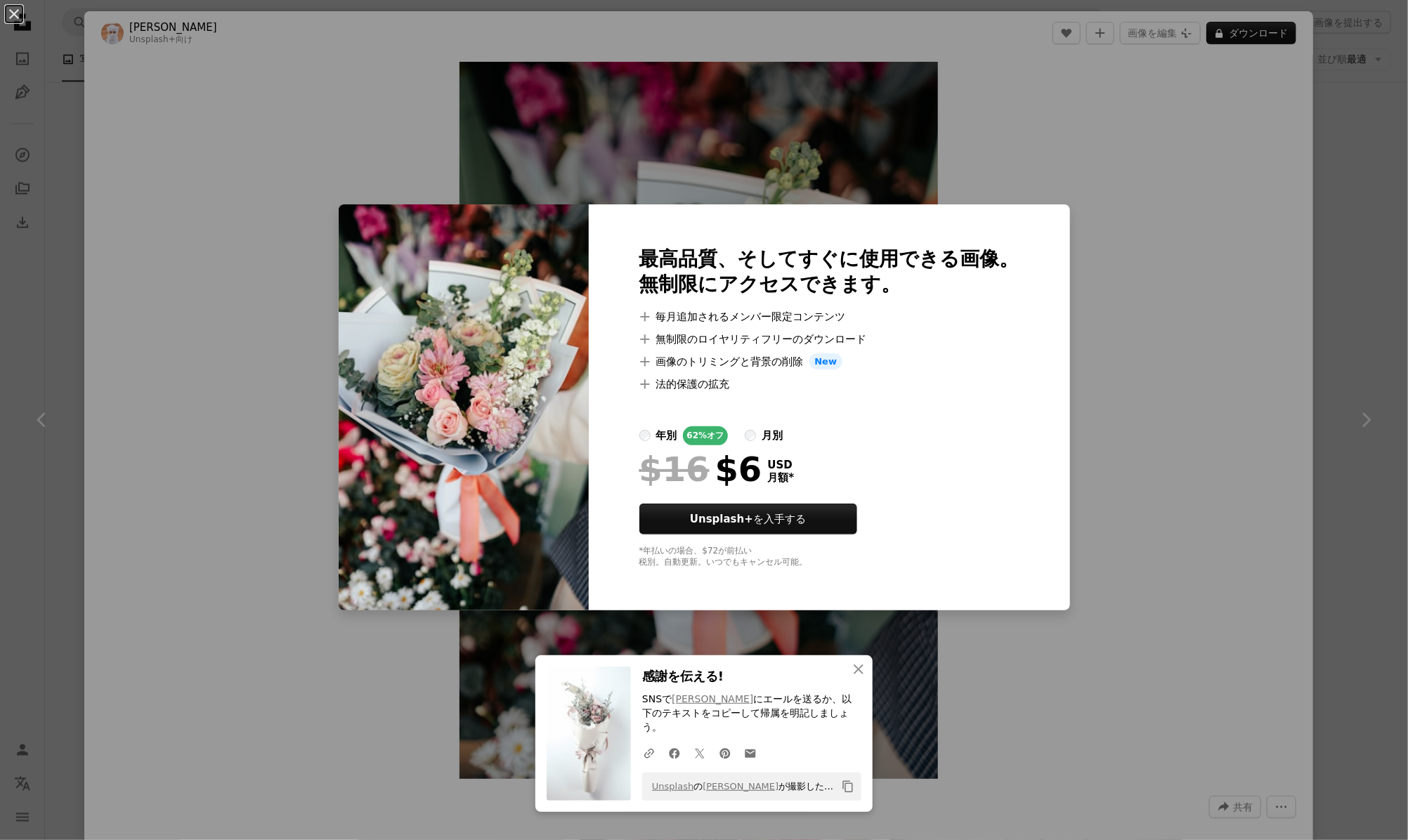
click at [1236, 365] on div "An X shape 最高品質、そしてすぐに使用できる画像。 無制限にアクセスできます。 A plus sign 毎月追加されるメンバー限定コンテンツ A p…" at bounding box center [704, 420] width 1408 height 840
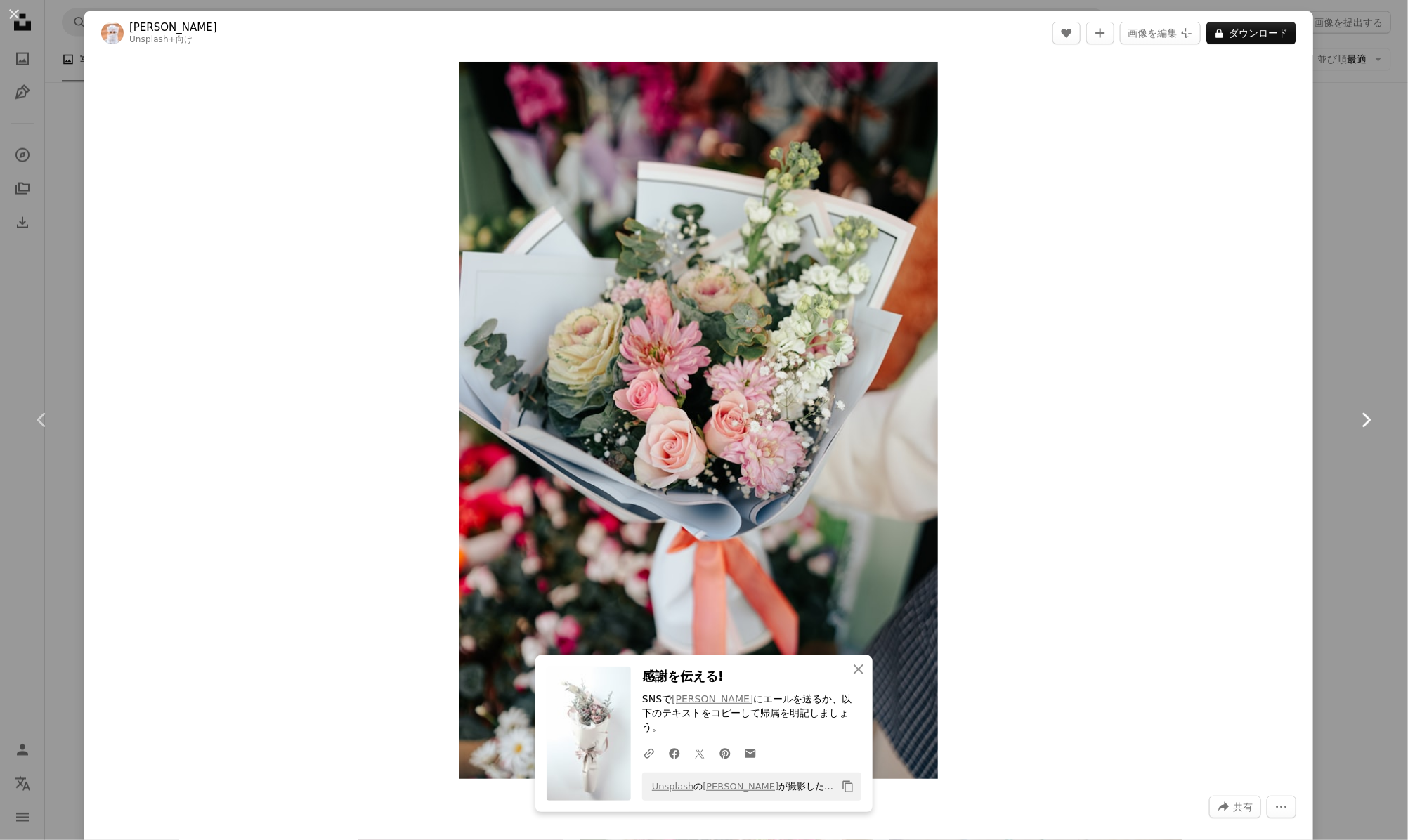
click at [1359, 431] on icon "Chevron right" at bounding box center [1365, 419] width 22 height 22
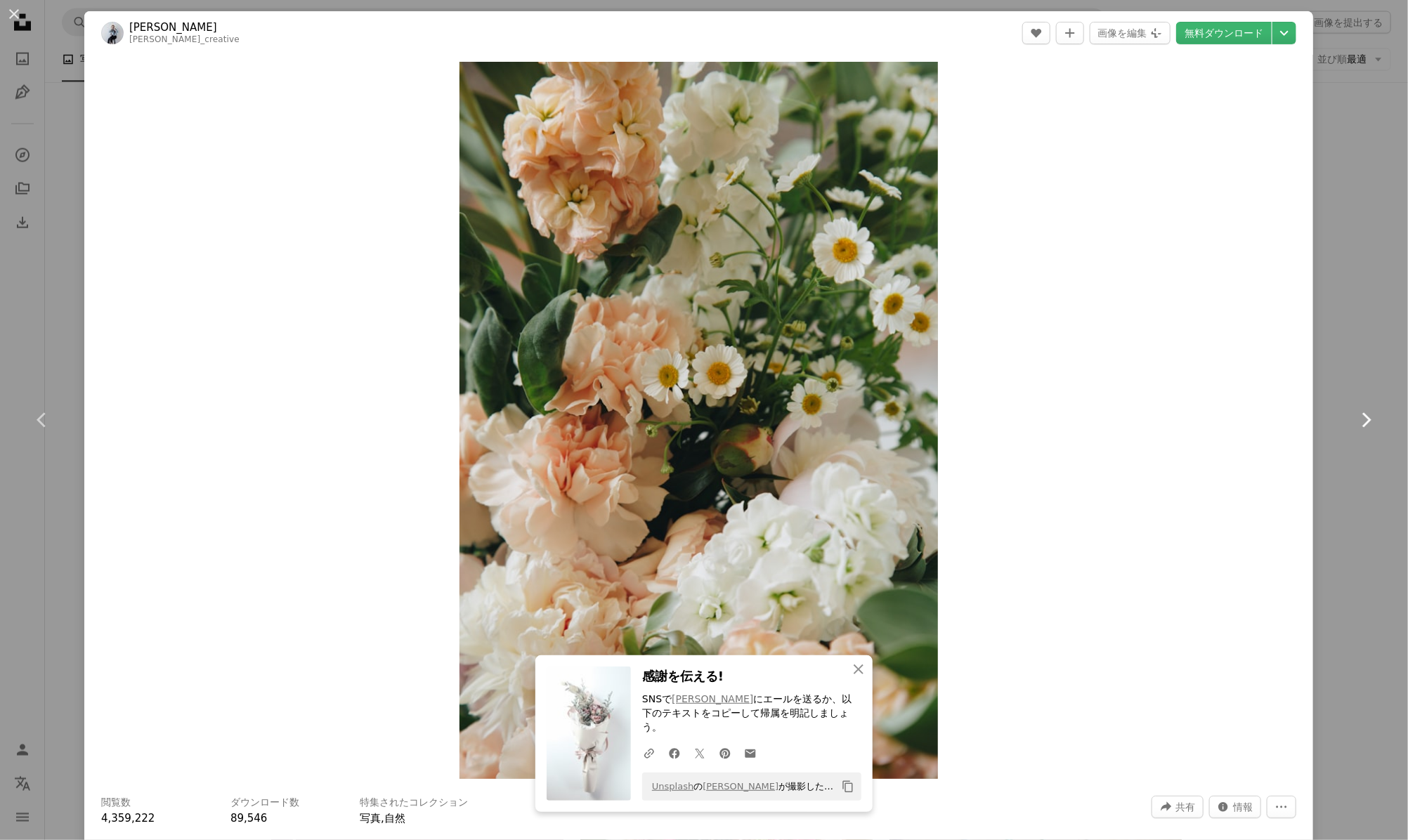
click at [1359, 427] on icon "Chevron right" at bounding box center [1365, 419] width 22 height 22
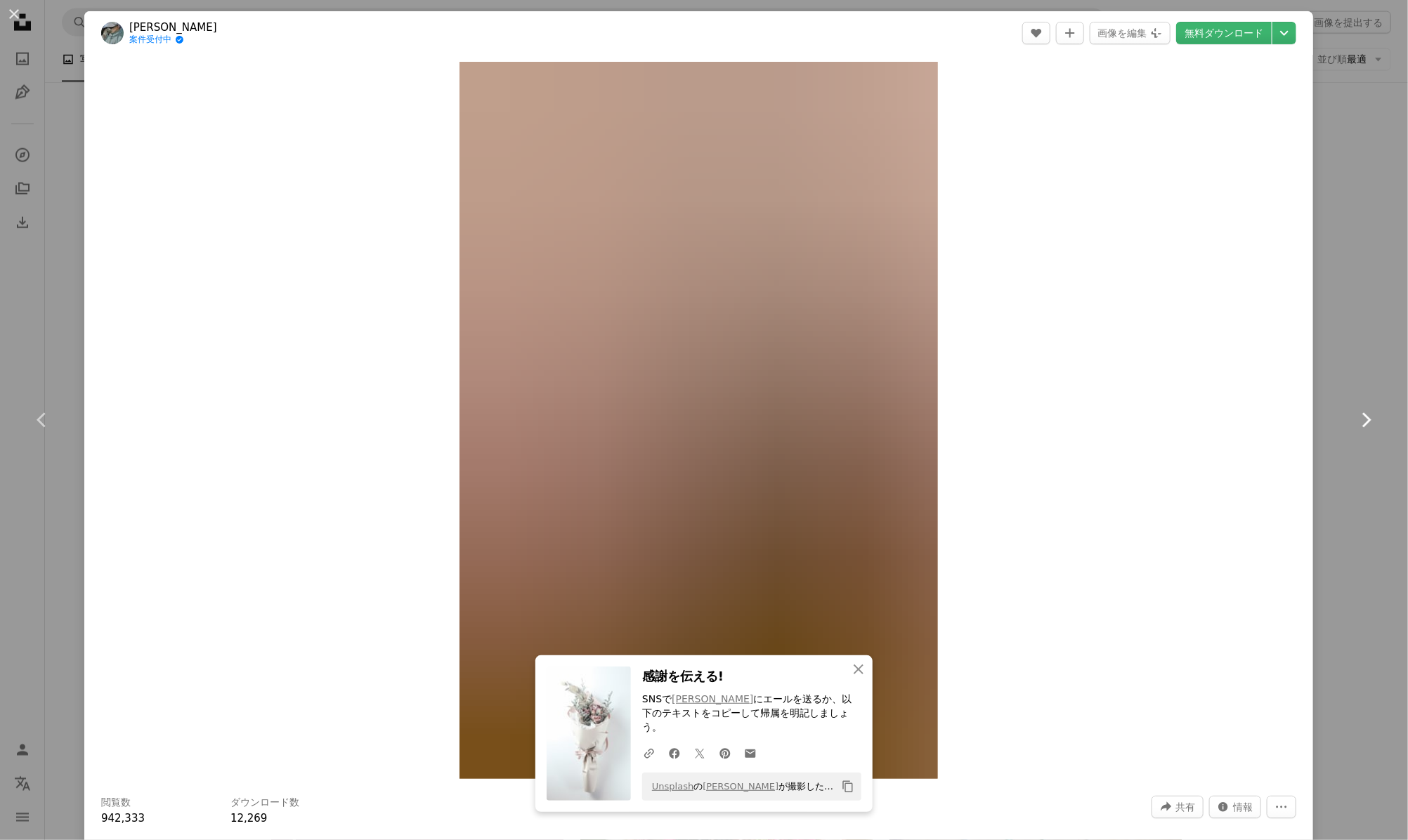
click at [1359, 427] on icon "Chevron right" at bounding box center [1365, 419] width 22 height 22
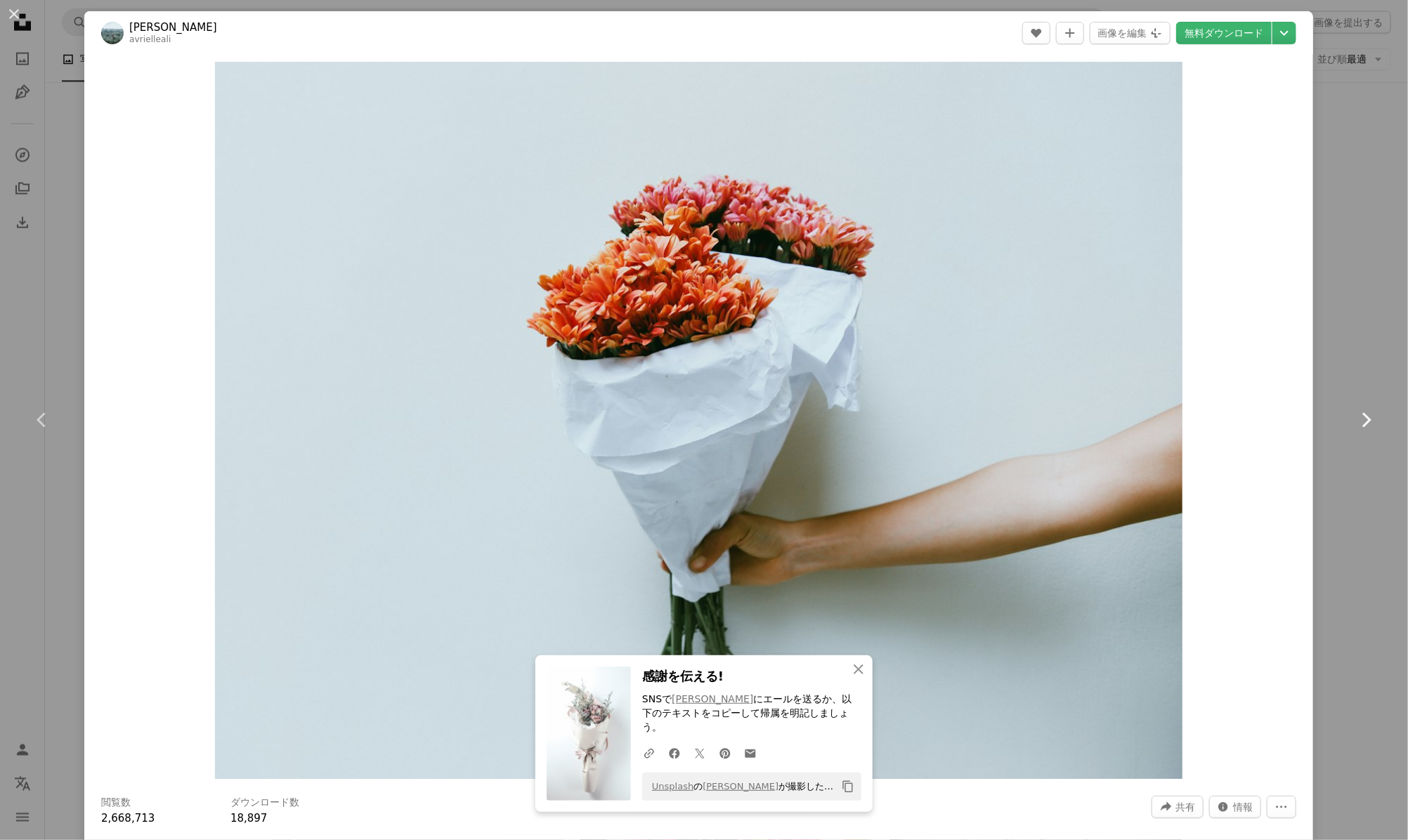
click at [1357, 425] on icon "Chevron right" at bounding box center [1365, 419] width 22 height 22
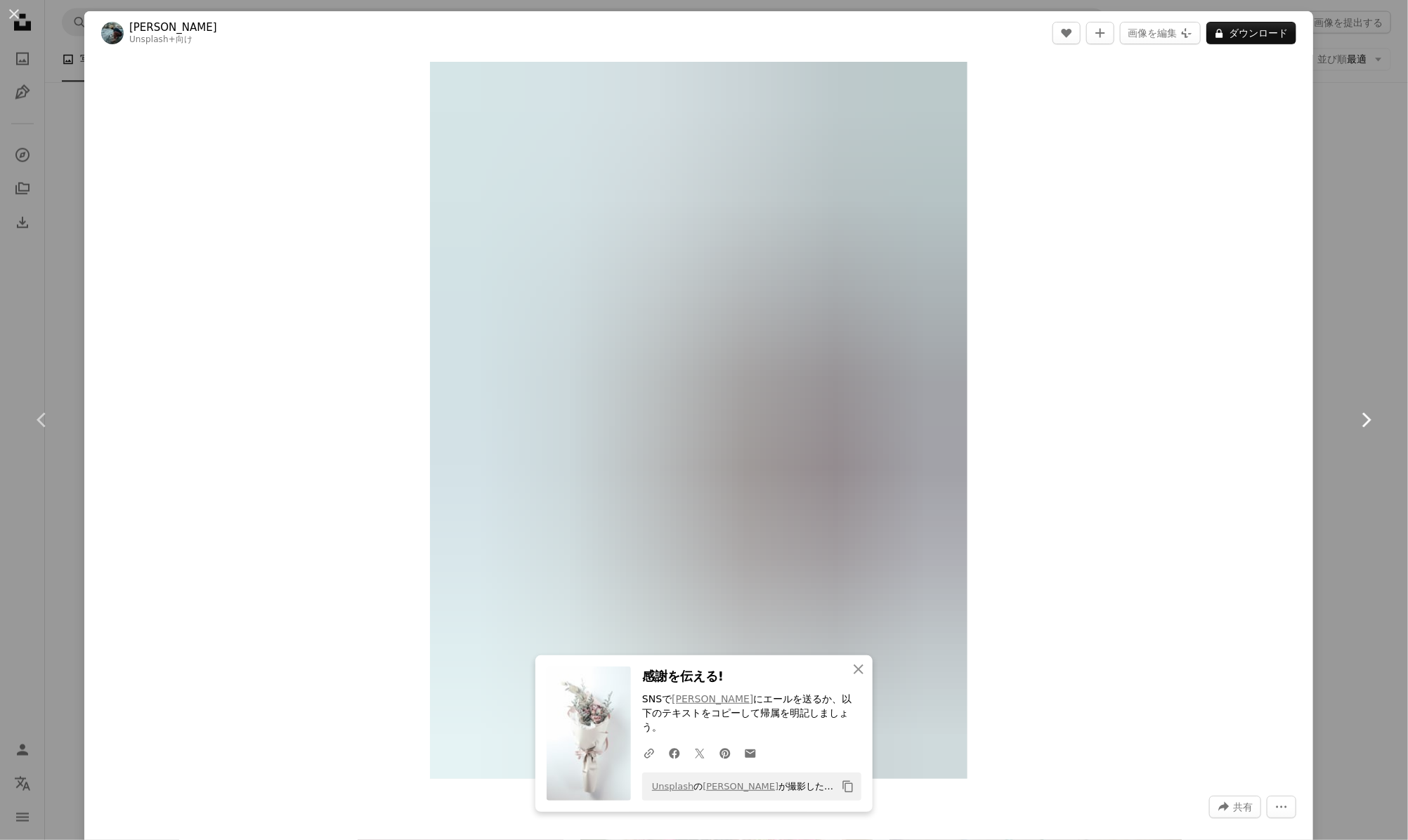
click at [1357, 422] on icon "Chevron right" at bounding box center [1365, 419] width 22 height 22
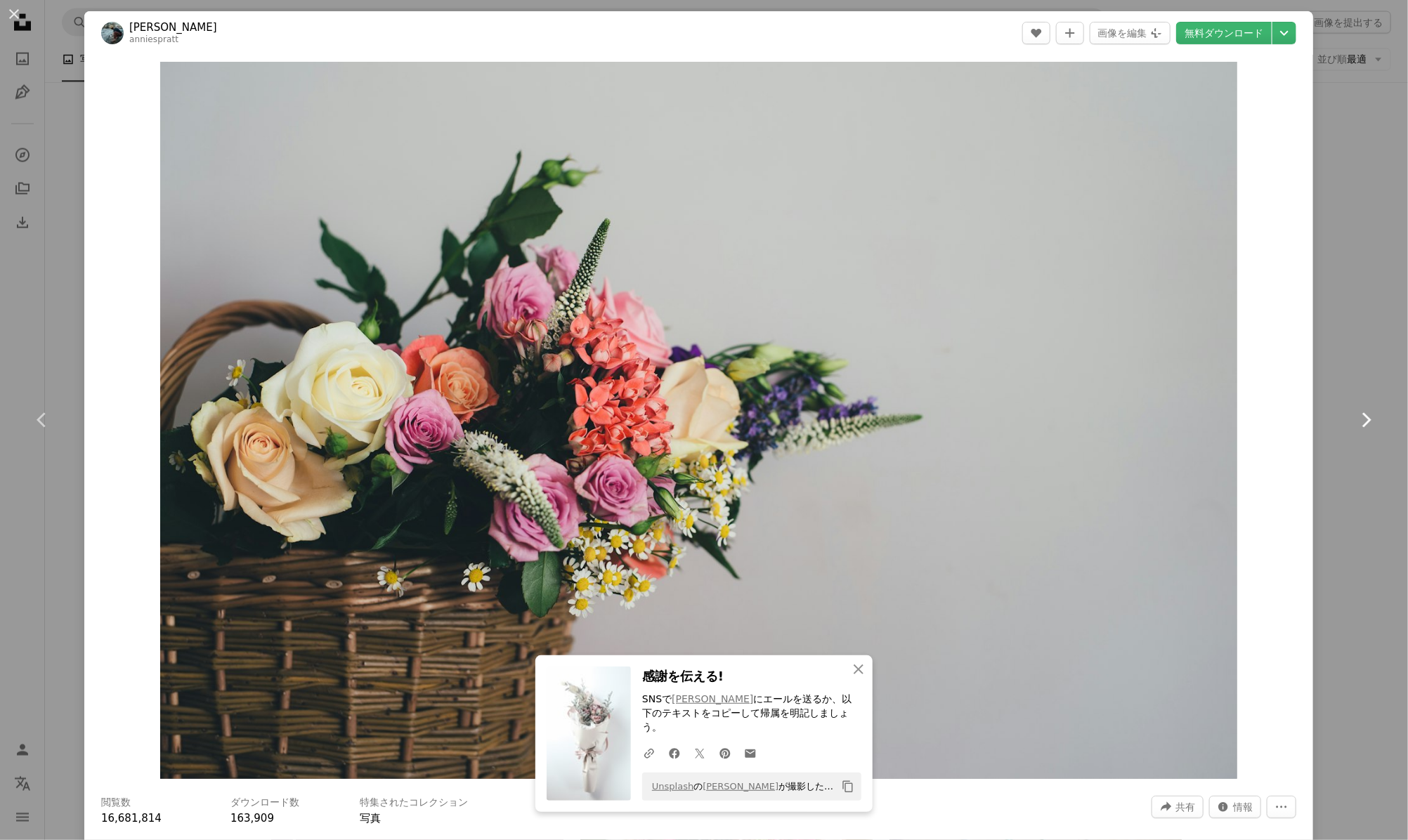
click at [1354, 418] on icon "Chevron right" at bounding box center [1365, 419] width 22 height 22
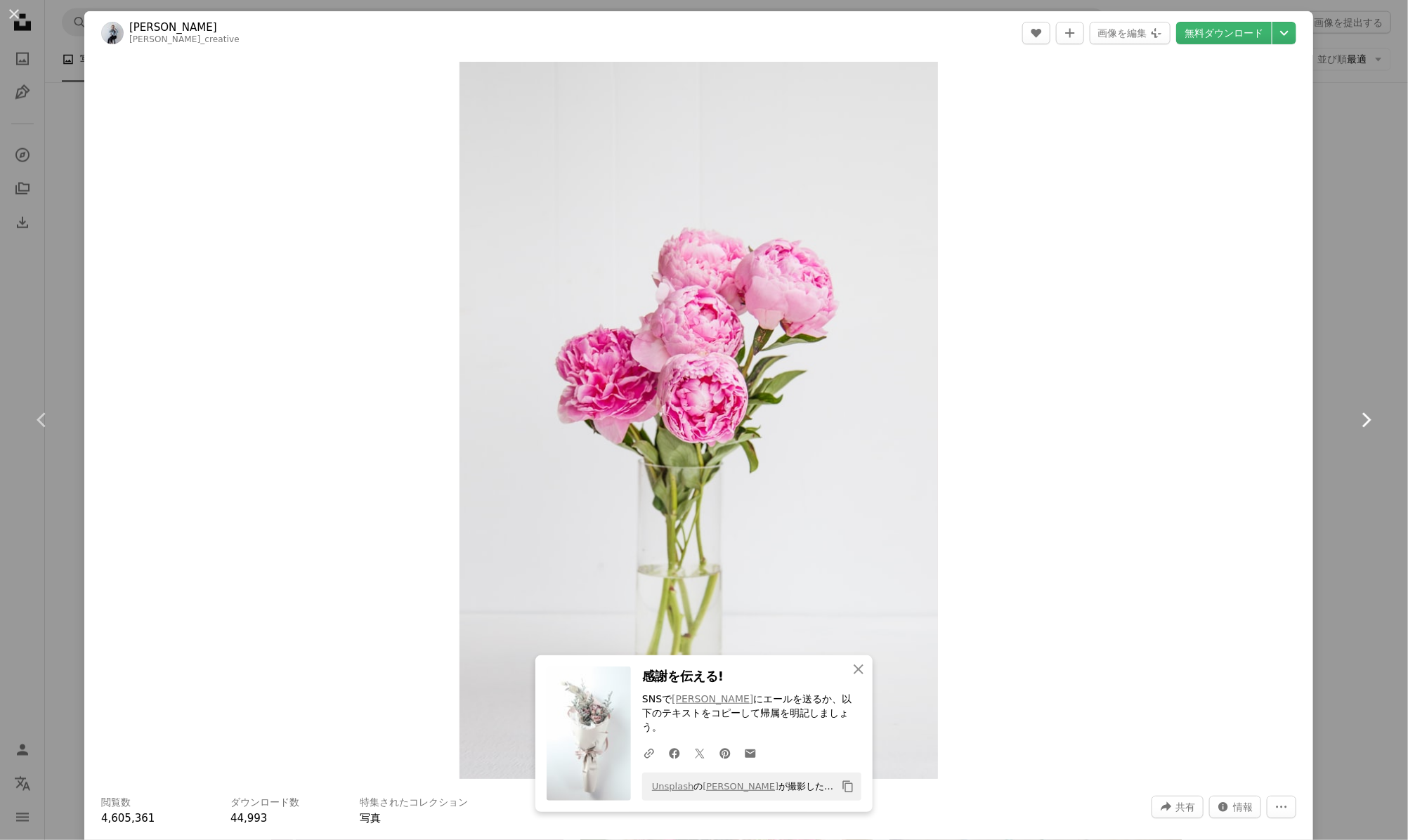
click at [1354, 418] on icon "Chevron right" at bounding box center [1365, 419] width 22 height 22
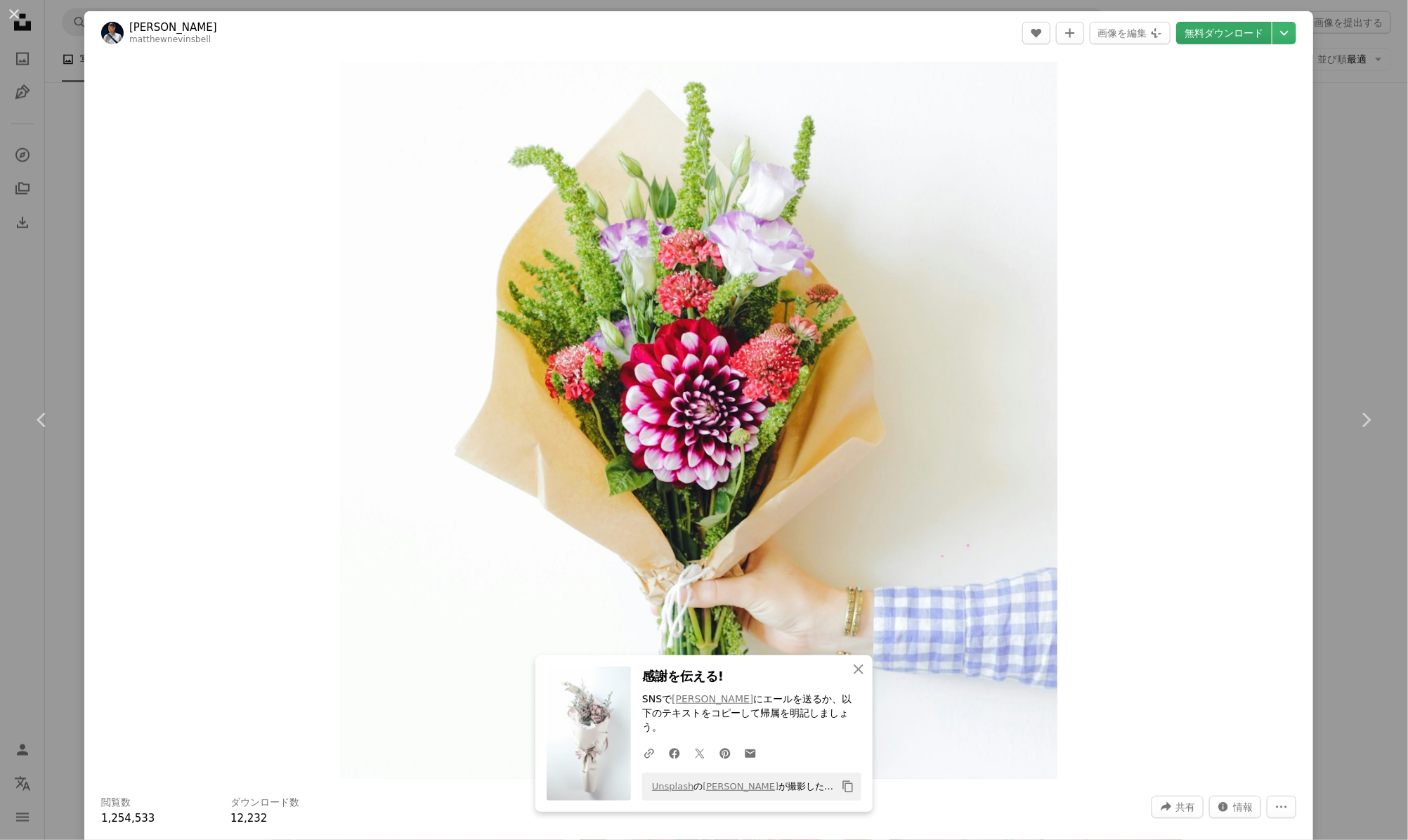
click at [1198, 33] on link "無料ダウンロード" at bounding box center [1223, 32] width 95 height 22
click at [1362, 426] on icon at bounding box center [1367, 420] width 9 height 15
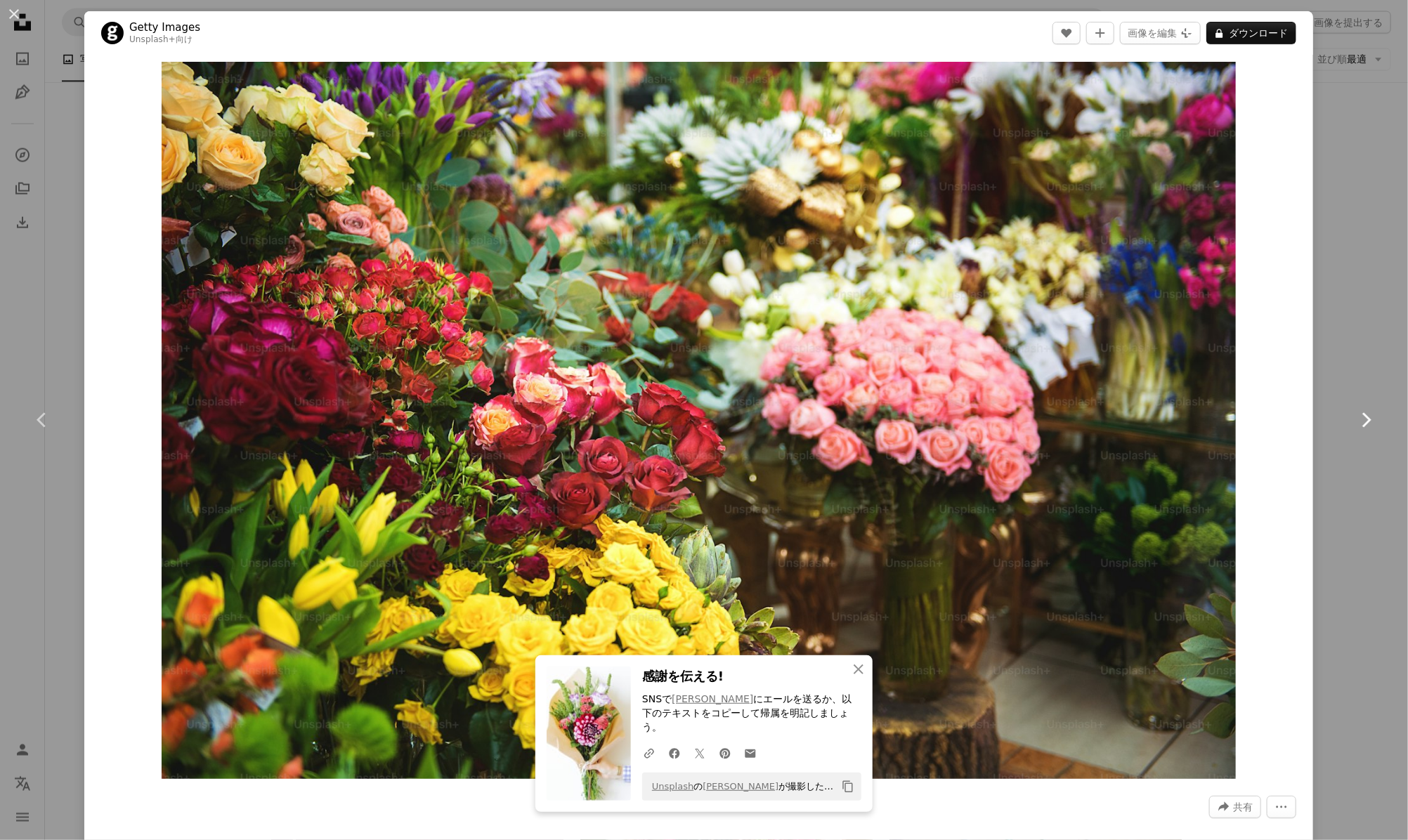
click at [1354, 422] on icon "Chevron right" at bounding box center [1365, 419] width 22 height 22
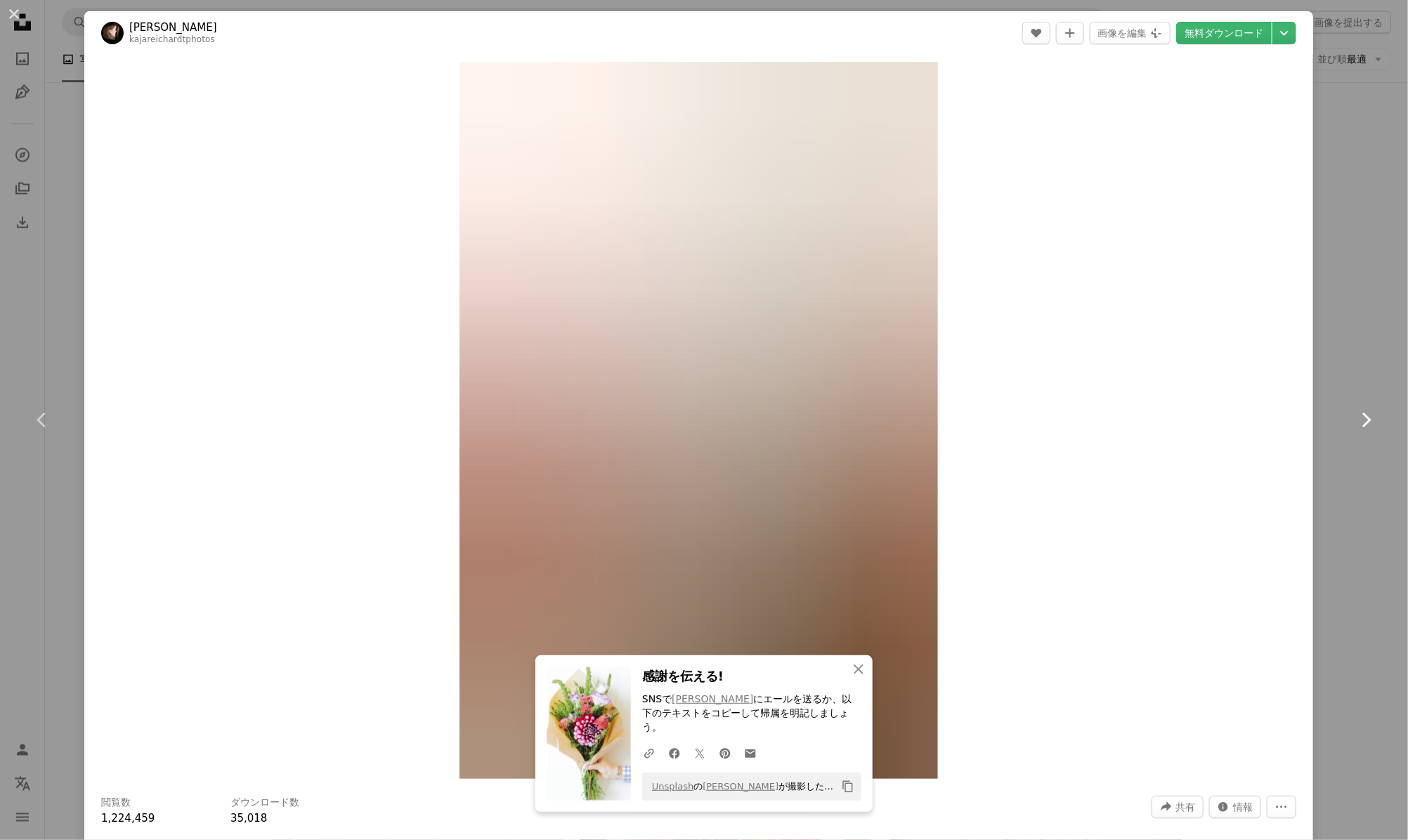
click at [1362, 416] on icon at bounding box center [1367, 420] width 9 height 15
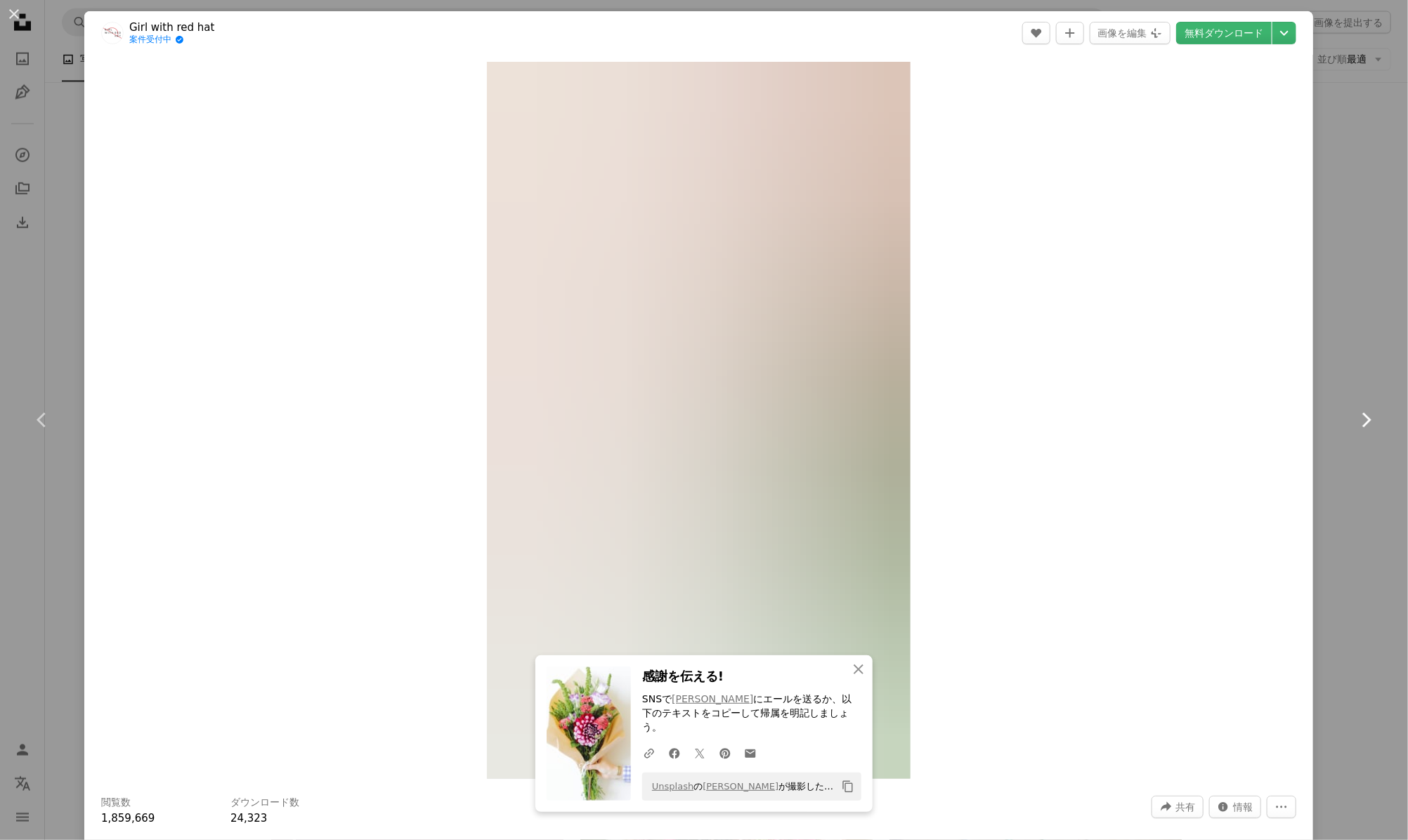
click at [1362, 417] on icon at bounding box center [1367, 420] width 9 height 15
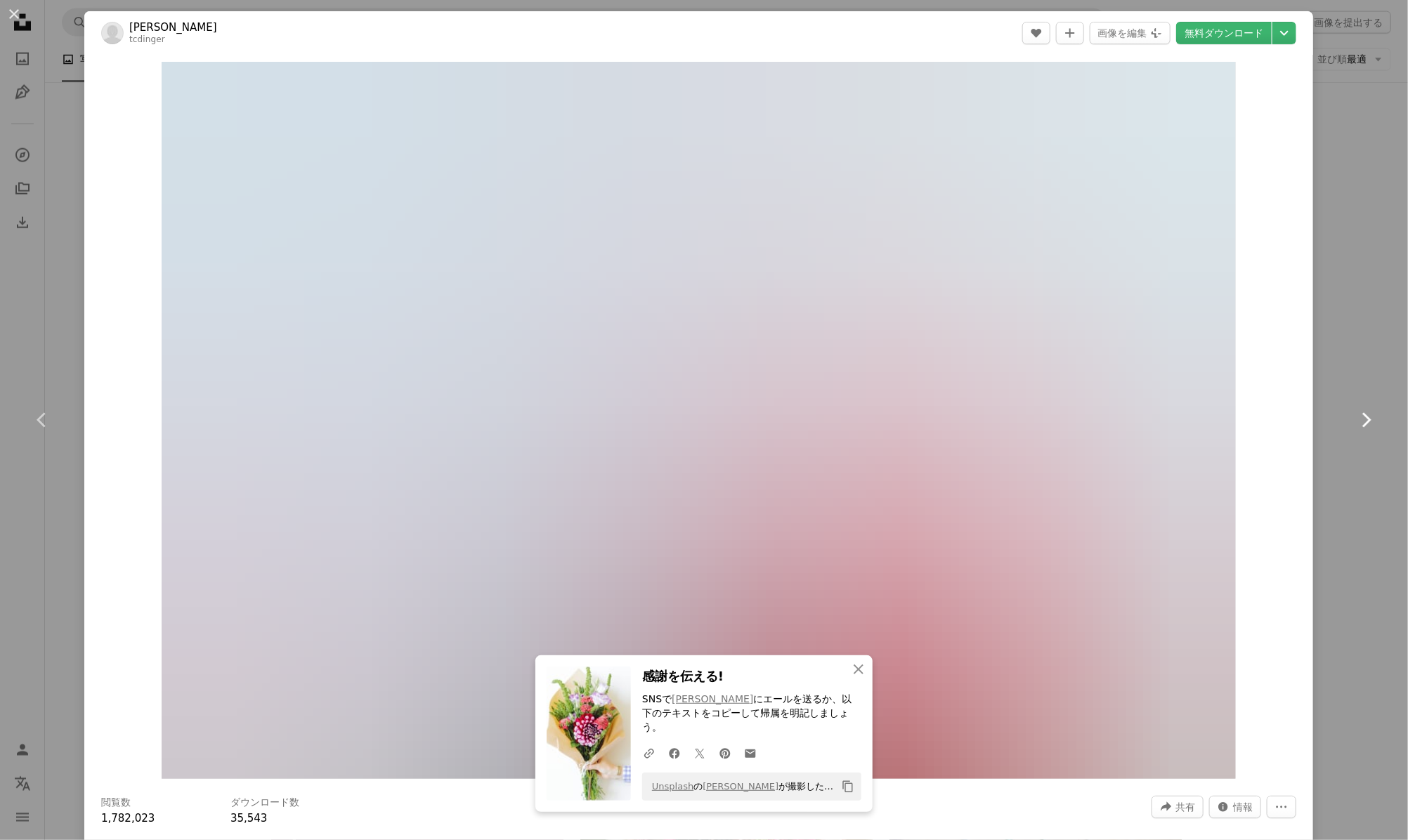
click at [1362, 417] on icon at bounding box center [1367, 420] width 9 height 15
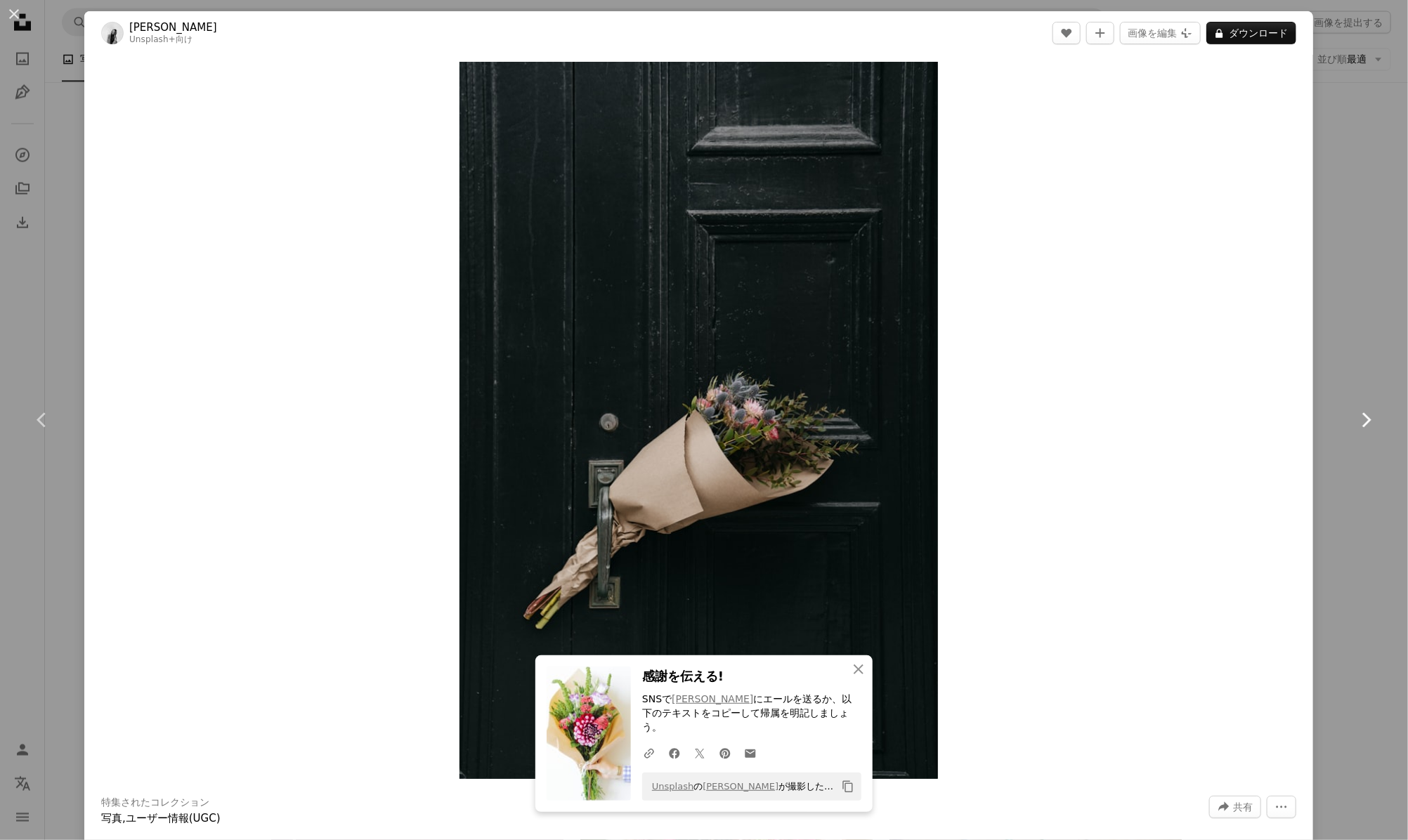
click at [1362, 417] on icon at bounding box center [1367, 420] width 9 height 15
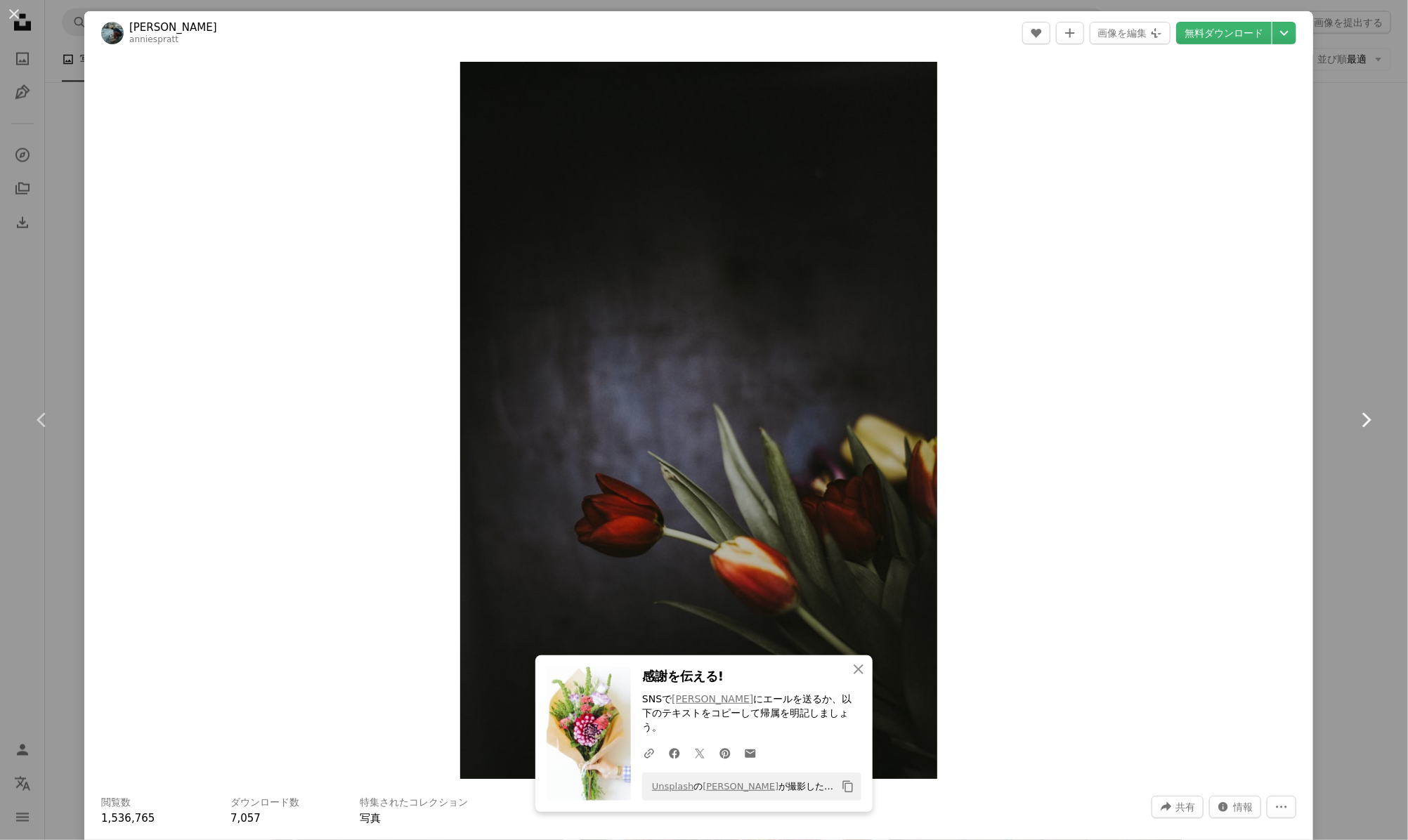
click at [1362, 417] on icon at bounding box center [1367, 420] width 9 height 15
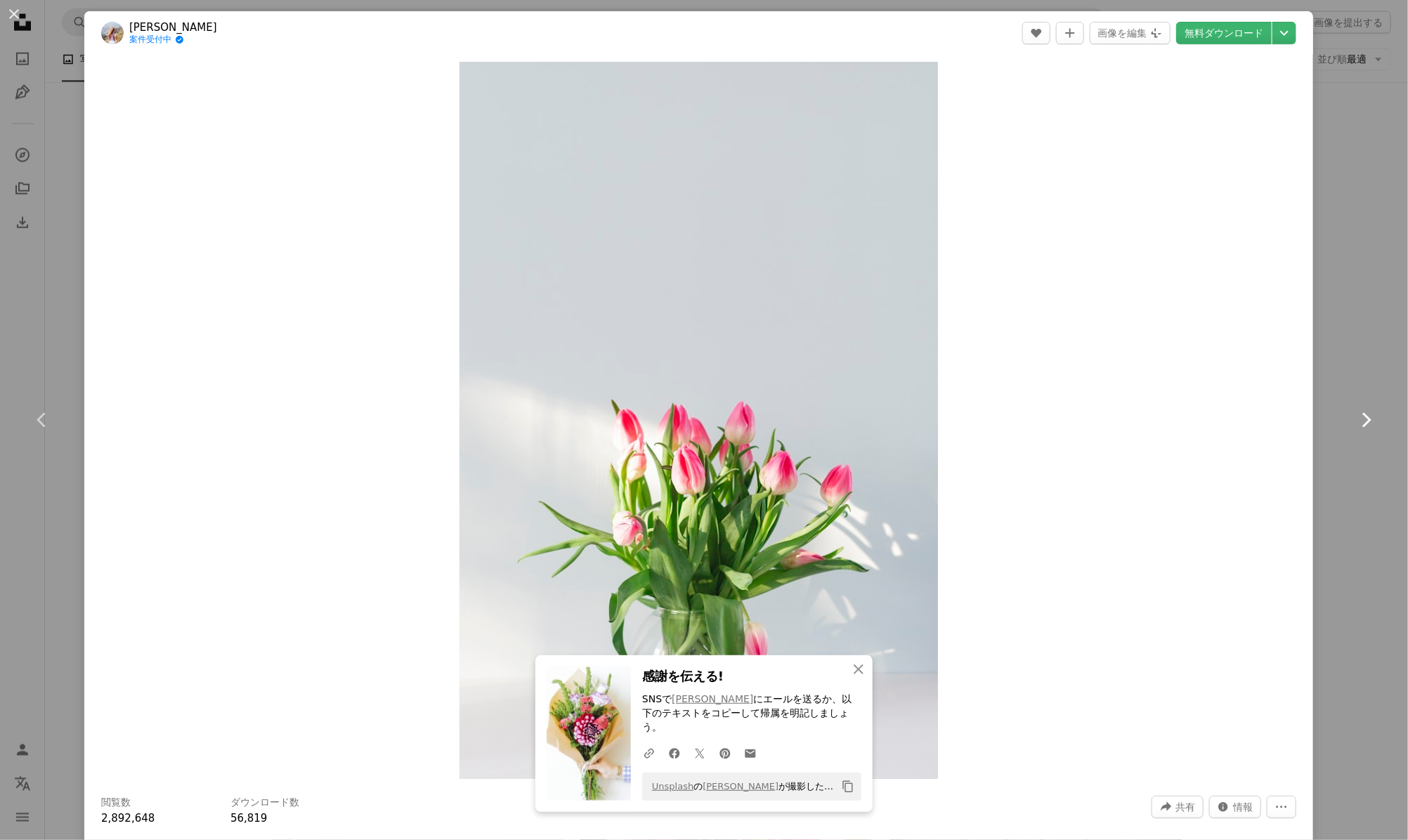
click at [1362, 417] on icon at bounding box center [1367, 420] width 9 height 15
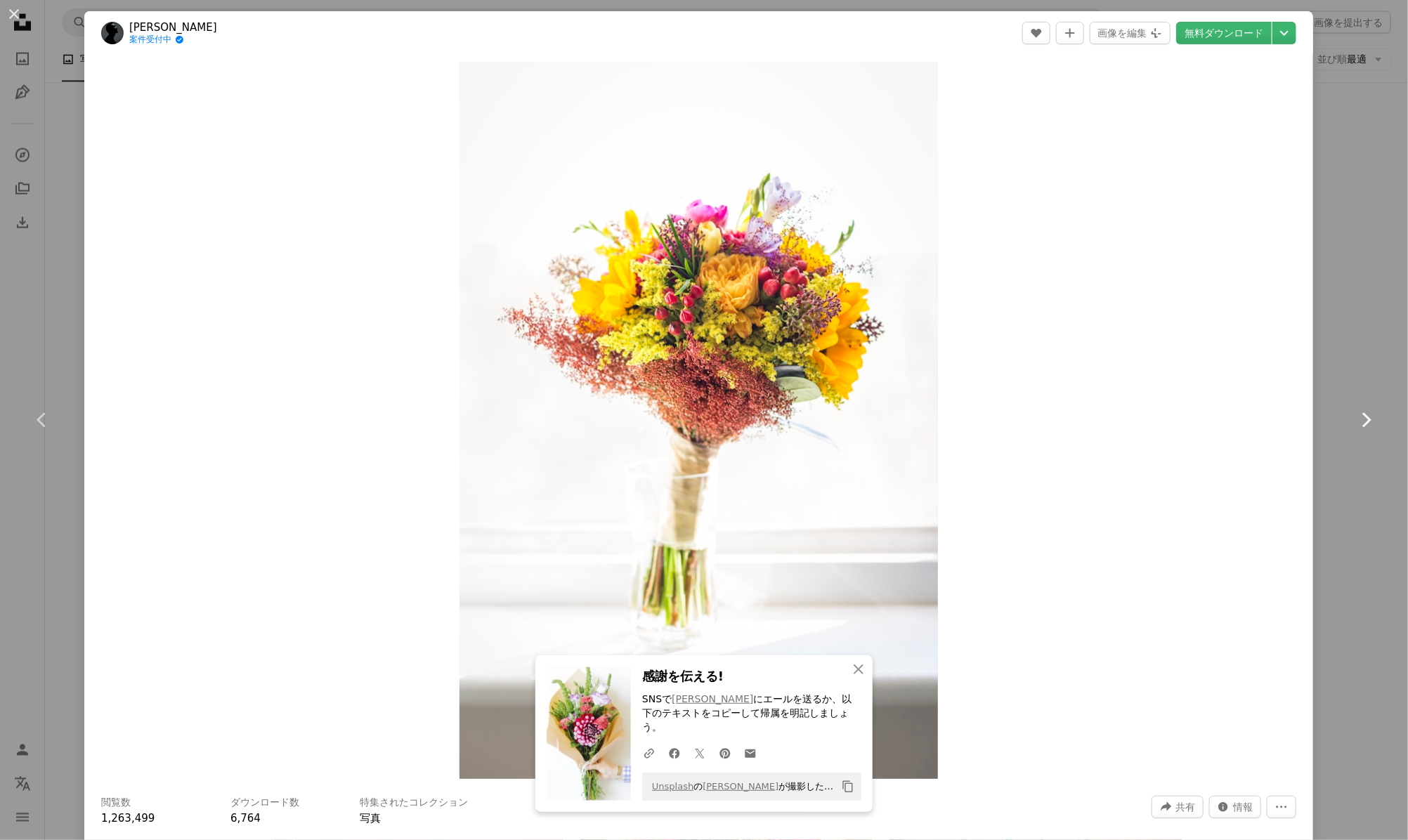
click at [1362, 417] on icon at bounding box center [1367, 420] width 9 height 15
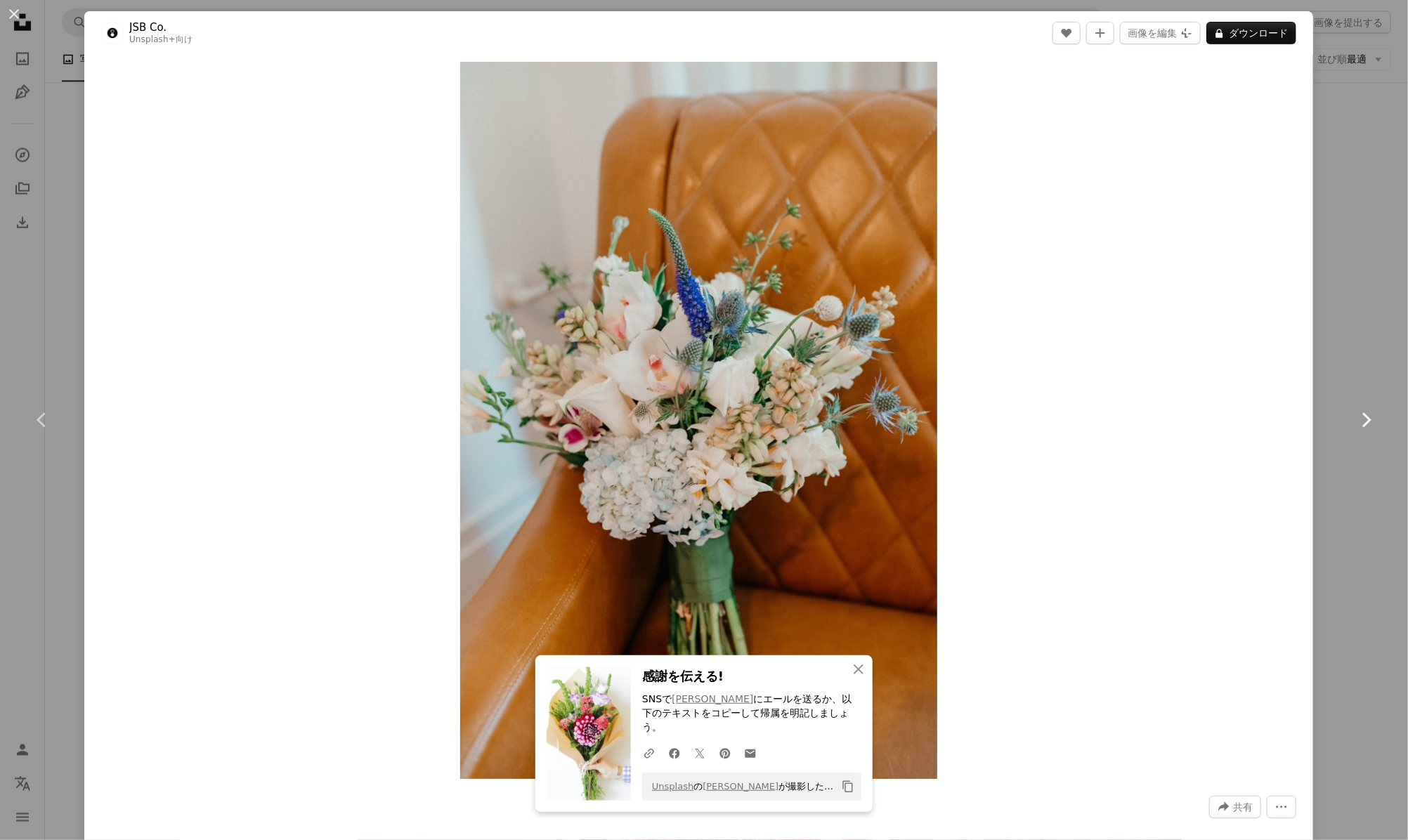
click at [1362, 417] on icon at bounding box center [1367, 420] width 9 height 15
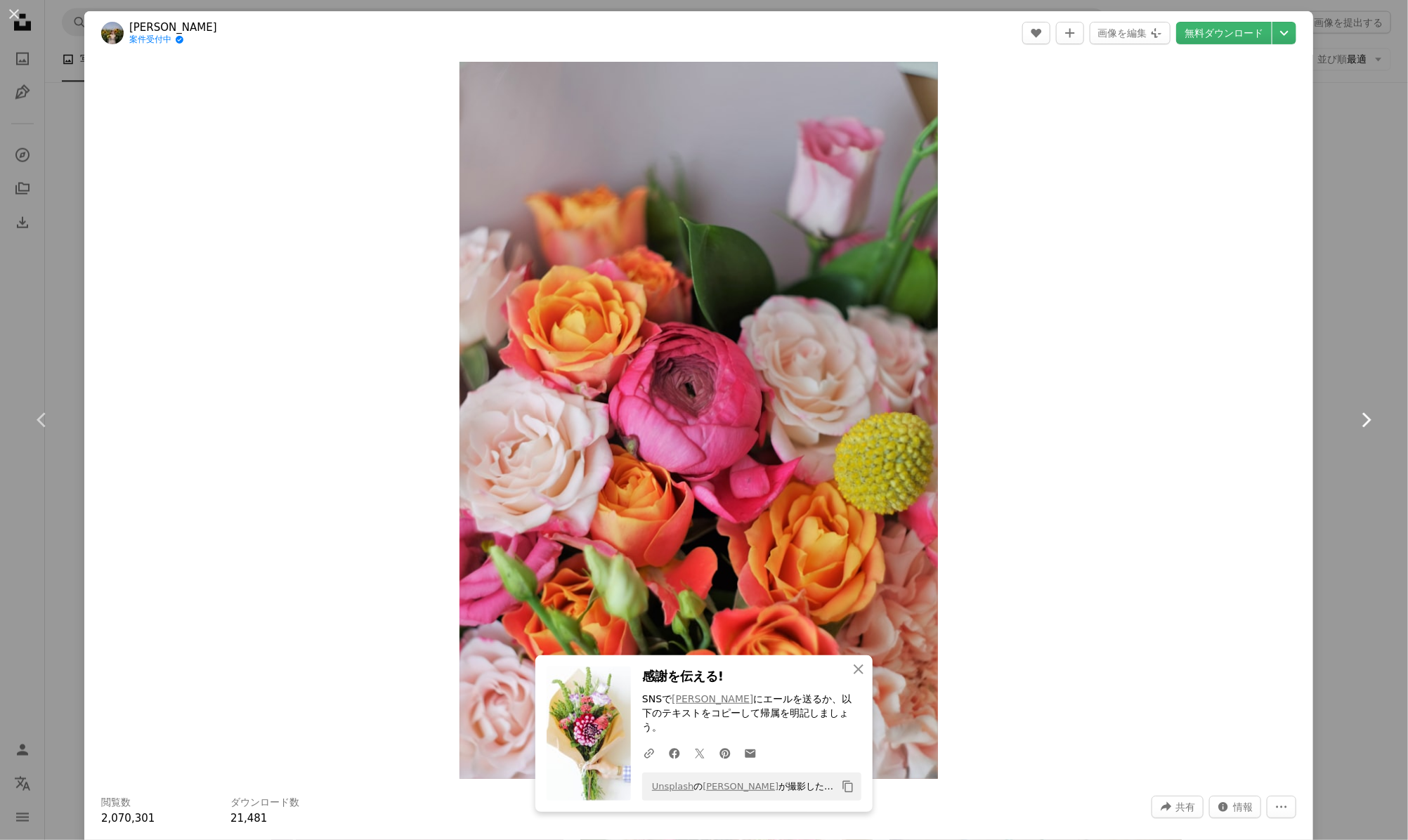
click at [1362, 417] on icon at bounding box center [1367, 420] width 9 height 15
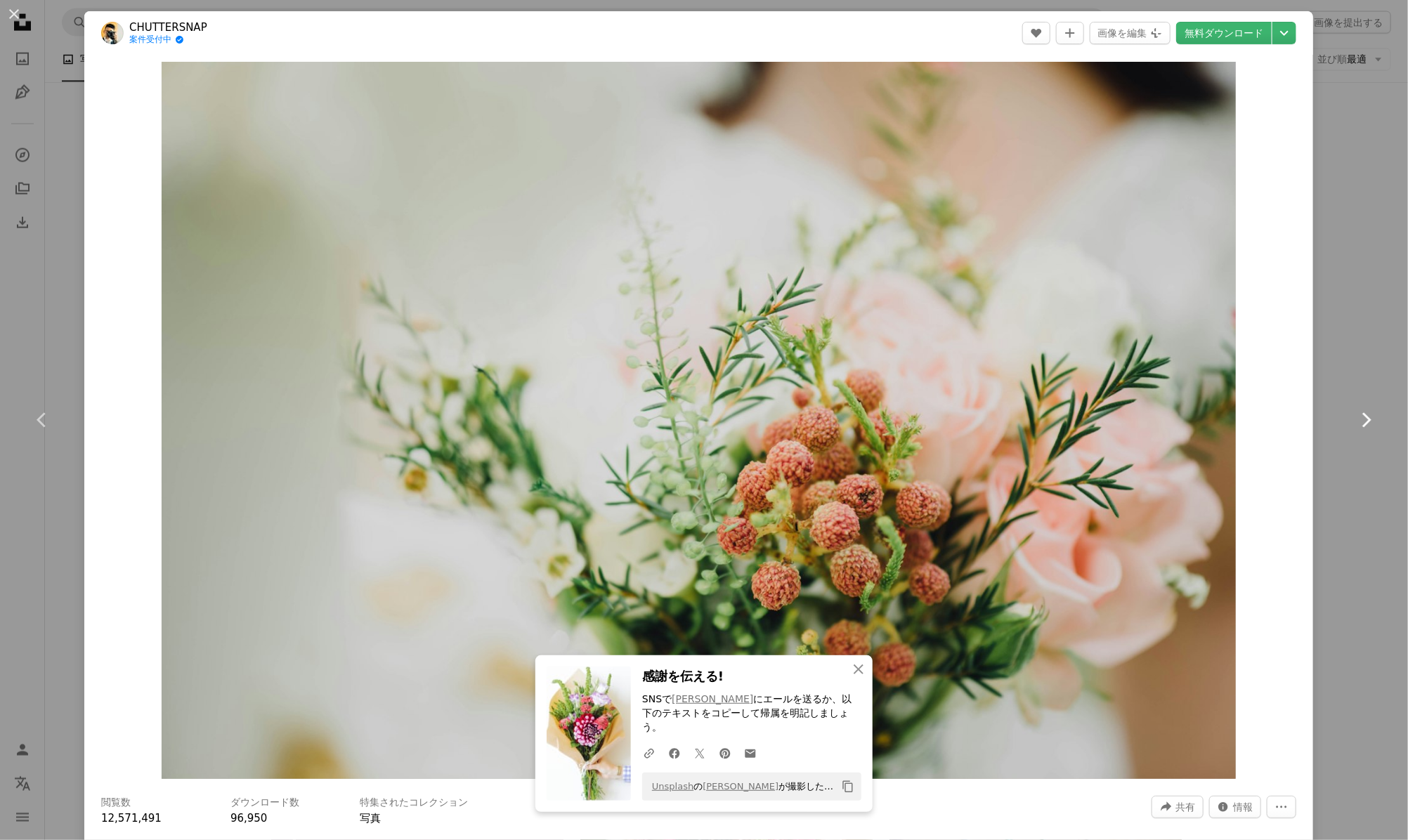
click at [1362, 417] on icon at bounding box center [1367, 420] width 9 height 15
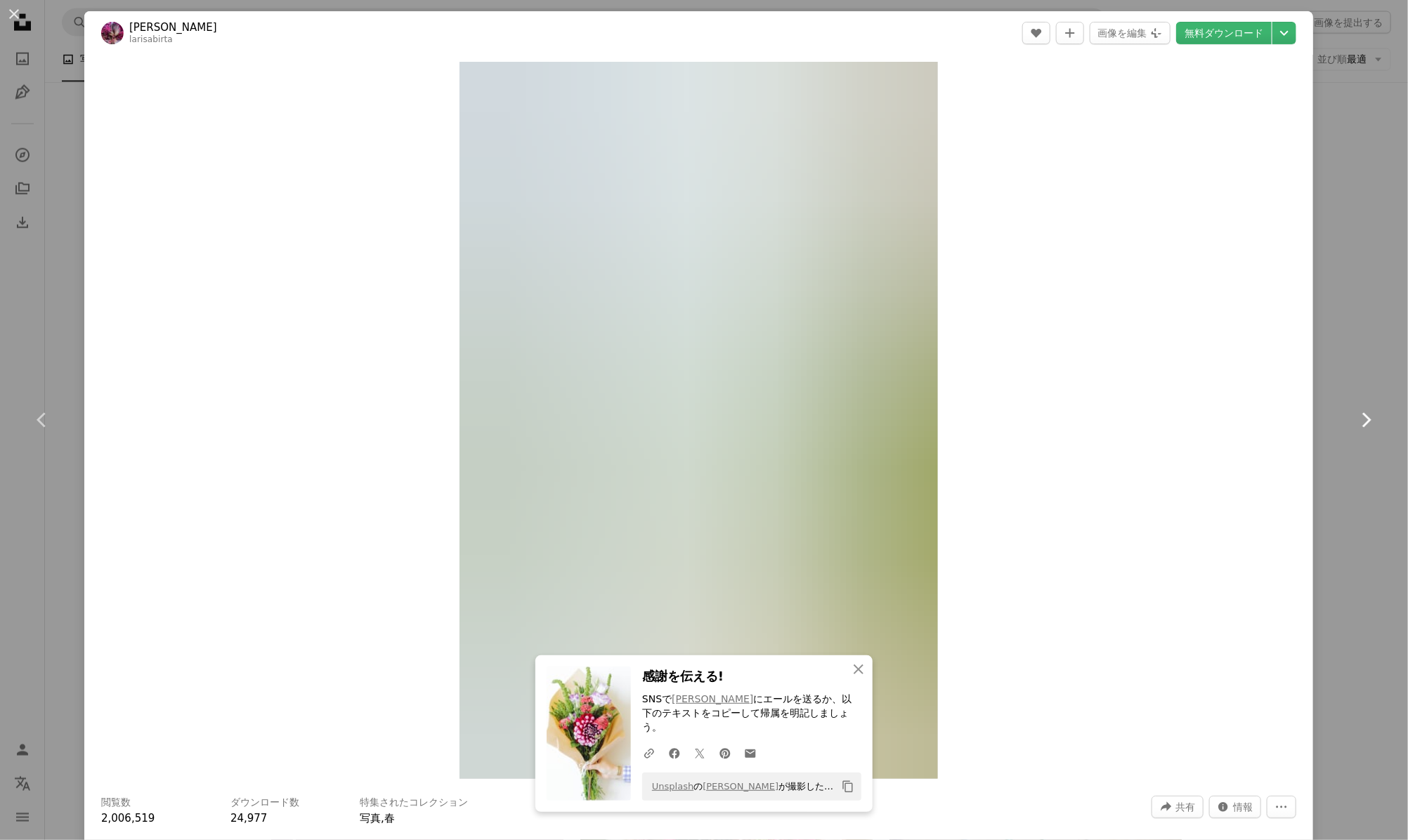
click at [1362, 417] on icon at bounding box center [1367, 420] width 9 height 15
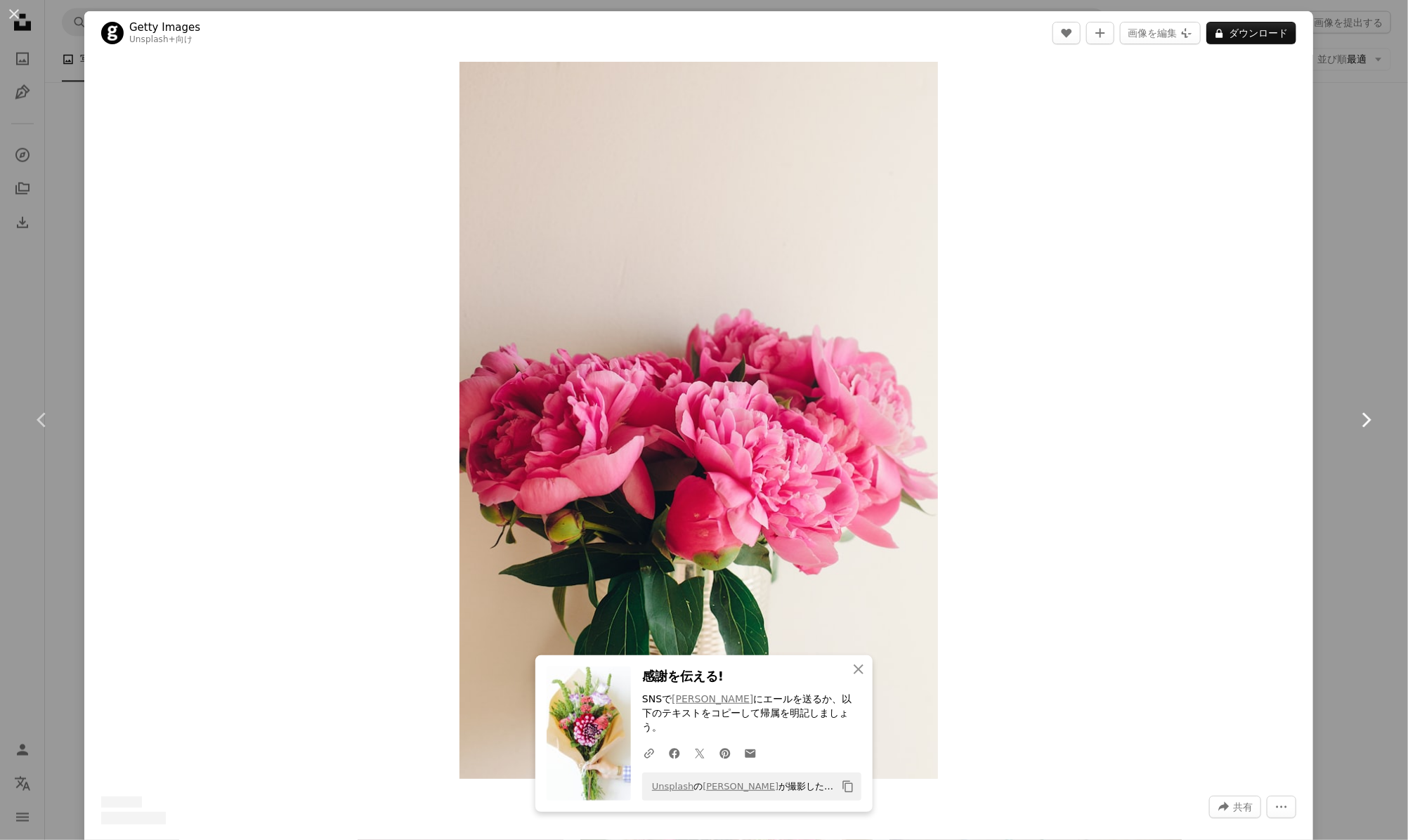
click at [1362, 417] on icon at bounding box center [1367, 420] width 9 height 15
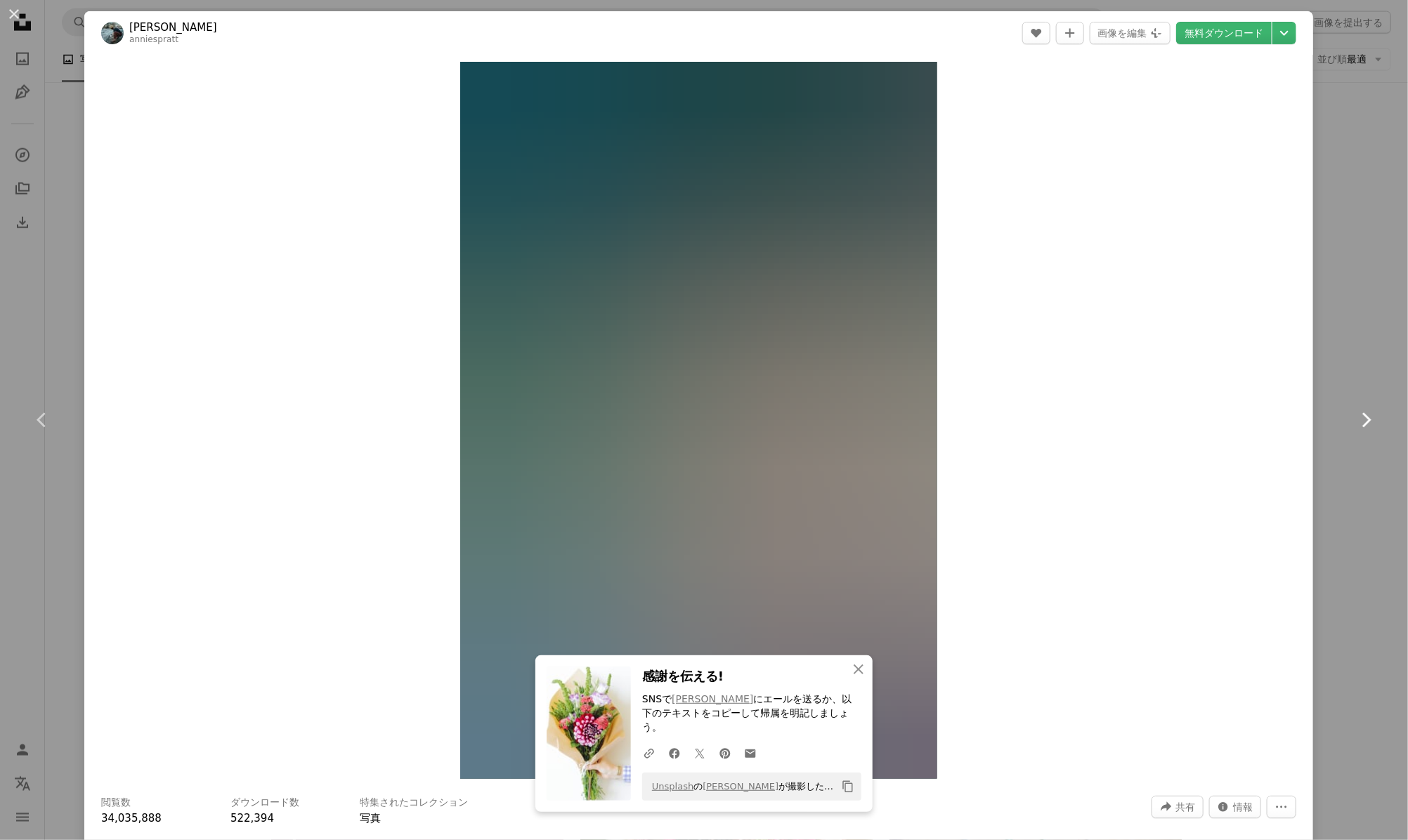
click at [1362, 417] on icon at bounding box center [1367, 420] width 9 height 15
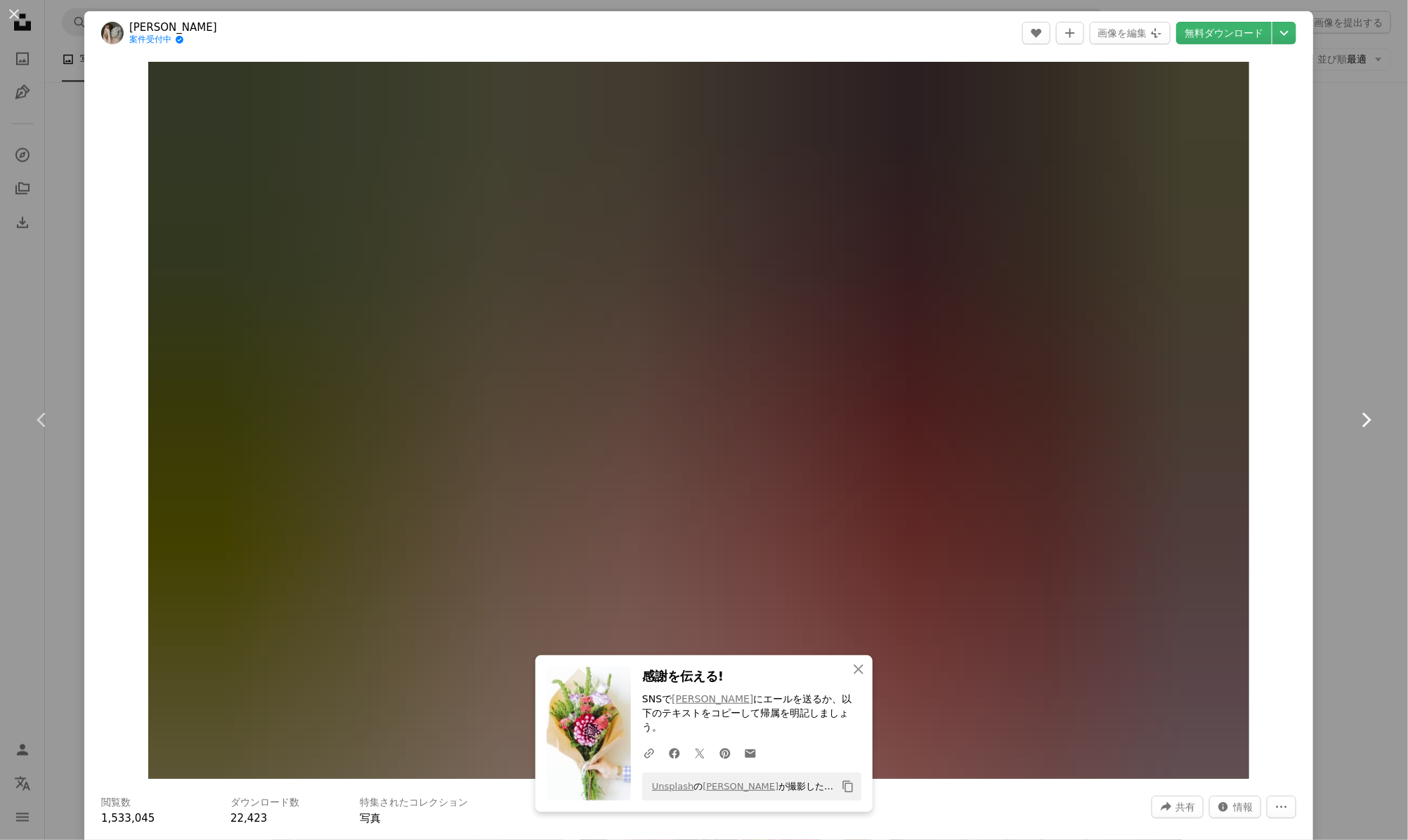
click at [1362, 417] on icon at bounding box center [1367, 420] width 9 height 15
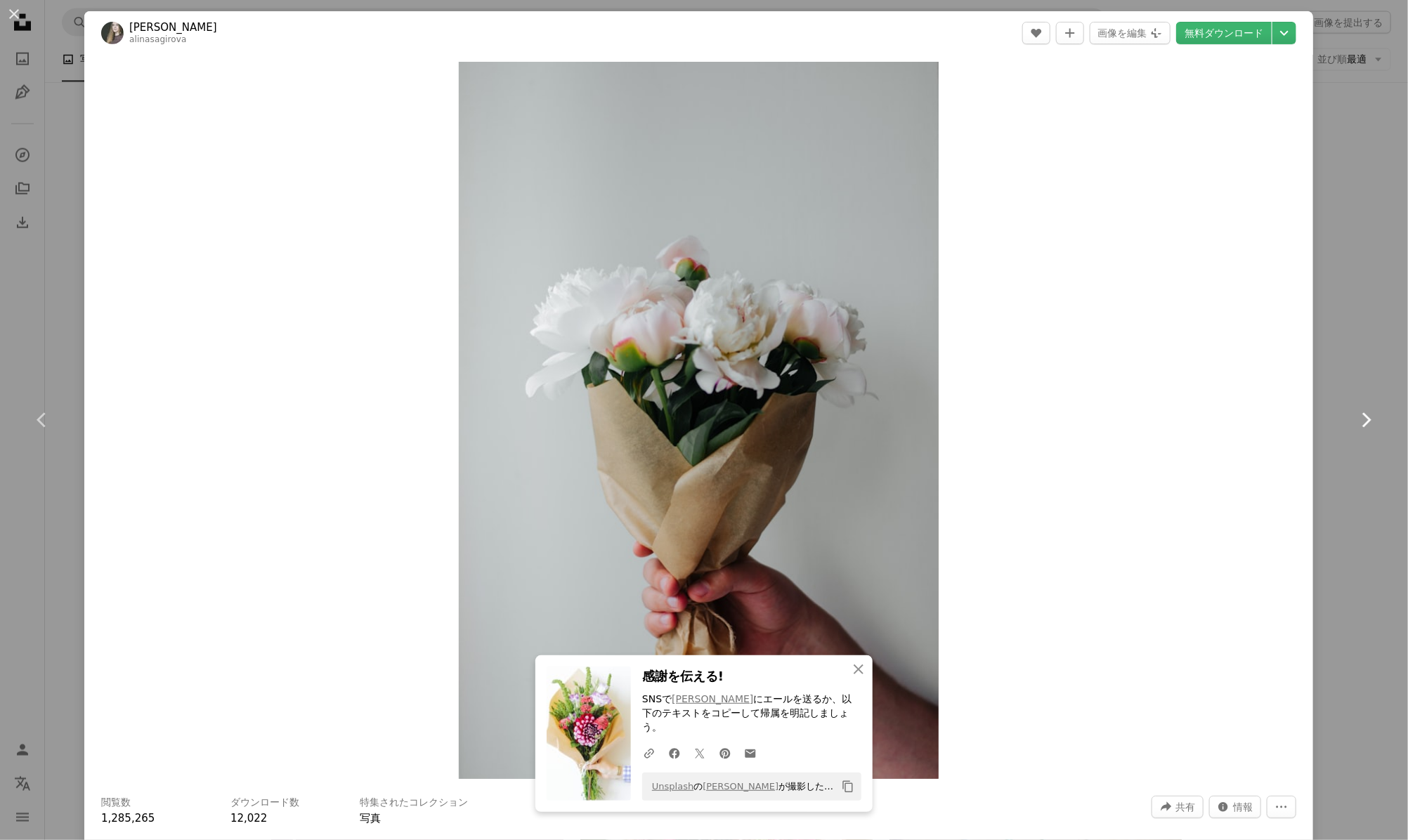
click at [1362, 417] on icon at bounding box center [1367, 420] width 9 height 15
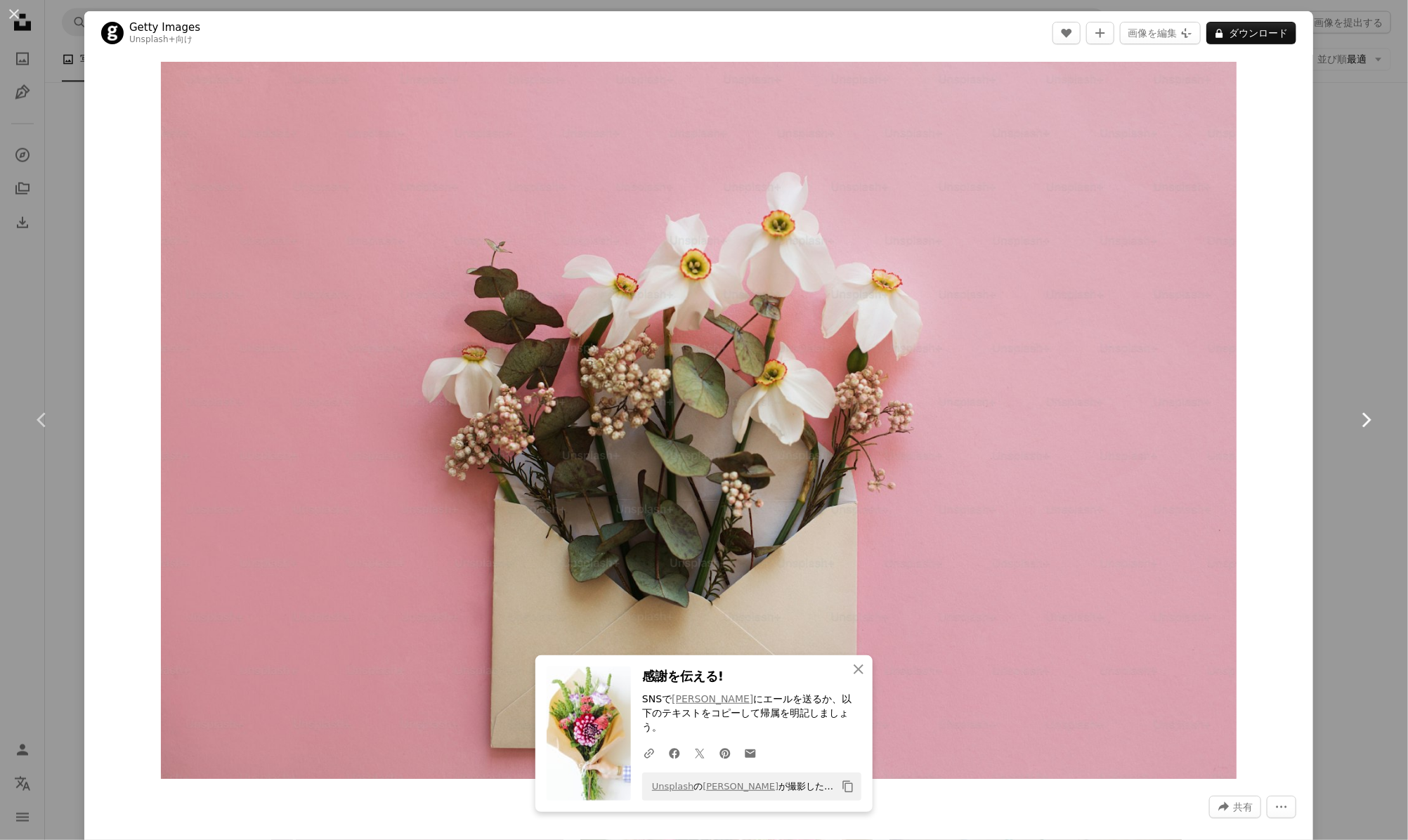
click at [1362, 417] on icon at bounding box center [1367, 420] width 9 height 15
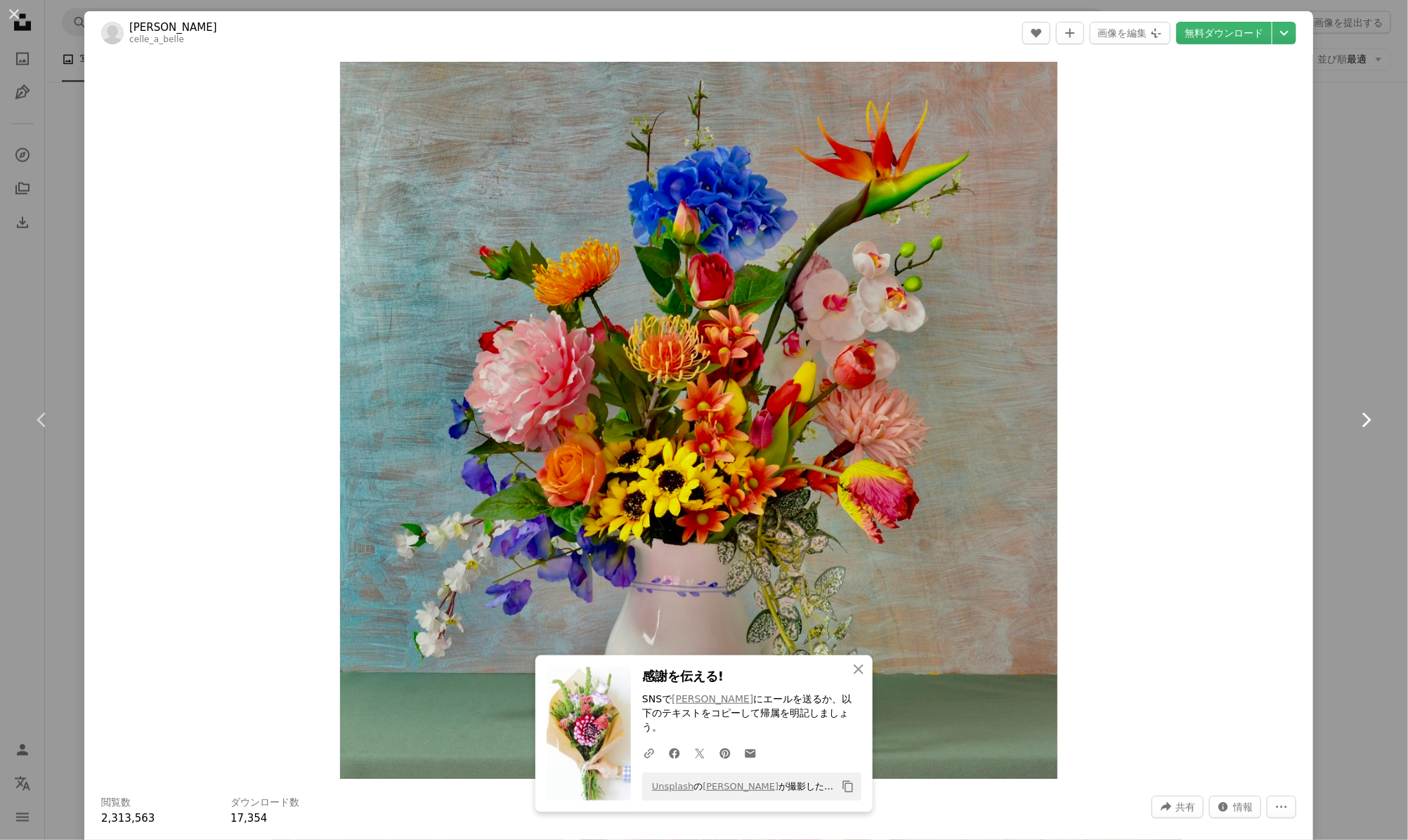
click at [1362, 417] on icon at bounding box center [1367, 420] width 9 height 15
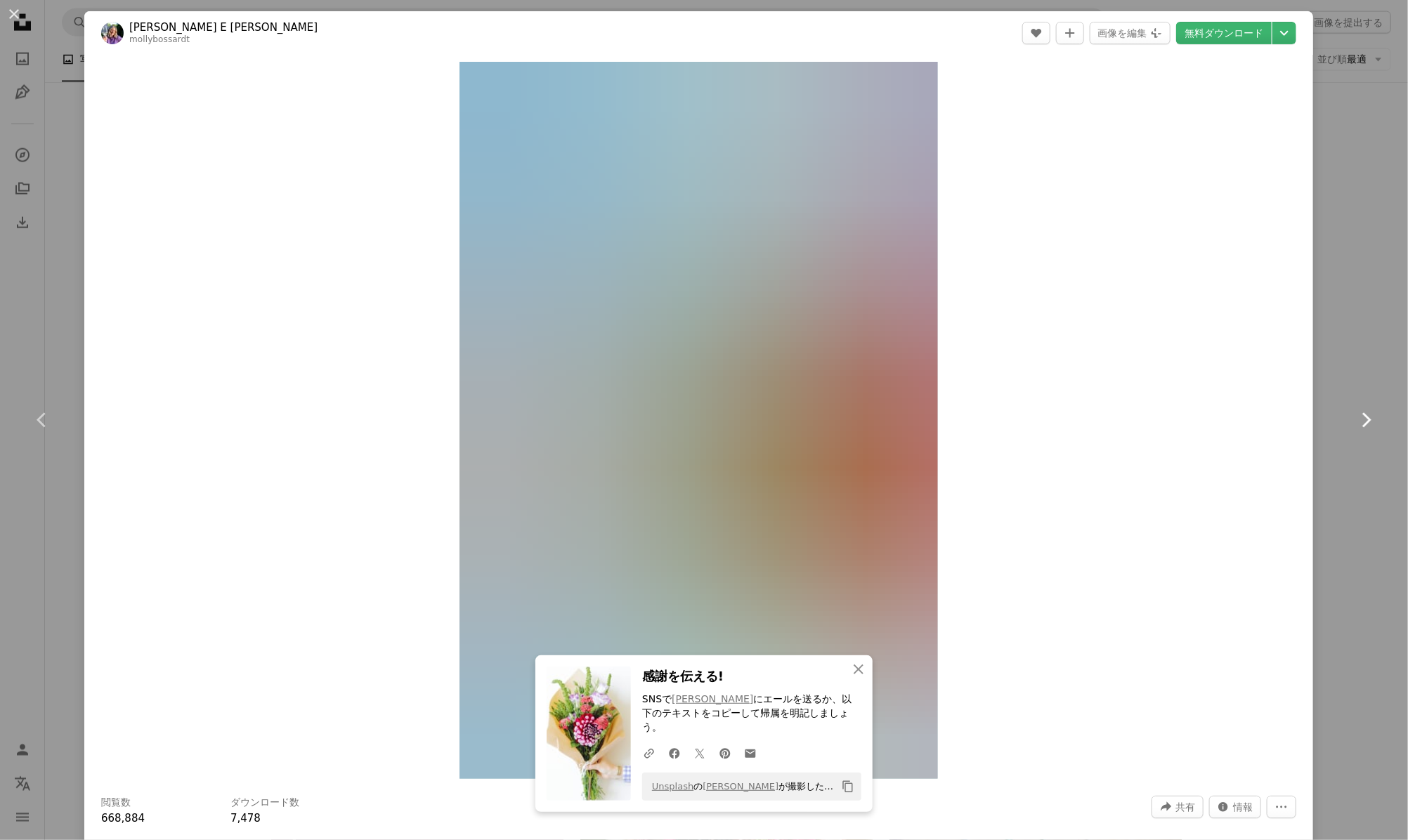
click at [1362, 417] on icon at bounding box center [1367, 420] width 9 height 15
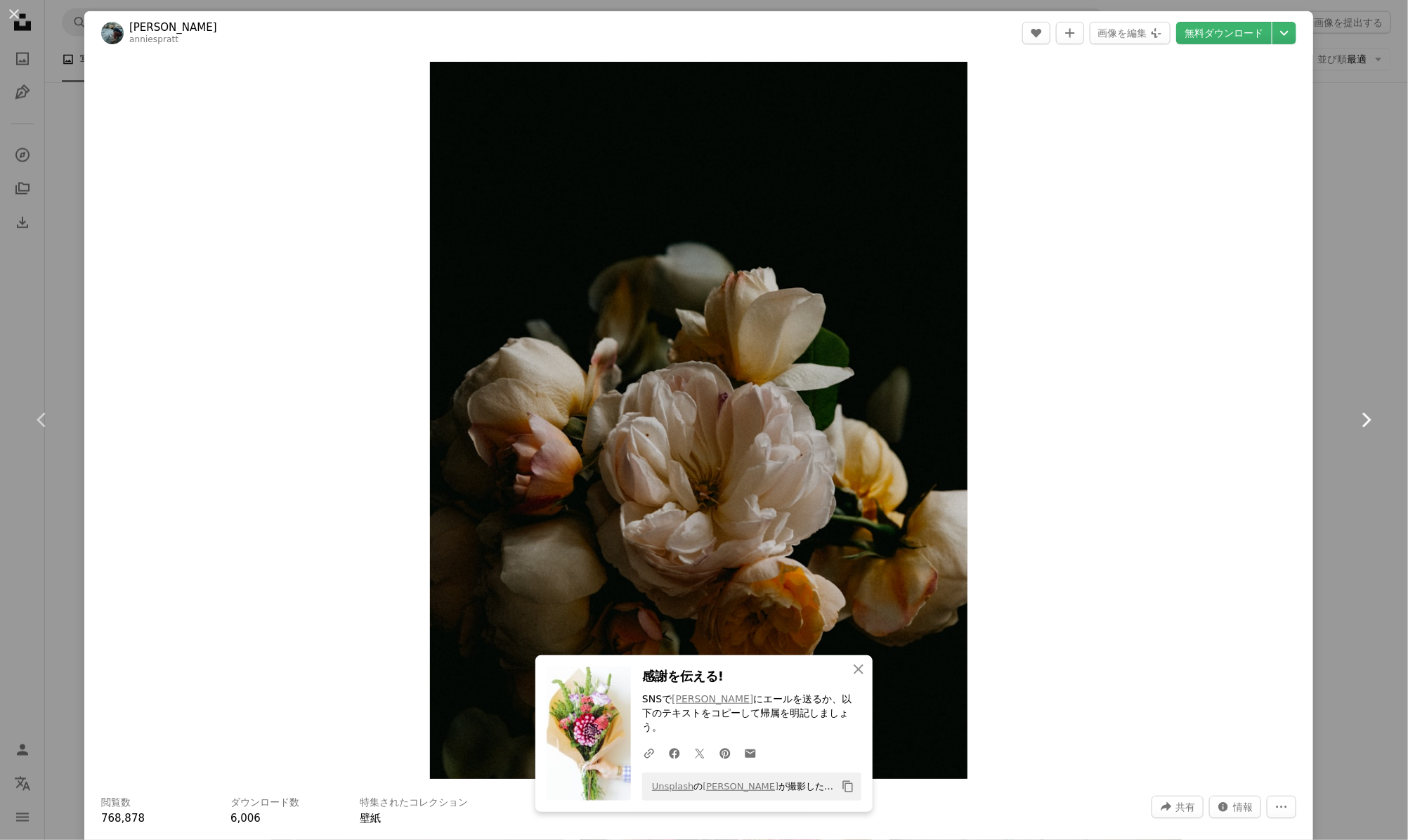
click at [1362, 417] on icon at bounding box center [1367, 420] width 9 height 15
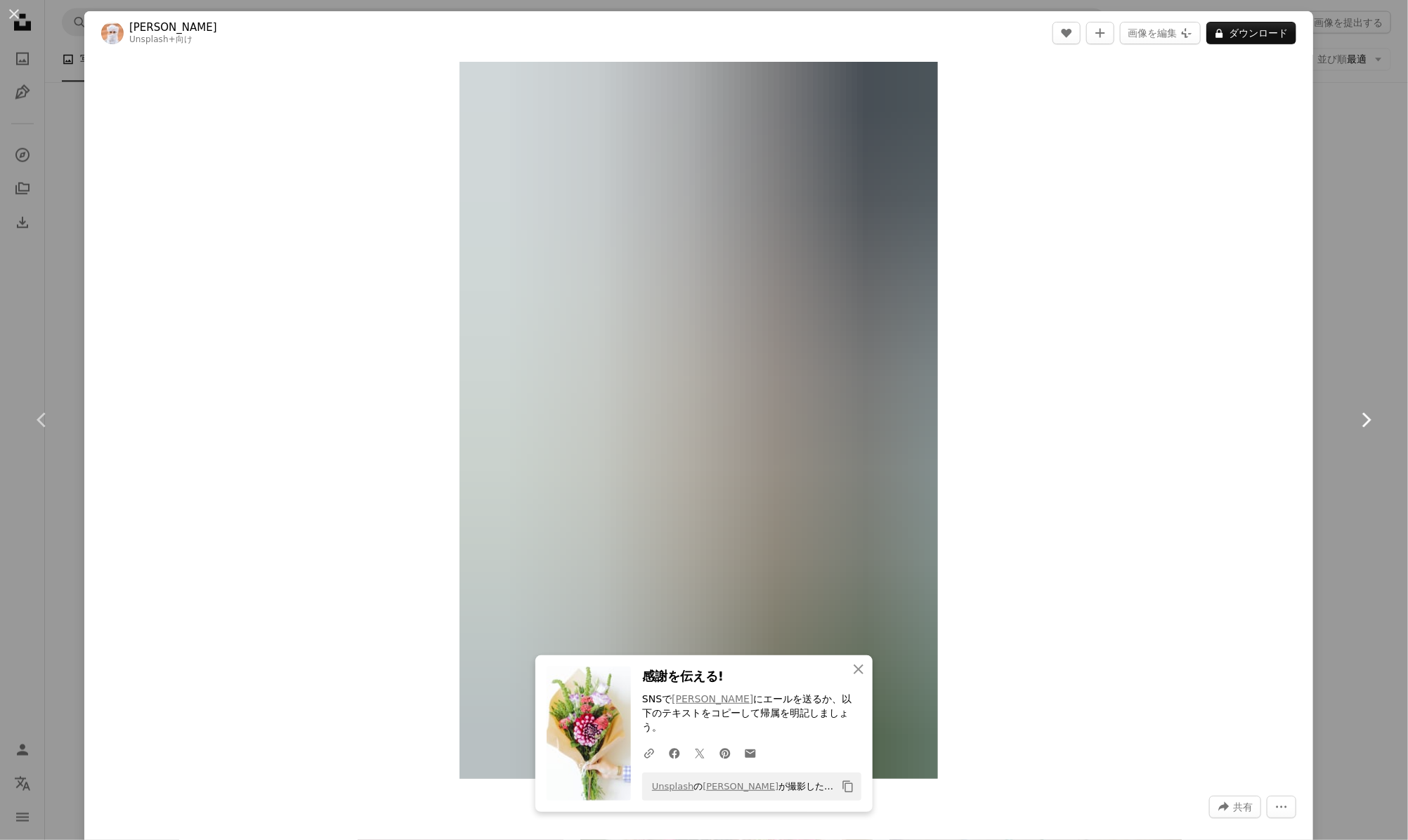
click at [1355, 413] on icon "Chevron right" at bounding box center [1365, 419] width 22 height 22
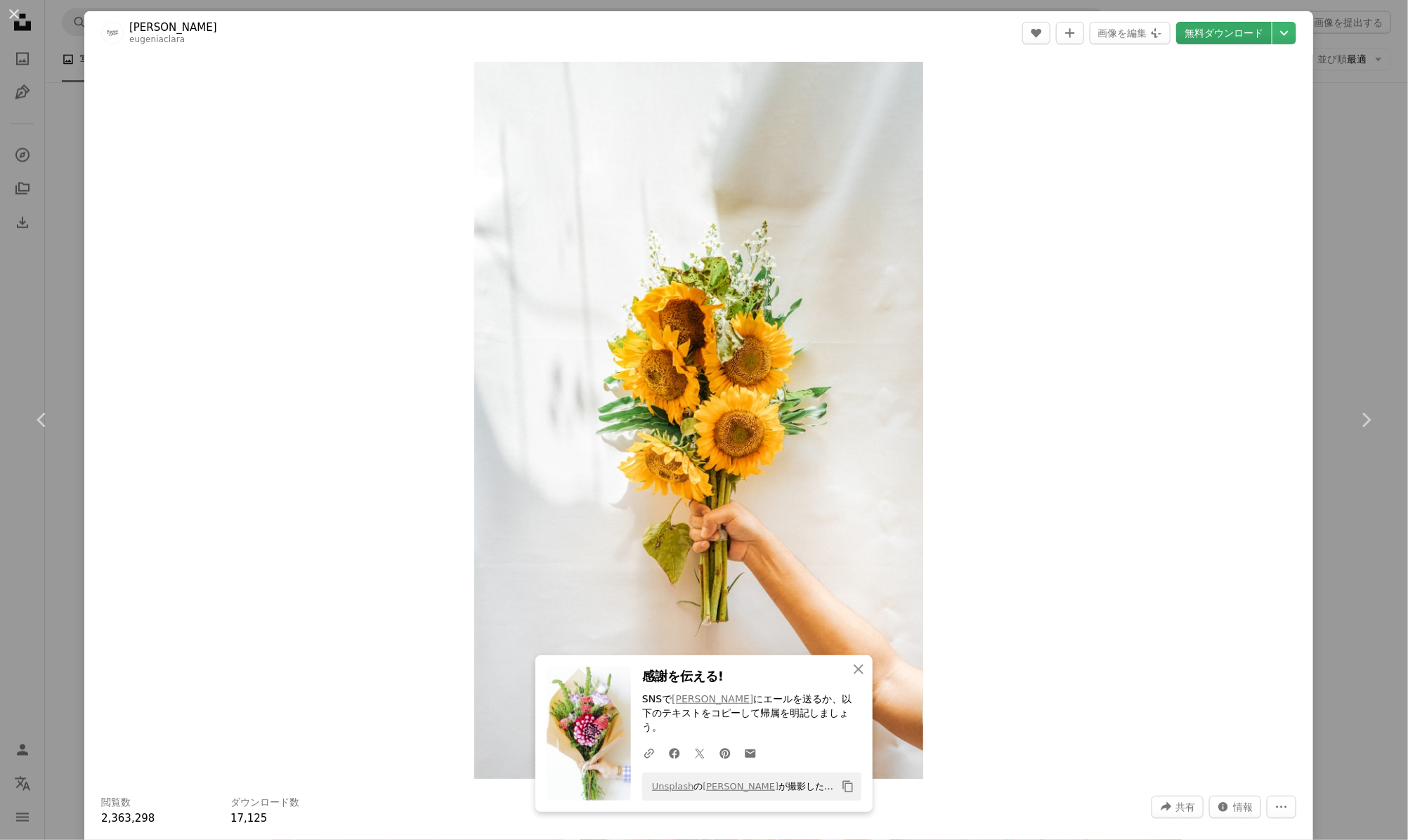
click at [1202, 22] on link "無料ダウンロード" at bounding box center [1223, 32] width 95 height 22
click at [1354, 415] on icon "Chevron right" at bounding box center [1365, 419] width 22 height 22
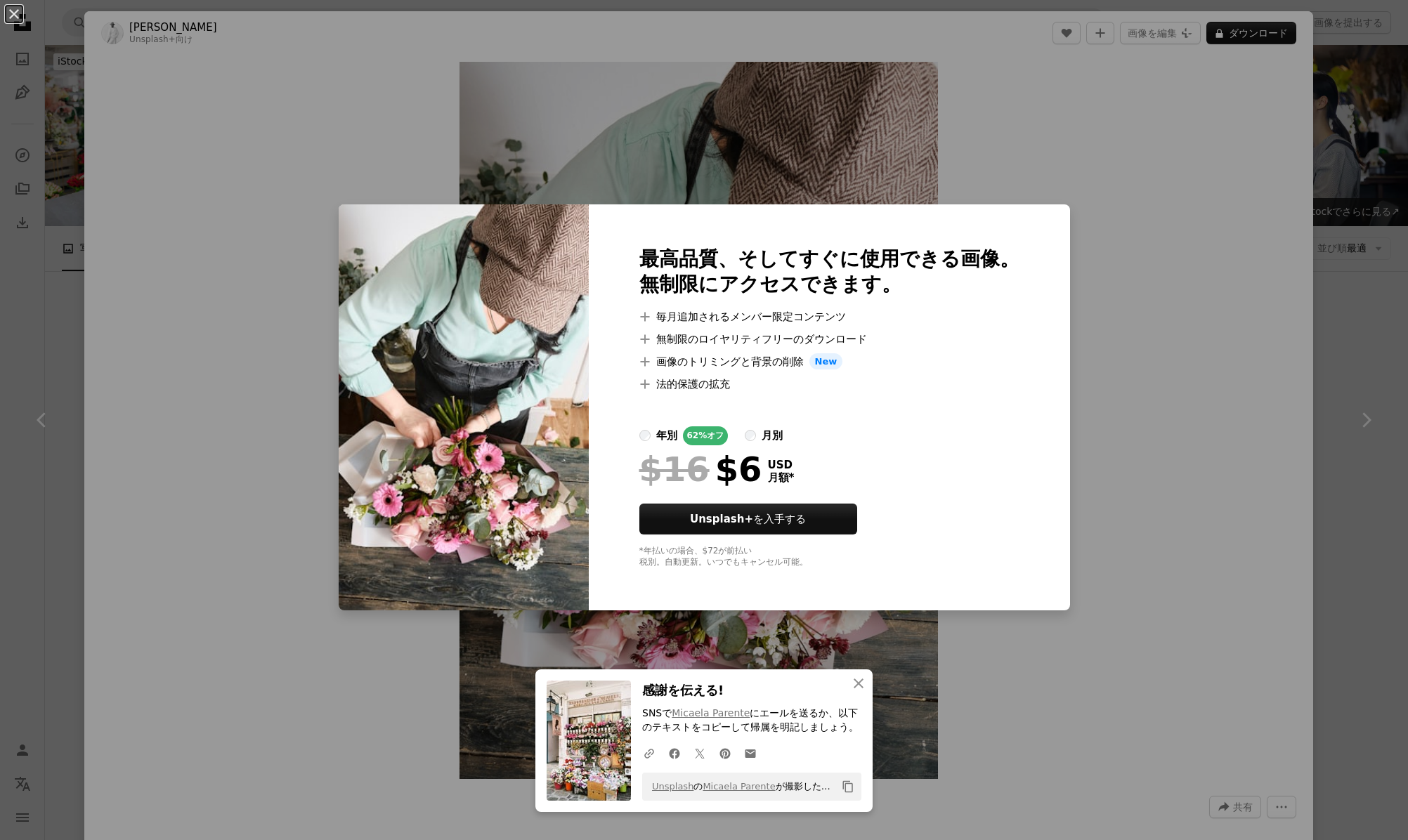
scroll to position [5150, 0]
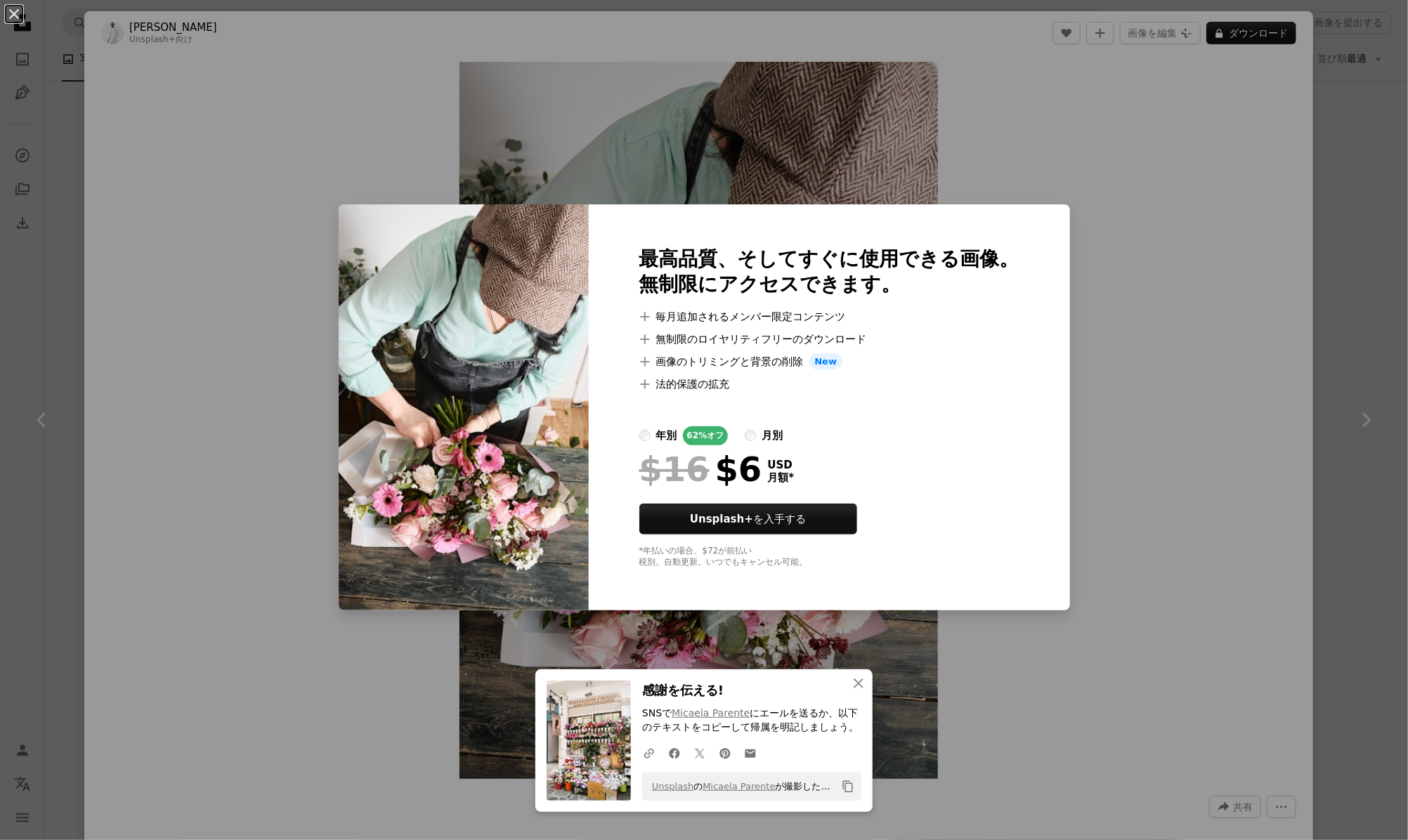
click at [33, 456] on div "An X shape 最高品質、そしてすぐに使用できる画像。 無制限にアクセスできます。 A plus sign 毎月追加されるメンバー限定コンテンツ A p…" at bounding box center [704, 420] width 1408 height 840
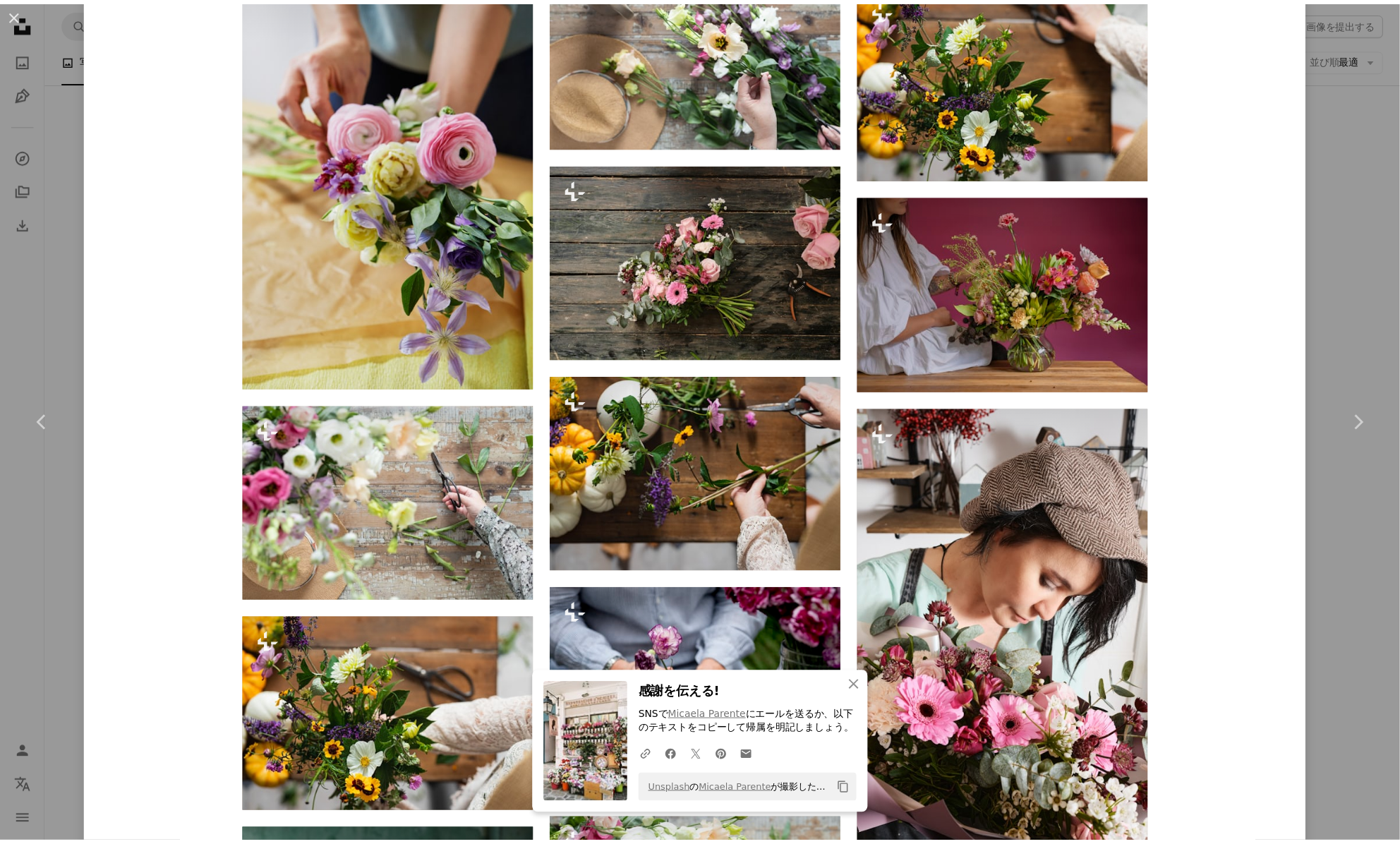
scroll to position [1787, 0]
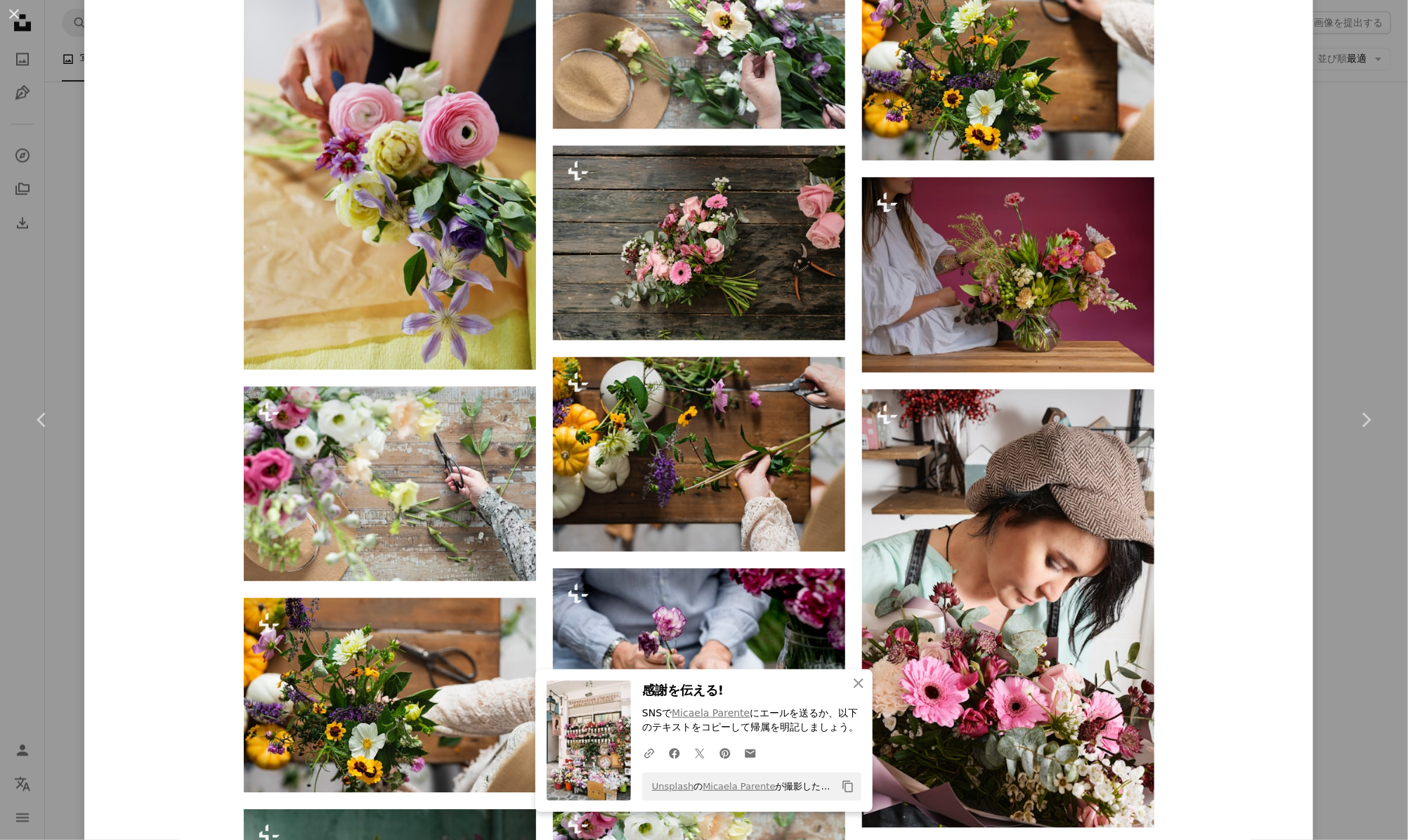
click at [62, 555] on div "An X shape Chevron left Chevron right [PERSON_NAME] Unsplash+ 向け A heart A plus…" at bounding box center [704, 420] width 1408 height 840
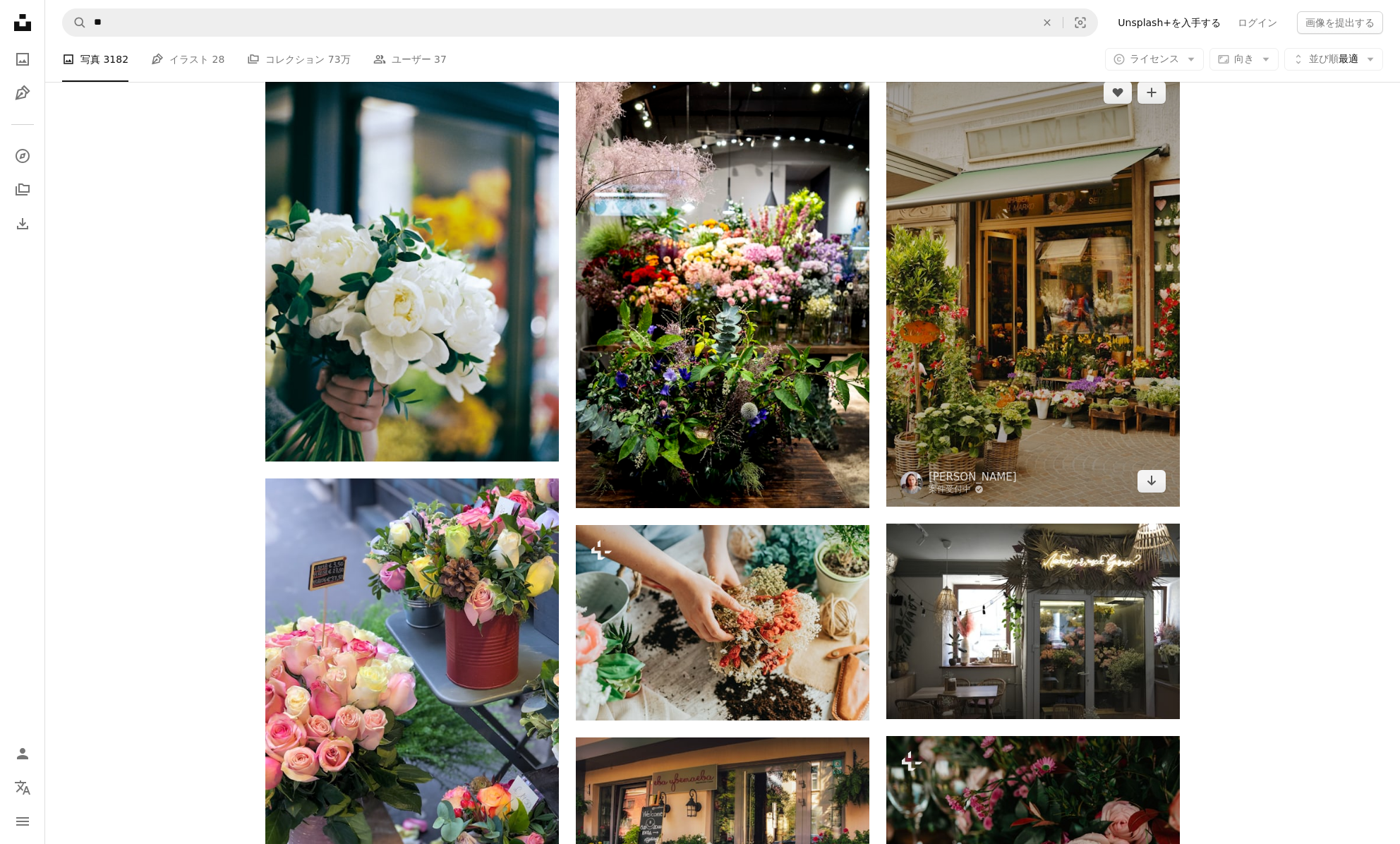
scroll to position [8562, 0]
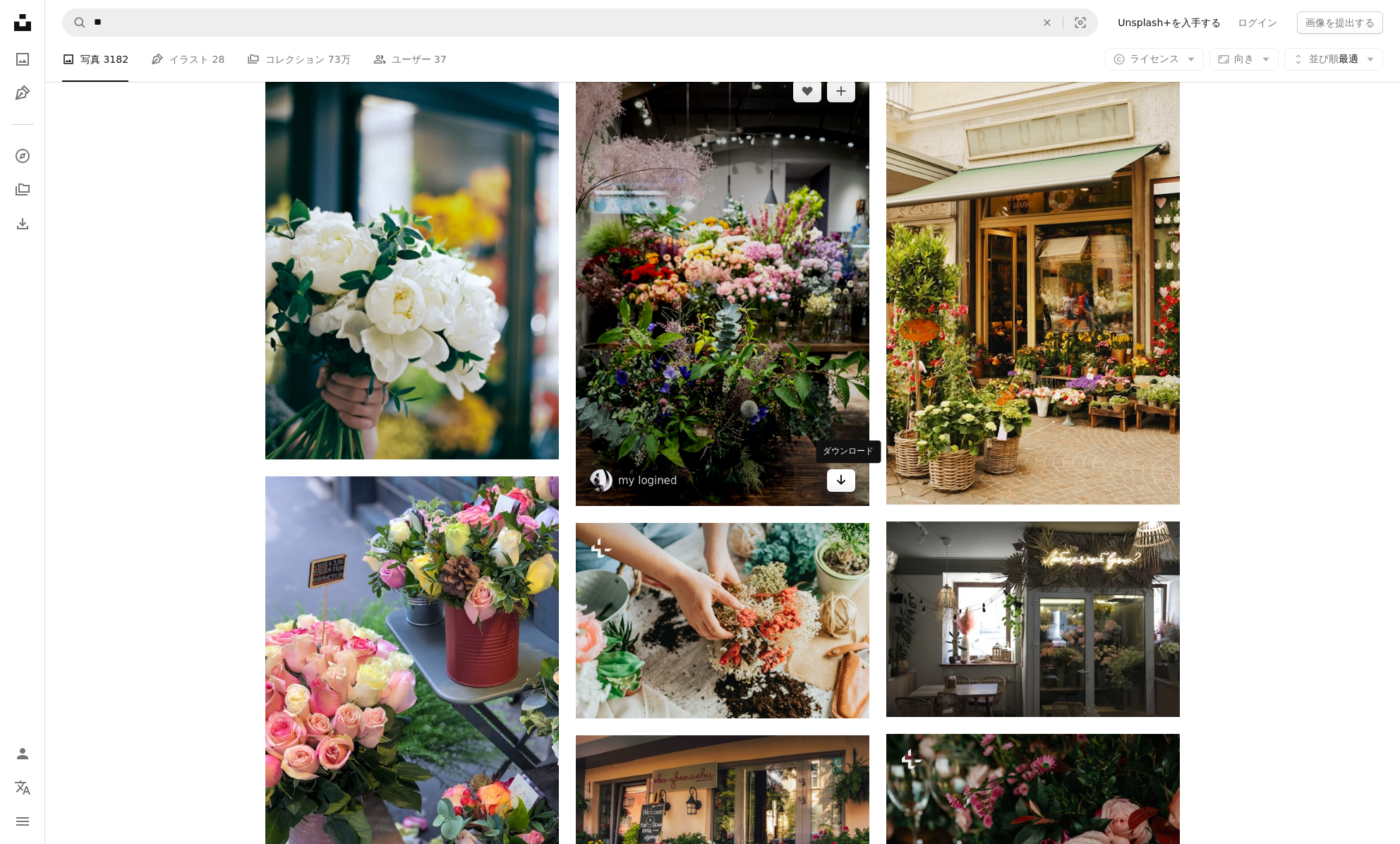
click at [847, 480] on link "Arrow pointing down" at bounding box center [841, 480] width 28 height 22
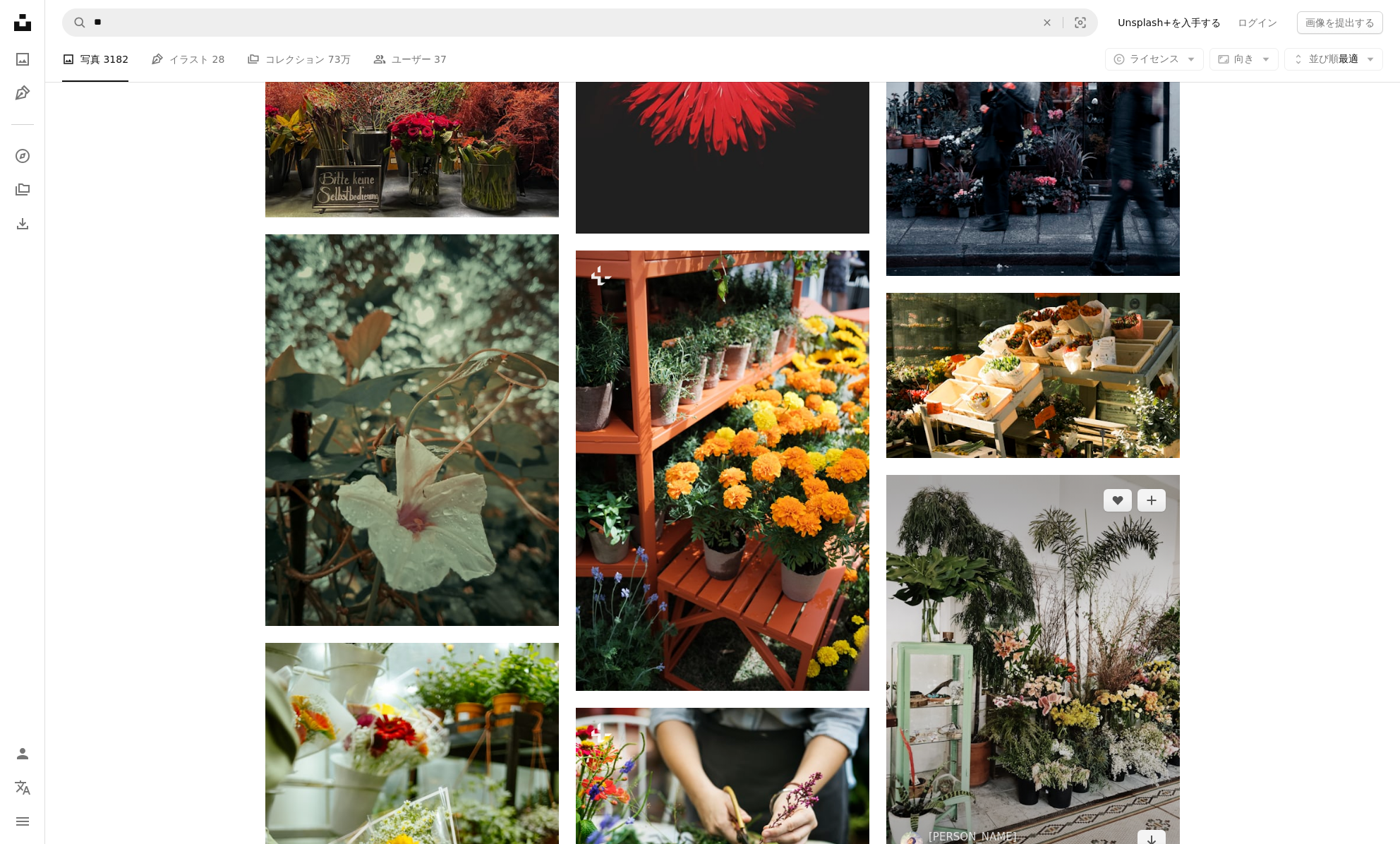
scroll to position [18534, 0]
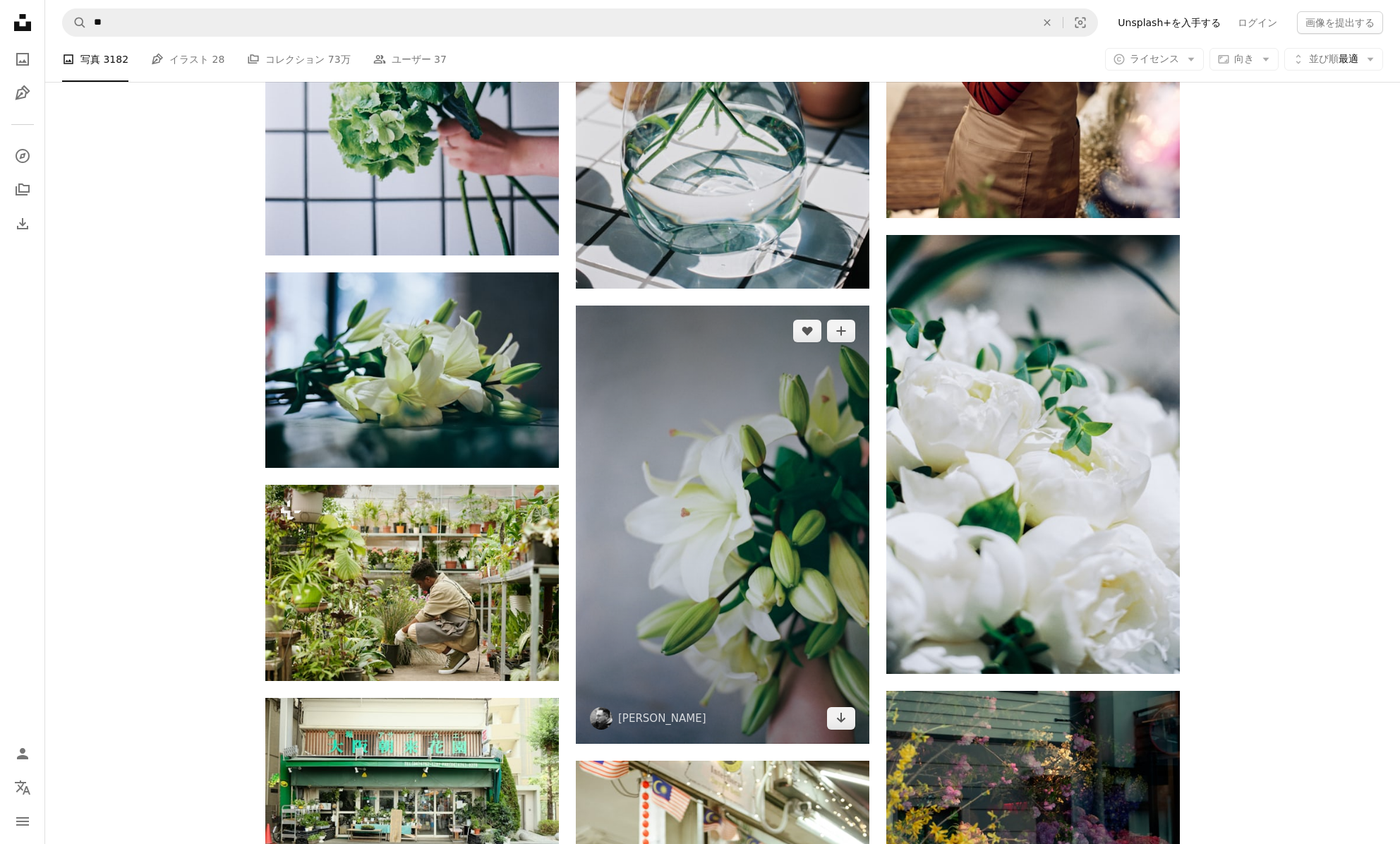
scroll to position [25496, 0]
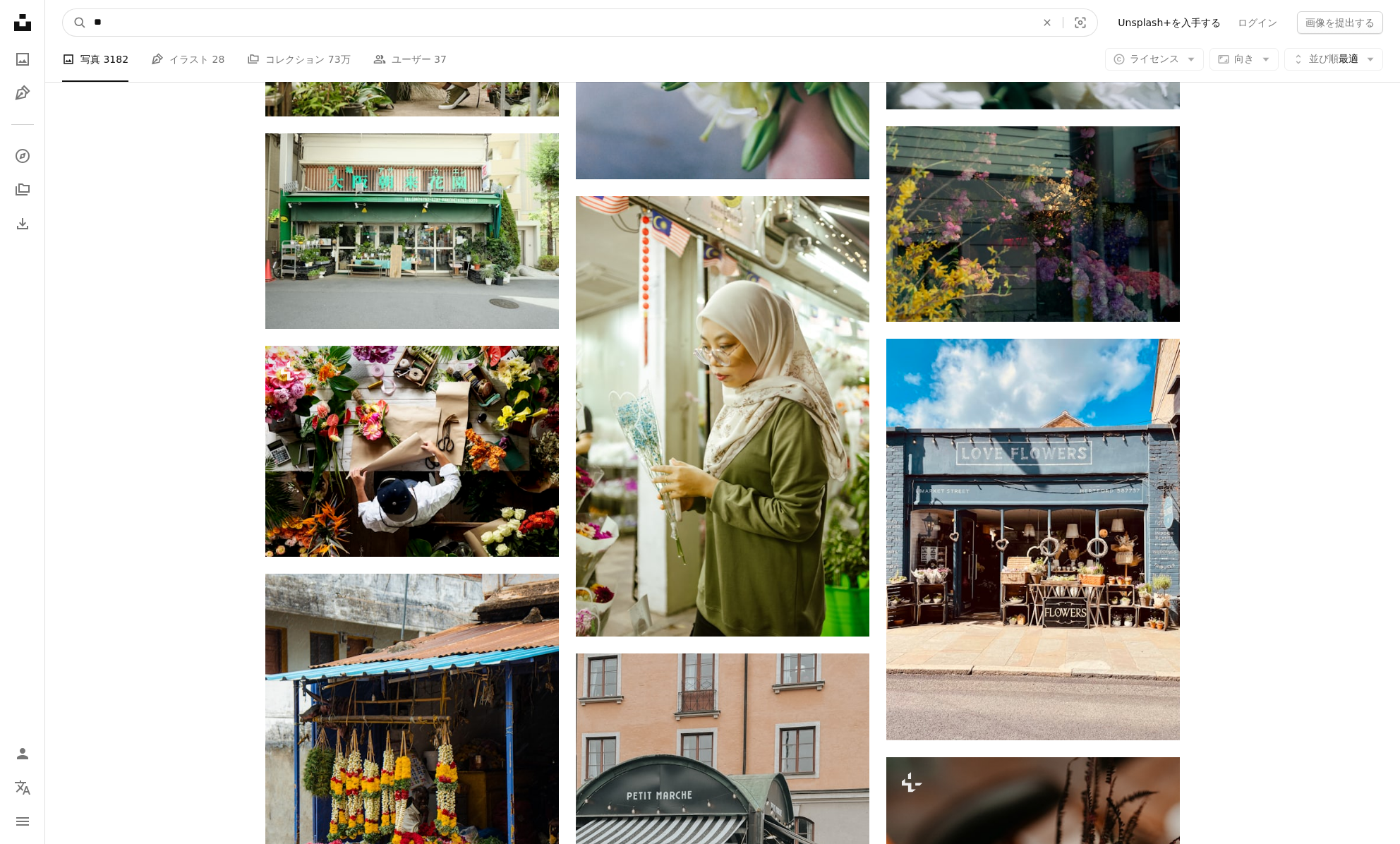
drag, startPoint x: 151, startPoint y: 26, endPoint x: 1, endPoint y: 19, distance: 150.2
type input "***"
click button "A magnifying glass" at bounding box center [74, 22] width 24 height 27
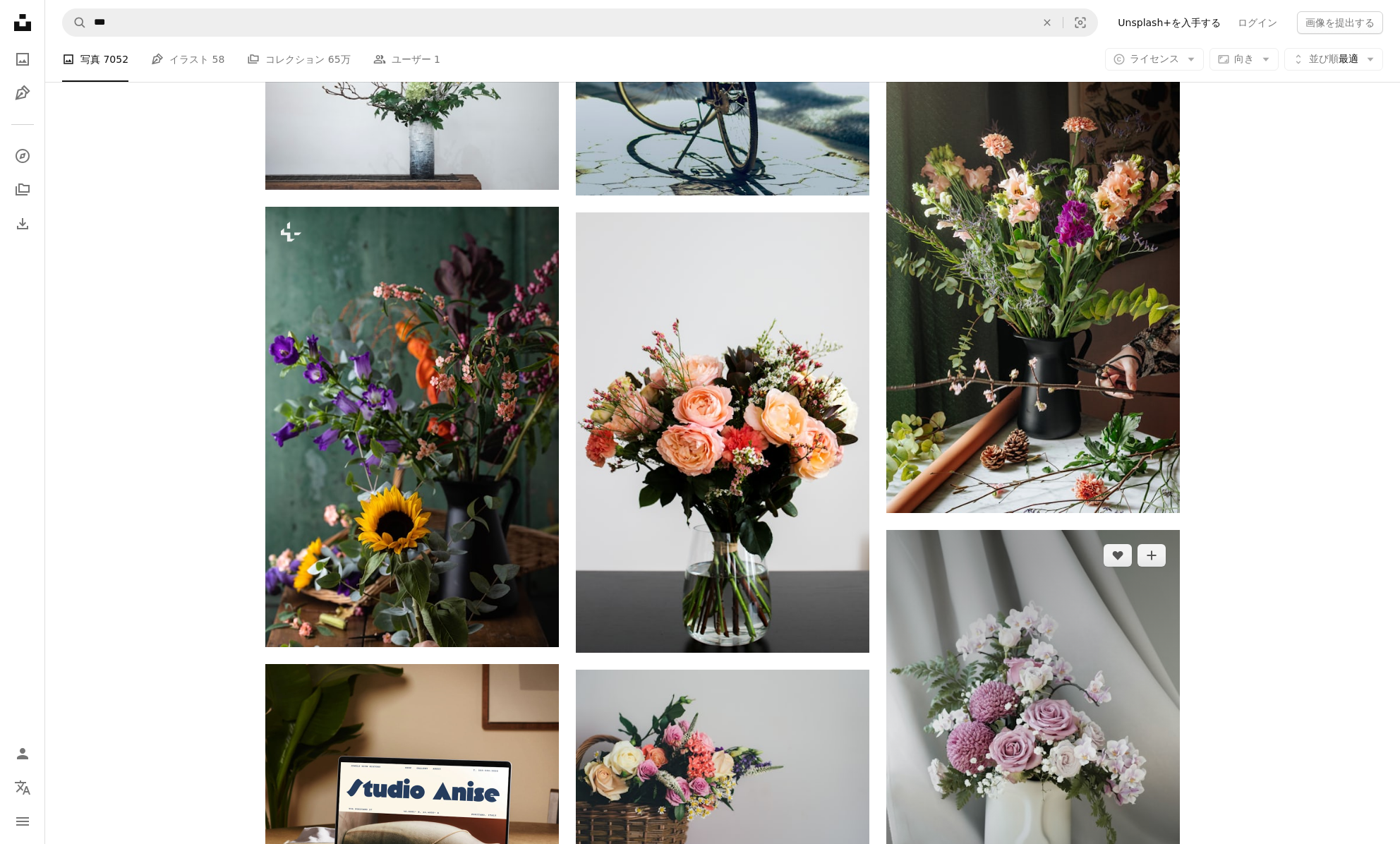
scroll to position [2917, 0]
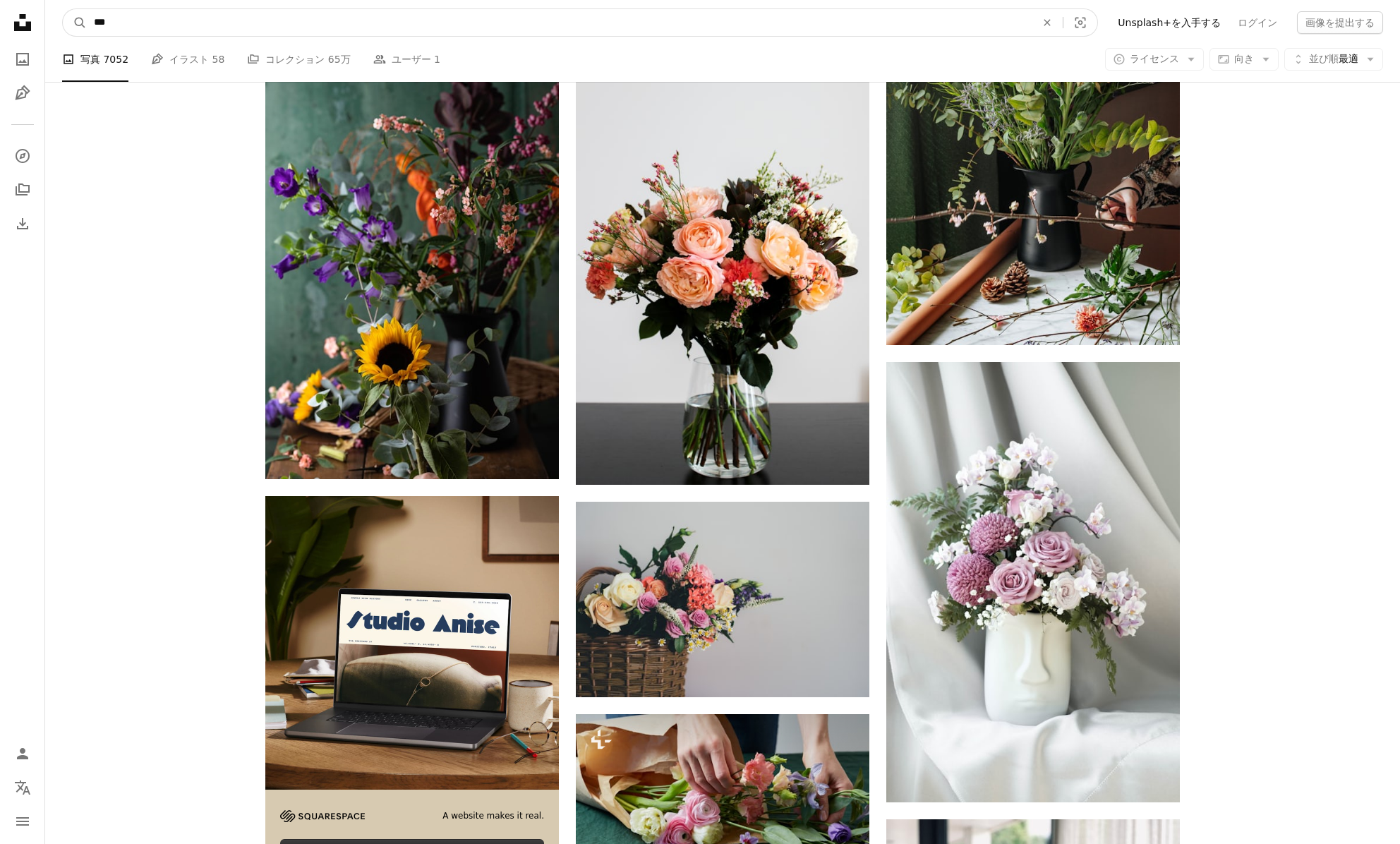
drag, startPoint x: 152, startPoint y: 26, endPoint x: -44, endPoint y: 22, distance: 196.0
click at [0, 22] on html "Unsplash logo Unsplash ホーム A photo Pen Tool A compass A stack of folders Downlo…" at bounding box center [700, 77] width 1400 height 5989
type input "*"
click button "A magnifying glass" at bounding box center [74, 22] width 24 height 27
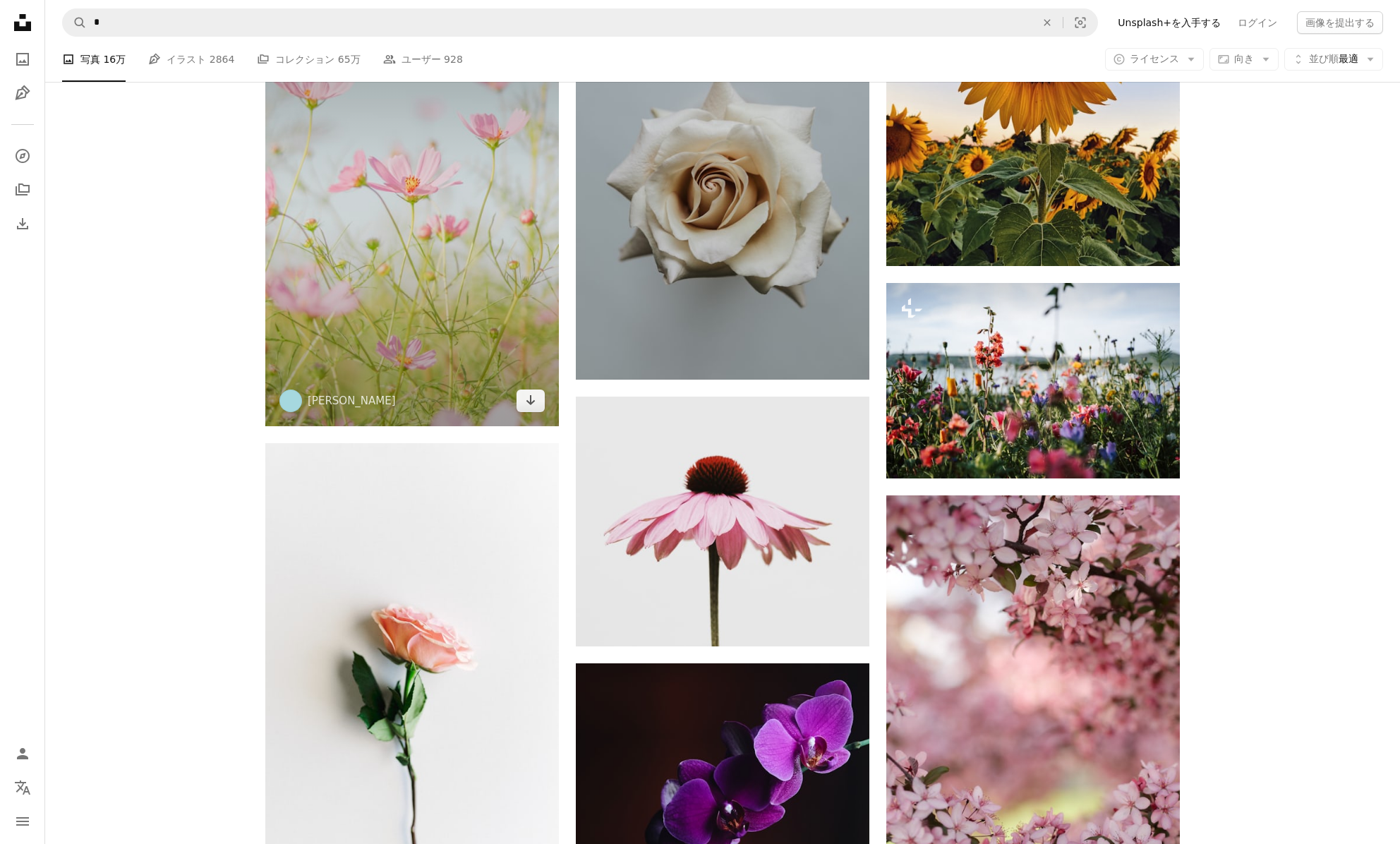
scroll to position [7903, 0]
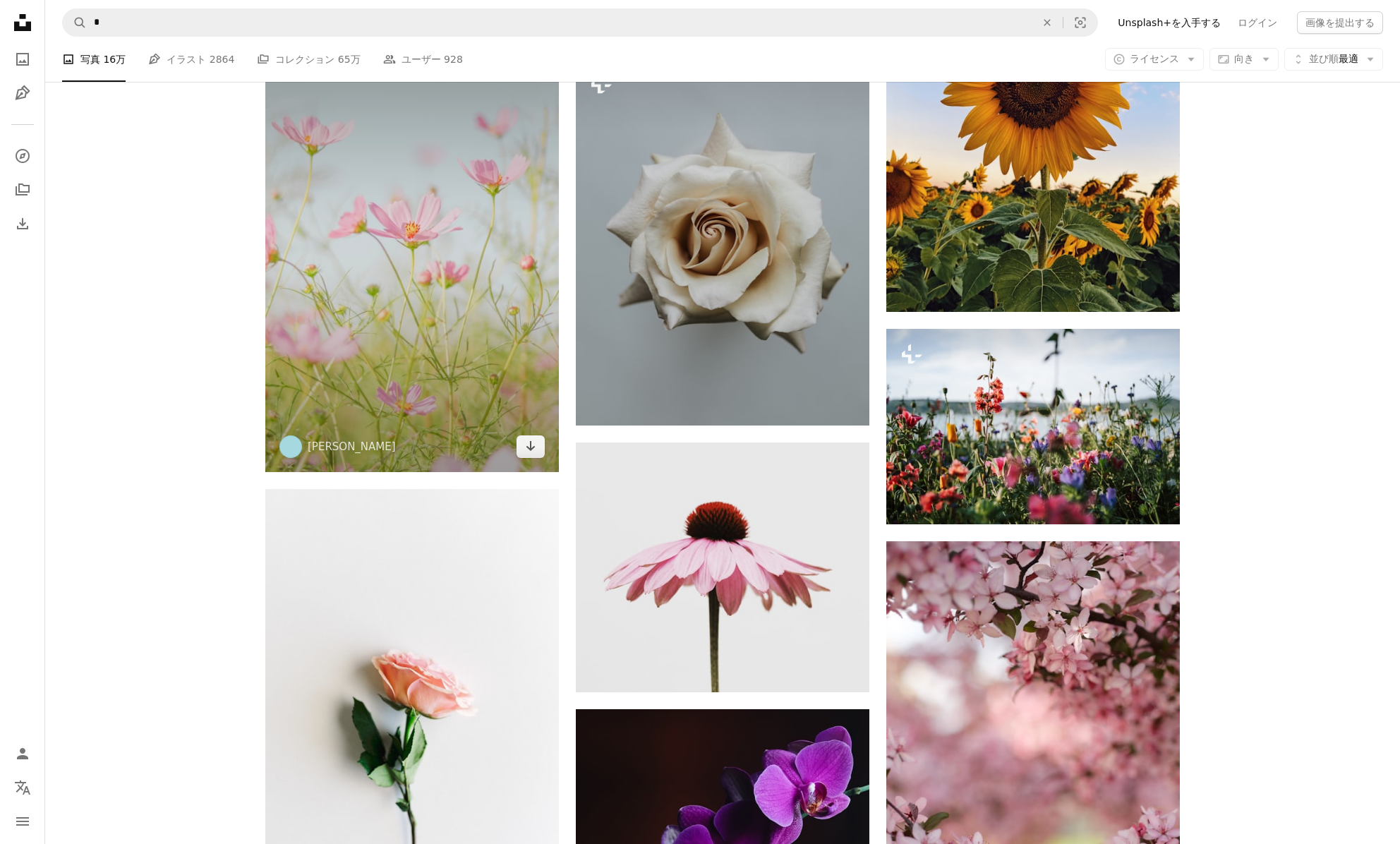
click at [497, 347] on img at bounding box center [412, 251] width 294 height 440
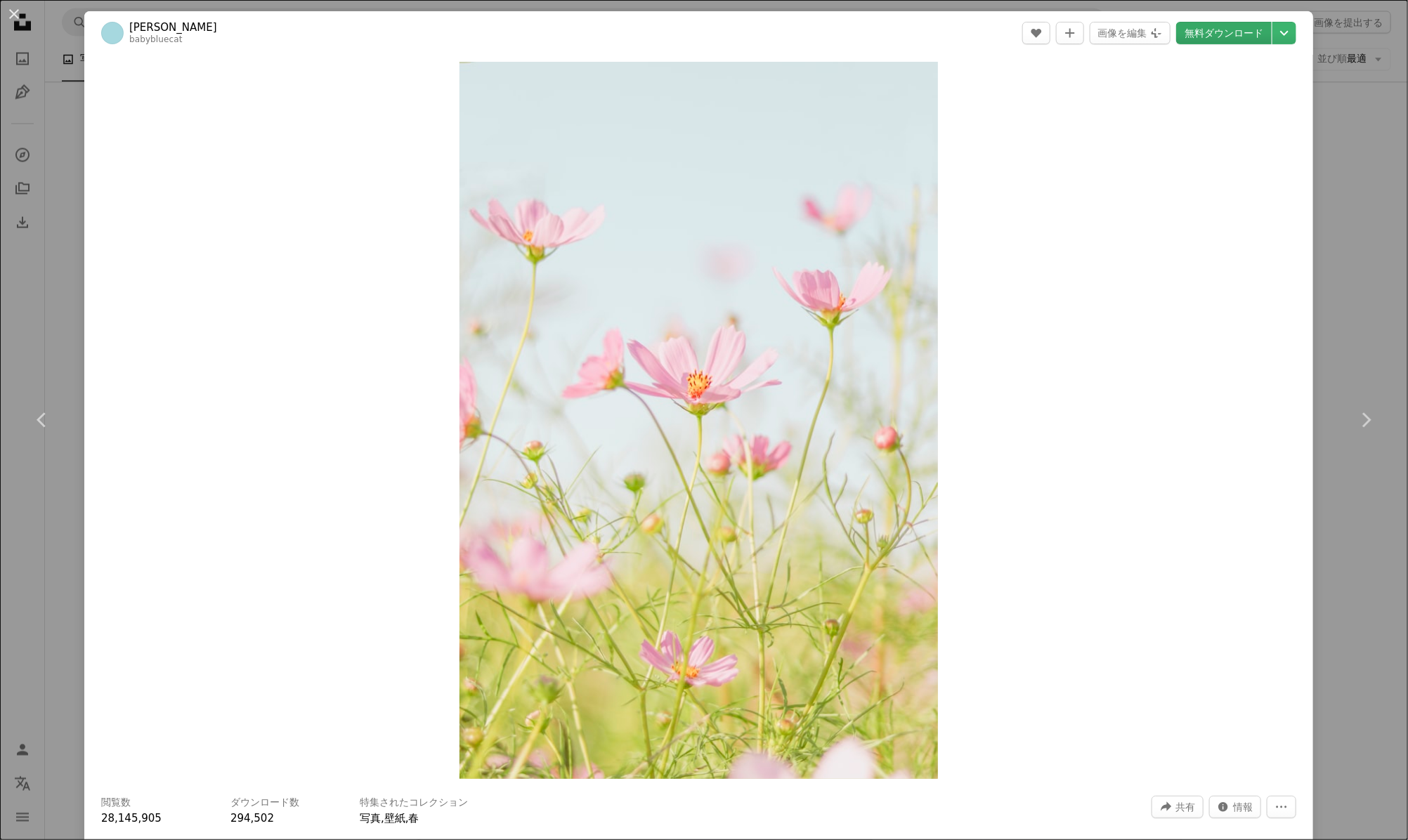
click at [1200, 31] on link "無料ダウンロード" at bounding box center [1223, 32] width 95 height 22
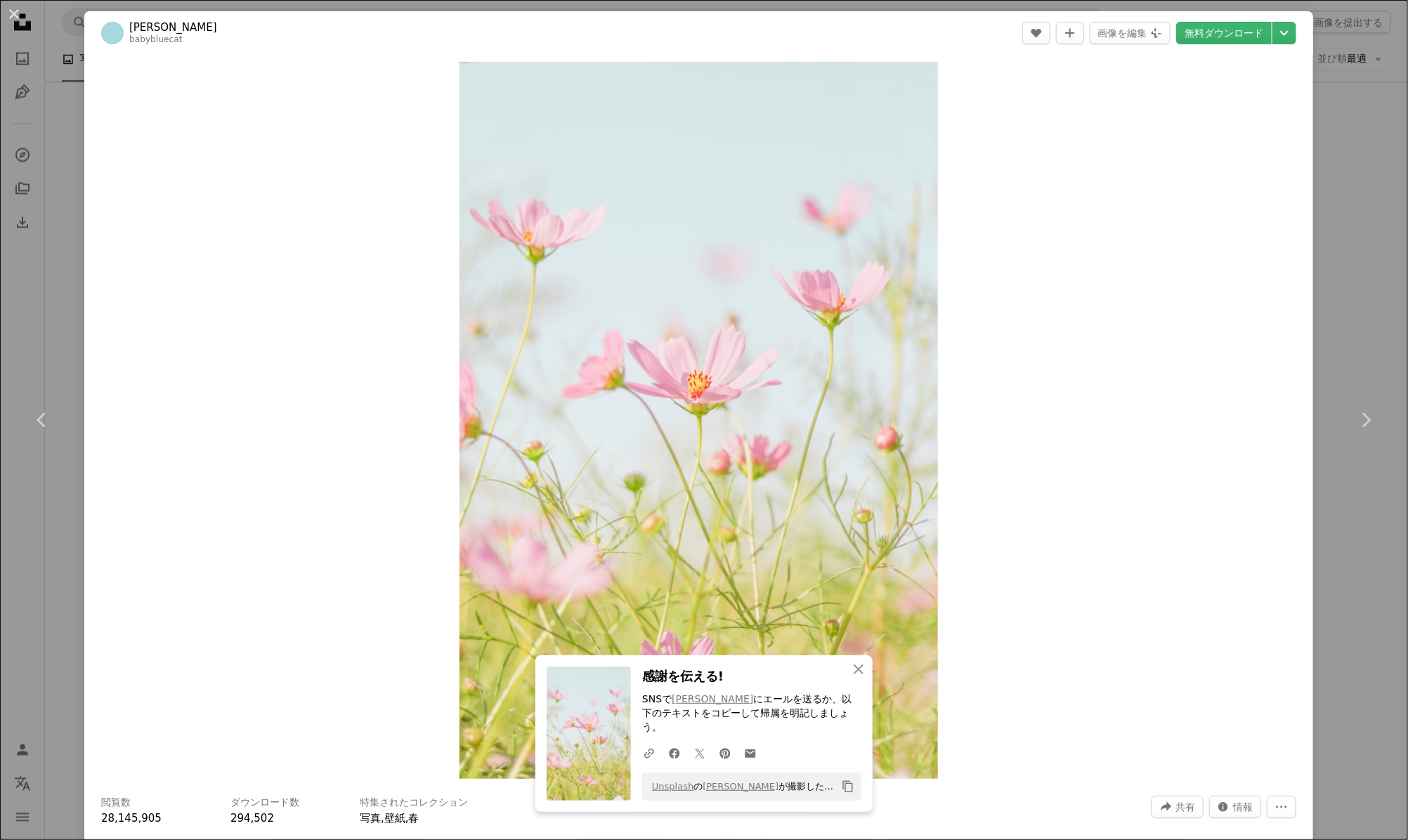
click at [46, 494] on div "An X shape Chevron left Chevron right Jei Lee babybluecat A heart A plus sign 画…" at bounding box center [704, 420] width 1408 height 840
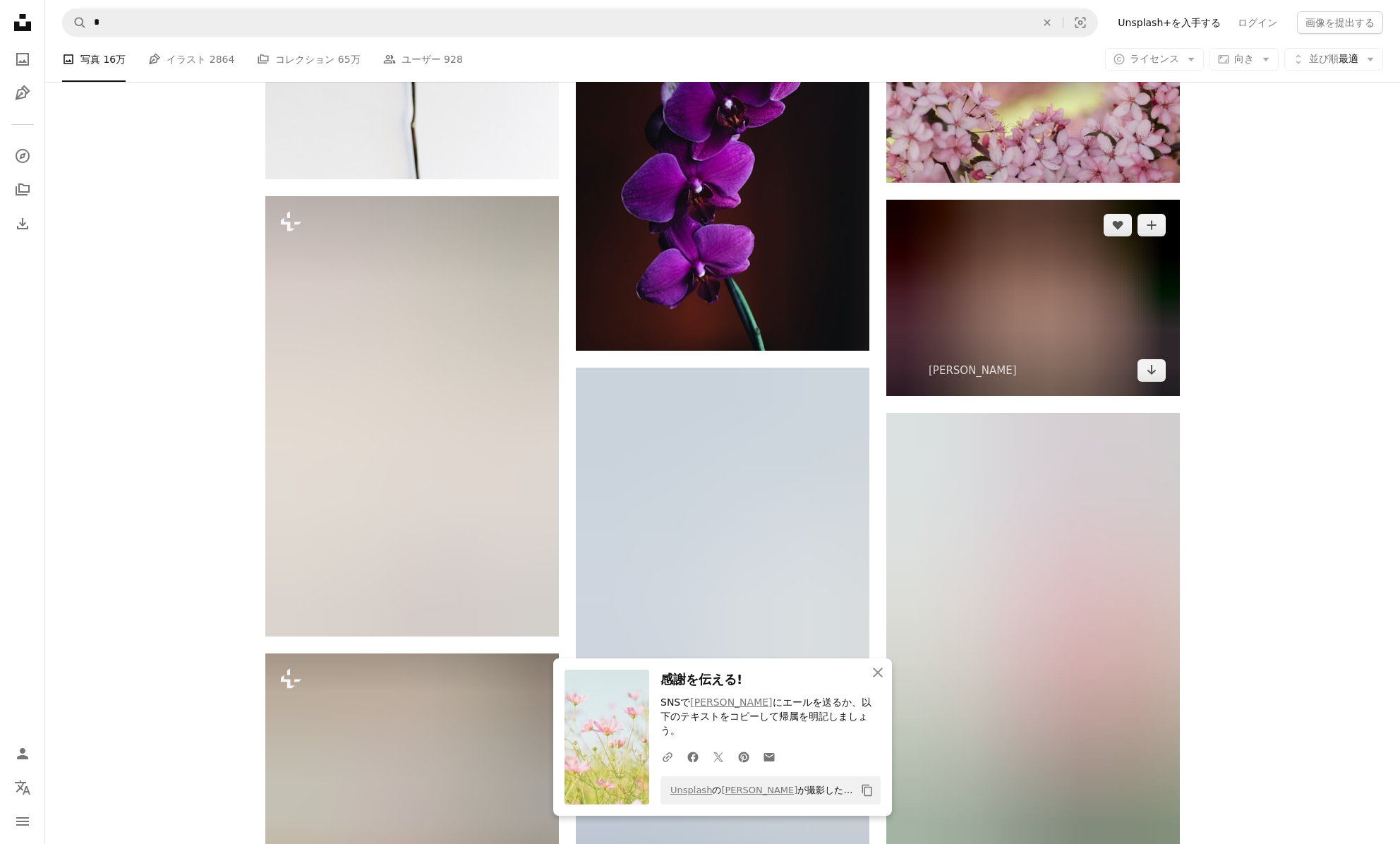
scroll to position [8656, 0]
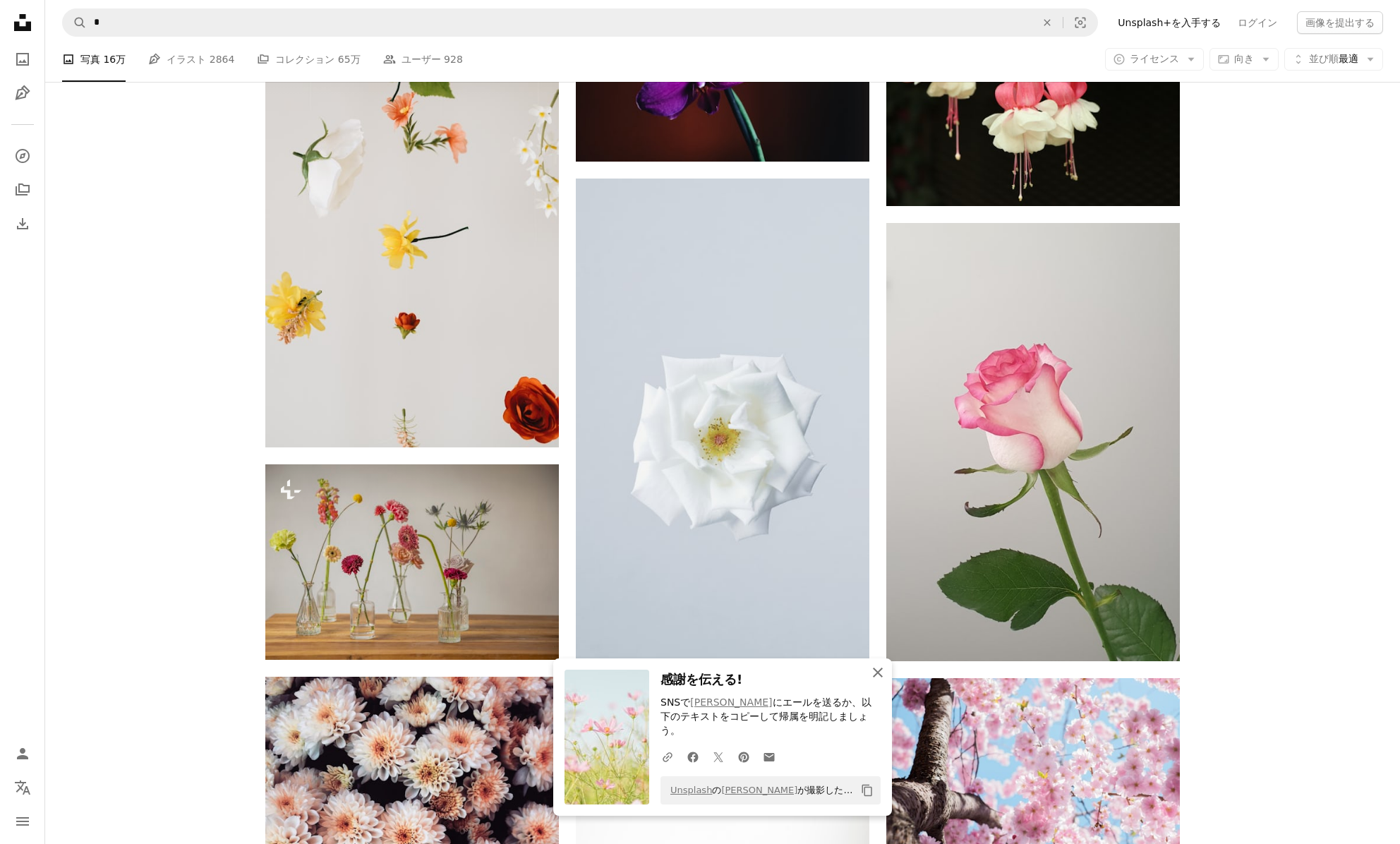
scroll to position [8844, 0]
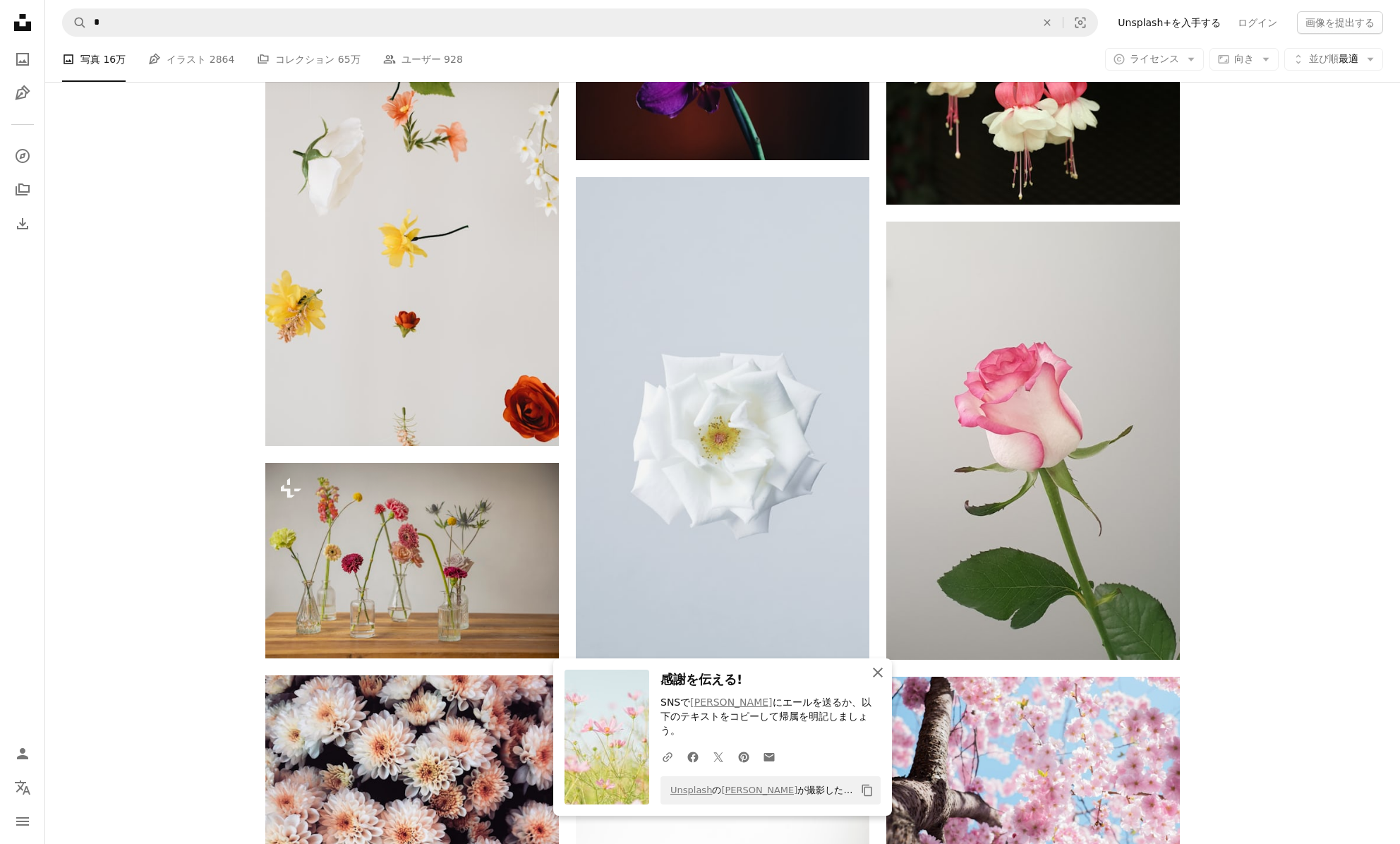
click at [886, 683] on button "An X shape 閉じる" at bounding box center [878, 673] width 28 height 28
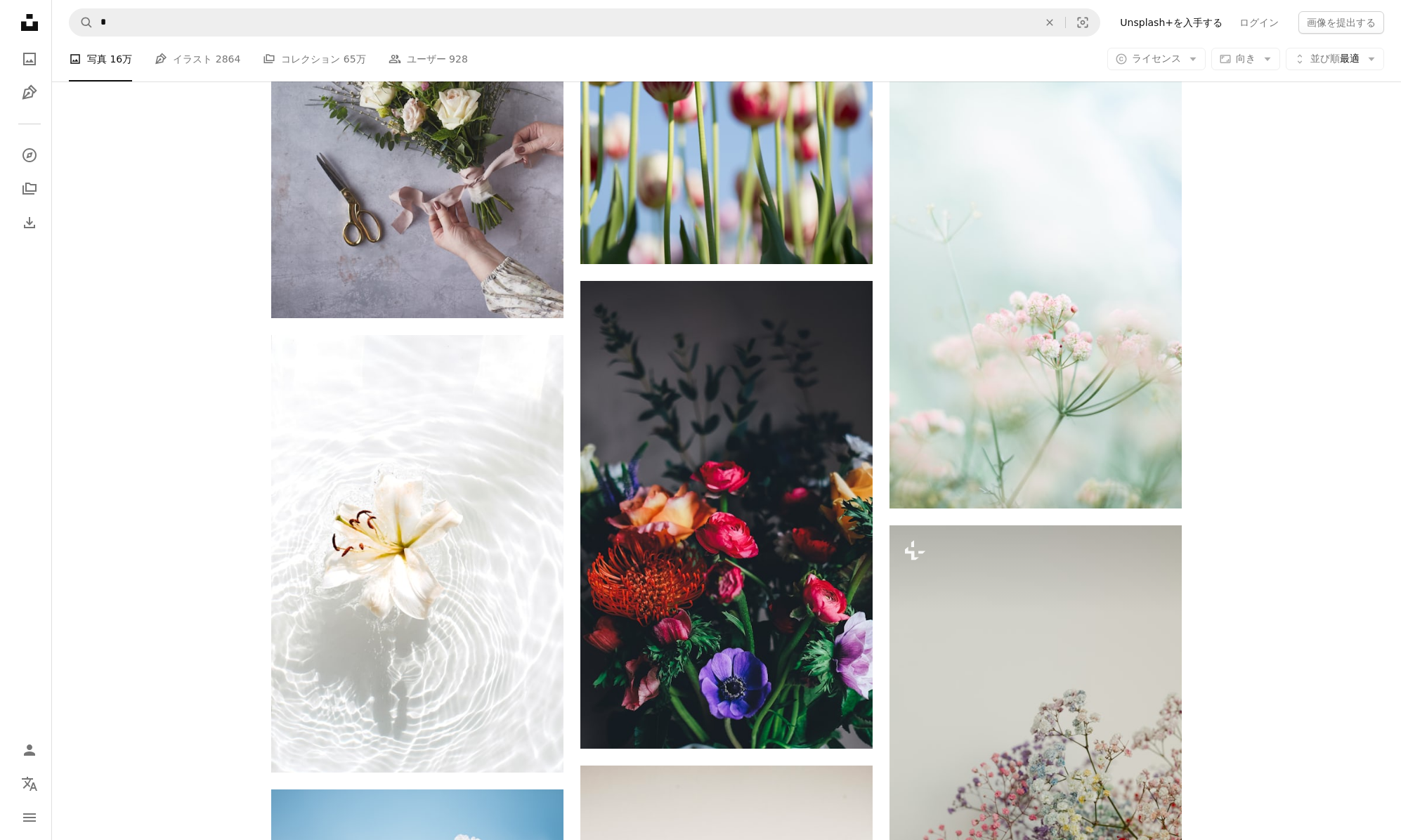
scroll to position [11142, 0]
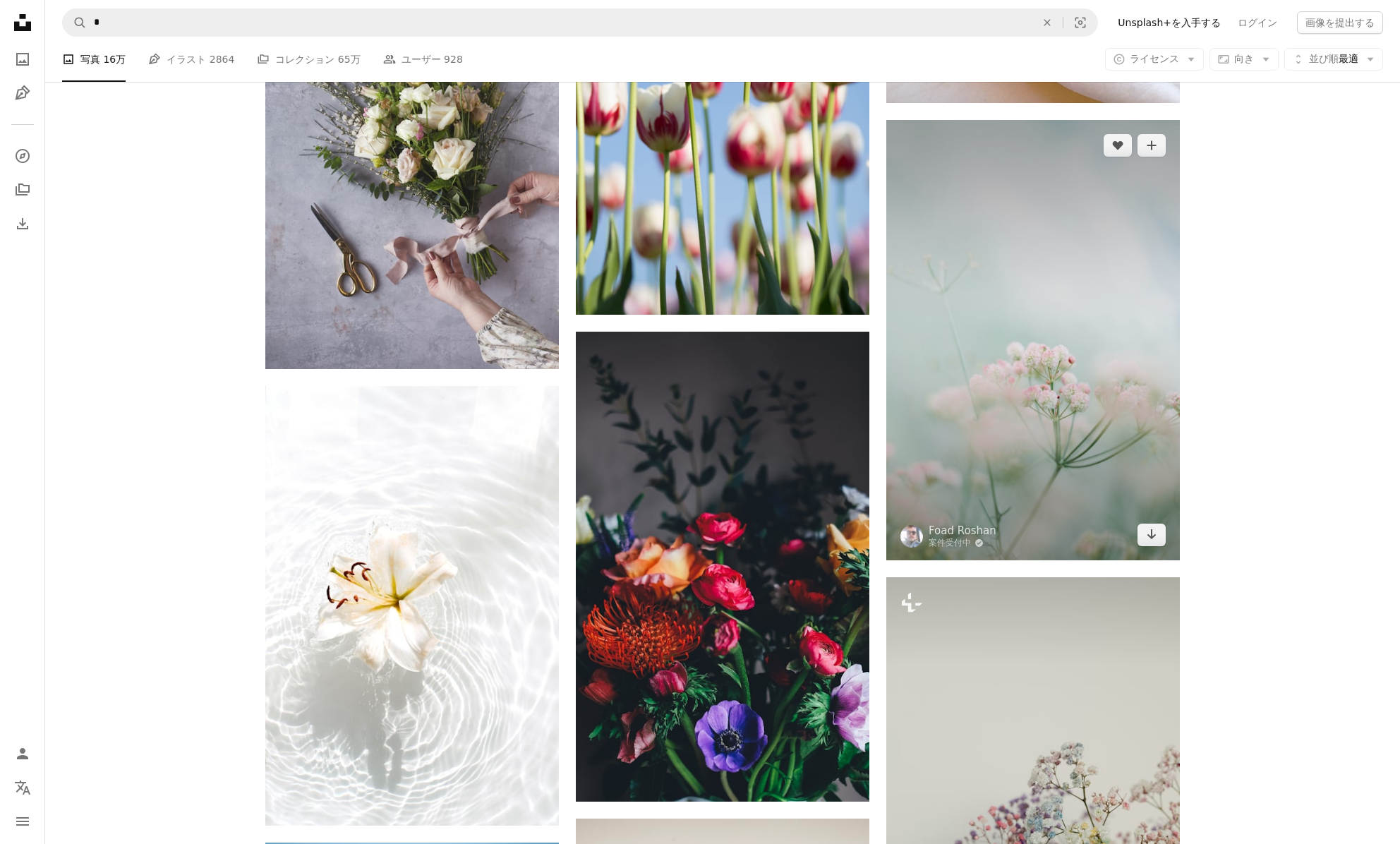
click at [1120, 459] on img at bounding box center [1033, 340] width 294 height 440
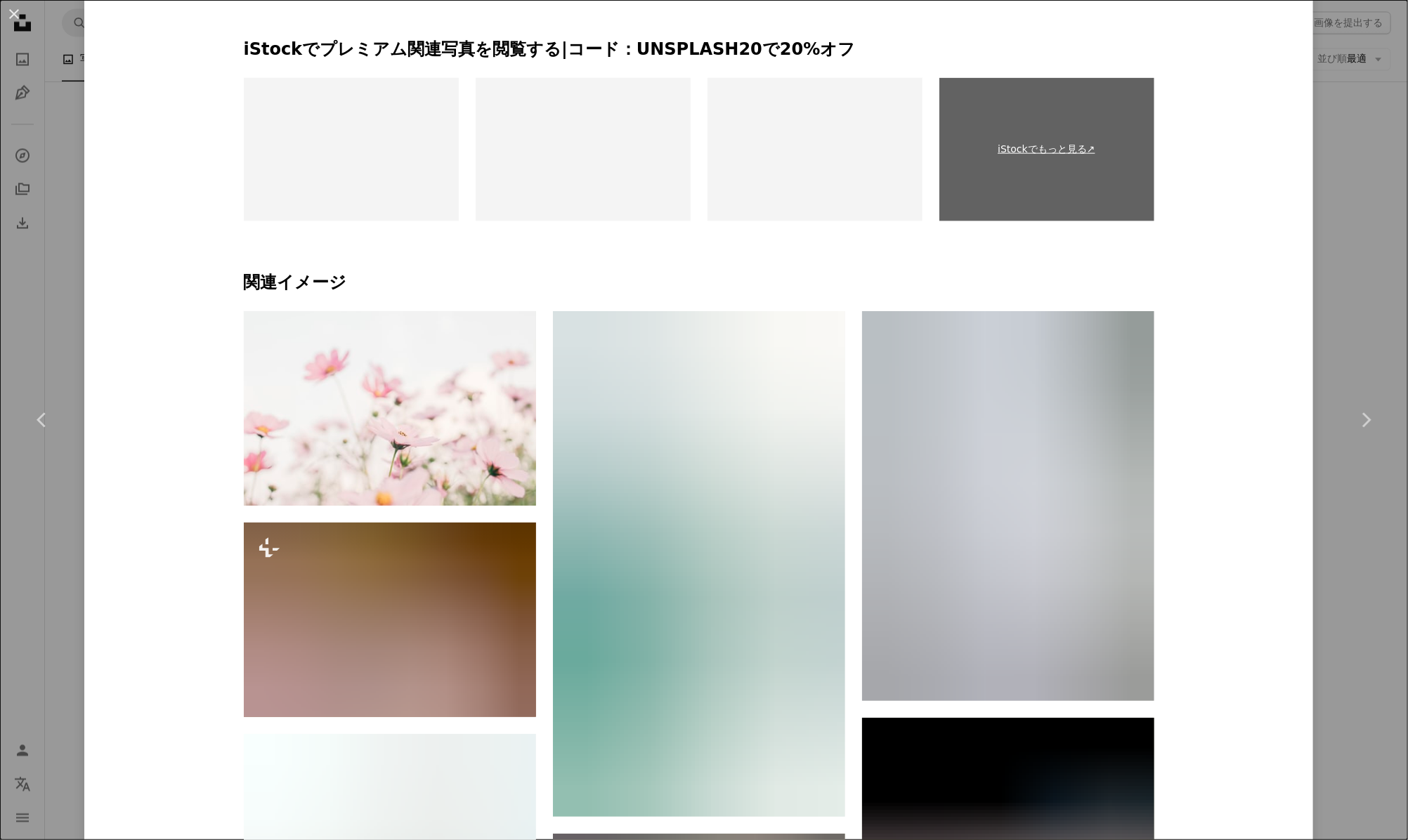
scroll to position [936, 0]
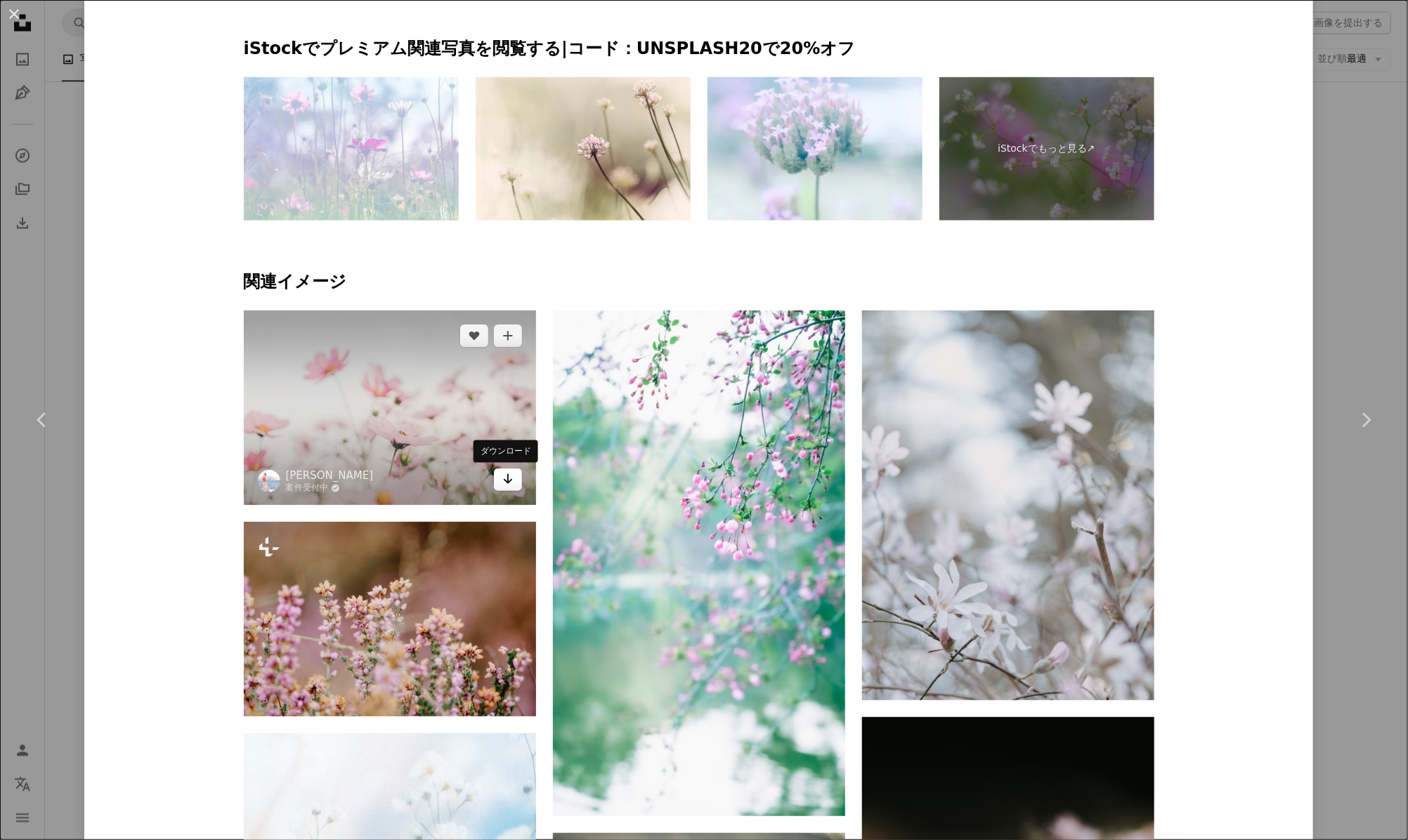
click at [502, 486] on icon "Arrow pointing down" at bounding box center [508, 479] width 12 height 17
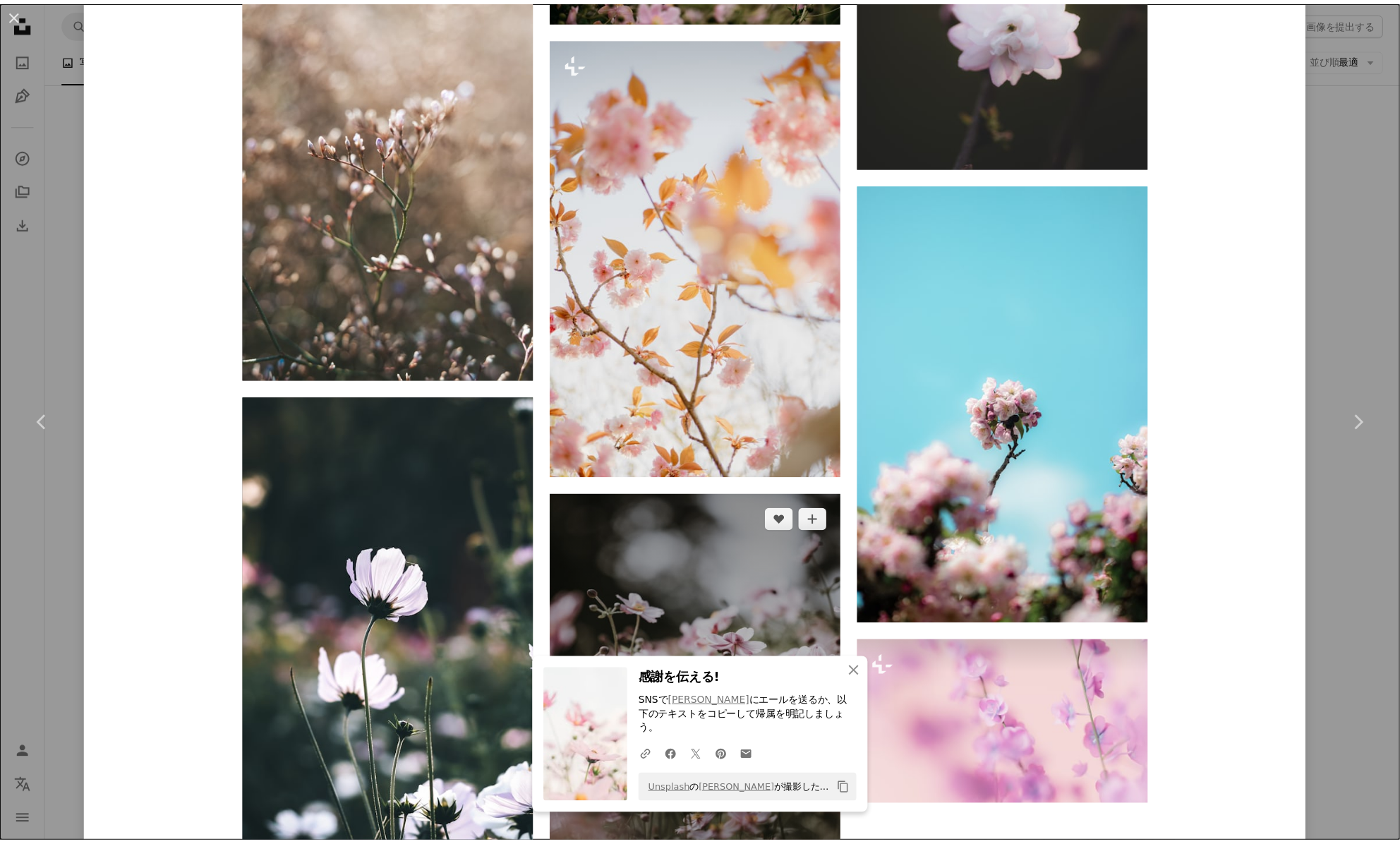
scroll to position [10344, 0]
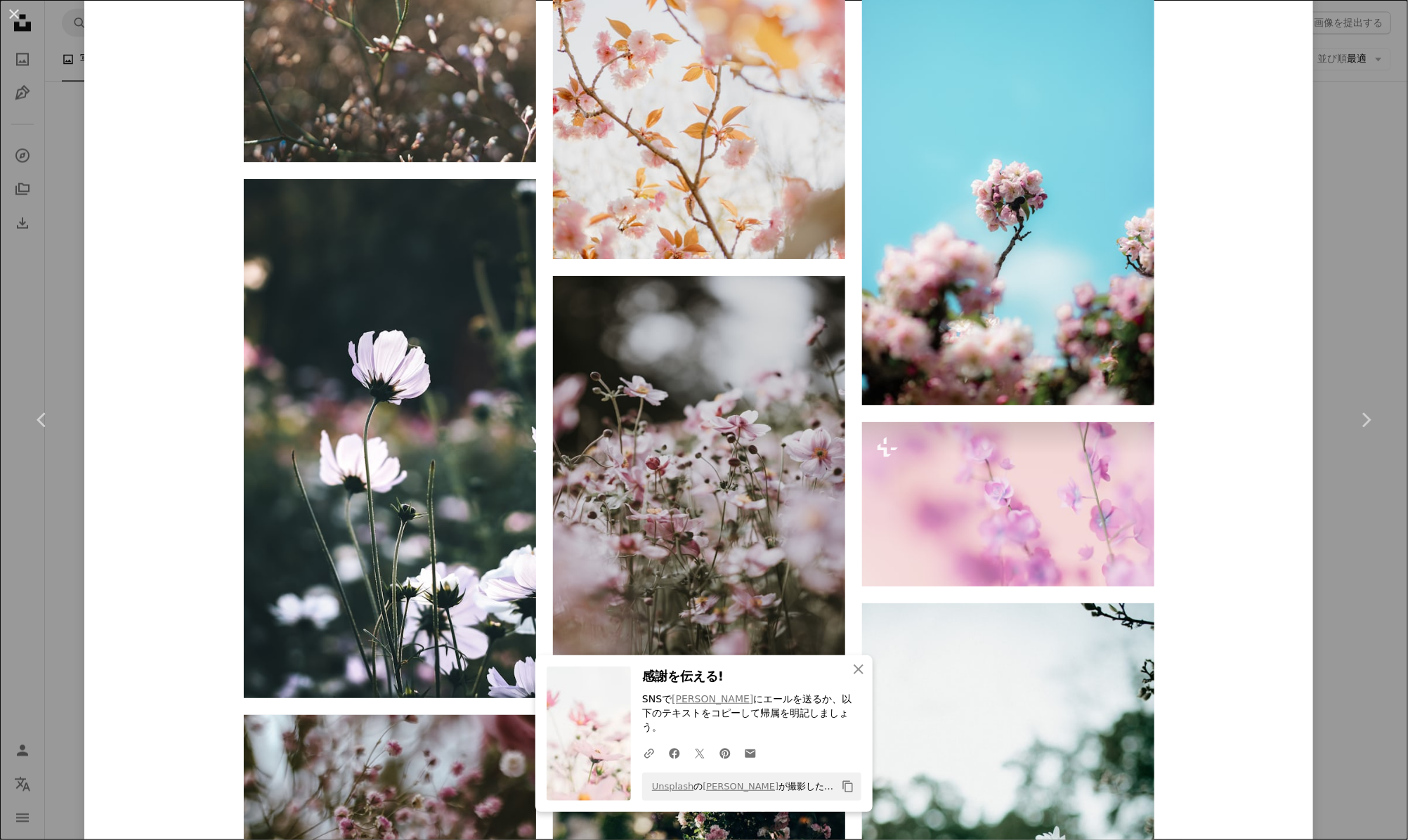
click at [12, 9] on button "An X shape" at bounding box center [14, 14] width 17 height 17
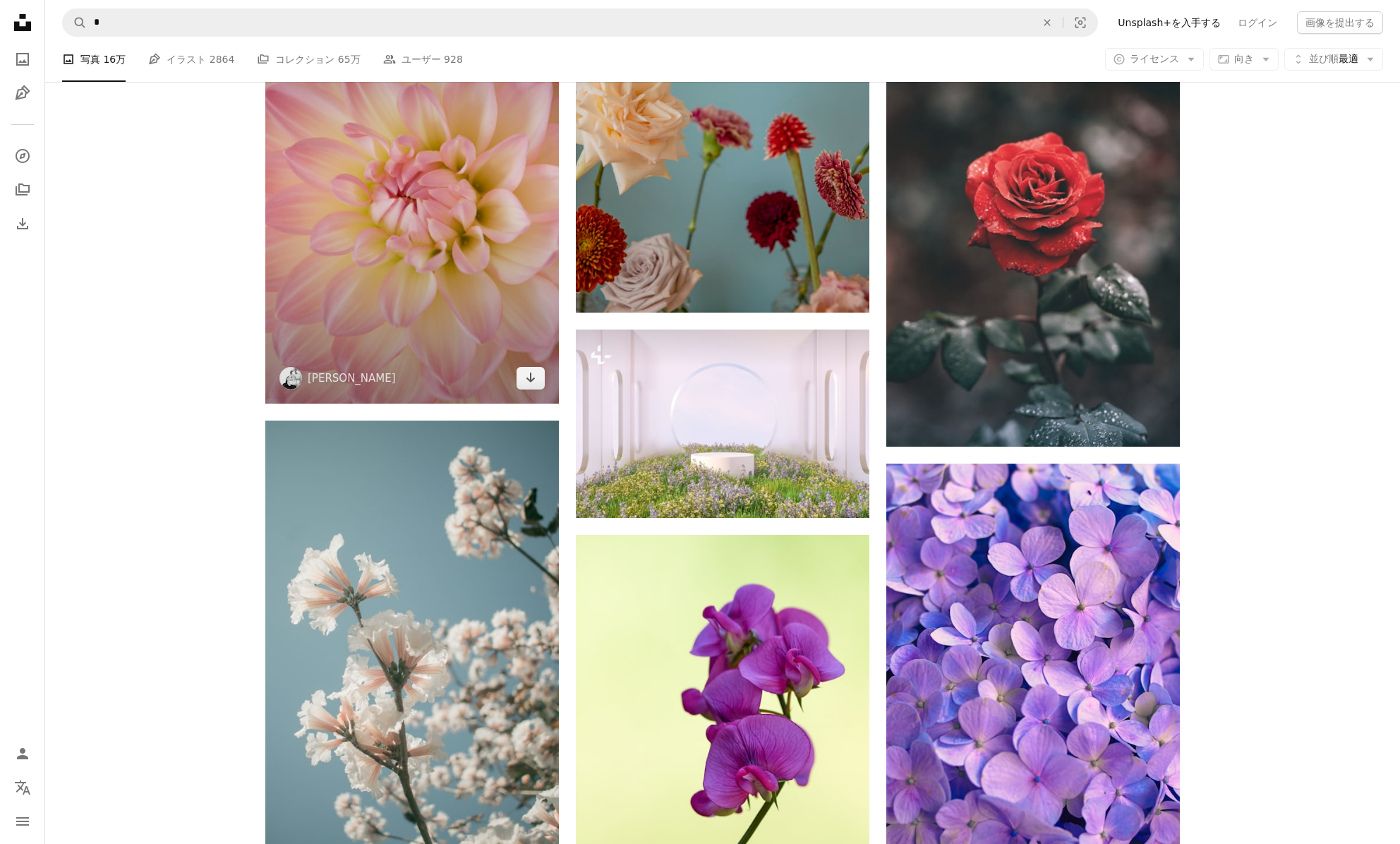
scroll to position [15806, 0]
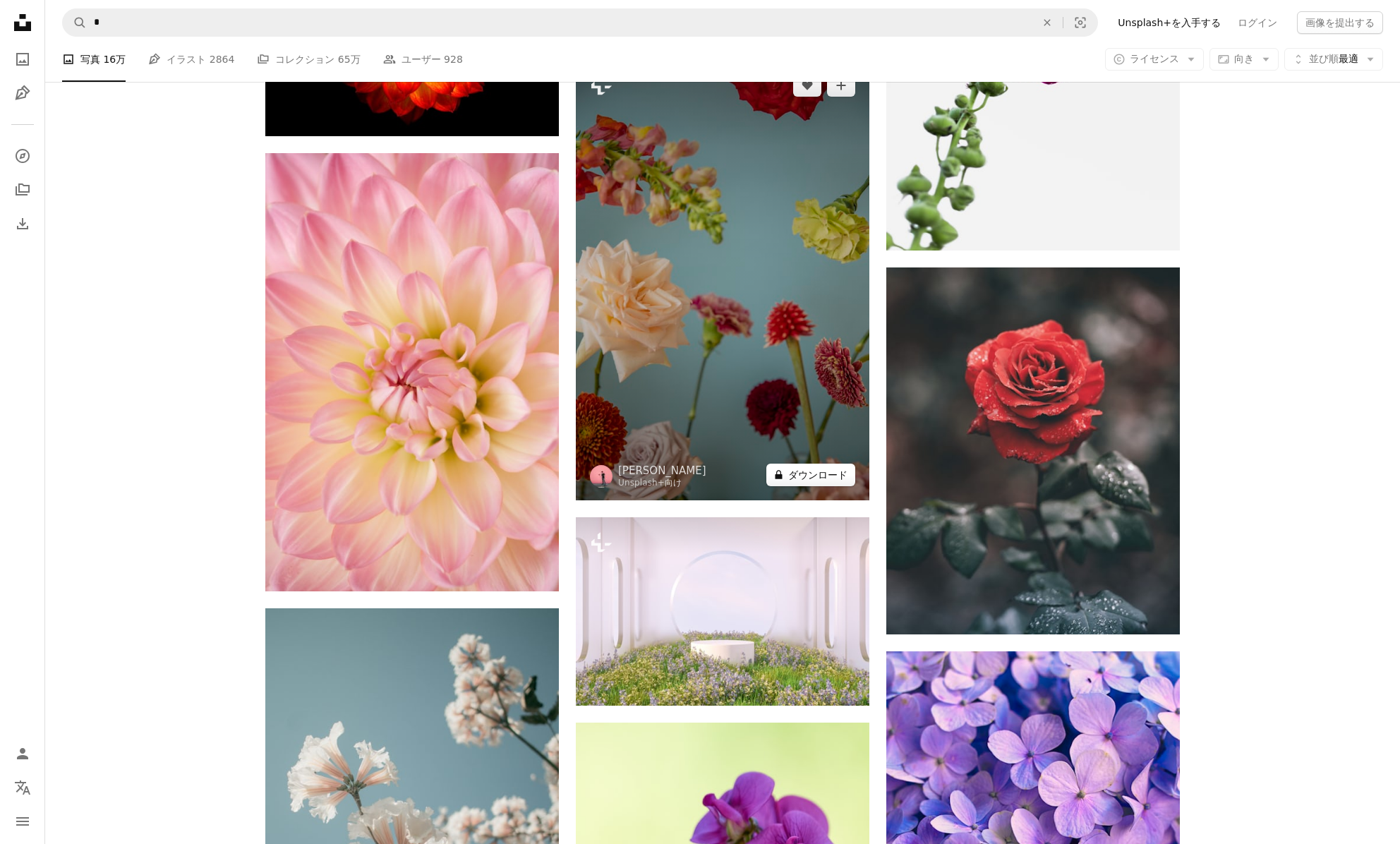
click at [802, 471] on button "A lock ダウンロード" at bounding box center [811, 474] width 89 height 22
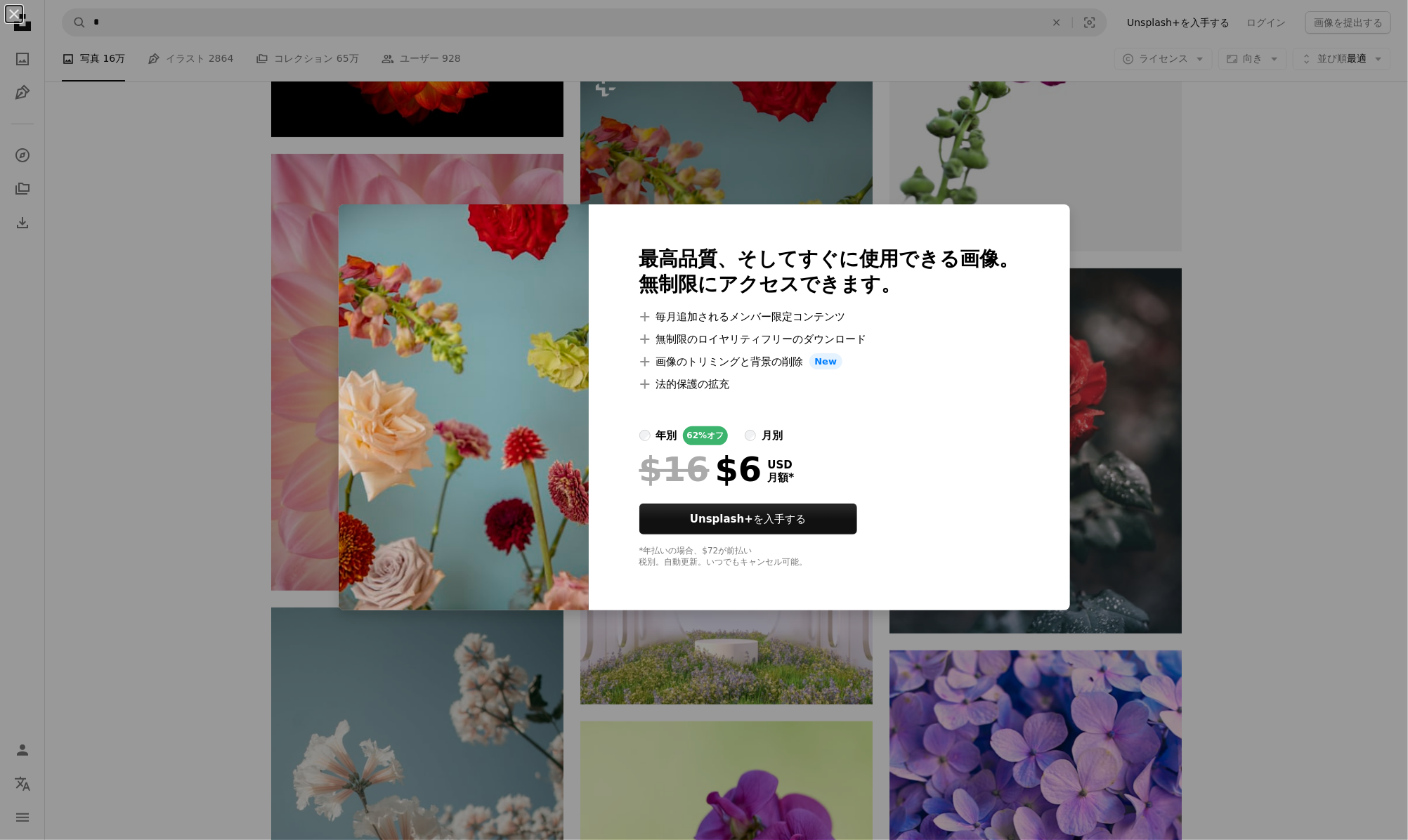
click at [312, 449] on div "An X shape 最高品質、そしてすぐに使用できる画像。 無制限にアクセスできます。 A plus sign 毎月追加されるメンバー限定コンテンツ A p…" at bounding box center [704, 420] width 1408 height 840
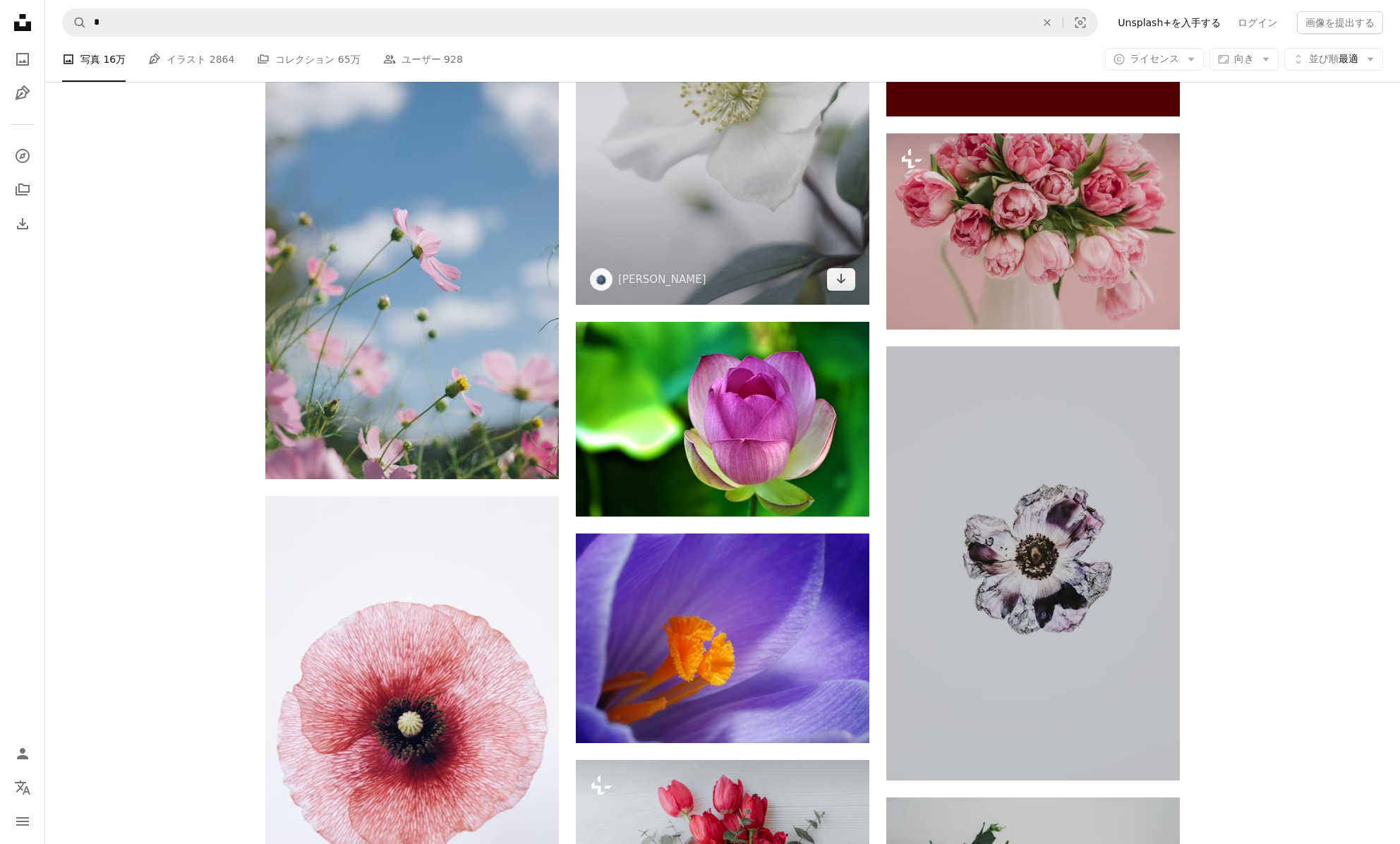
scroll to position [40926, 0]
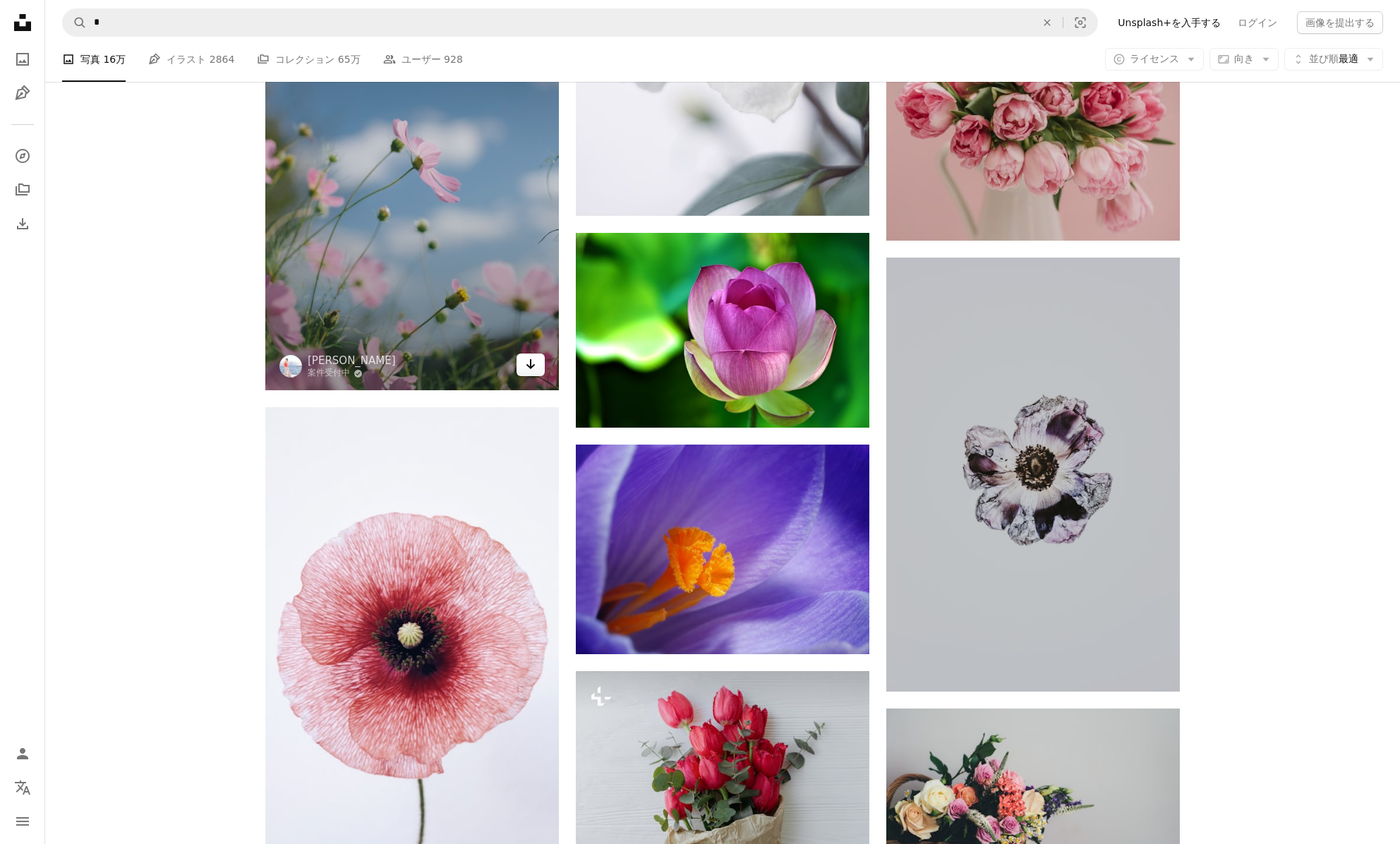
click at [532, 365] on icon "Arrow pointing down" at bounding box center [531, 364] width 12 height 17
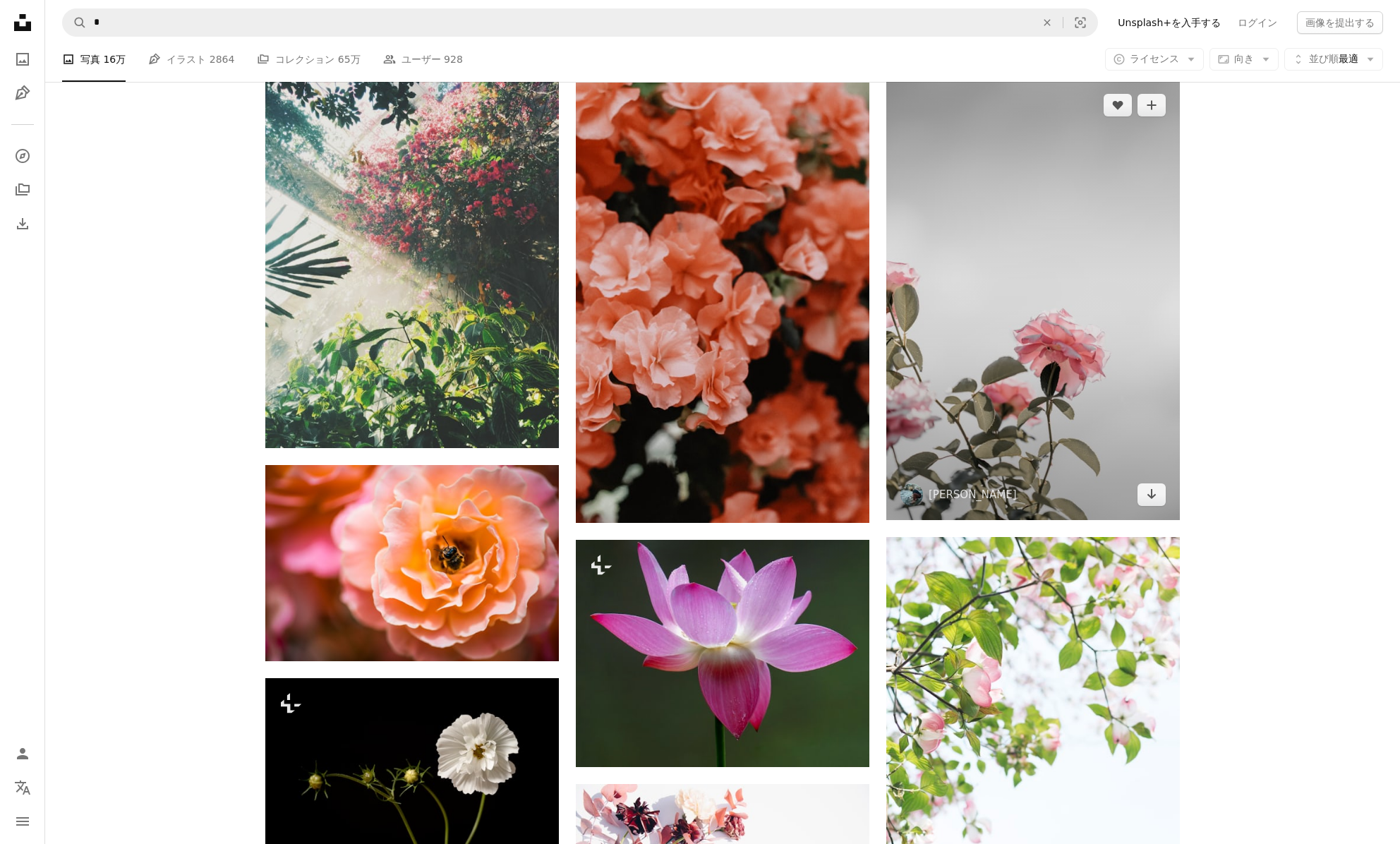
scroll to position [46194, 0]
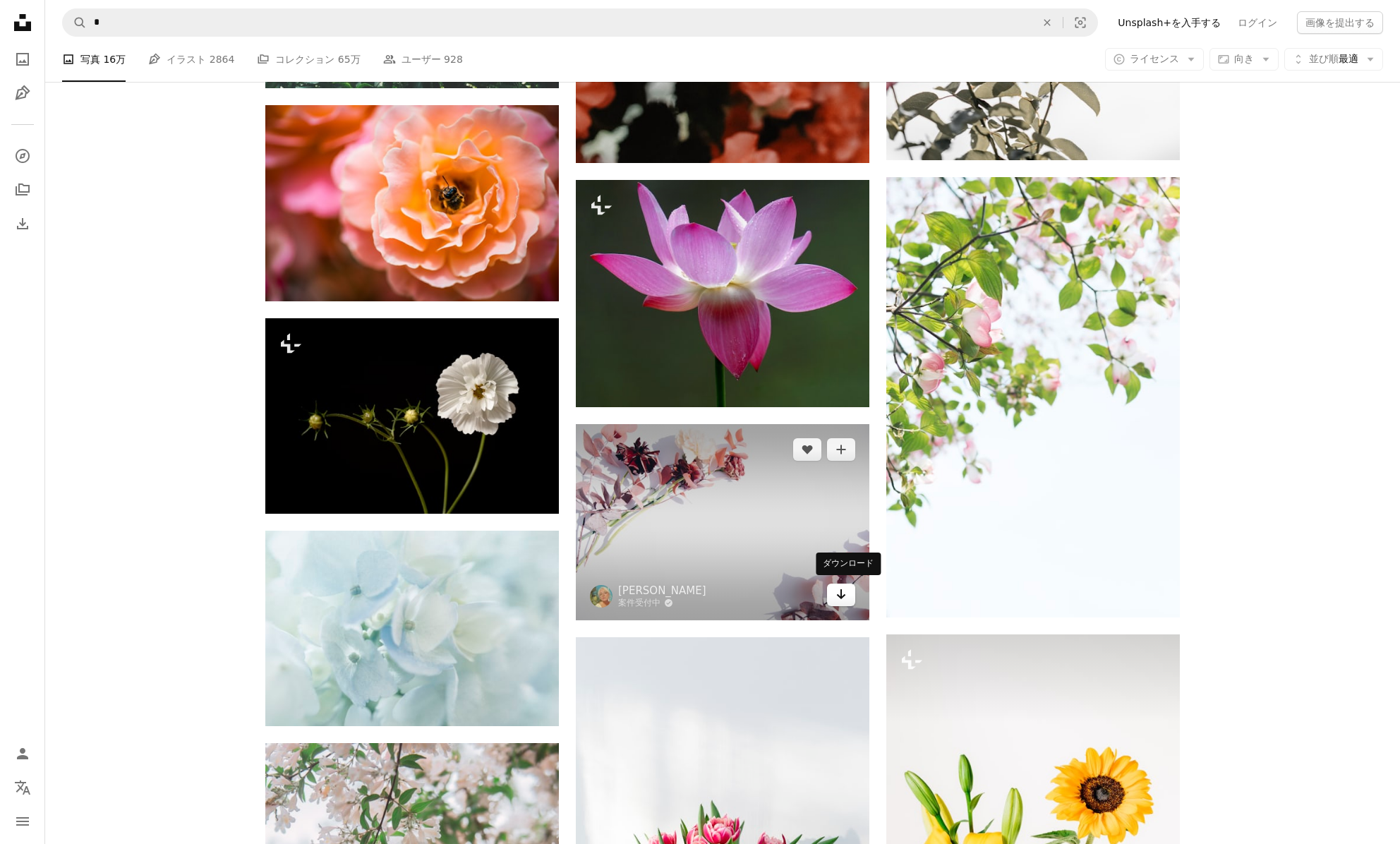
click at [836, 593] on icon "Arrow pointing down" at bounding box center [841, 594] width 12 height 17
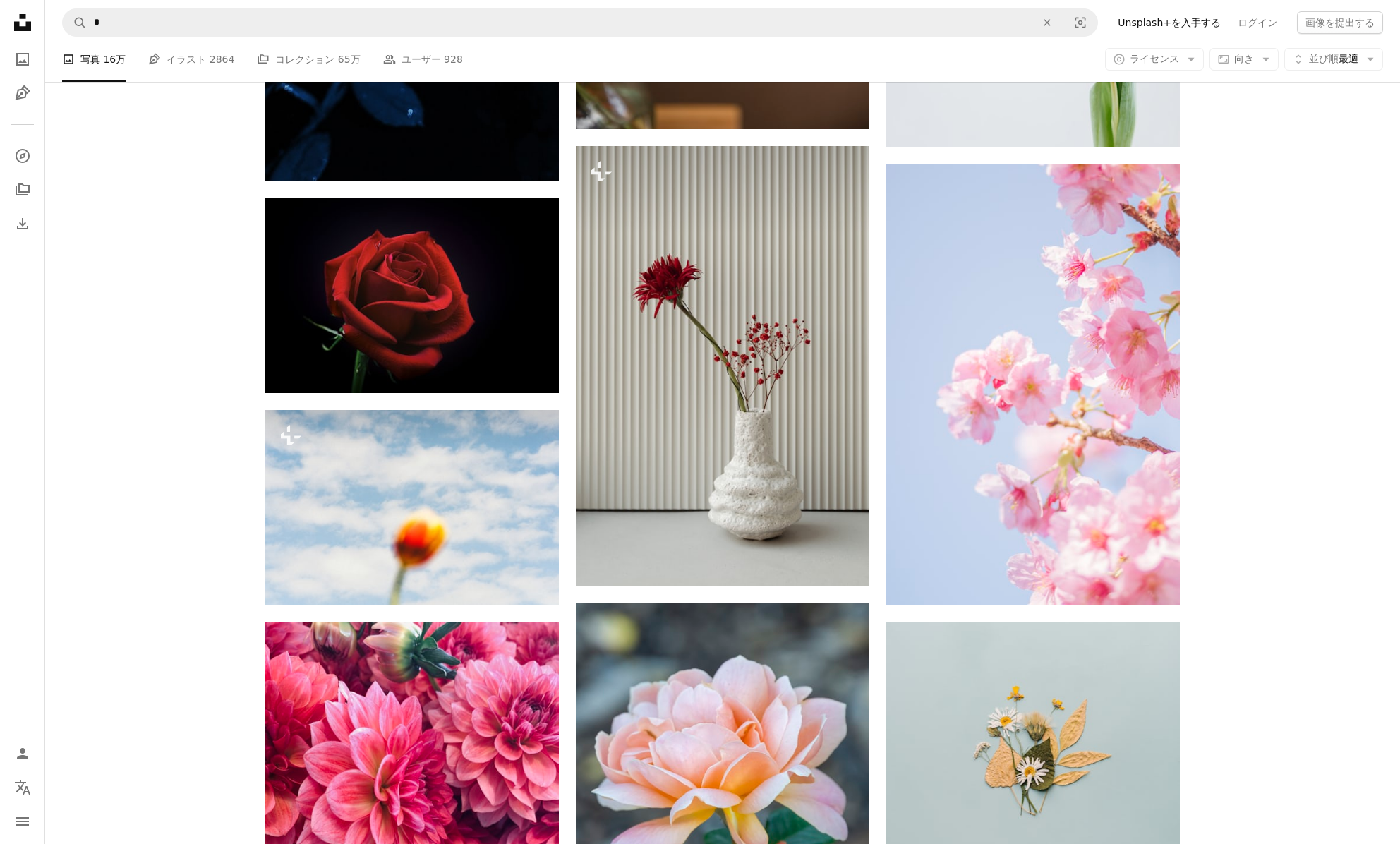
scroll to position [69809, 0]
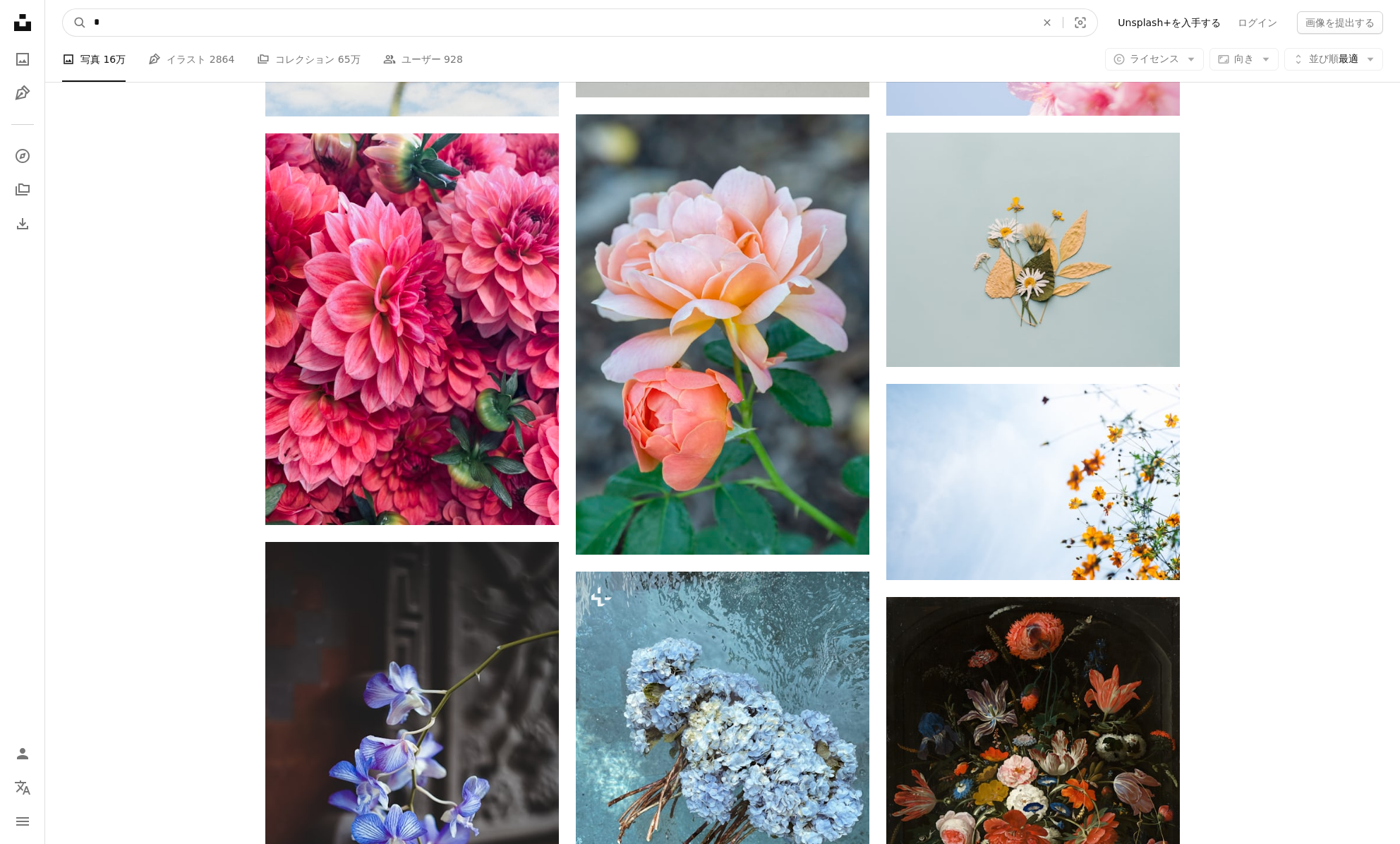
click at [167, 28] on input "*" at bounding box center [559, 22] width 945 height 27
type input "******"
click button "A magnifying glass" at bounding box center [74, 22] width 24 height 27
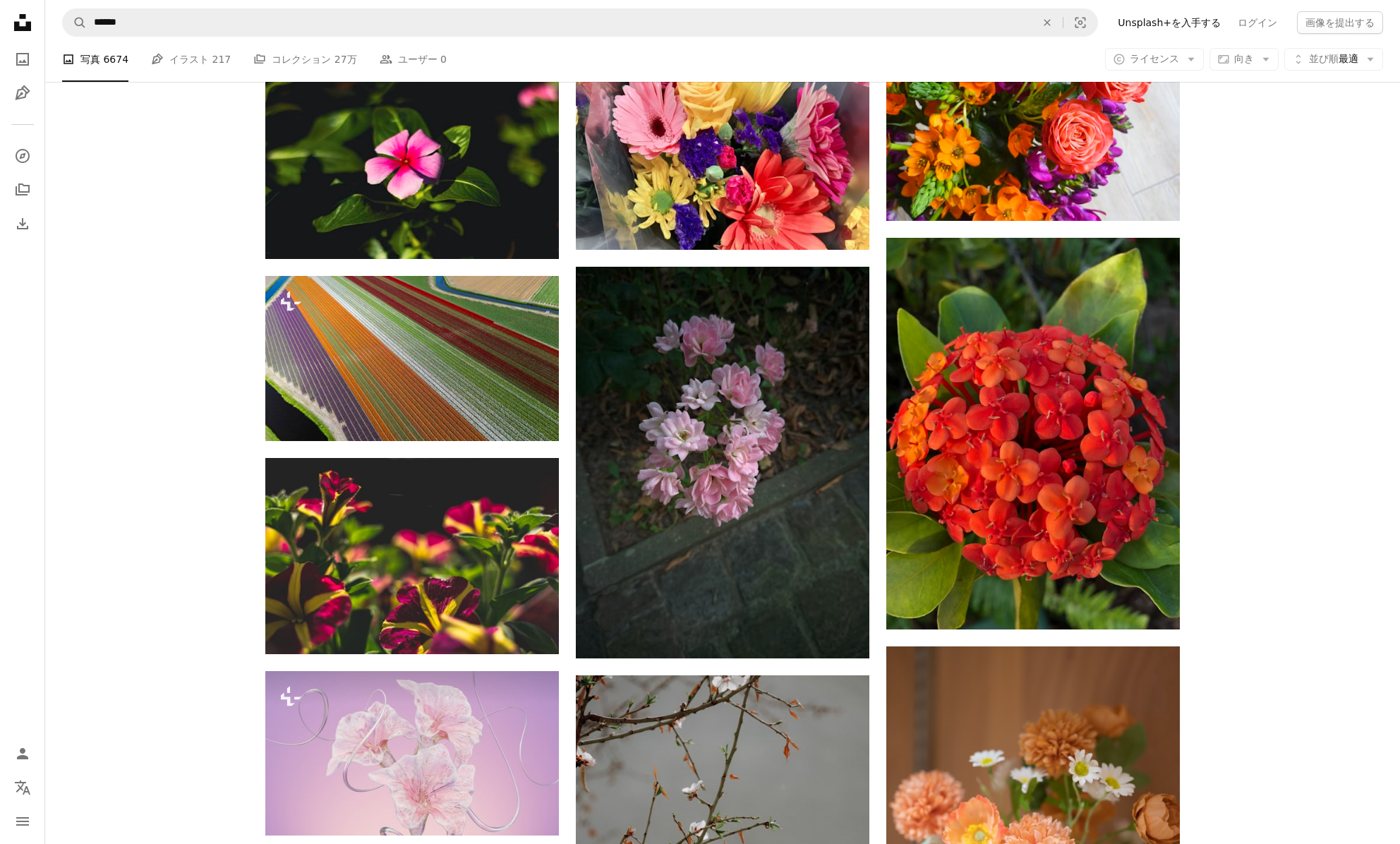
scroll to position [39797, 0]
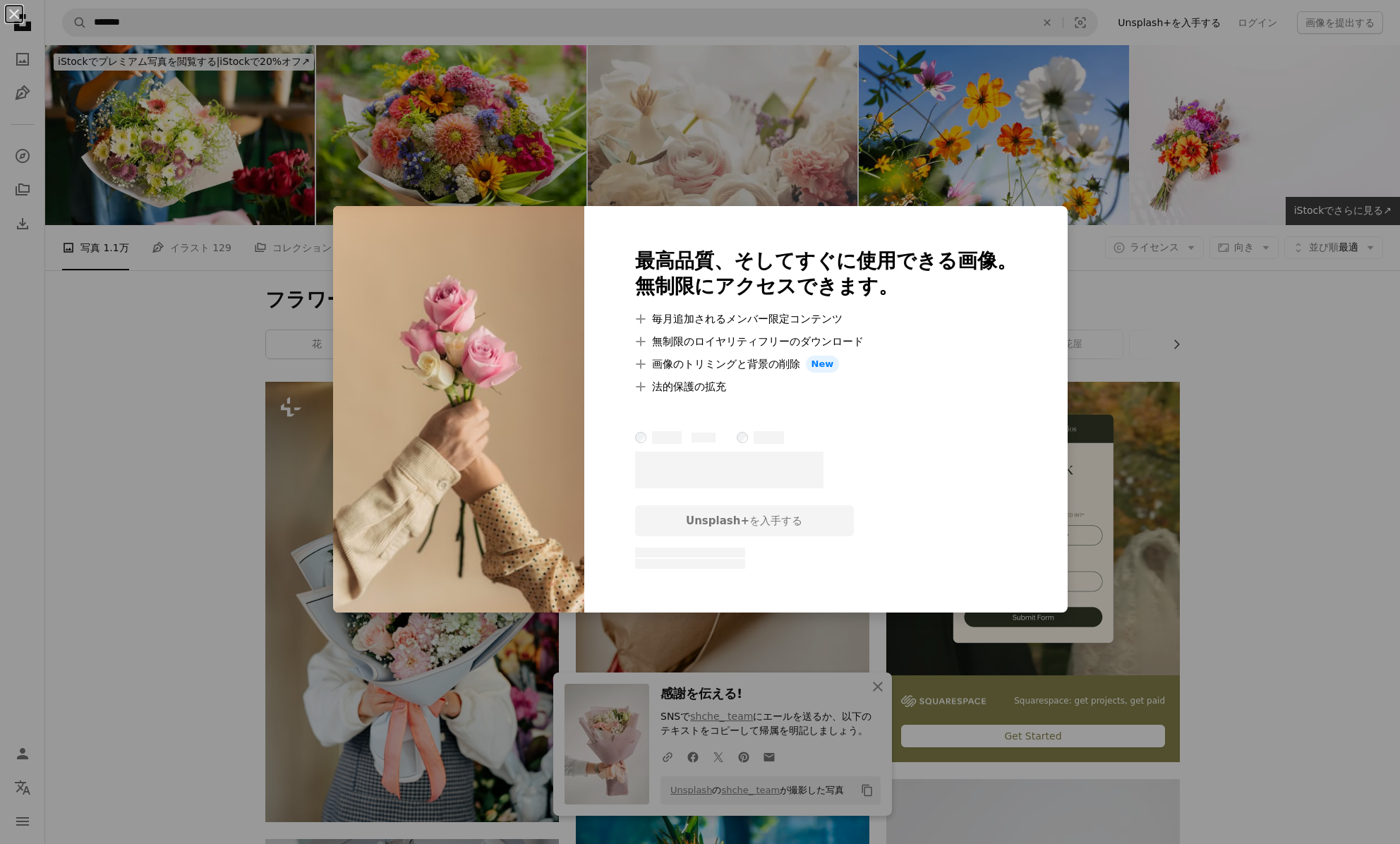
scroll to position [9784, 0]
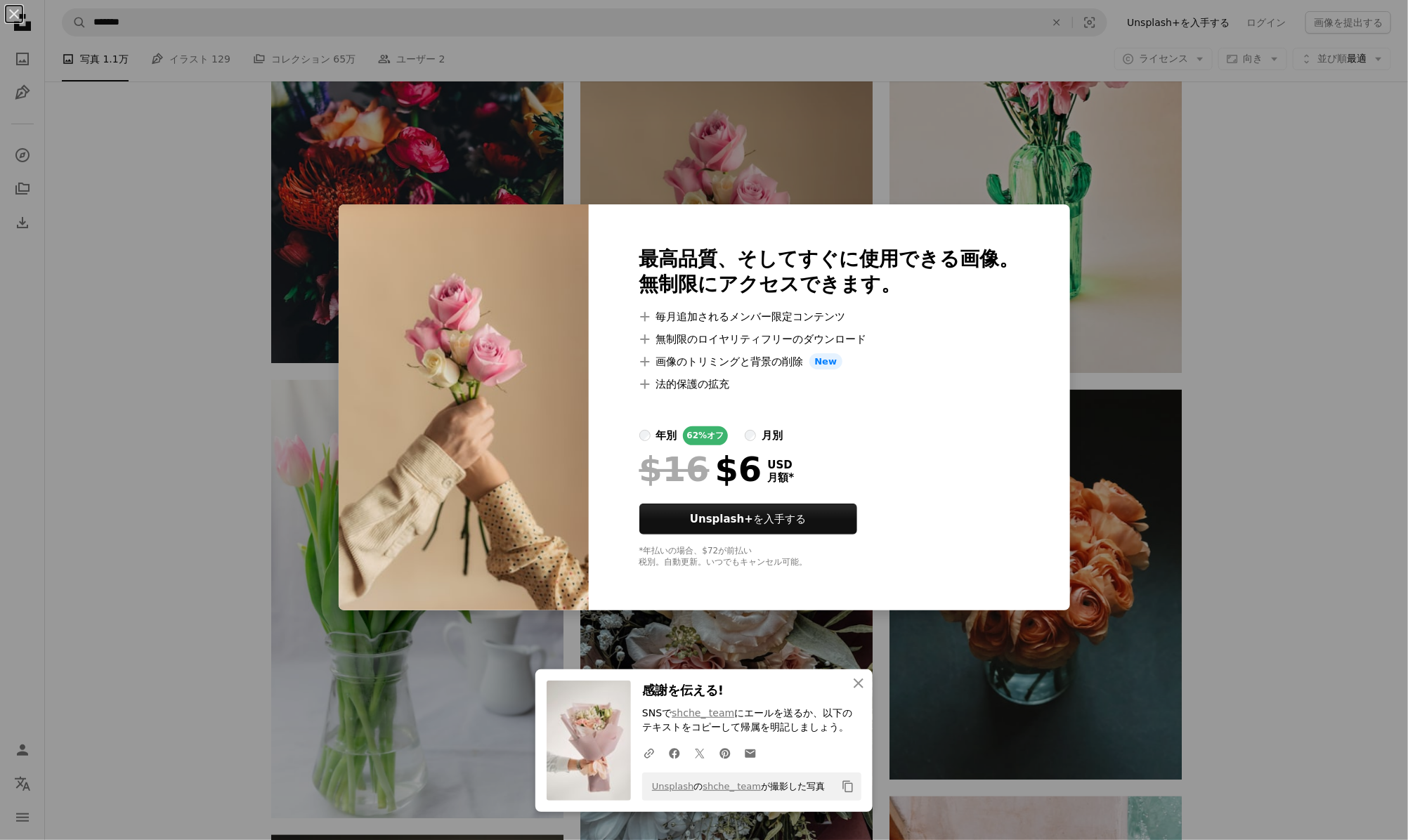
click at [1207, 553] on div "An X shape 最高品質、そしてすぐに使用できる画像。 無制限にアクセスできます。 A plus sign 毎月追加されるメンバー限定コンテンツ A p…" at bounding box center [704, 420] width 1408 height 840
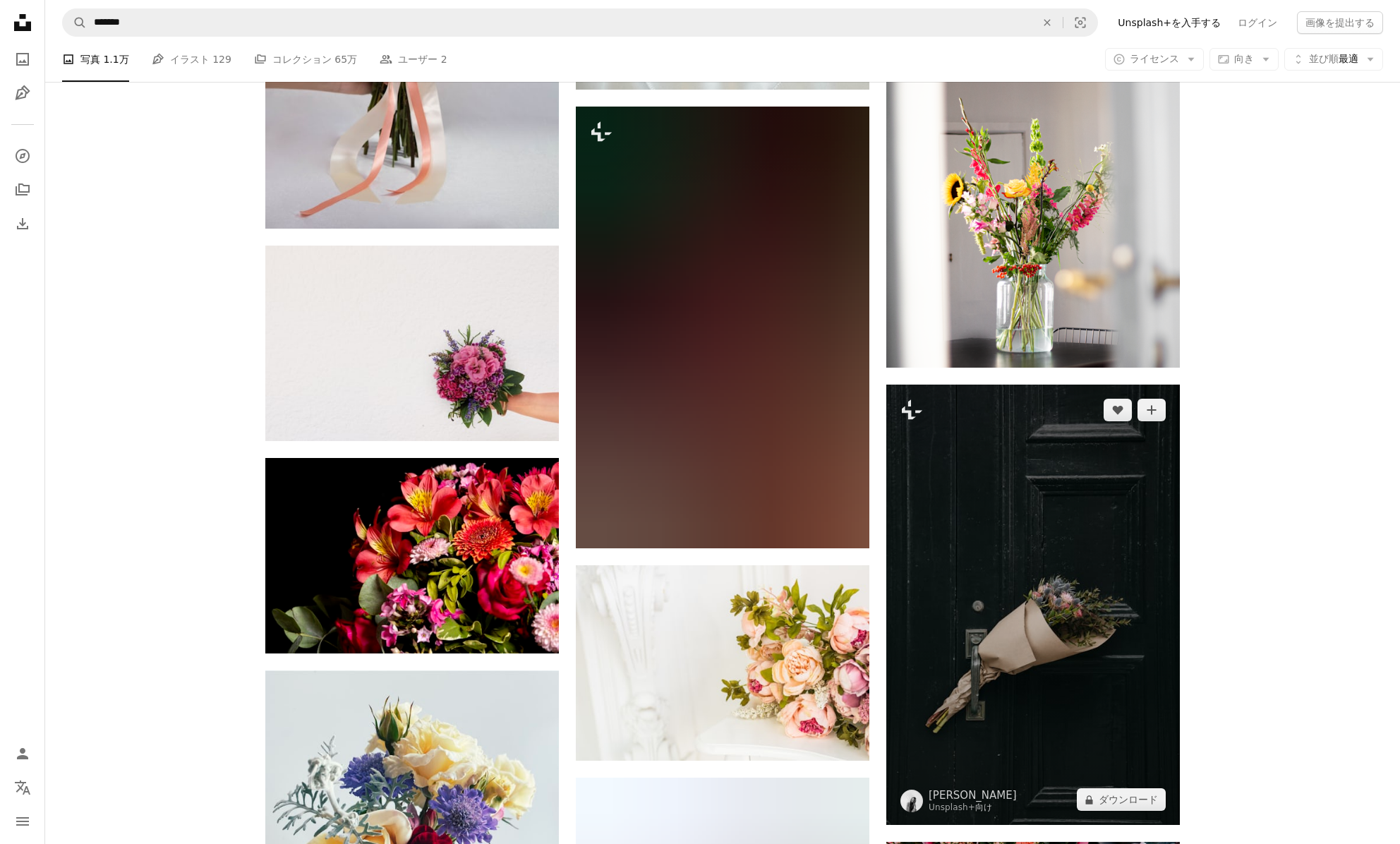
scroll to position [16276, 0]
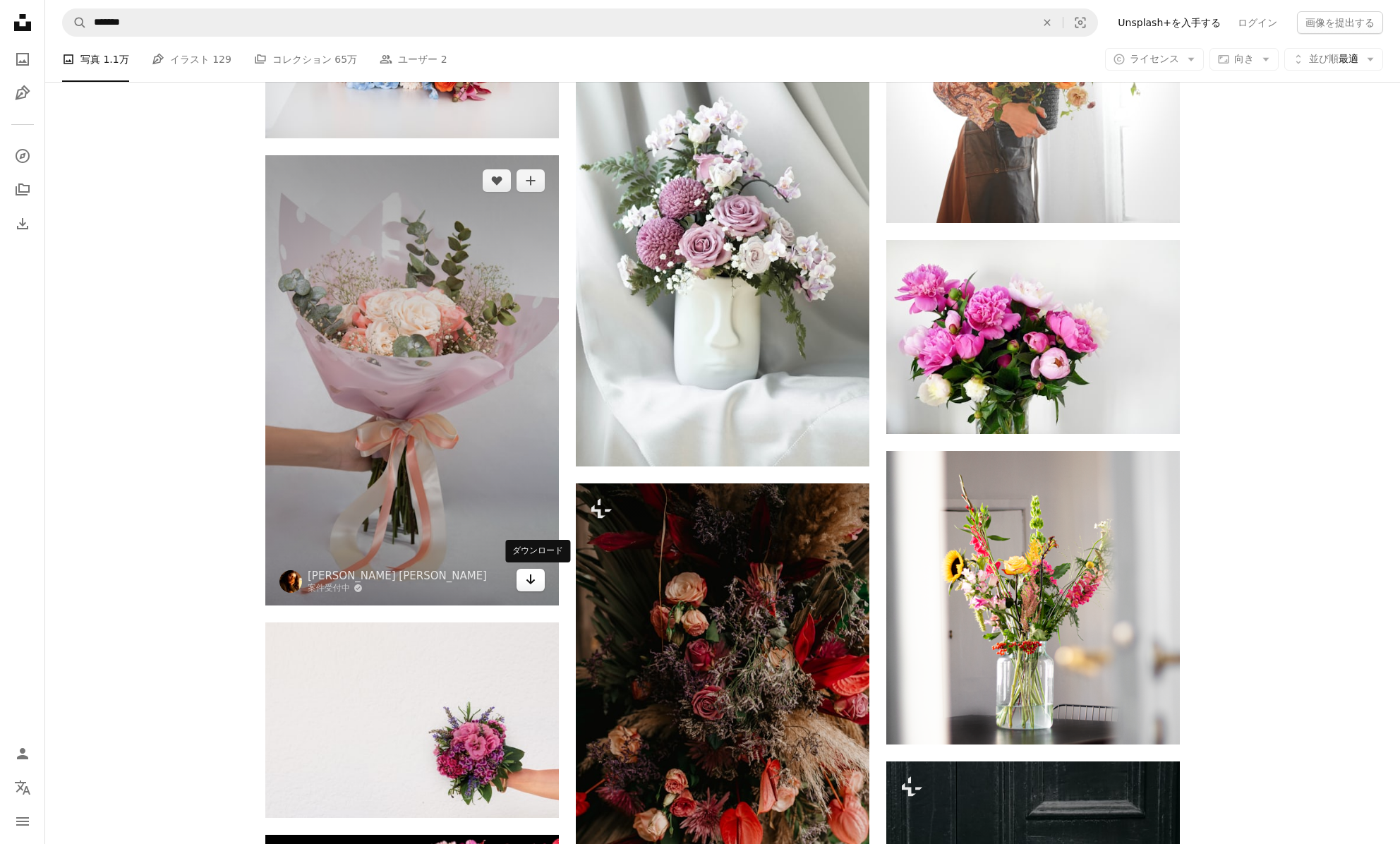
click at [526, 579] on icon "Arrow pointing down" at bounding box center [531, 579] width 12 height 17
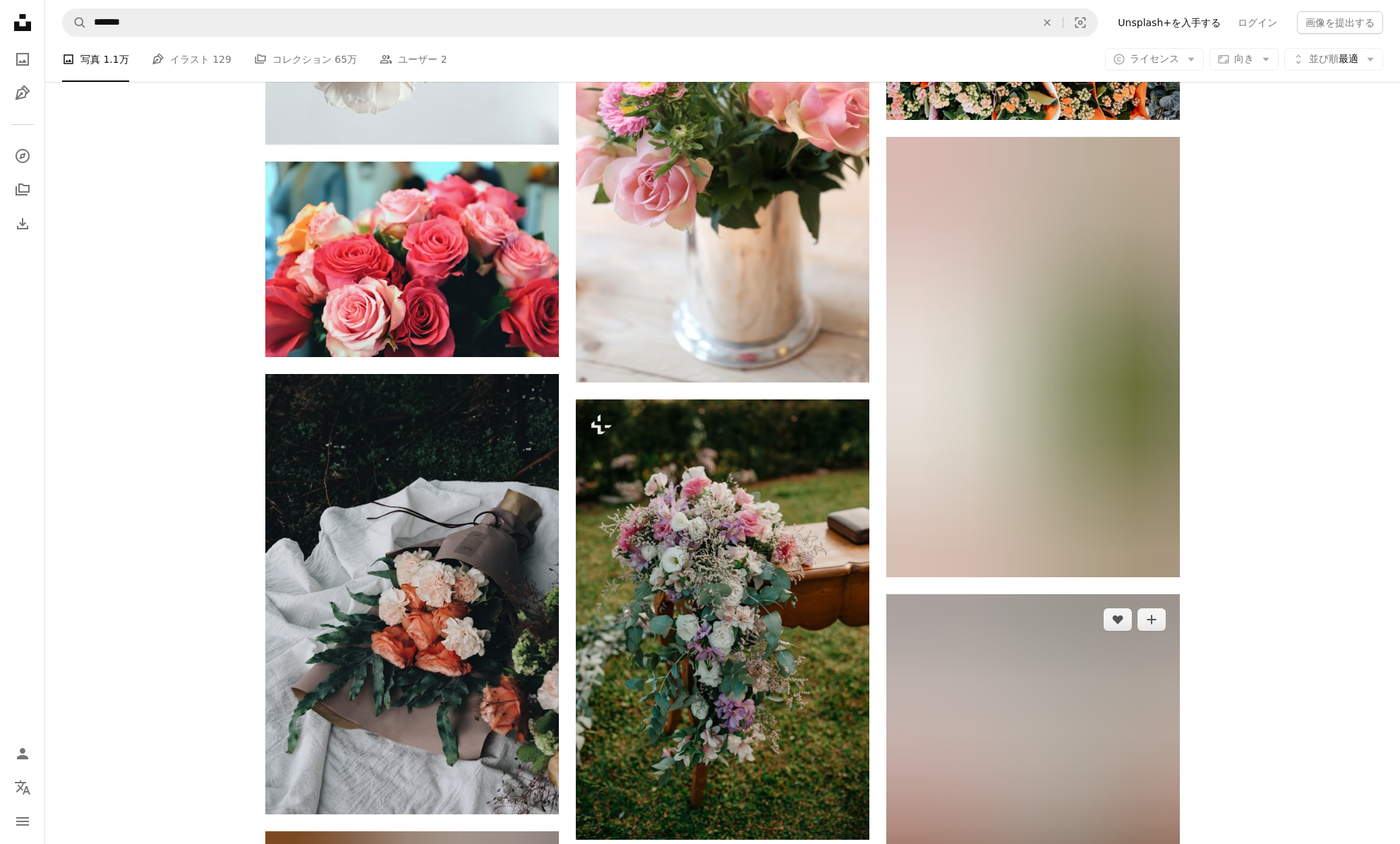
scroll to position [17499, 0]
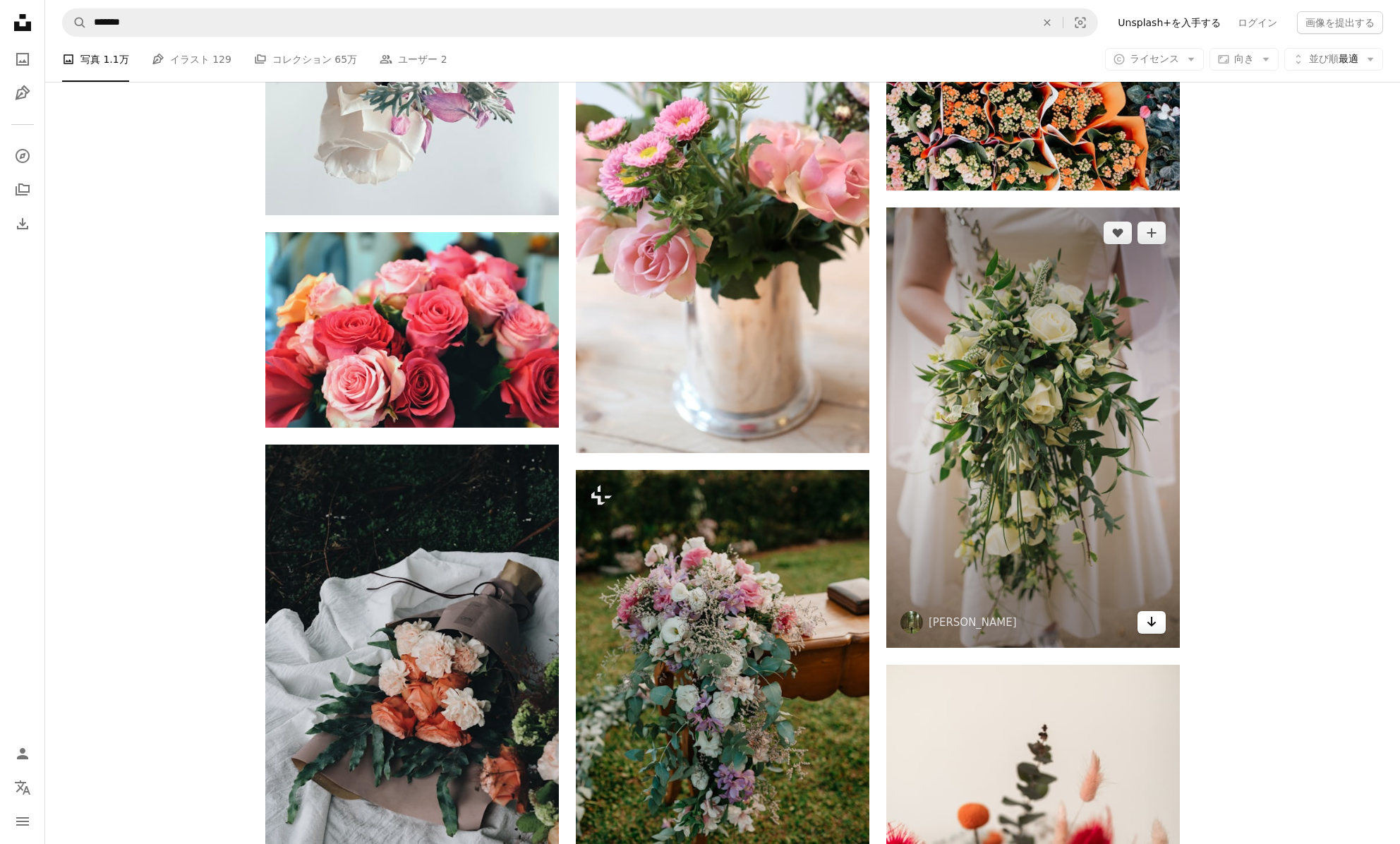
click at [1149, 621] on icon "Arrow pointing down" at bounding box center [1152, 622] width 12 height 17
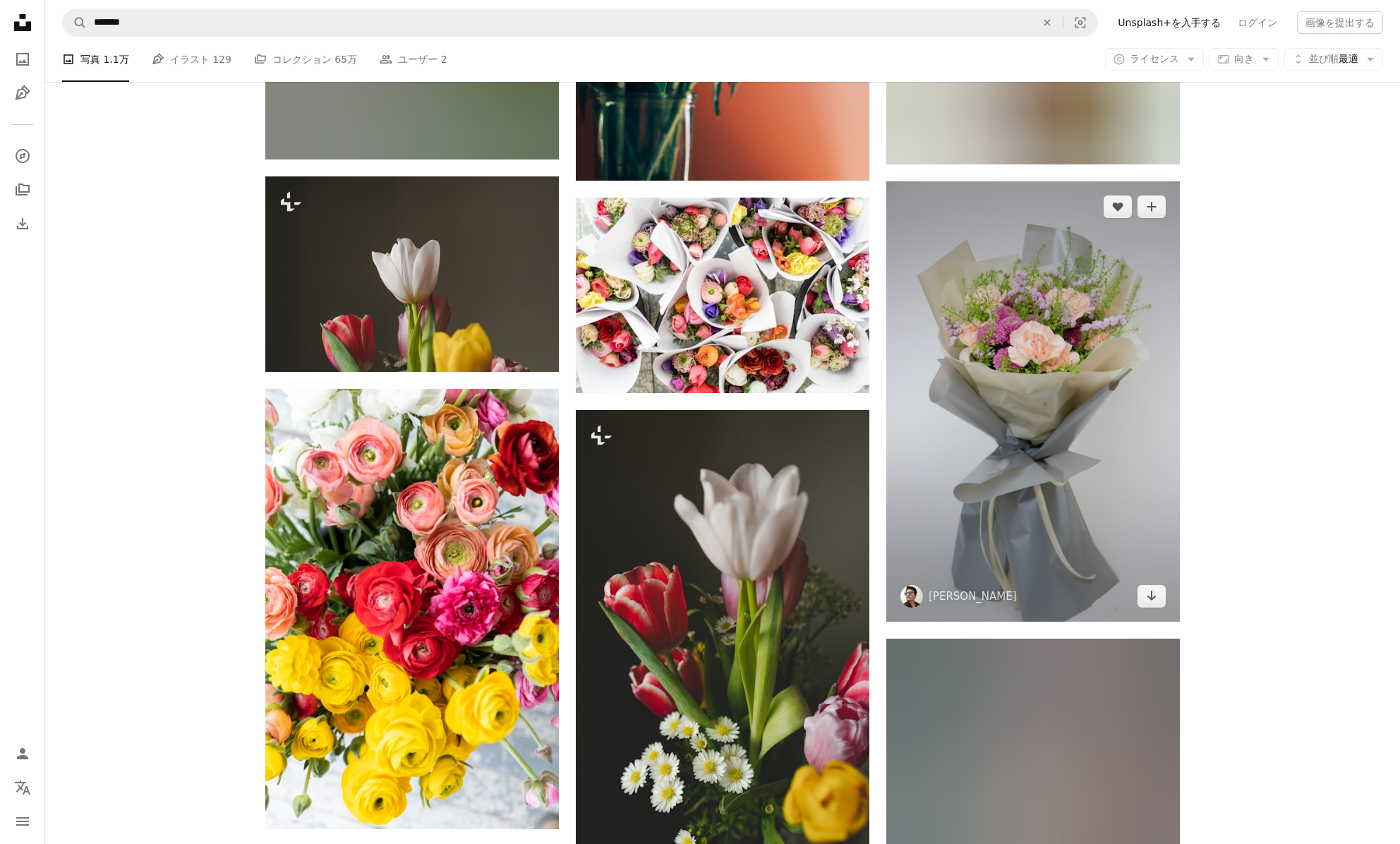
scroll to position [21168, 0]
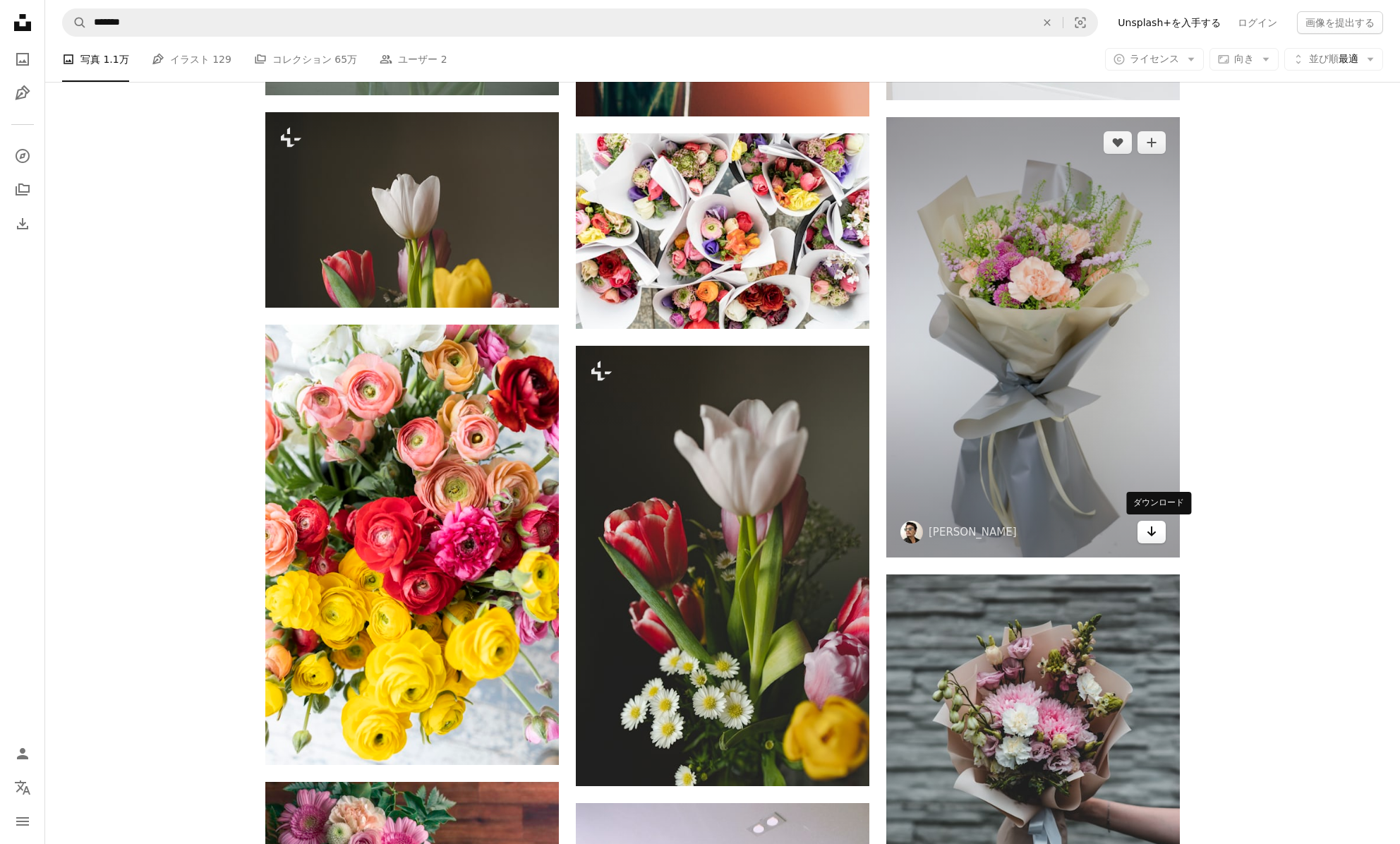
click at [1144, 534] on link "Arrow pointing down" at bounding box center [1152, 532] width 28 height 22
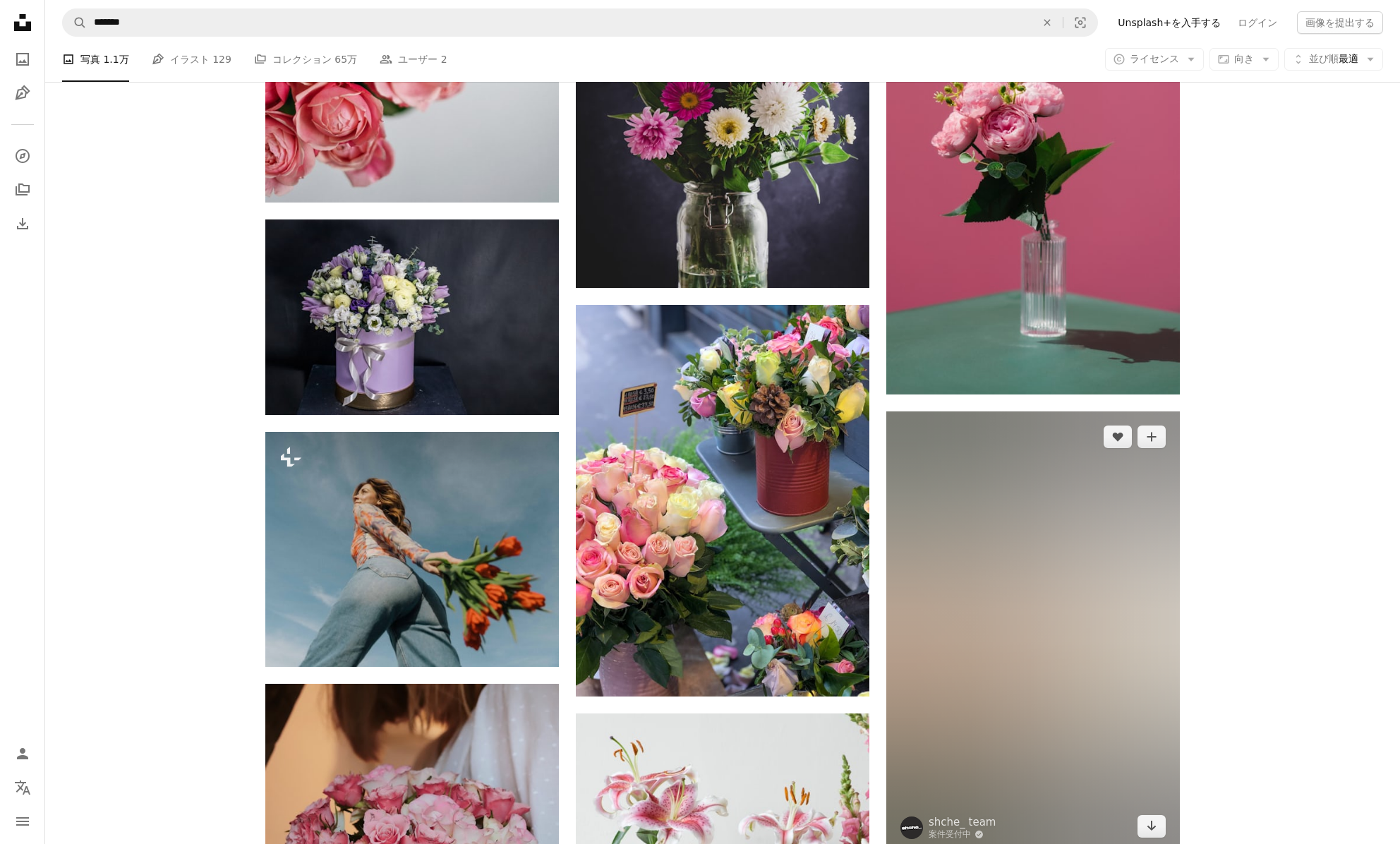
scroll to position [25590, 0]
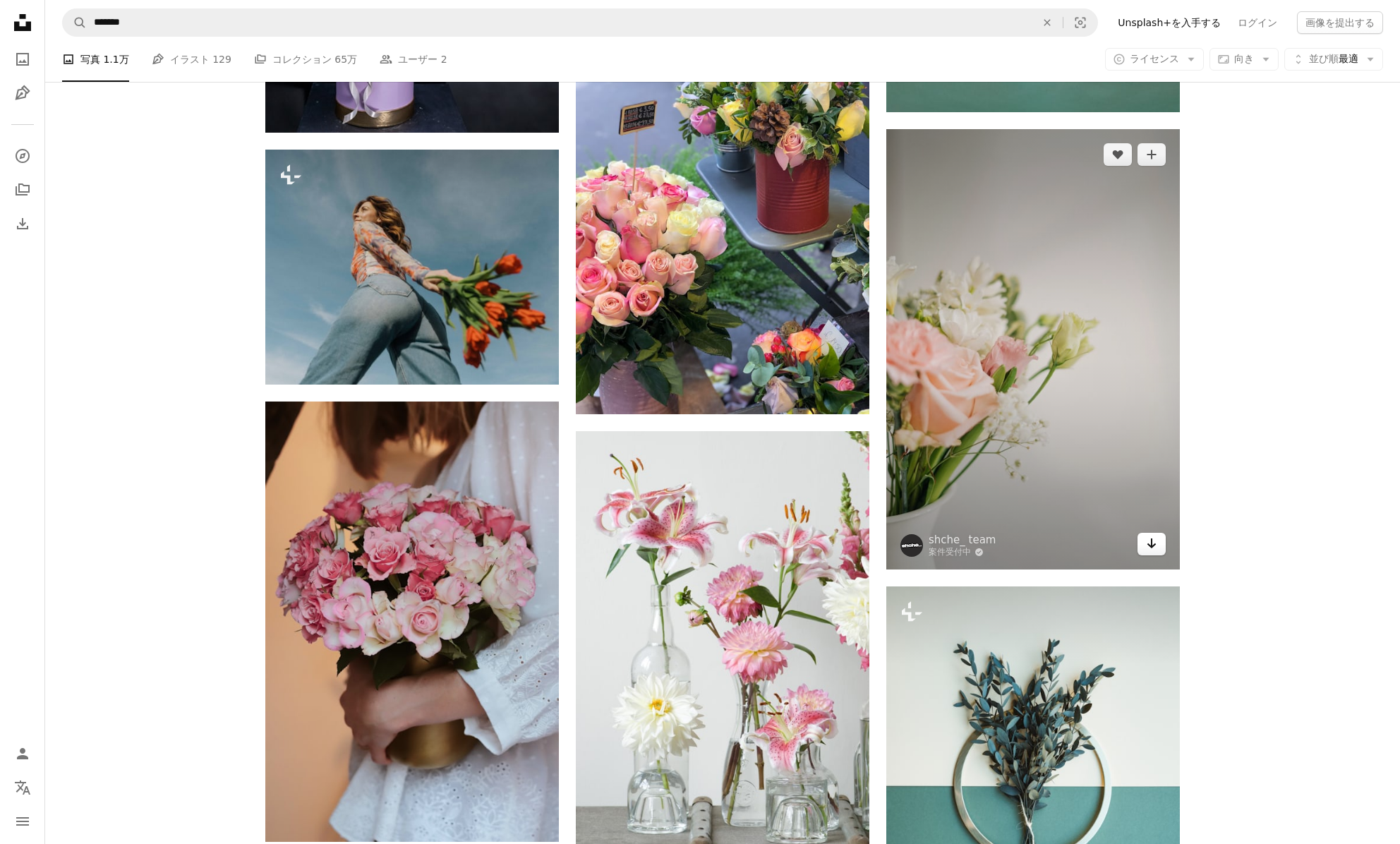
click at [1144, 542] on link "Arrow pointing down" at bounding box center [1152, 544] width 28 height 22
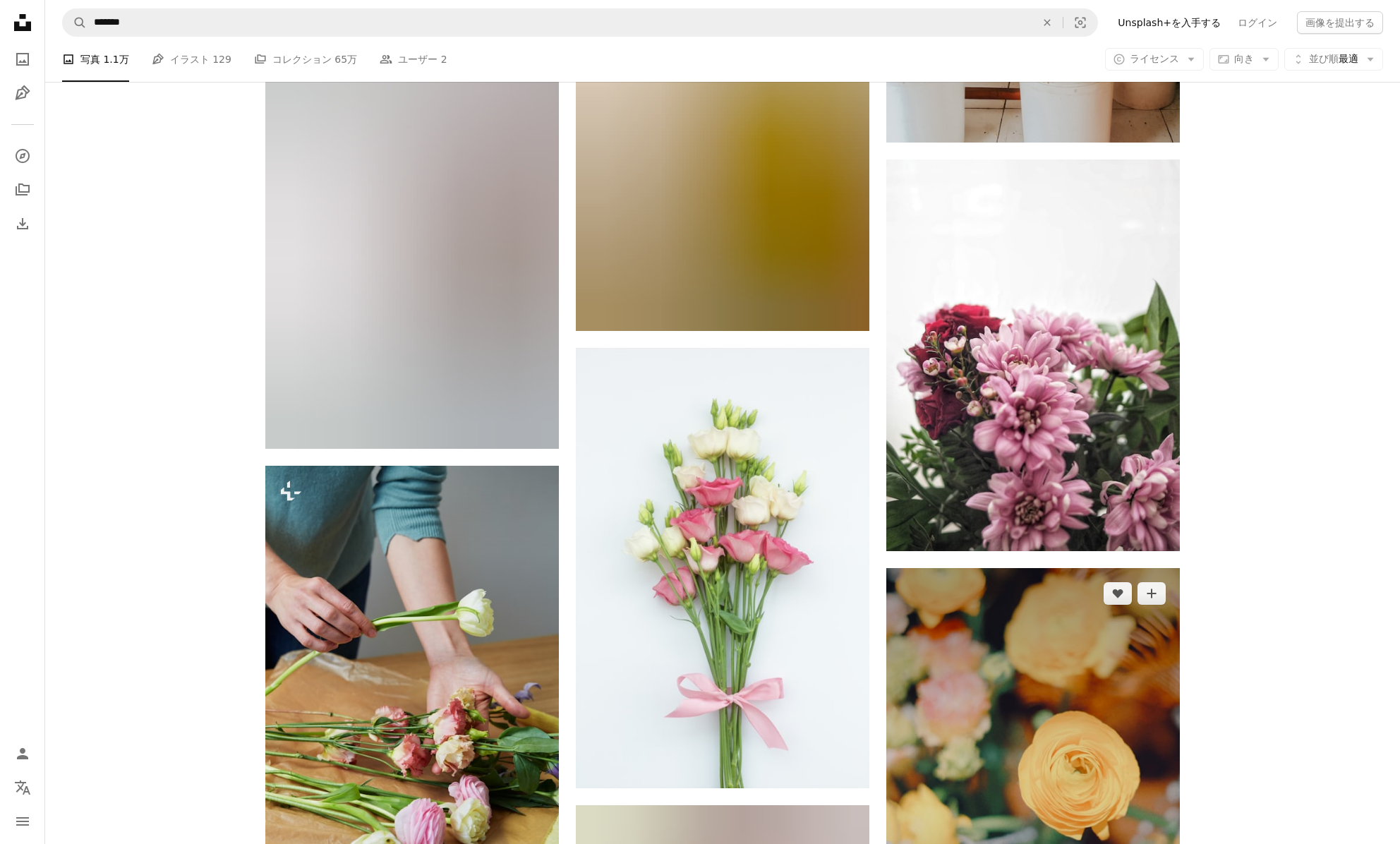
scroll to position [35093, 0]
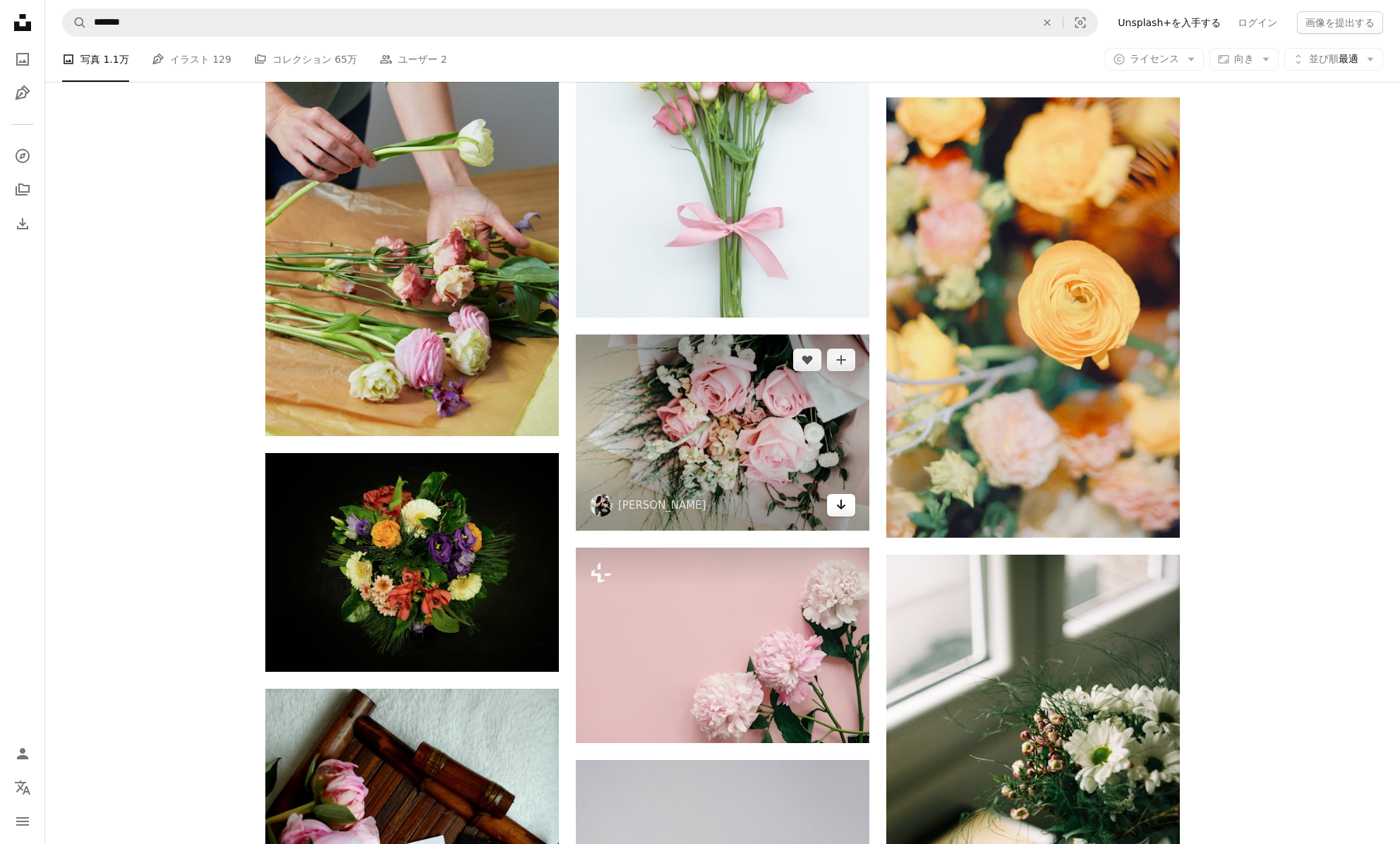
click at [838, 511] on icon "Arrow pointing down" at bounding box center [841, 504] width 12 height 17
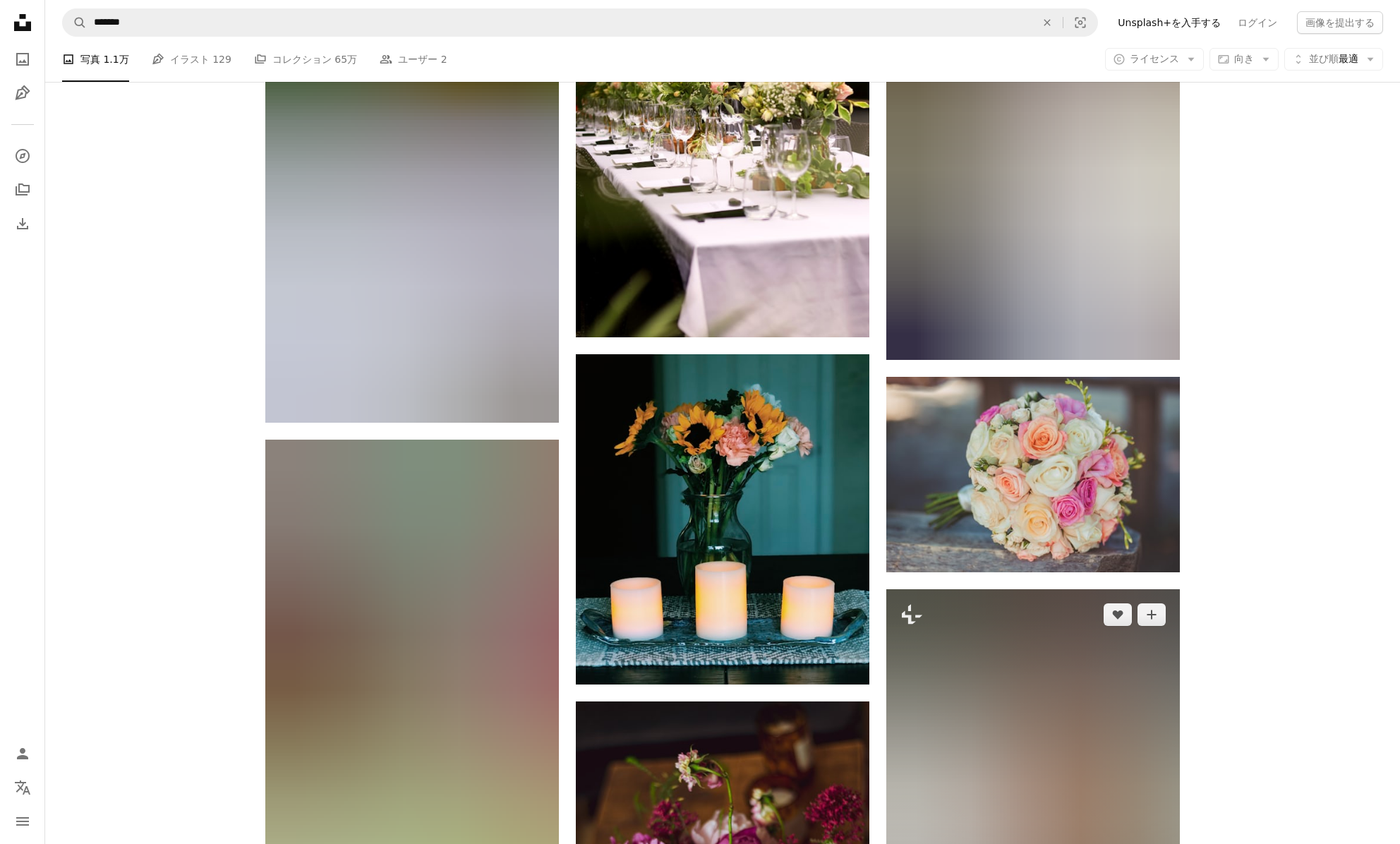
scroll to position [38103, 0]
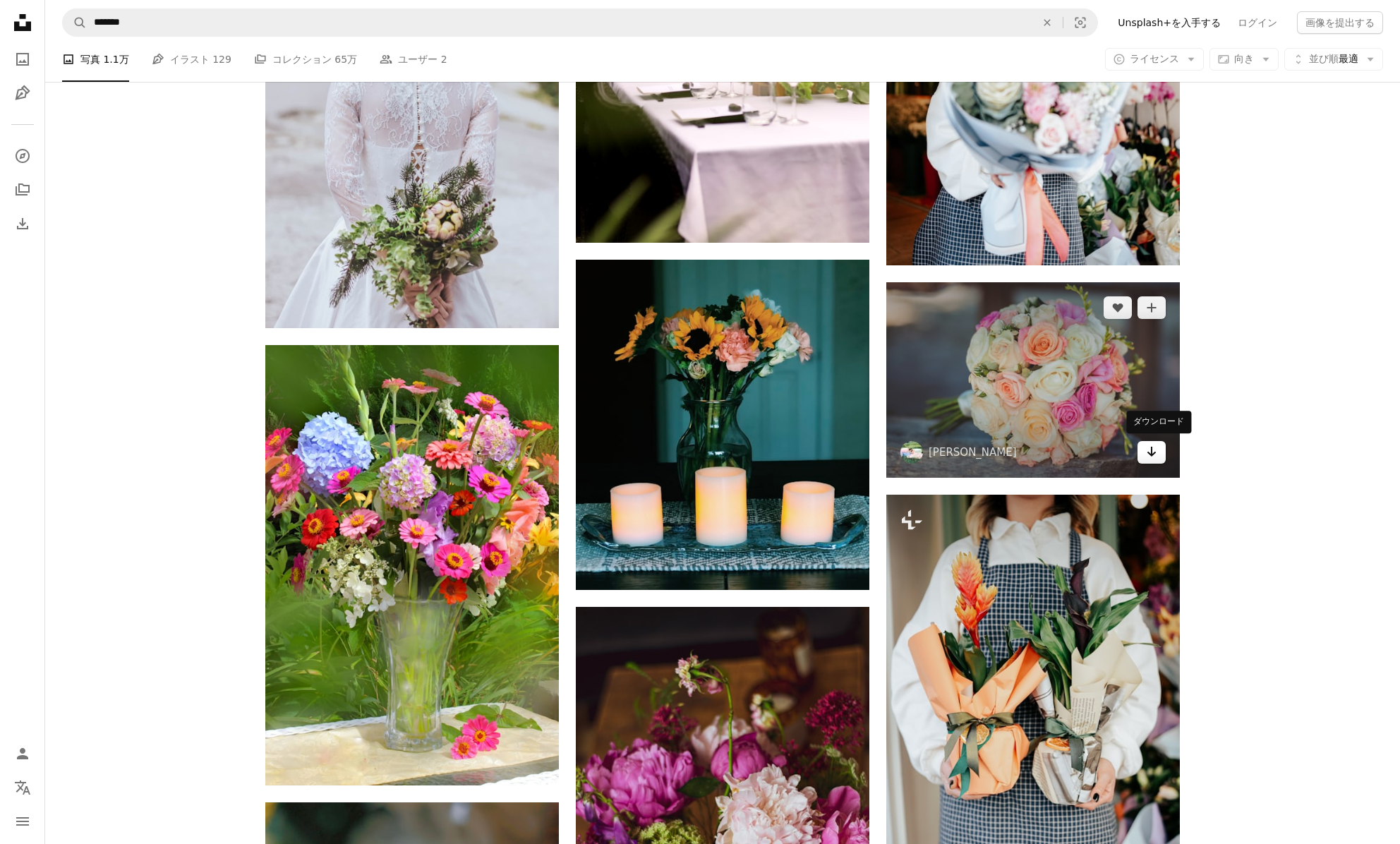
click at [1145, 459] on link "Arrow pointing down" at bounding box center [1152, 452] width 28 height 22
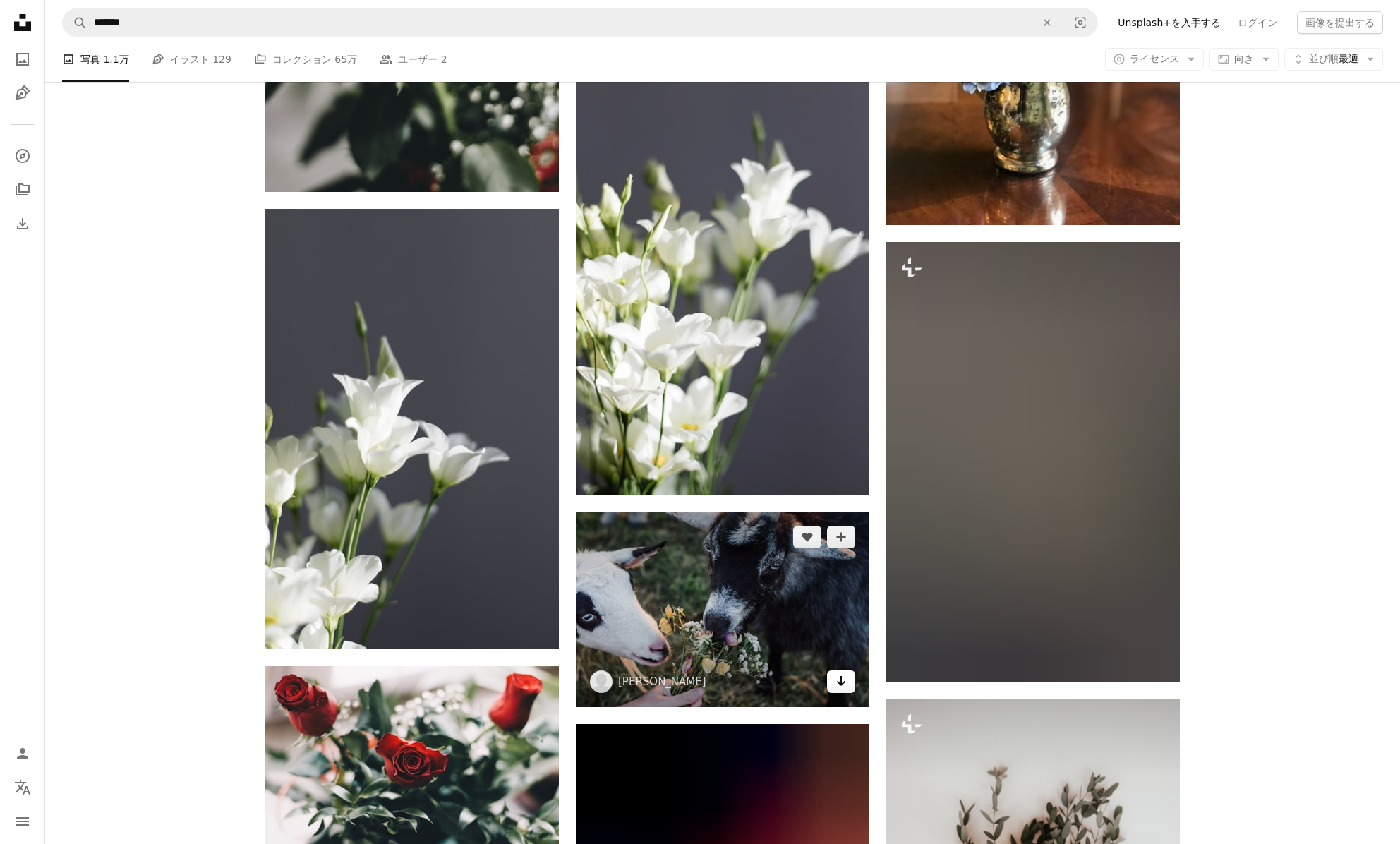
scroll to position [64447, 0]
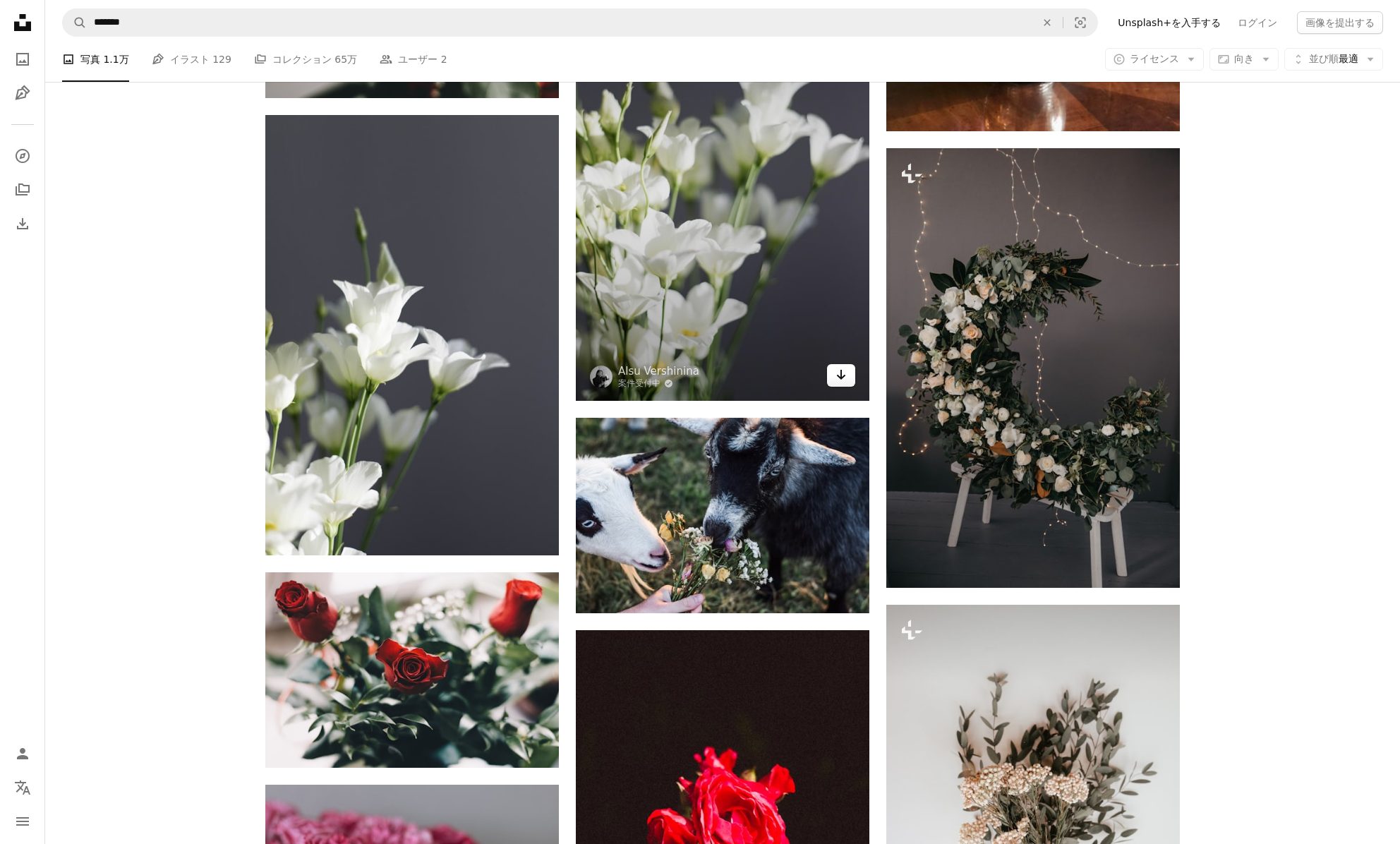
click at [841, 372] on icon "ダウンロード" at bounding box center [841, 375] width 9 height 10
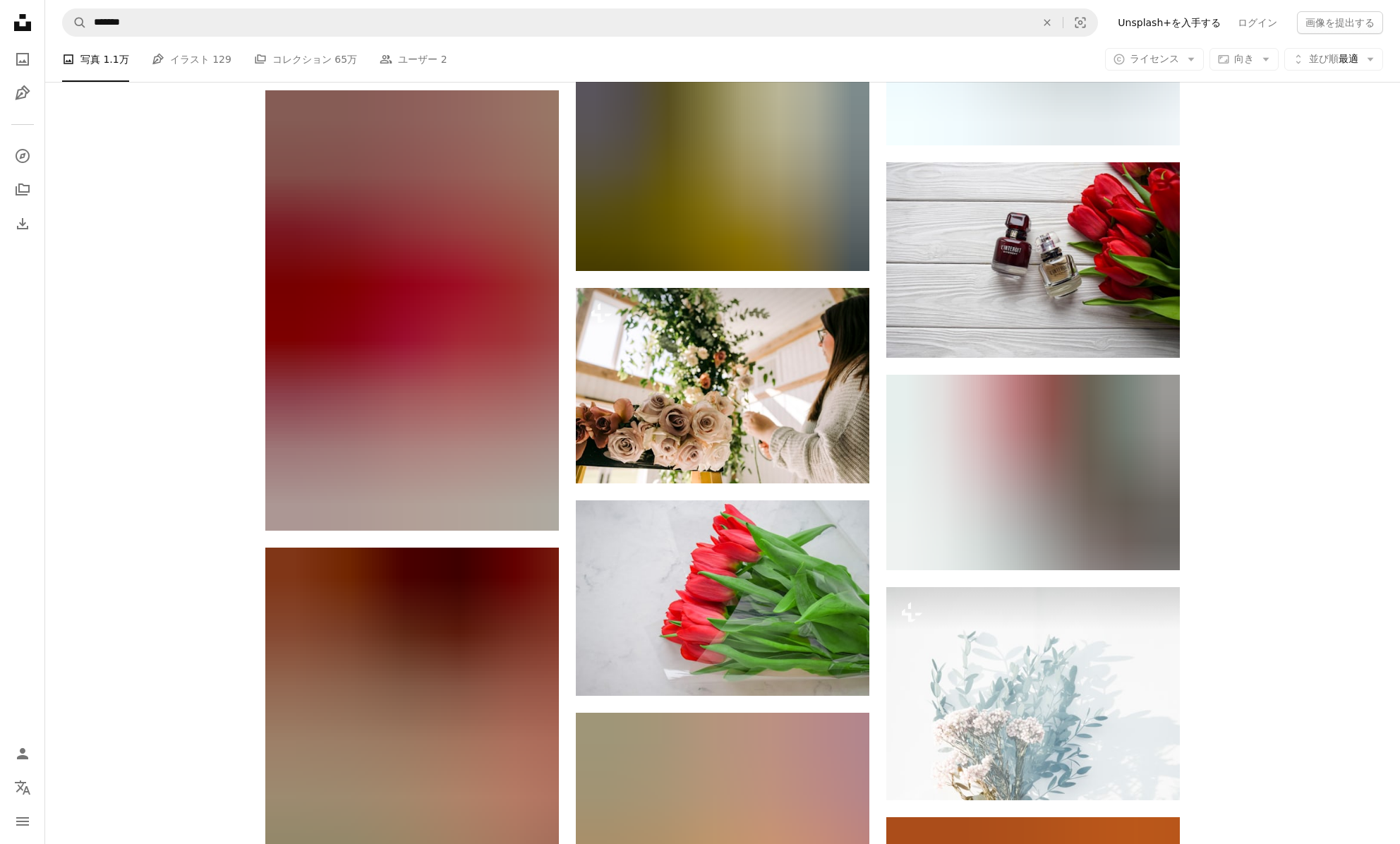
scroll to position [100826, 0]
